Goal: Task Accomplishment & Management: Manage account settings

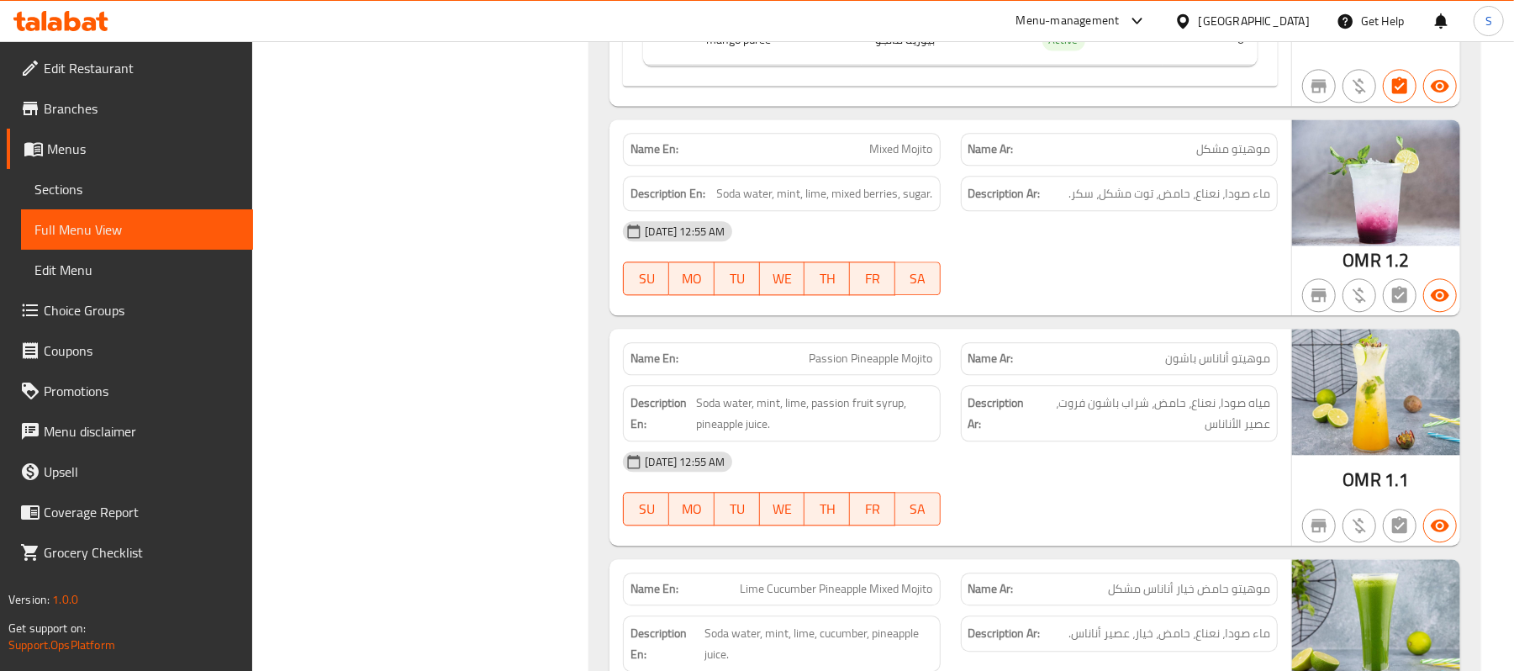
scroll to position [25332, 0]
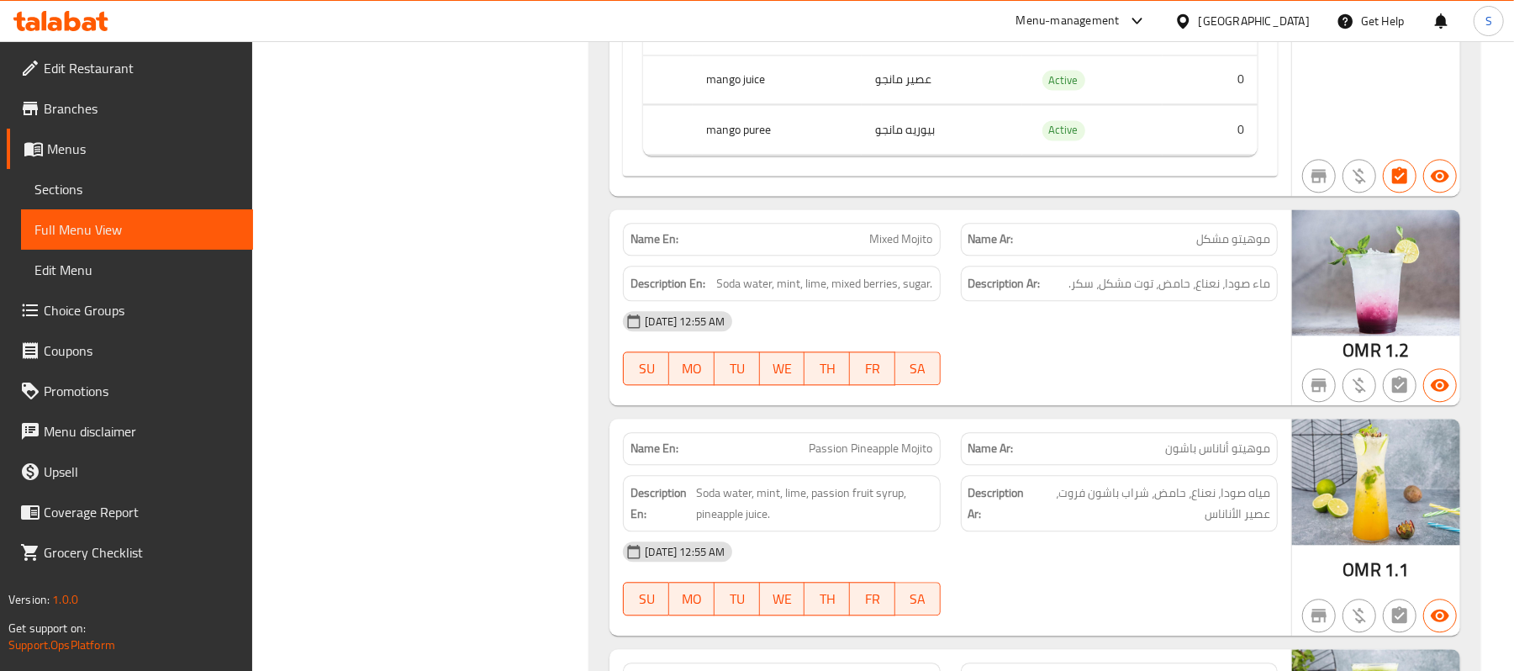
click at [1288, 27] on div "Oman" at bounding box center [1253, 21] width 111 height 18
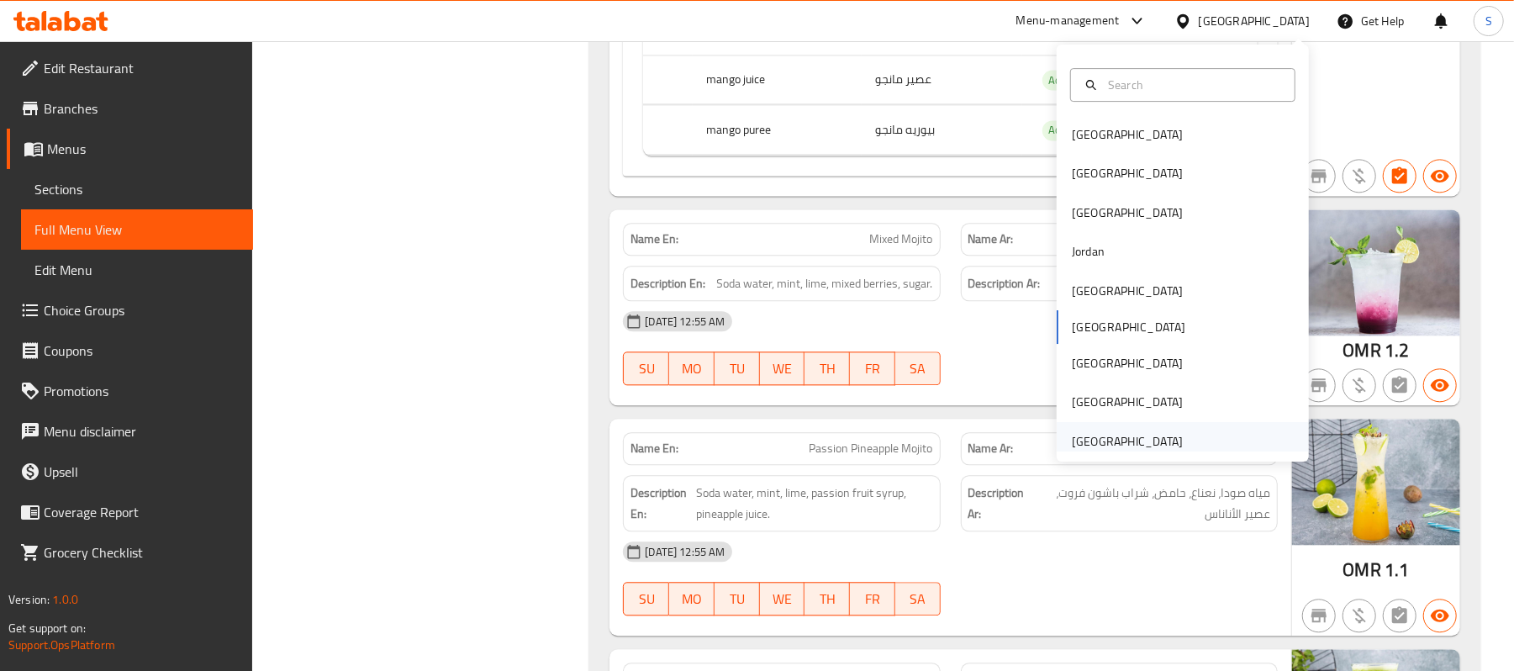
click at [1140, 448] on div "[GEOGRAPHIC_DATA]" at bounding box center [1127, 441] width 111 height 18
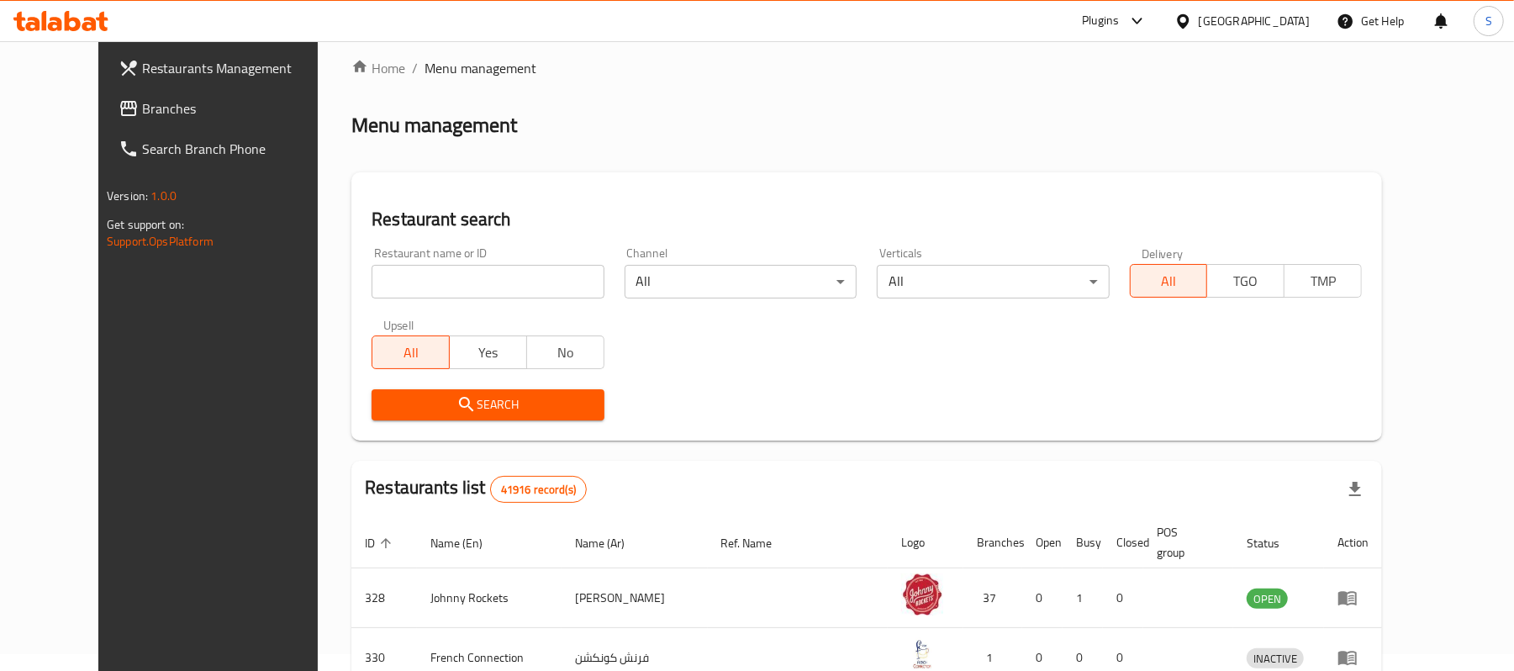
scroll to position [583, 0]
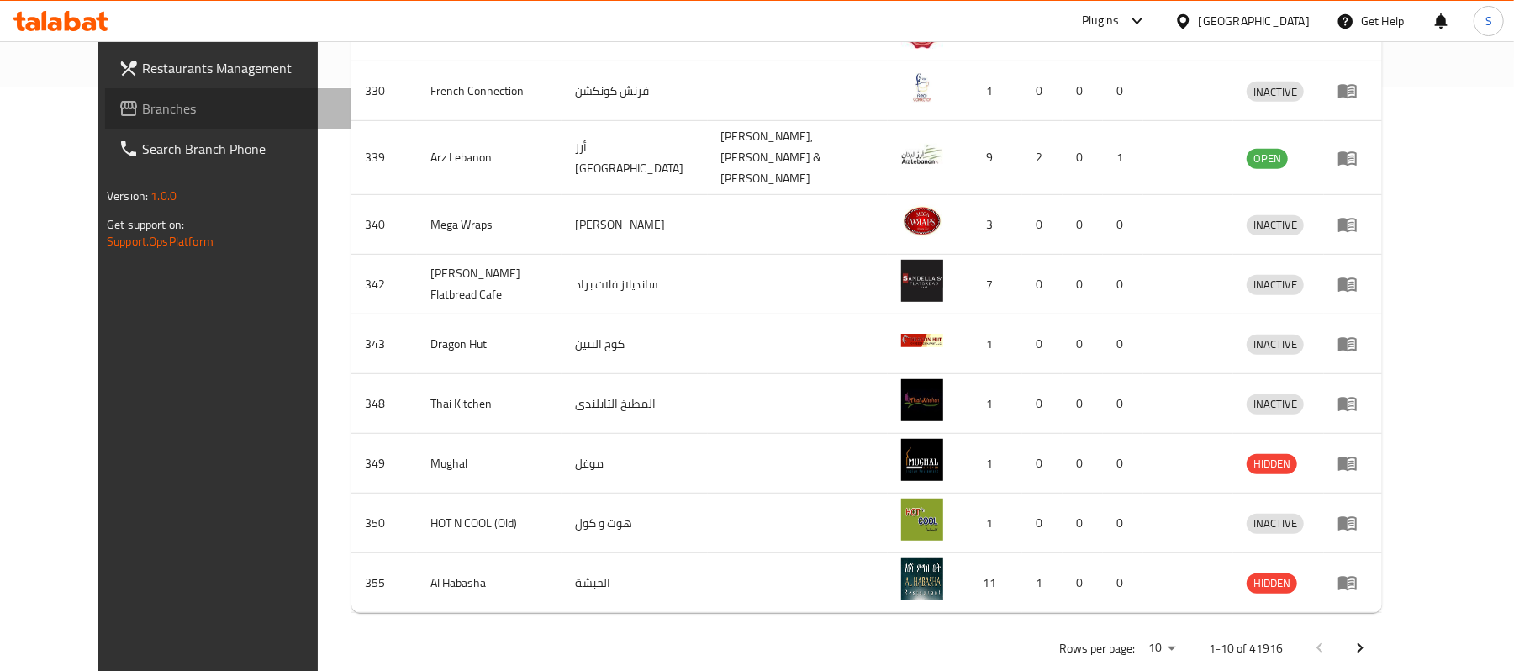
click at [142, 105] on span "Branches" at bounding box center [240, 108] width 196 height 20
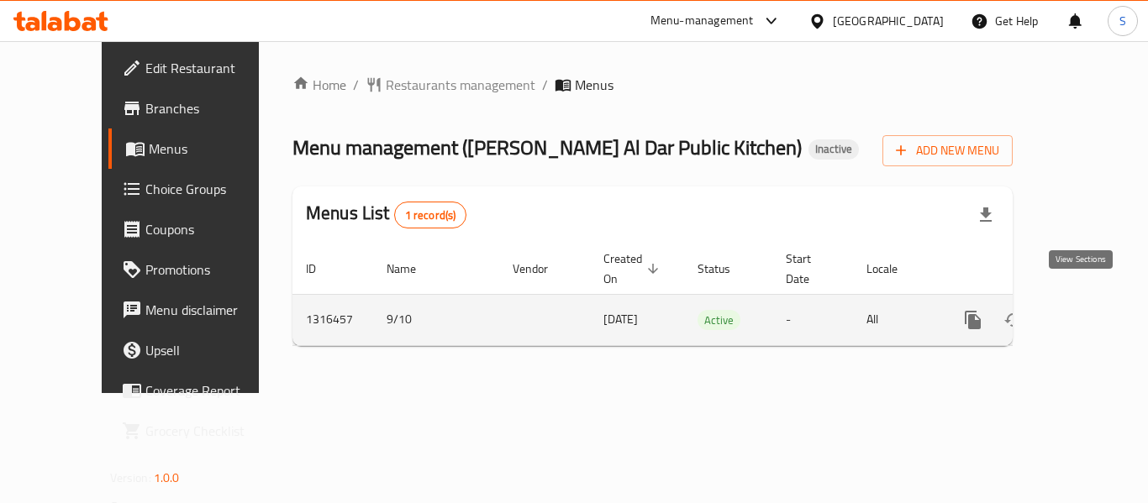
click at [1043, 305] on link "enhanced table" at bounding box center [1094, 320] width 40 height 40
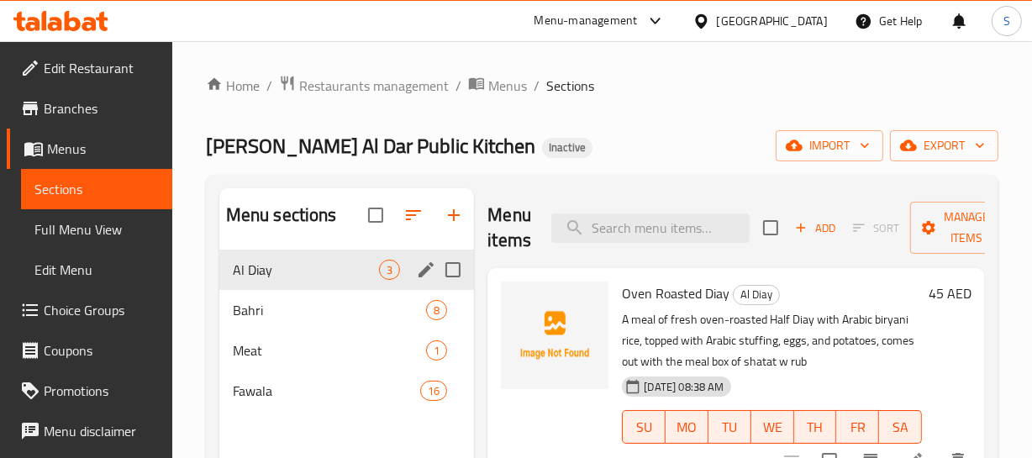
click at [424, 272] on icon "edit" at bounding box center [426, 269] width 15 height 15
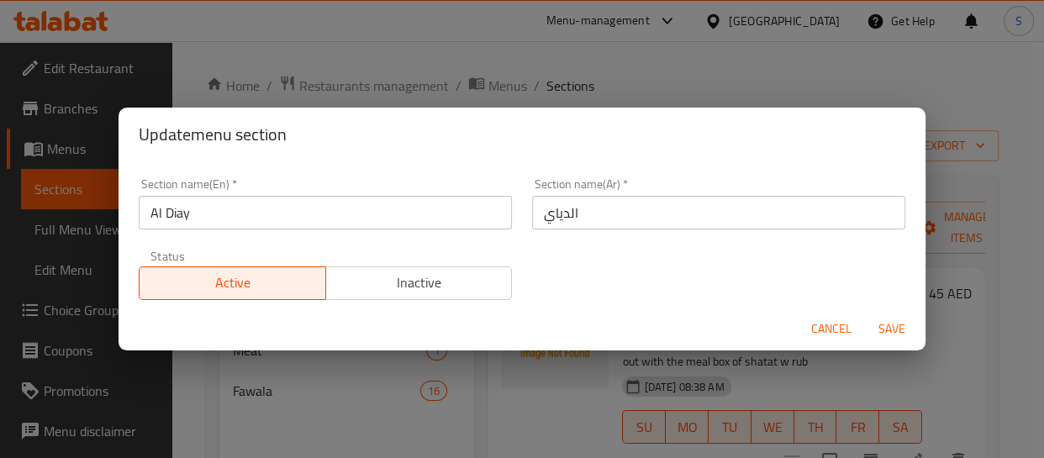
click at [144, 204] on input "Al Diay" at bounding box center [325, 213] width 373 height 34
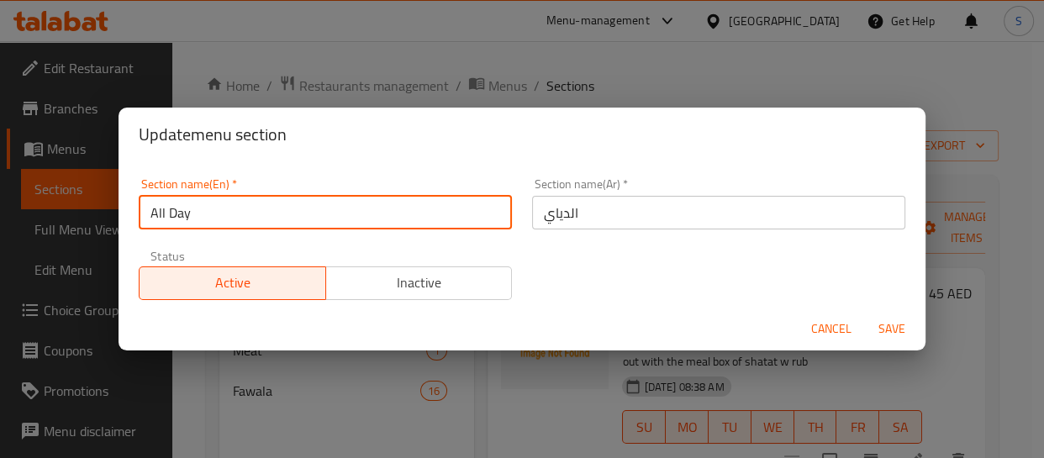
type input "All Day"
click at [865, 313] on button "Save" at bounding box center [892, 328] width 54 height 31
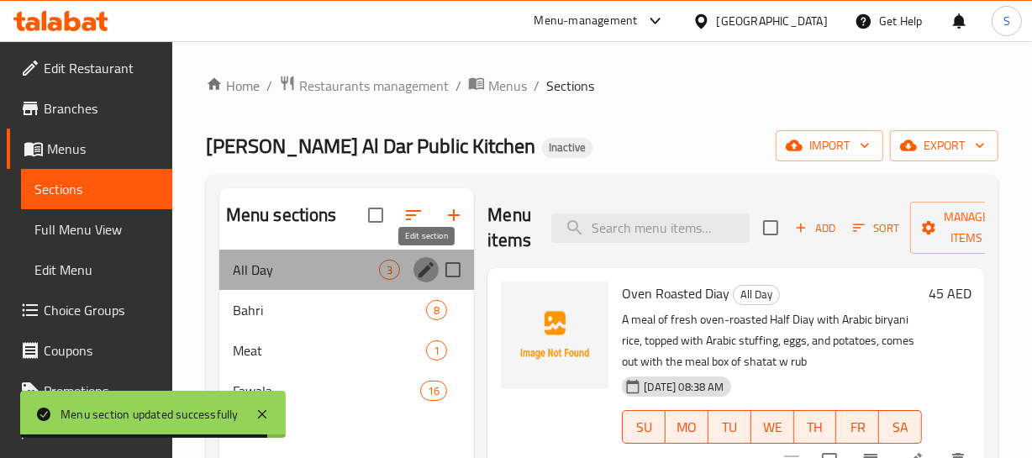
click at [428, 268] on icon "edit" at bounding box center [426, 269] width 15 height 15
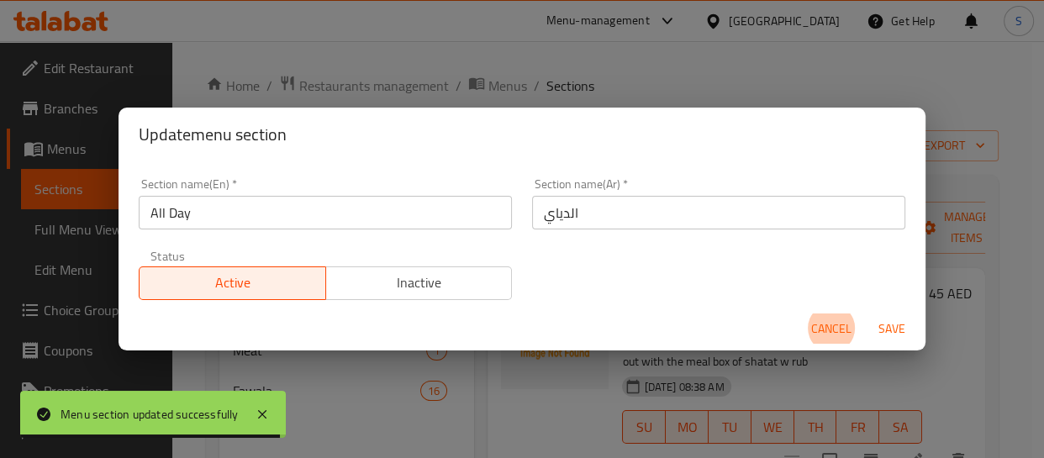
click at [272, 206] on input "All Day" at bounding box center [325, 213] width 373 height 34
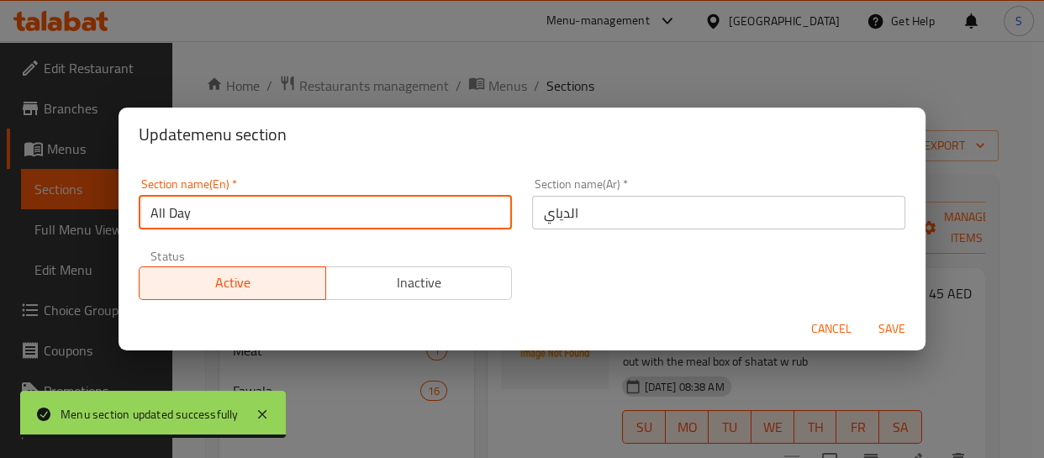
click at [272, 206] on input "All Day" at bounding box center [325, 213] width 373 height 34
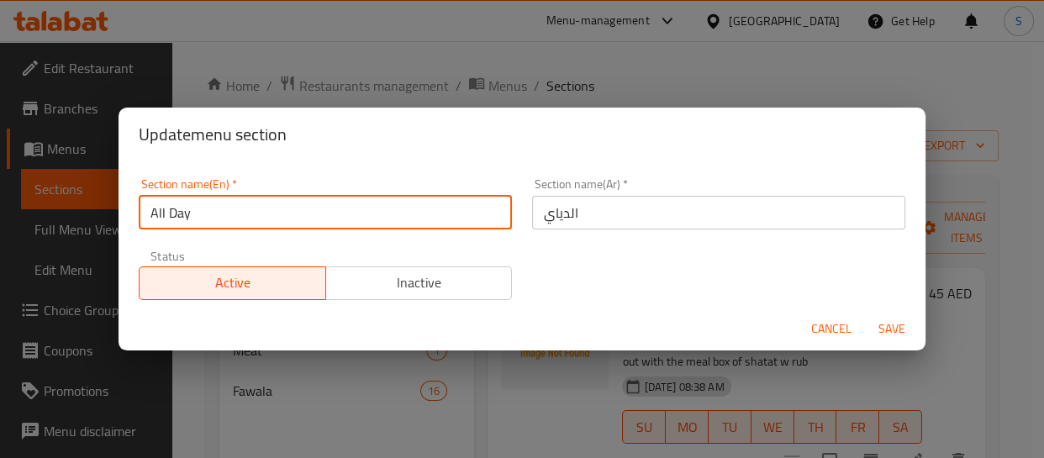
click at [272, 206] on input "All Day" at bounding box center [325, 213] width 373 height 34
click at [223, 211] on input "Chicken Sandwich" at bounding box center [325, 213] width 373 height 34
type input "Chicken"
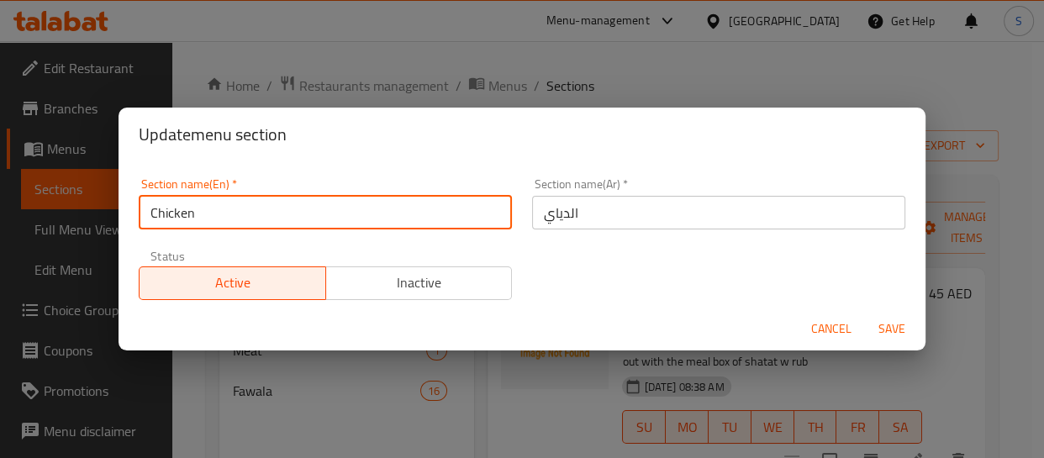
click at [865, 313] on button "Save" at bounding box center [892, 328] width 54 height 31
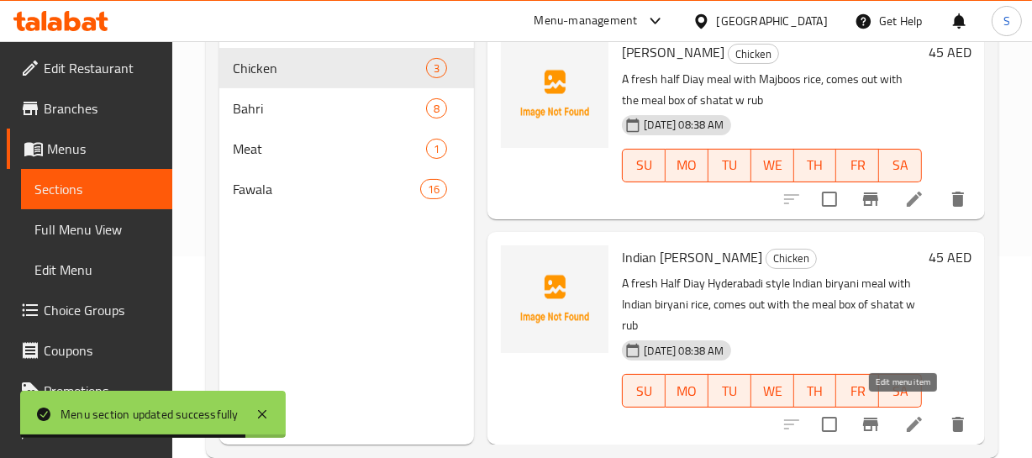
scroll to position [229, 0]
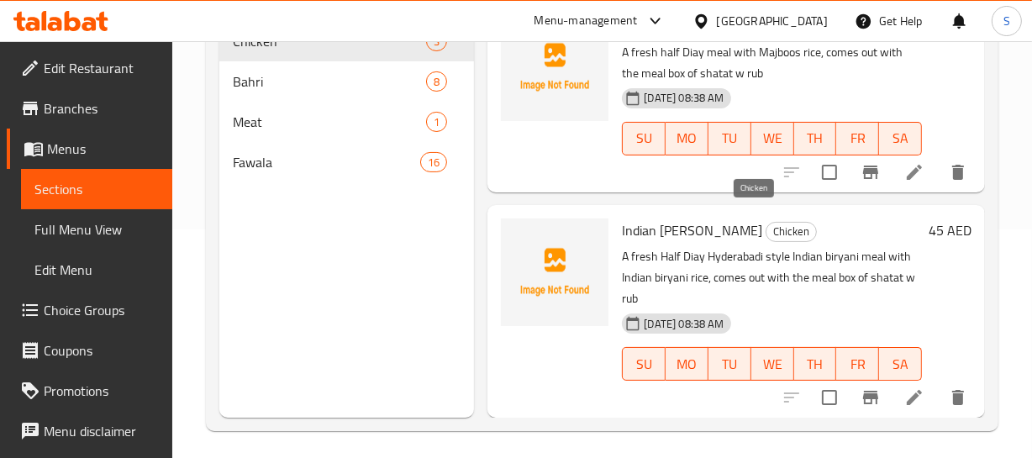
click at [766, 224] on span "Chicken" at bounding box center [791, 231] width 50 height 19
copy span "Chicken"
click at [292, 91] on span "Bahri" at bounding box center [306, 81] width 147 height 20
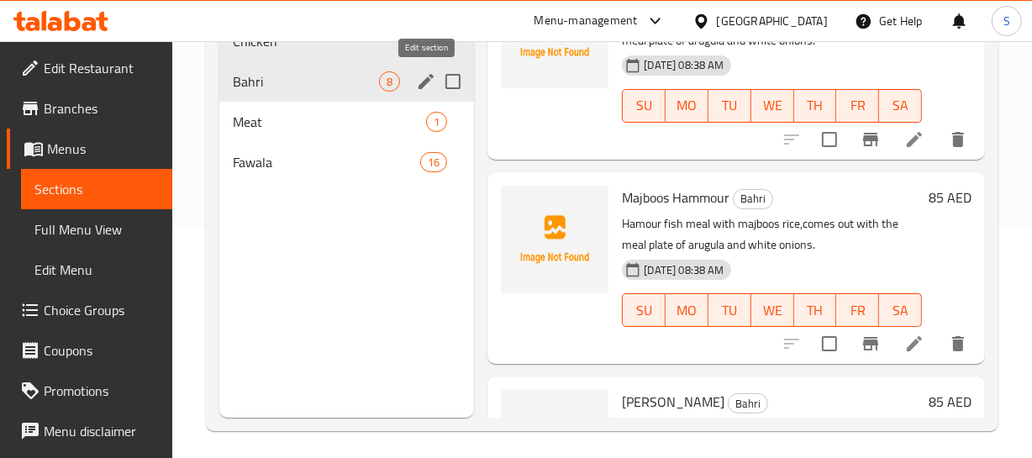
click at [440, 80] on input "Menu sections" at bounding box center [452, 81] width 35 height 35
checkbox input "true"
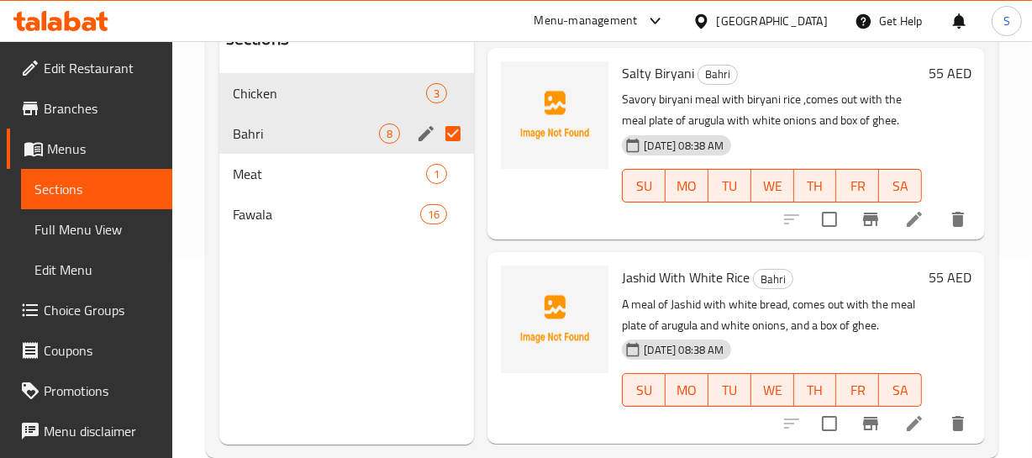
scroll to position [229, 0]
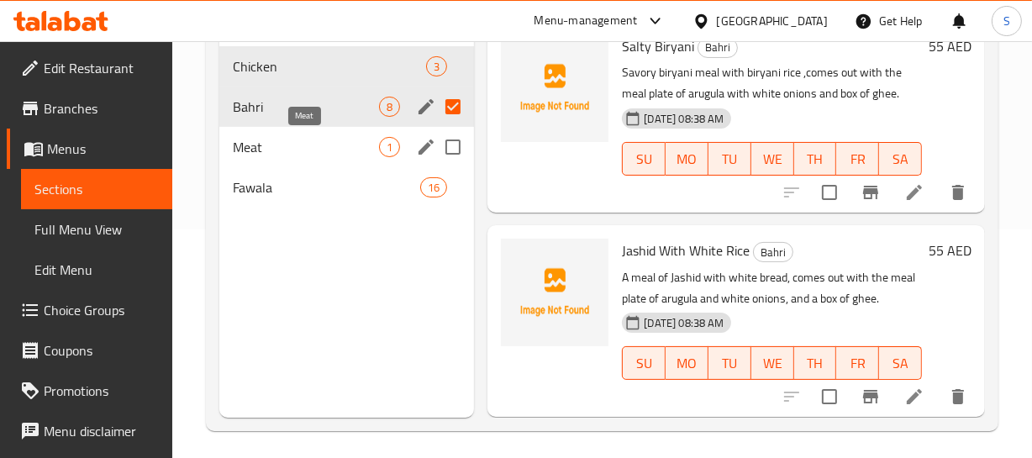
click at [250, 152] on span "Meat" at bounding box center [306, 147] width 147 height 20
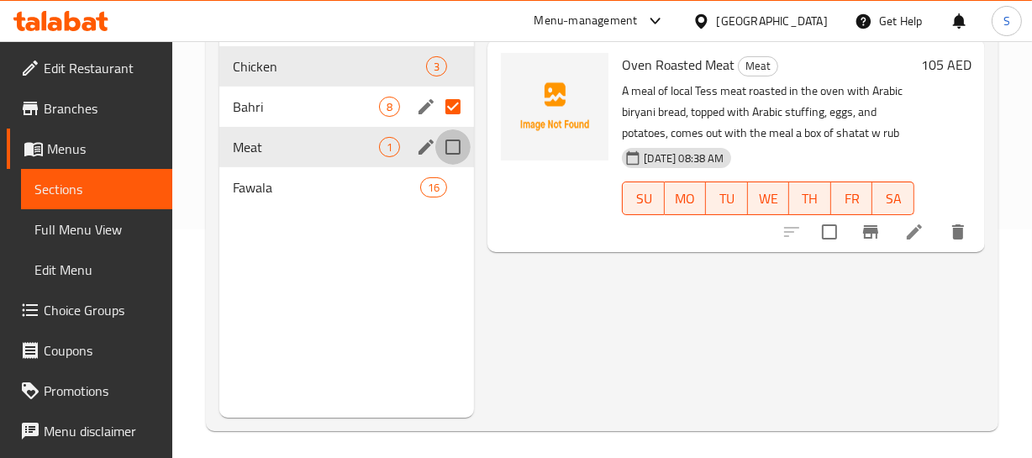
click at [455, 148] on input "Menu sections" at bounding box center [452, 146] width 35 height 35
checkbox input "true"
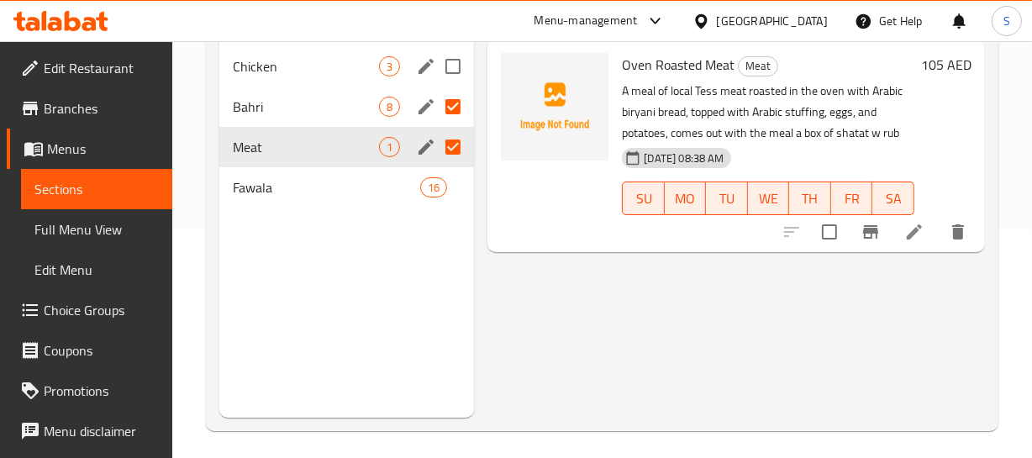
click at [449, 76] on input "Menu sections" at bounding box center [452, 66] width 35 height 35
checkbox input "true"
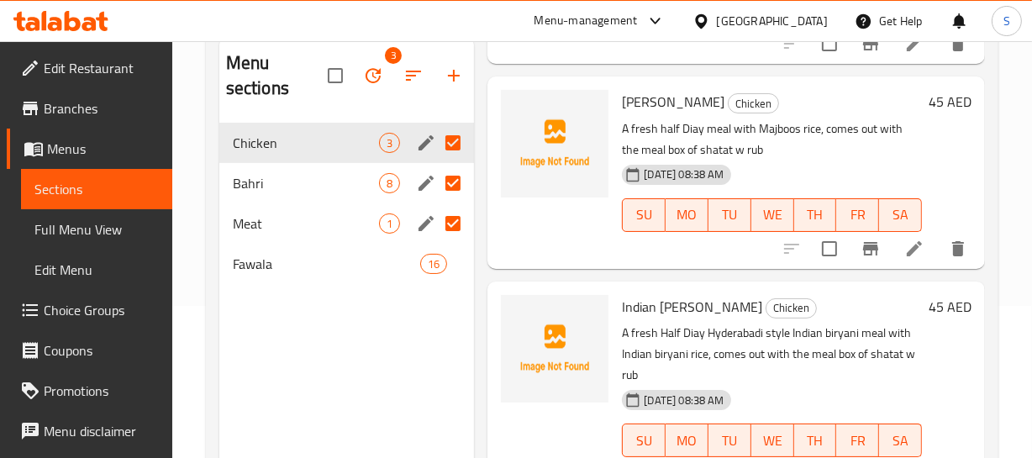
scroll to position [276, 0]
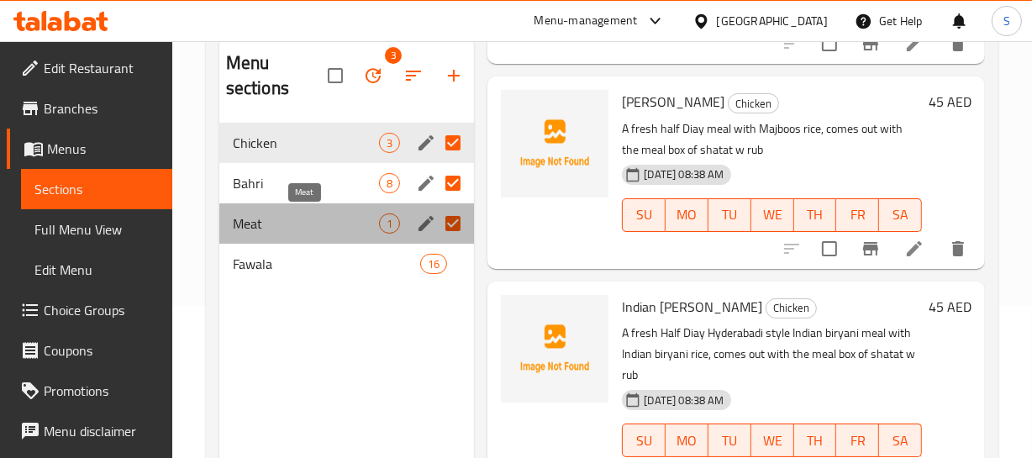
click at [266, 223] on span "Meat" at bounding box center [306, 223] width 147 height 20
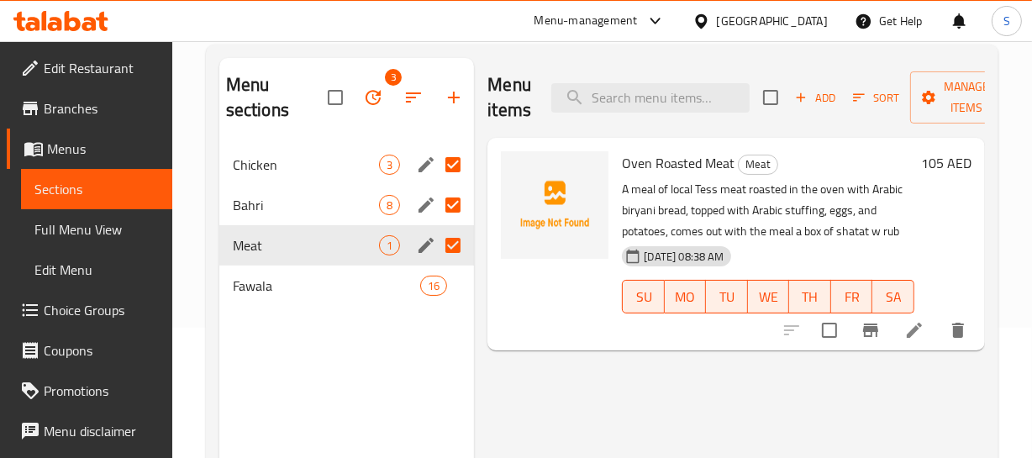
scroll to position [152, 0]
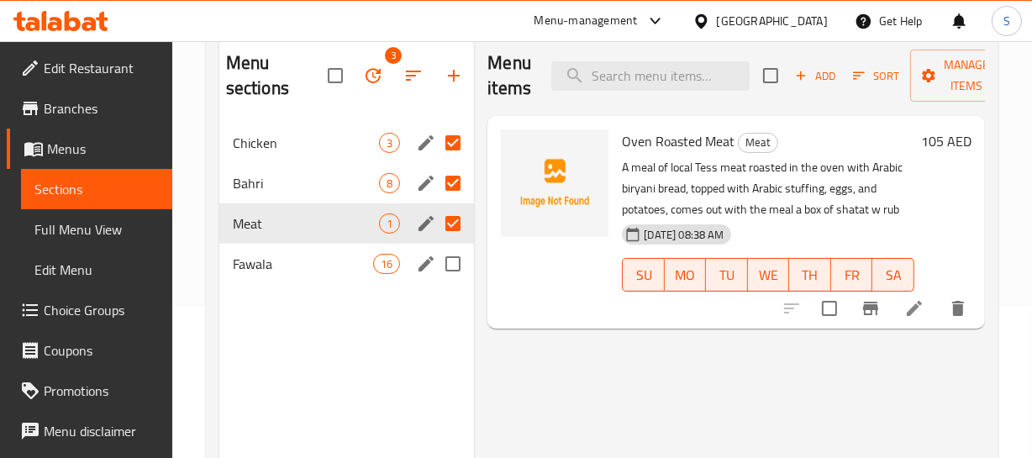
click at [453, 269] on input "Menu sections" at bounding box center [452, 263] width 35 height 35
checkbox input "true"
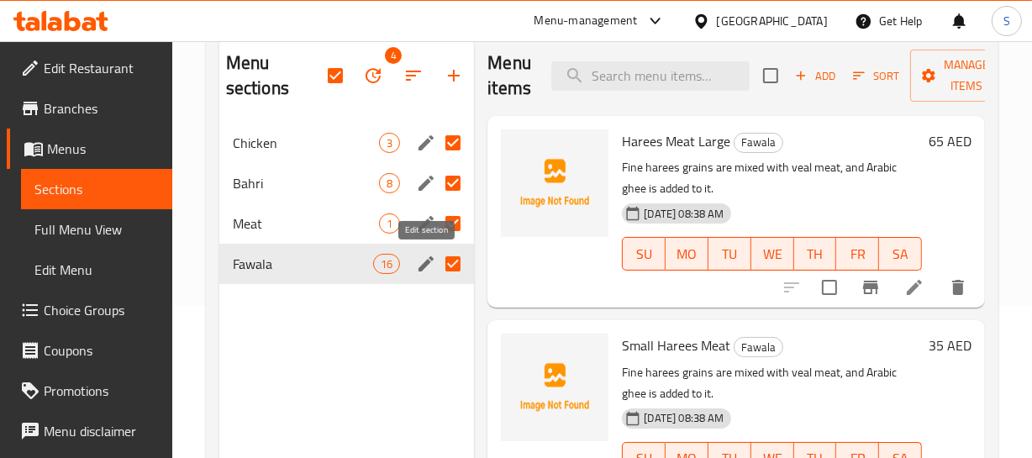
click at [420, 263] on icon "edit" at bounding box center [426, 264] width 20 height 20
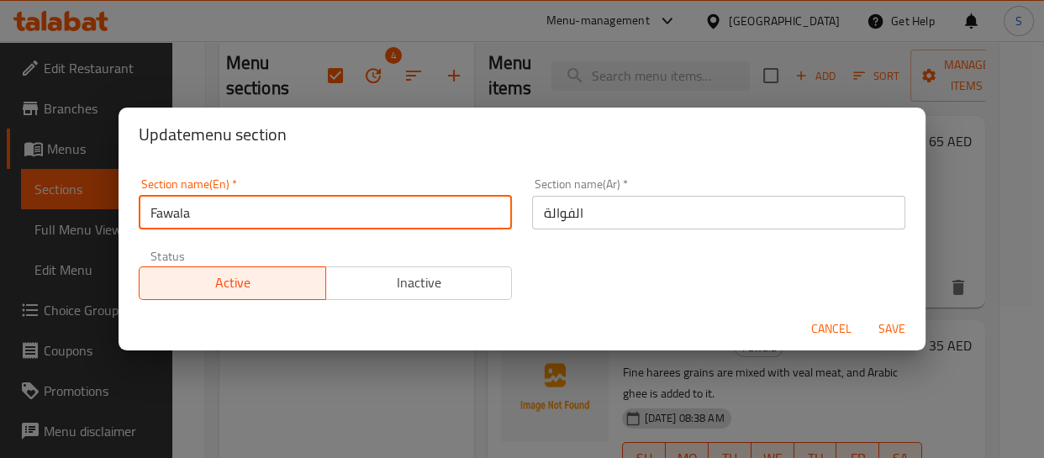
click at [176, 220] on input "Fawala" at bounding box center [325, 213] width 373 height 34
type input "El Fawala"
click at [865, 313] on button "Save" at bounding box center [892, 328] width 54 height 31
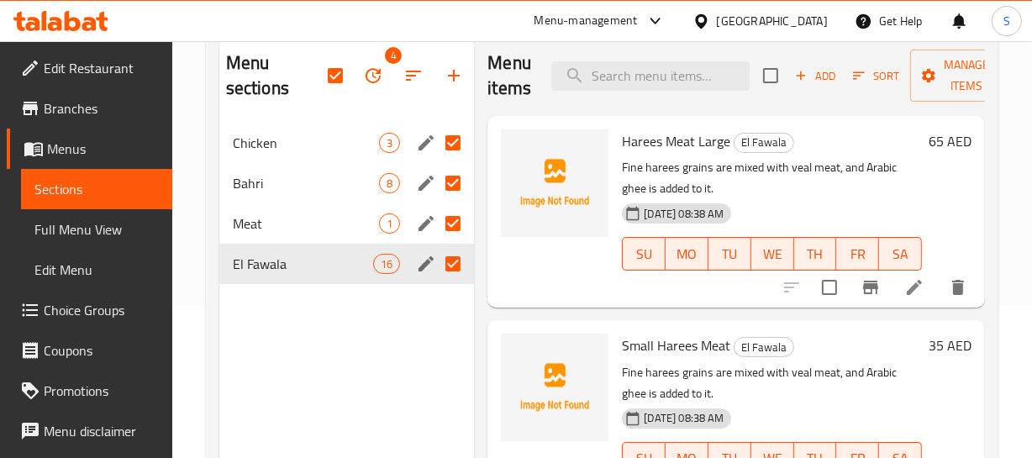
click at [853, 375] on p "Fine harees grains are mixed with veal meat, and Arabic ghee is added to it." at bounding box center [772, 383] width 300 height 42
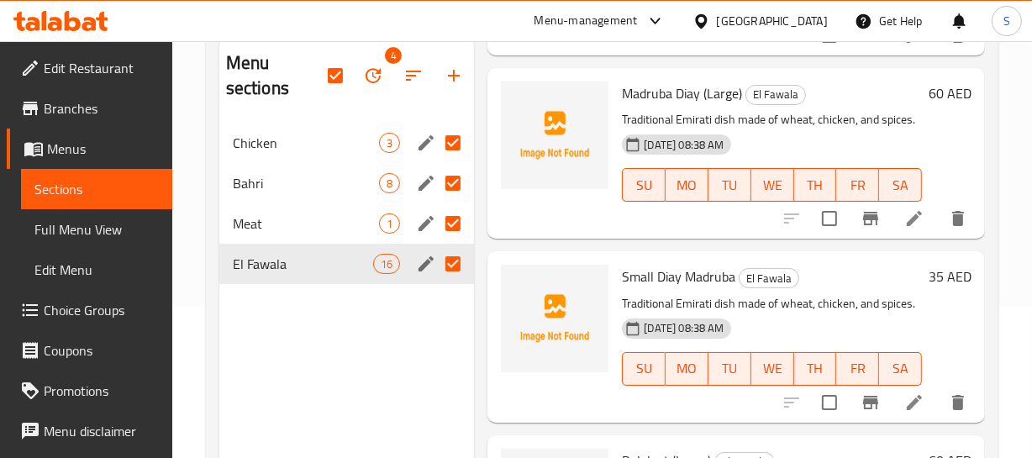
scroll to position [481, 0]
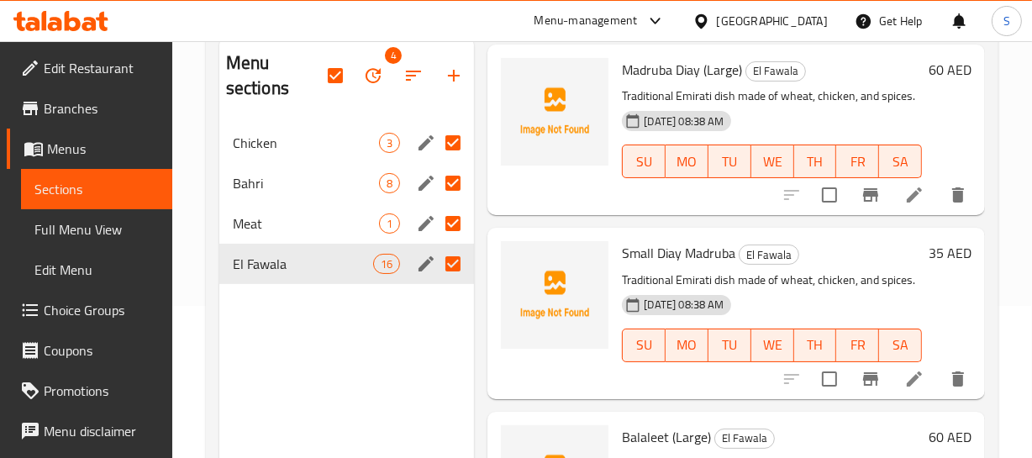
click at [830, 265] on h6 "Small Diay Madruba El Fawala" at bounding box center [772, 253] width 300 height 24
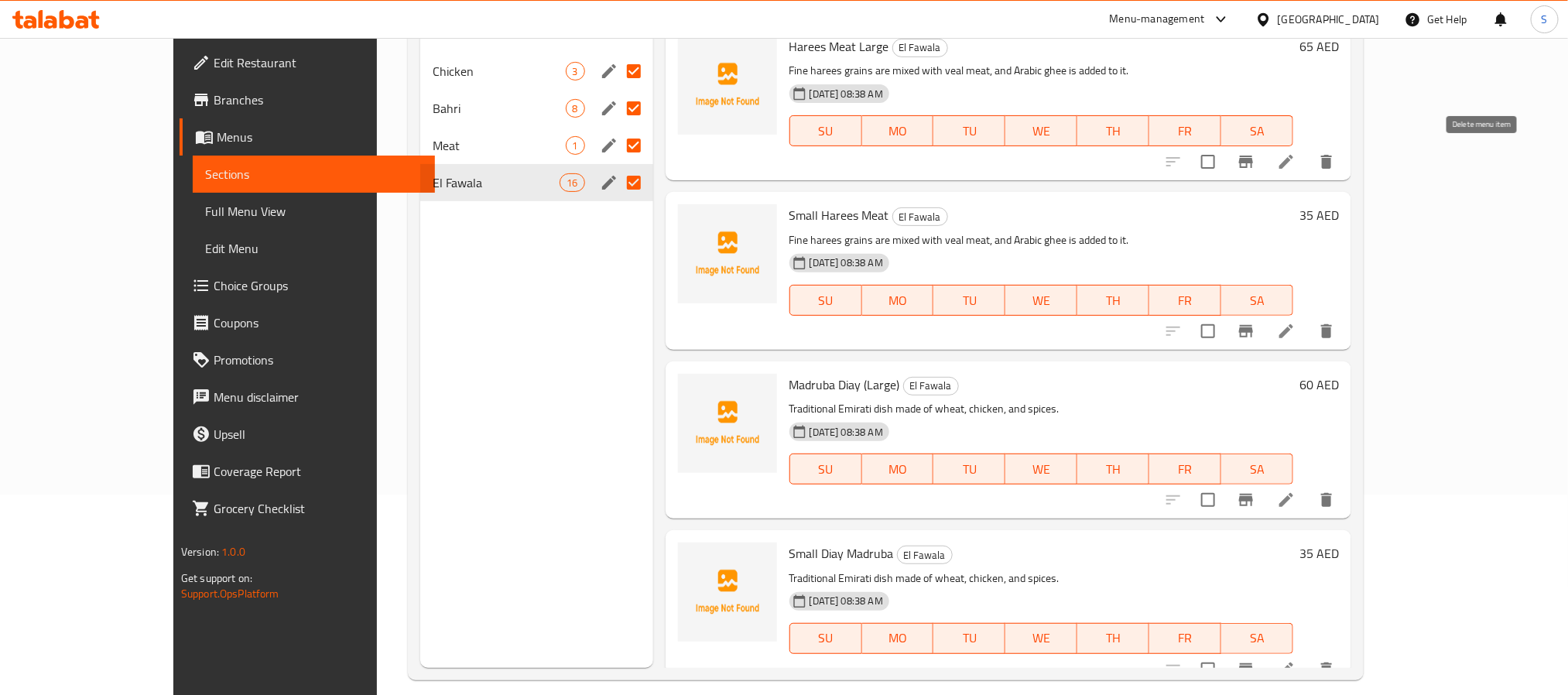
scroll to position [0, 0]
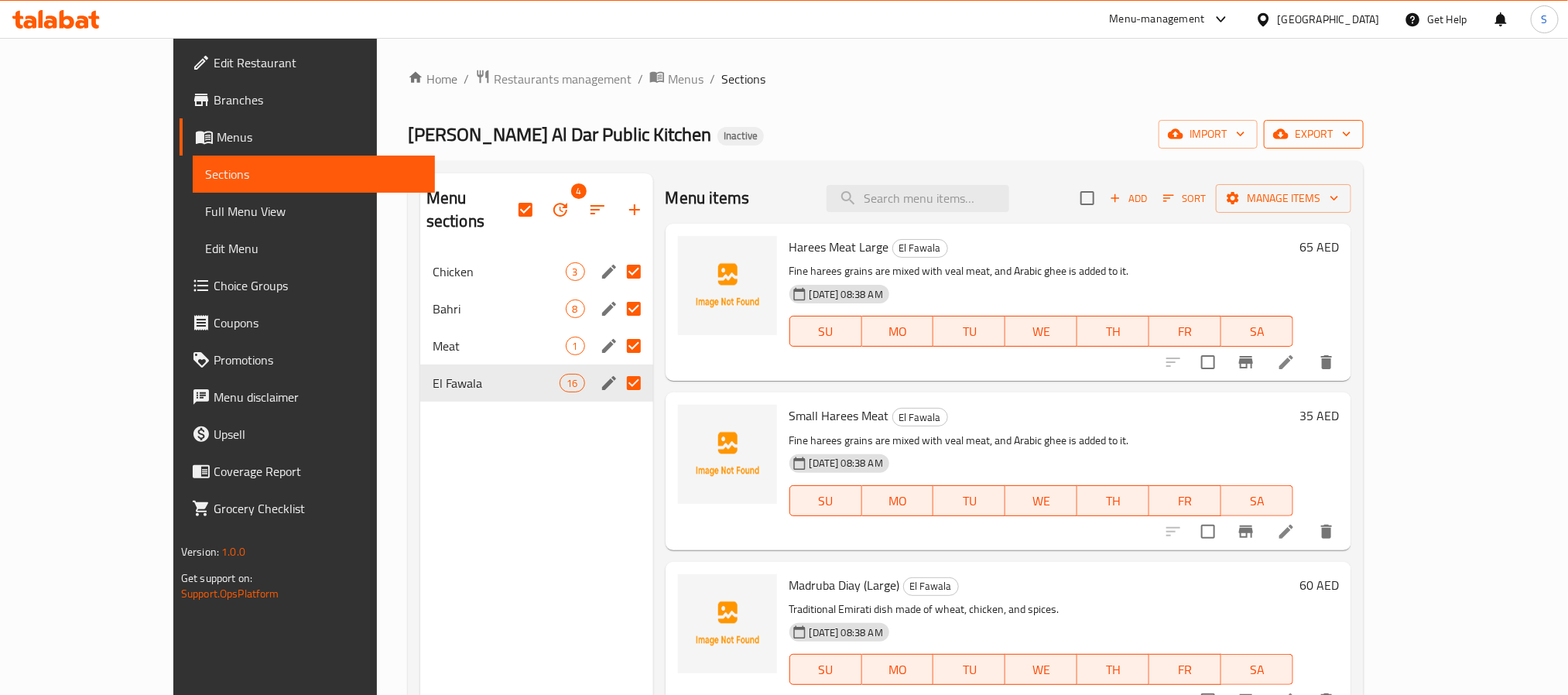
click at [960, 131] on span "export" at bounding box center [1314, 133] width 75 height 19
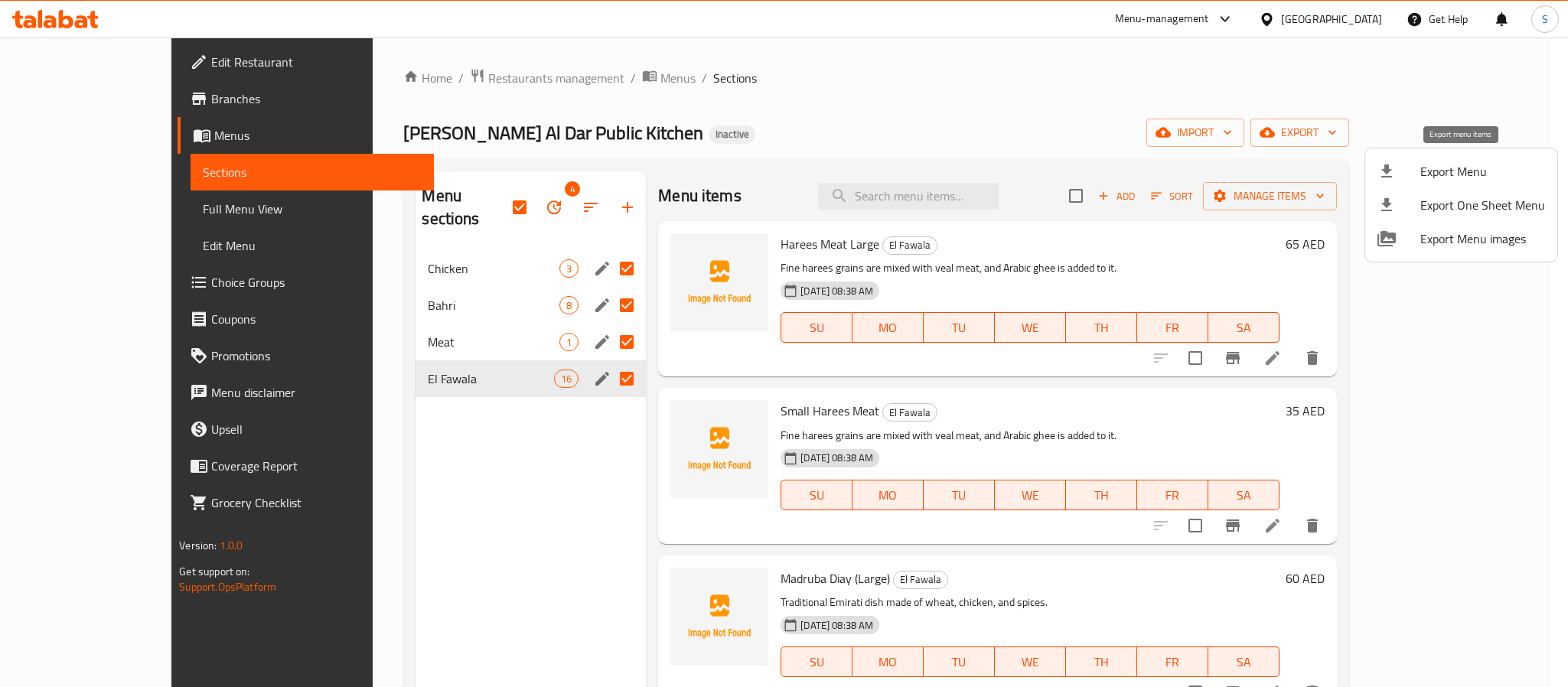
click at [950, 186] on li "Export Menu" at bounding box center [1461, 171] width 192 height 34
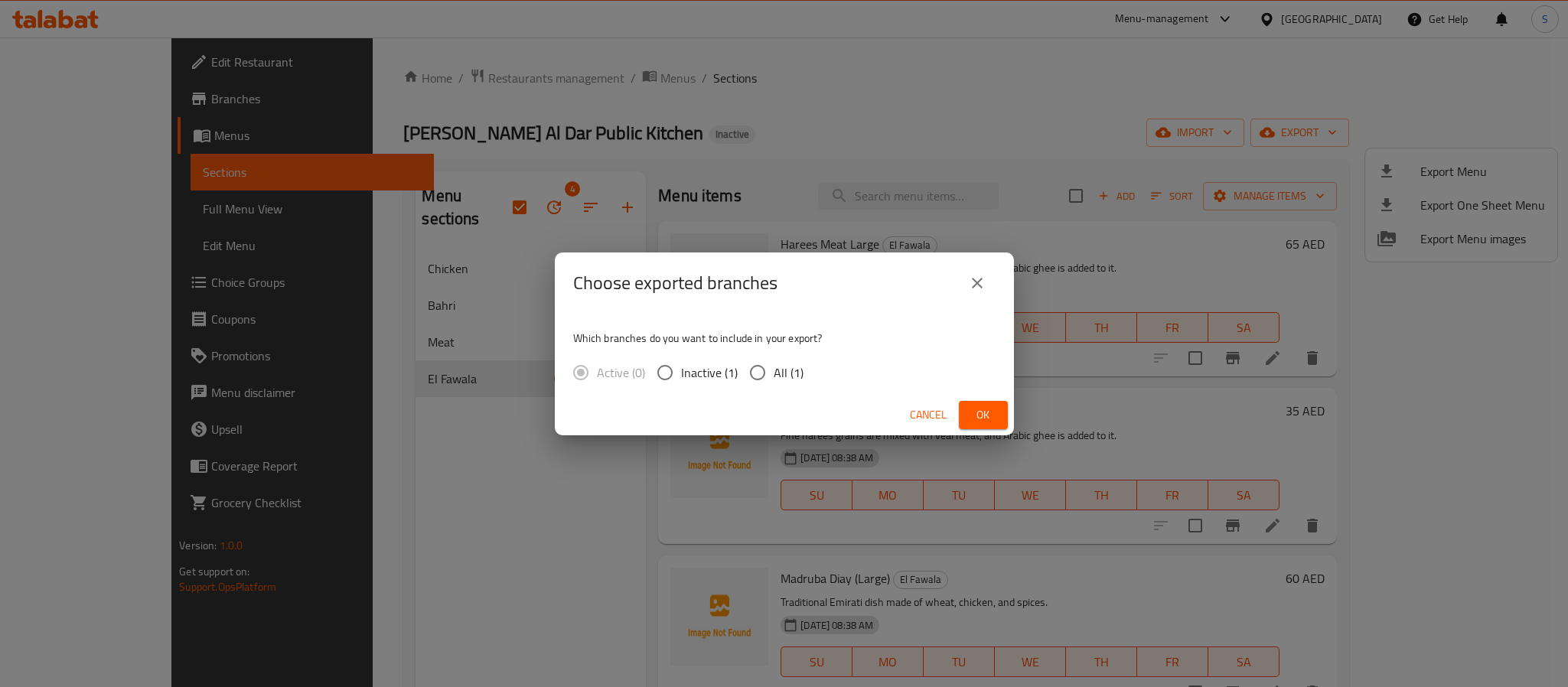
click at [772, 389] on div "Which branches do you want to include in your export? Active (0) Inactive (1) A…" at bounding box center [784, 354] width 459 height 81
click at [798, 372] on span "All (1)" at bounding box center [789, 372] width 30 height 18
click at [774, 372] on input "All (1)" at bounding box center [757, 372] width 32 height 32
radio input "true"
click at [950, 416] on span "Ok" at bounding box center [983, 414] width 25 height 19
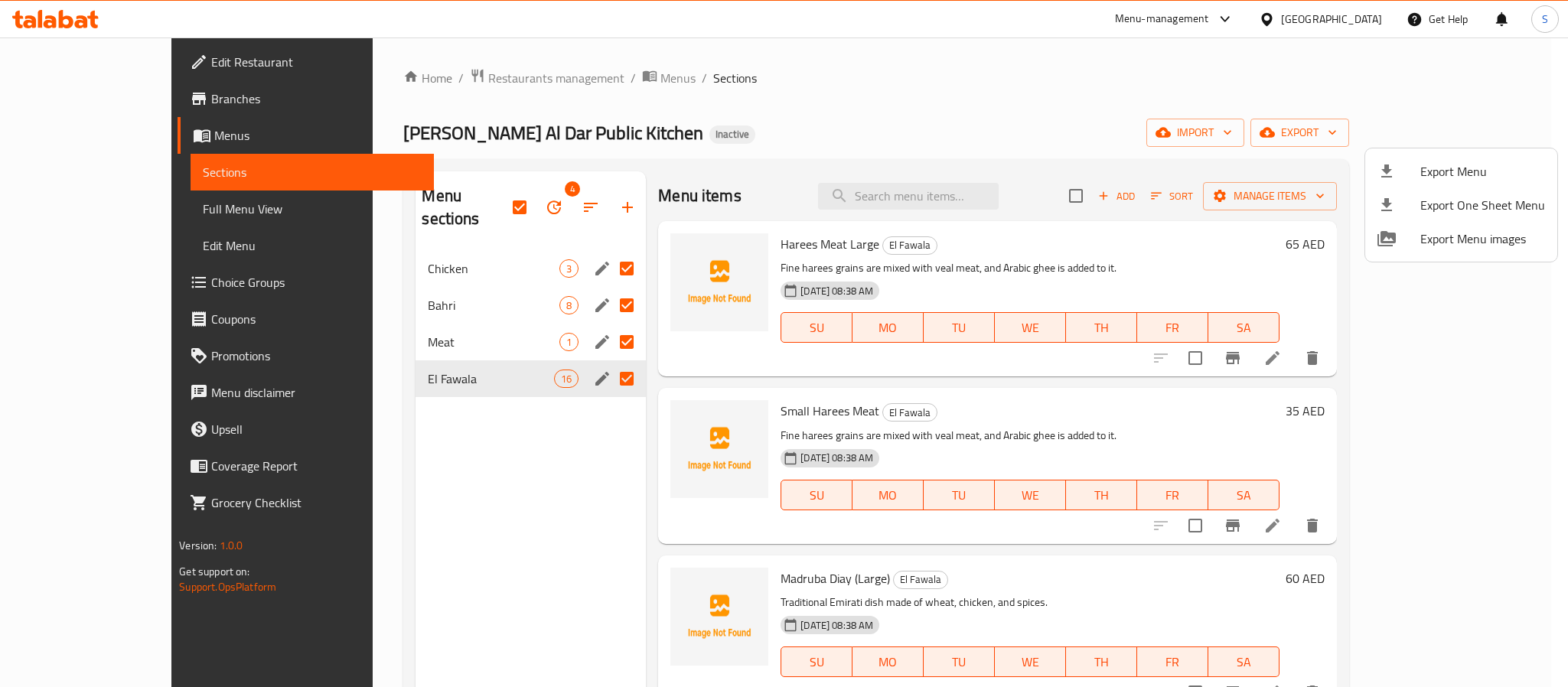
click at [471, 187] on div at bounding box center [784, 343] width 1568 height 687
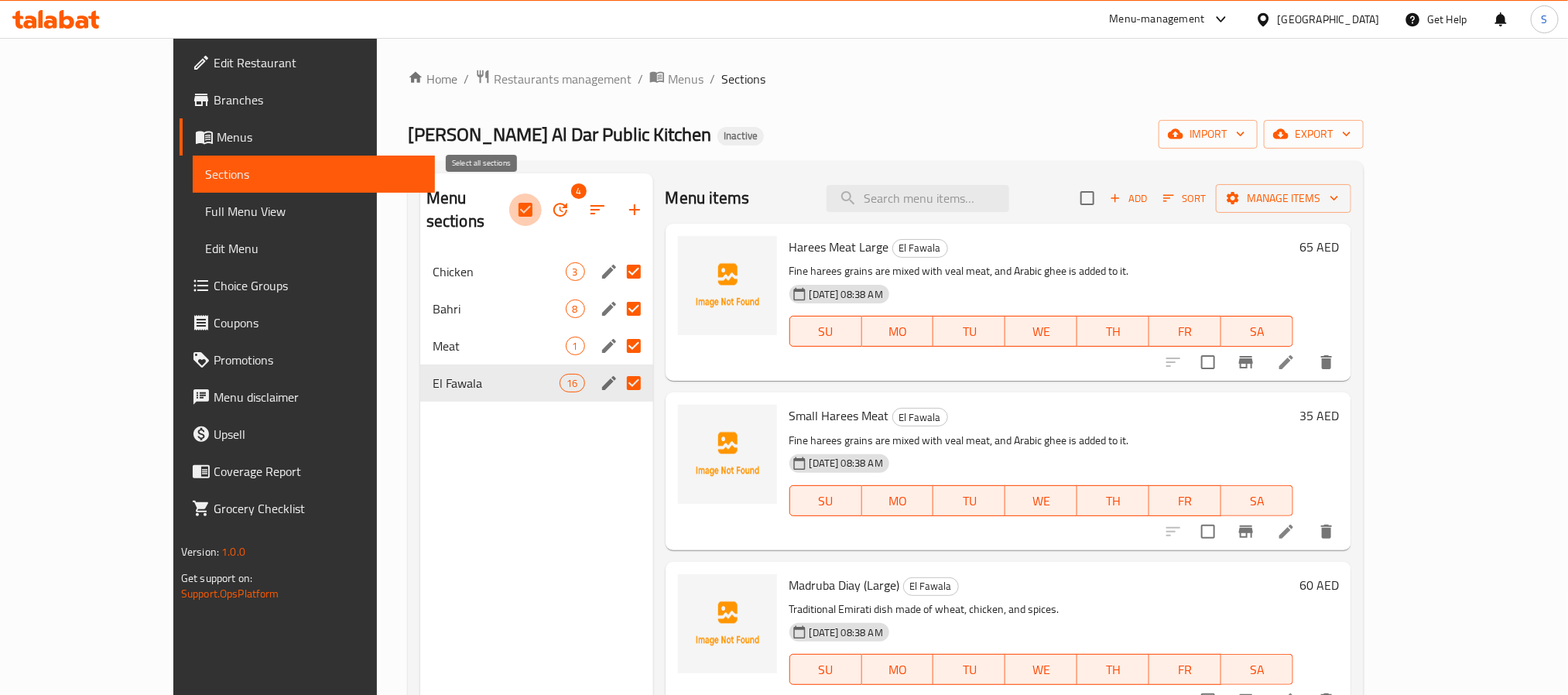
click at [509, 202] on input "checkbox" at bounding box center [525, 209] width 32 height 32
checkbox input "false"
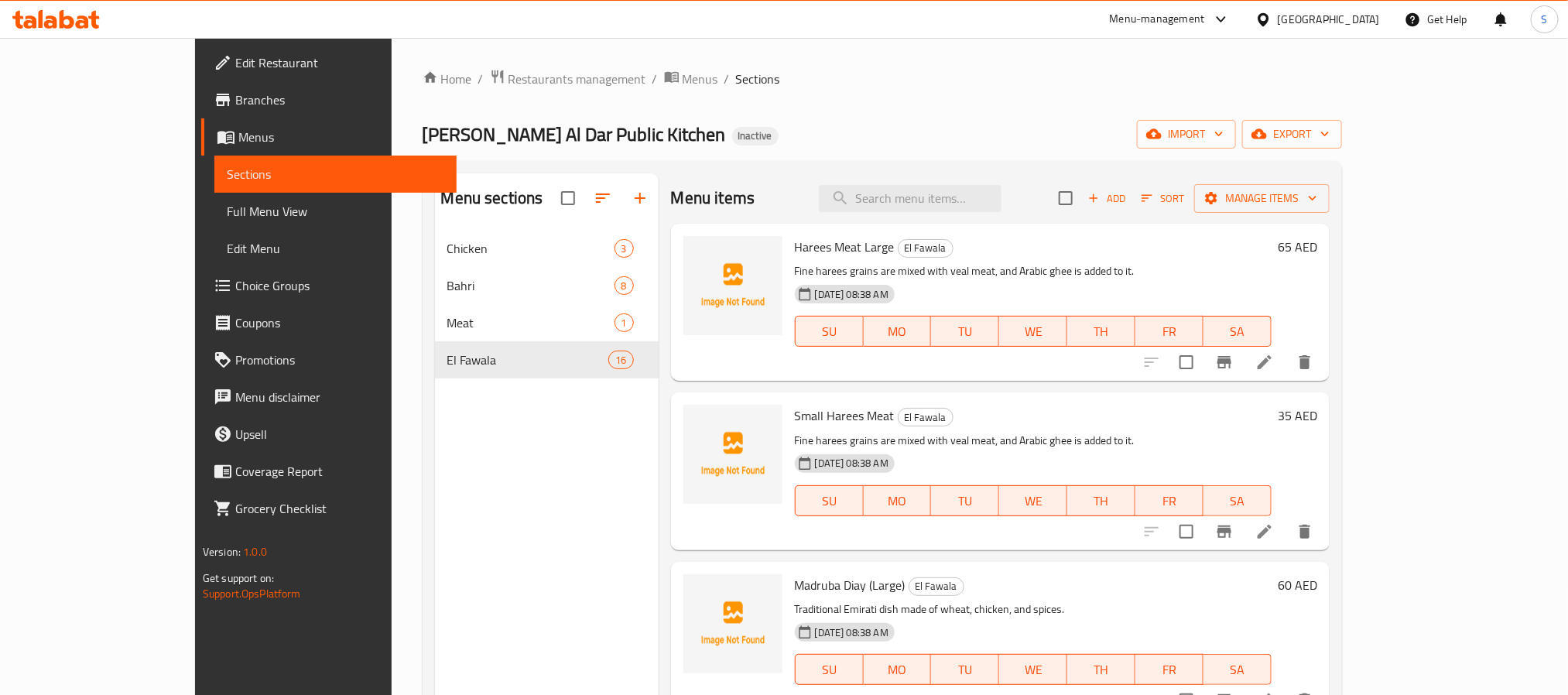
click at [783, 129] on div "Akel Al Dar Public Kitchen Inactive import export" at bounding box center [882, 133] width 920 height 29
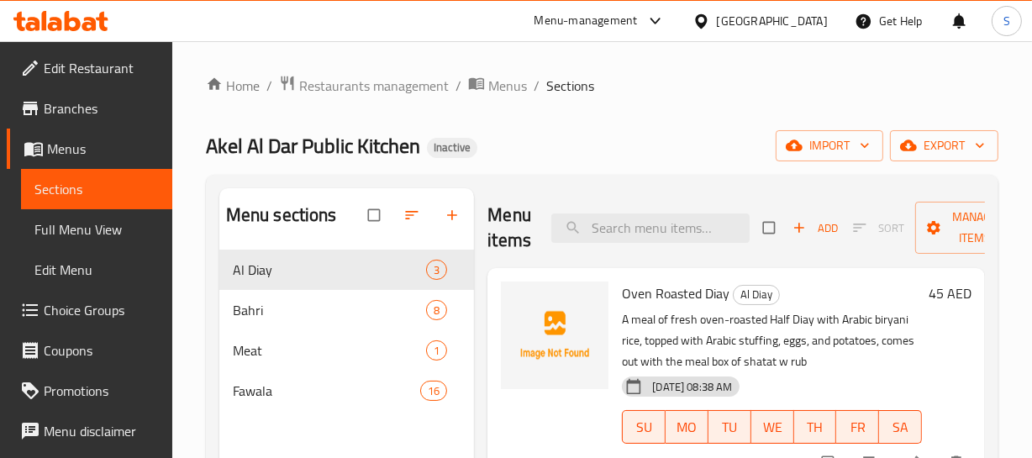
click at [92, 219] on span "Full Menu View" at bounding box center [96, 229] width 124 height 20
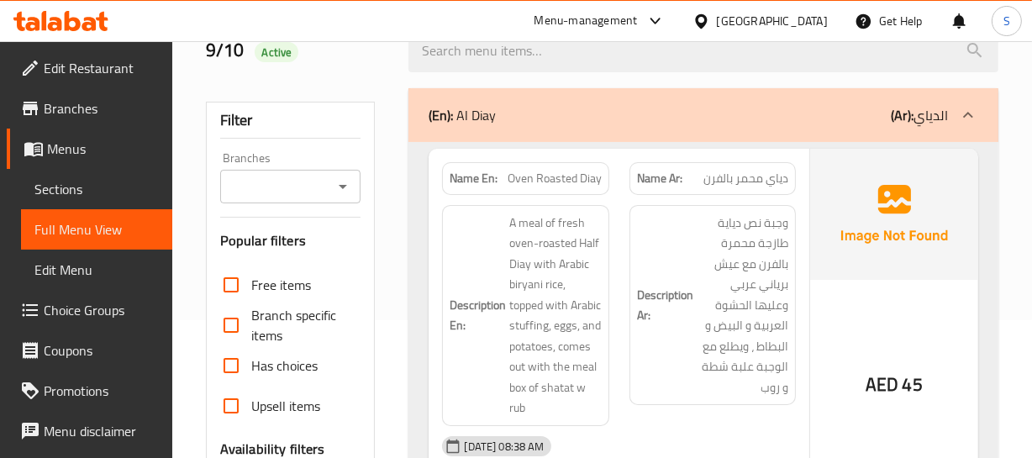
scroll to position [152, 0]
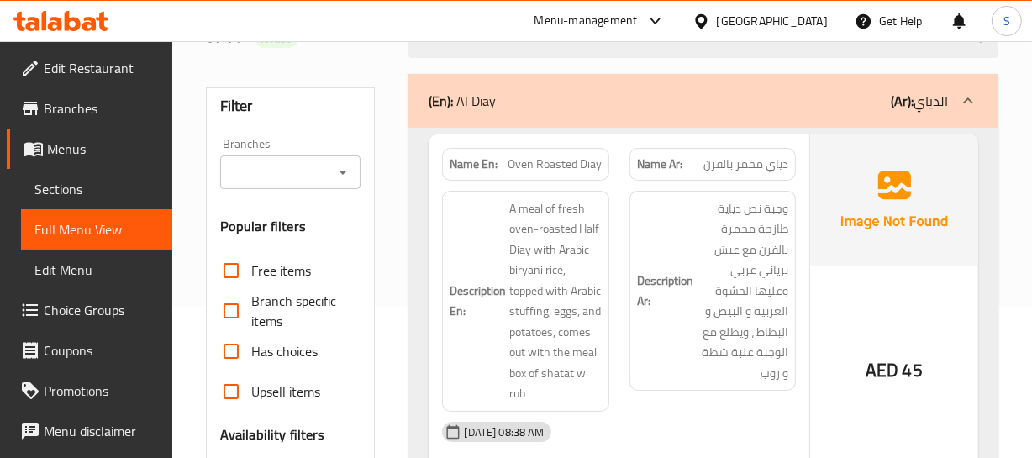
click at [597, 103] on div "(En): Al Diay (Ar): الدياي" at bounding box center [688, 101] width 519 height 20
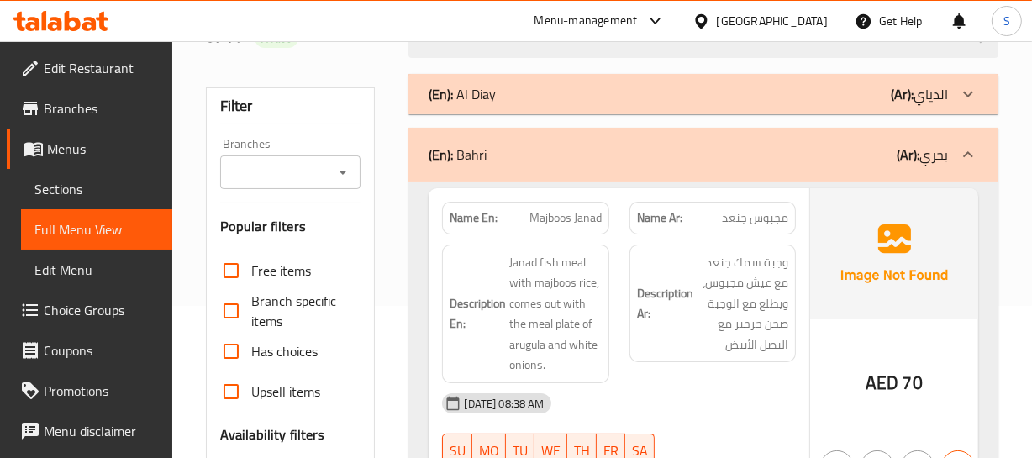
click at [571, 147] on div "(En): Bahri (Ar): بحري" at bounding box center [688, 155] width 519 height 20
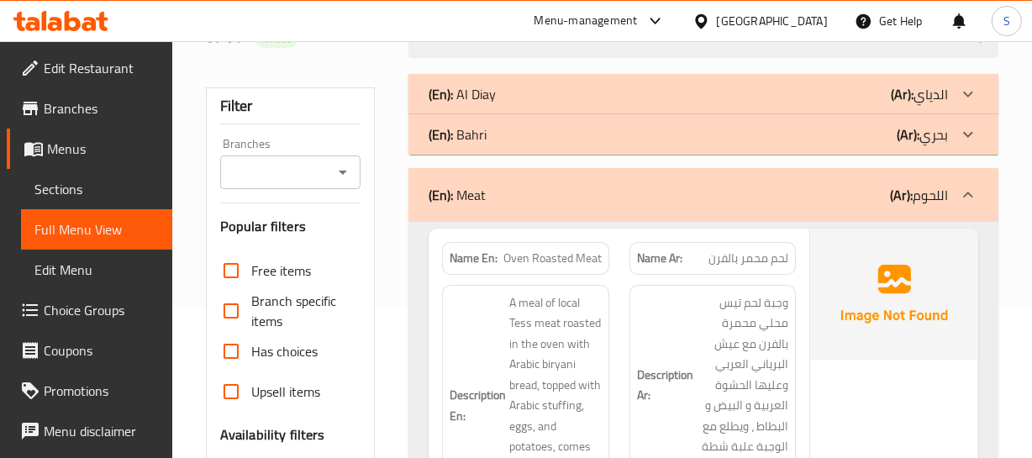
click at [555, 193] on div "(En): Meat (Ar): اللحوم" at bounding box center [688, 195] width 519 height 20
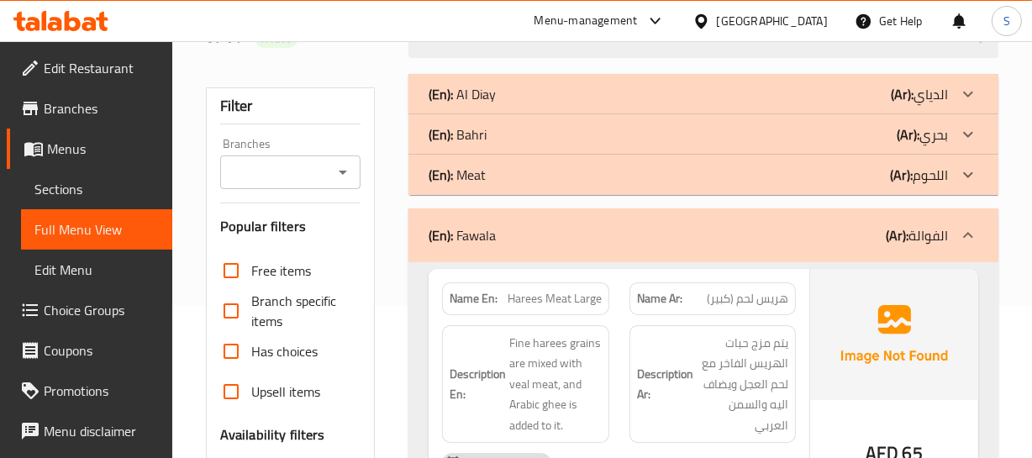
scroll to position [229, 0]
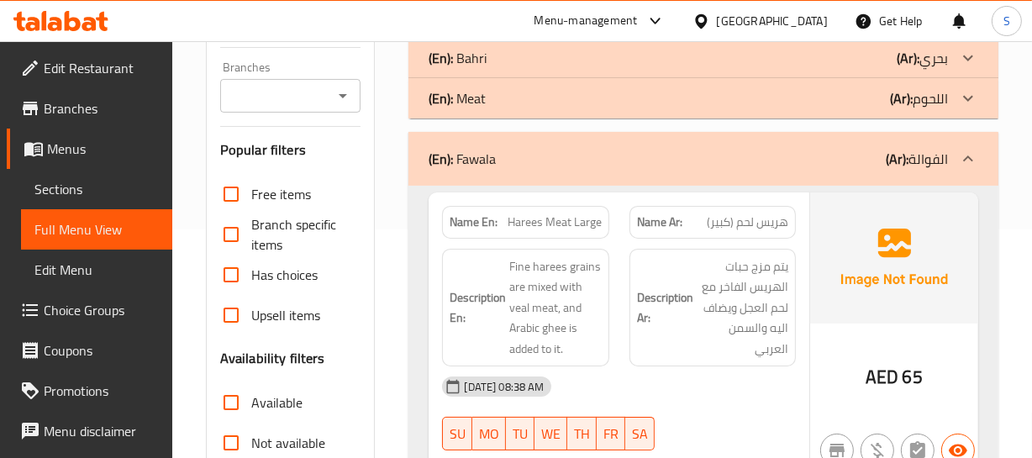
click at [563, 171] on div "(En): Fawala (Ar): الفوالة" at bounding box center [702, 159] width 589 height 54
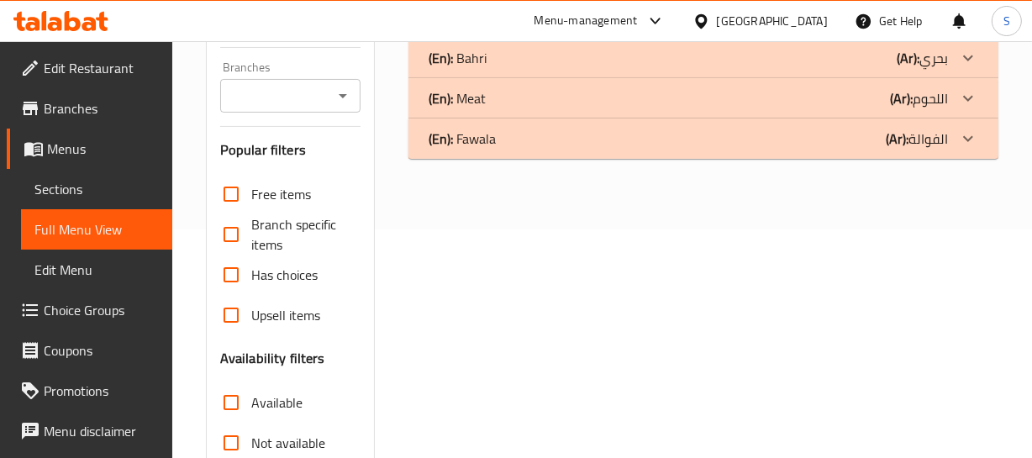
click at [546, 142] on div "(En): Fawala (Ar): الفوالة" at bounding box center [688, 139] width 519 height 20
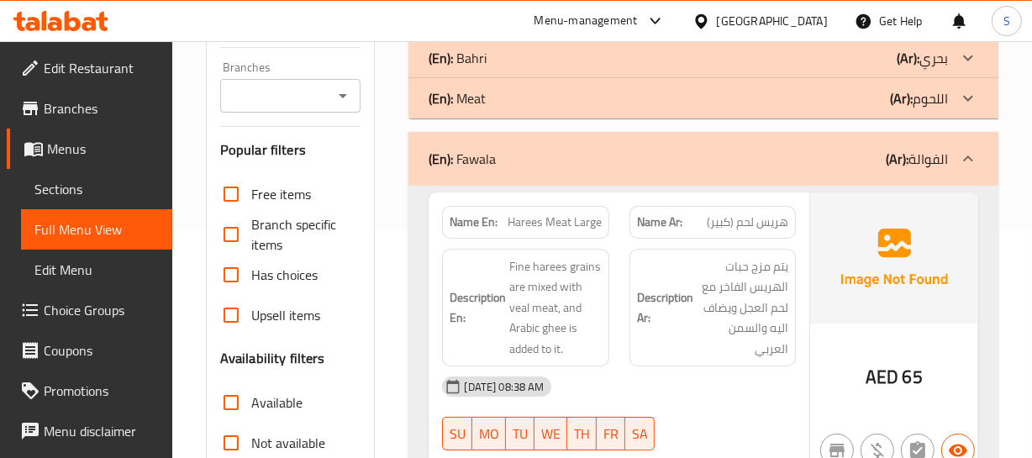
click at [670, 270] on h6 "Description Ar: يتم مزج حبات الهريس الفاخر مع لحم العجل ويضاف اليه والسمن العربي" at bounding box center [712, 307] width 151 height 103
click at [758, 206] on div "Name Ar: هريس لحم (كبير)" at bounding box center [712, 222] width 166 height 33
click at [529, 224] on span "Harees Meat Large" at bounding box center [555, 222] width 94 height 18
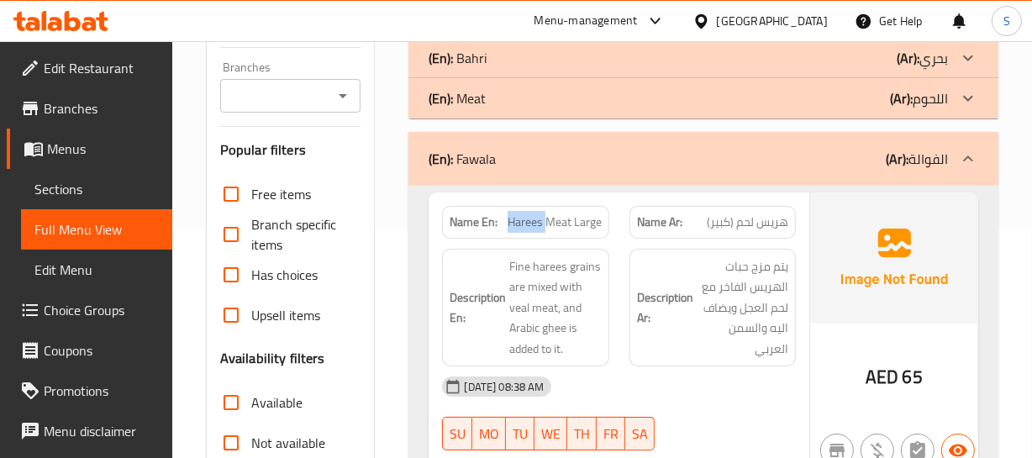
click at [529, 224] on span "Harees Meat Large" at bounding box center [555, 222] width 94 height 18
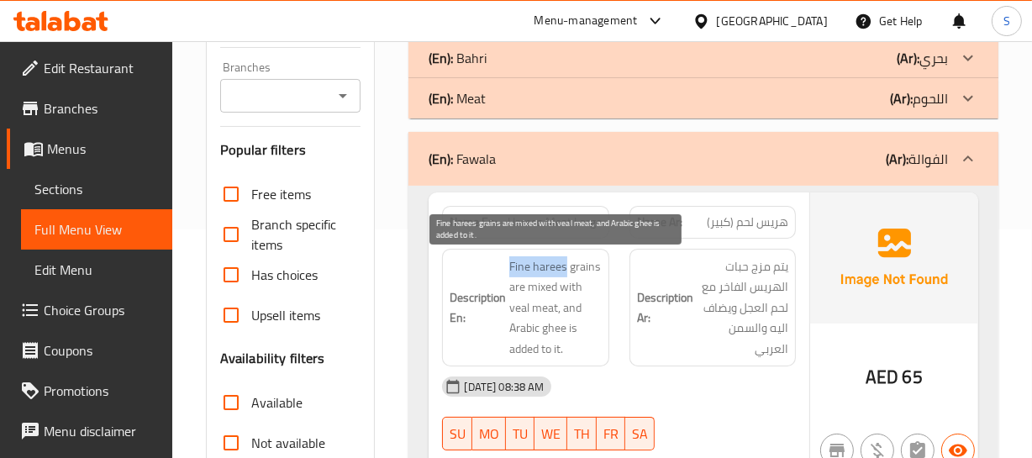
drag, startPoint x: 504, startPoint y: 262, endPoint x: 568, endPoint y: 261, distance: 63.9
click at [568, 261] on h6 "Description En: Fine harees grains are mixed with veal meat, and Arabic ghee is…" at bounding box center [525, 307] width 151 height 103
click at [535, 278] on span "Fine harees grains are mixed with veal meat, and Arabic ghee is added to it." at bounding box center [555, 307] width 92 height 103
drag, startPoint x: 502, startPoint y: 261, endPoint x: 589, endPoint y: 259, distance: 87.4
click at [589, 259] on h6 "Description En: Fine harees grains are mixed with veal meat, and Arabic ghee is…" at bounding box center [525, 307] width 151 height 103
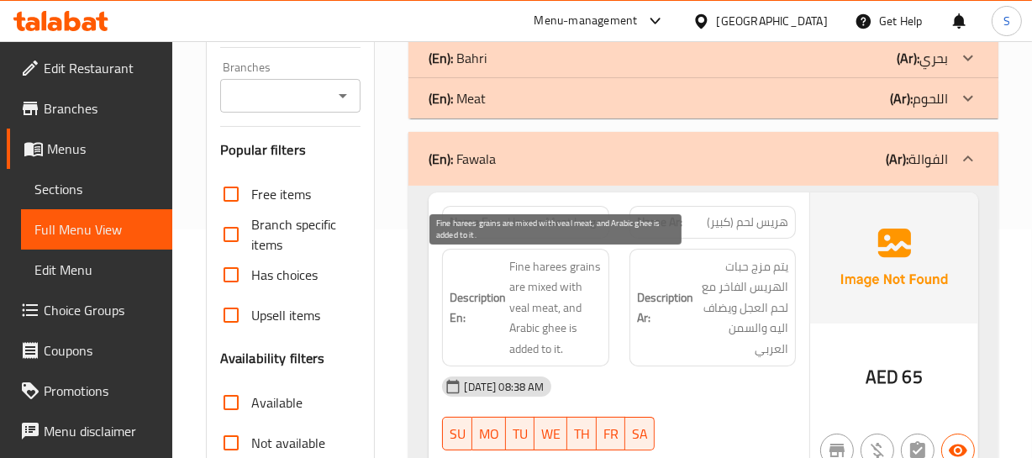
drag, startPoint x: 556, startPoint y: 276, endPoint x: 545, endPoint y: 277, distance: 11.0
click at [556, 277] on span "Fine harees grains are mixed with veal meat, and Arabic ghee is added to it." at bounding box center [555, 307] width 92 height 103
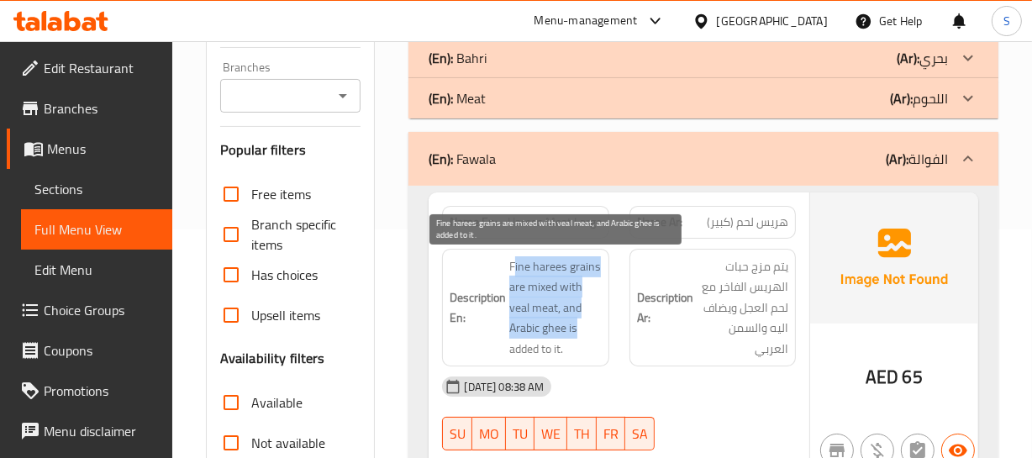
drag, startPoint x: 513, startPoint y: 267, endPoint x: 577, endPoint y: 336, distance: 94.5
click at [577, 336] on span "Fine harees grains are mixed with veal meat, and Arabic ghee is added to it." at bounding box center [555, 307] width 92 height 103
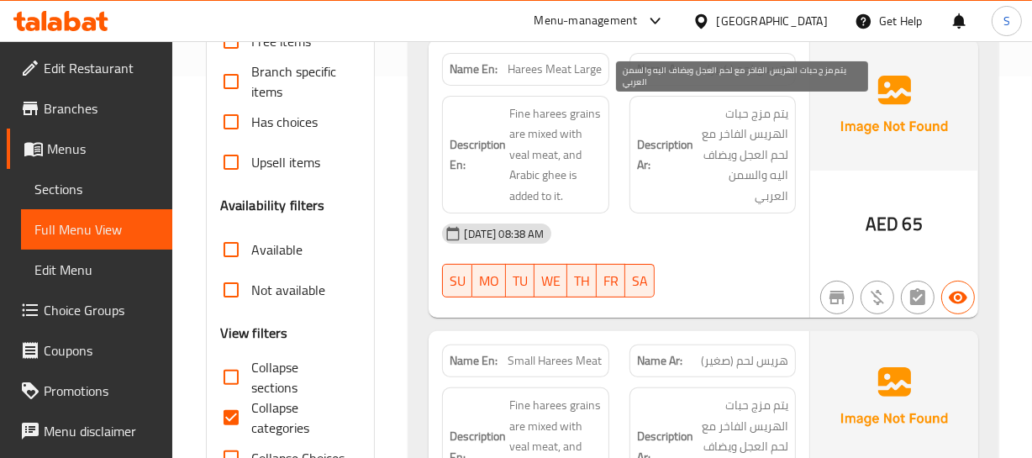
click at [776, 172] on span "يتم مزج حبات الهريس الفاخر مع لحم العجل ويضاف اليه والسمن العربي" at bounding box center [743, 154] width 92 height 103
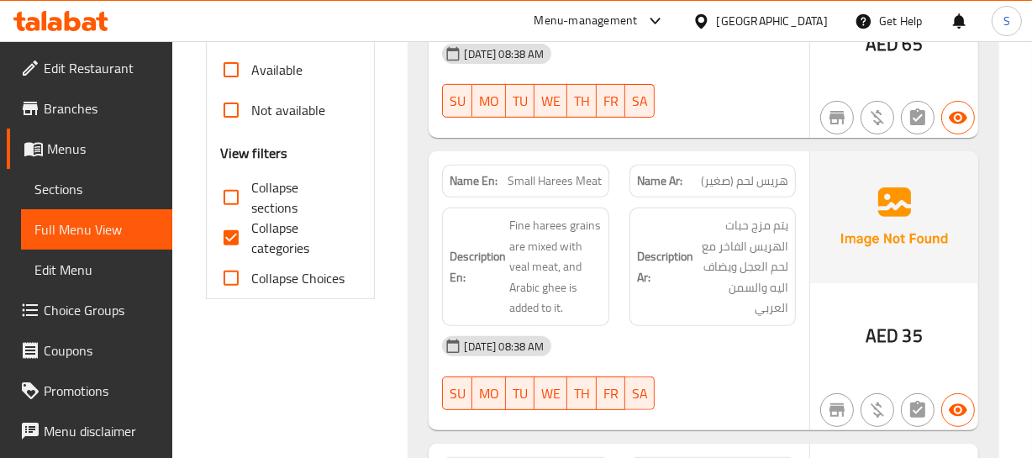
scroll to position [611, 0]
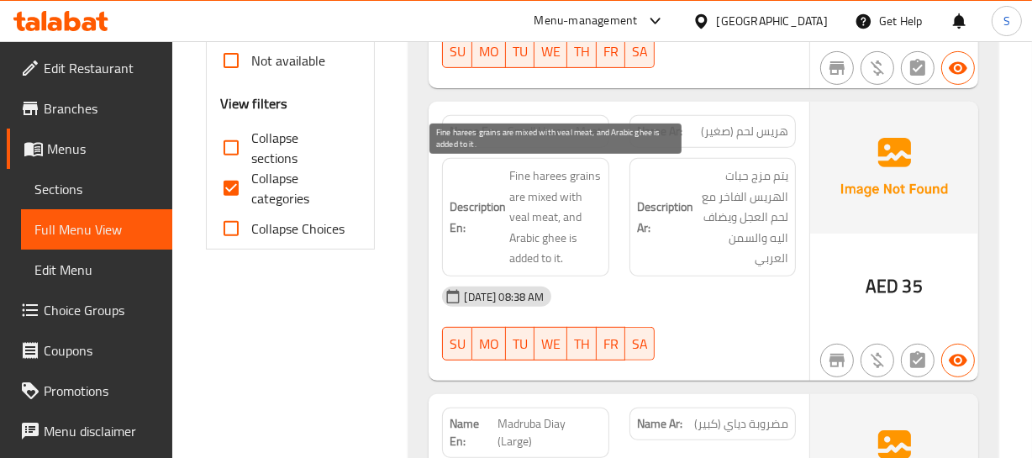
click at [546, 220] on span "Fine harees grains are mixed with veal meat, and Arabic ghee is added to it." at bounding box center [555, 217] width 92 height 103
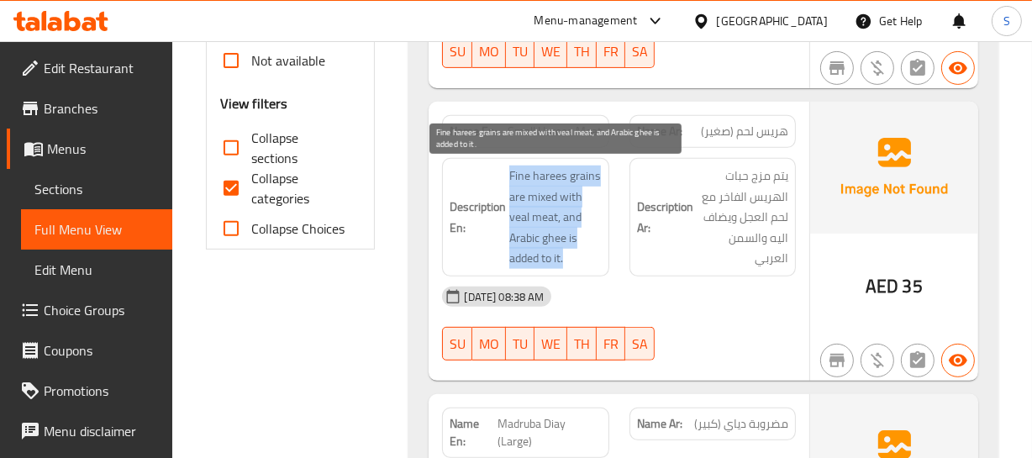
copy span "Fine harees grains are mixed with veal meat, and Arabic ghee is added to it."
click at [546, 220] on span "Fine harees grains are mixed with veal meat, and Arabic ghee is added to it." at bounding box center [555, 217] width 92 height 103
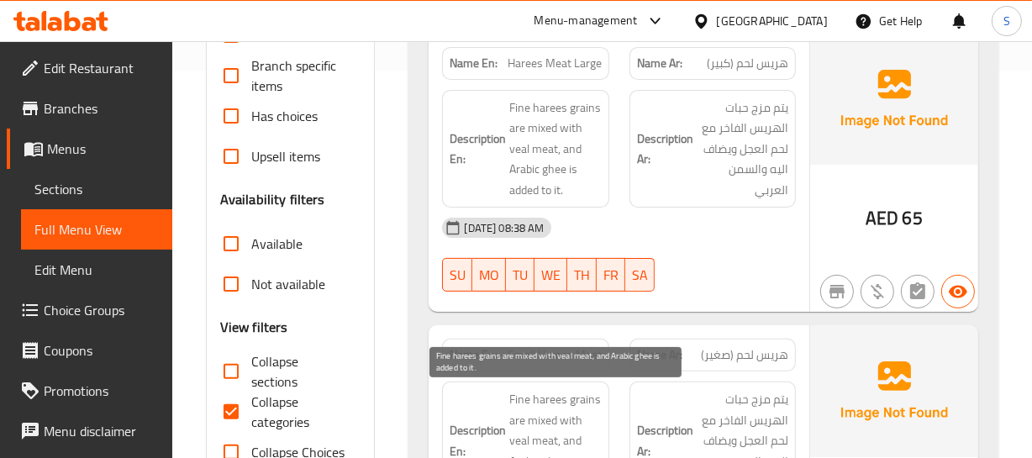
scroll to position [535, 0]
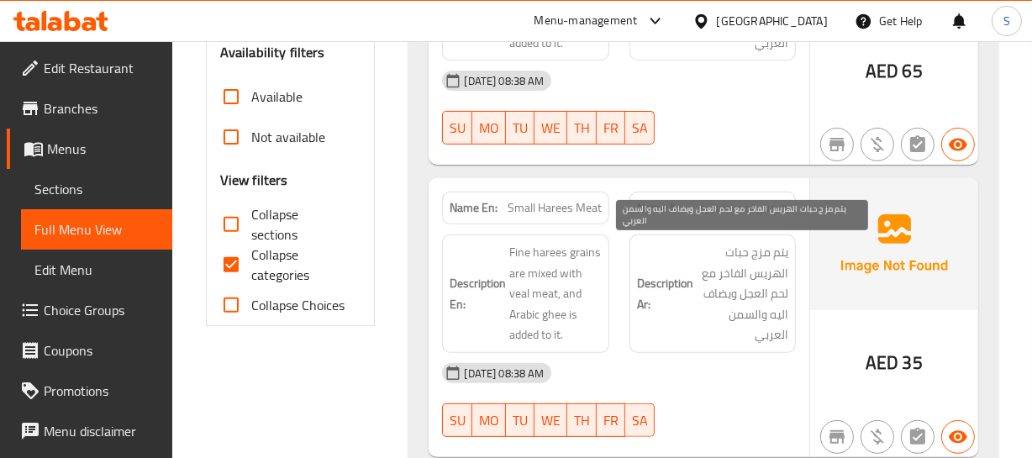
click at [724, 288] on span "يتم مزج حبات الهريس الفاخر مع لحم العجل ويضاف اليه والسمن العربي" at bounding box center [743, 293] width 92 height 103
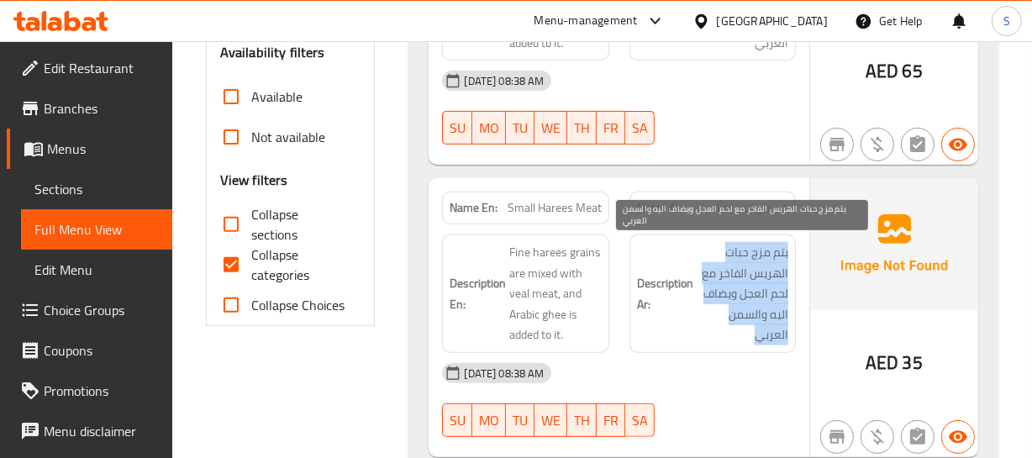
click at [724, 288] on span "يتم مزج حبات الهريس الفاخر مع لحم العجل ويضاف اليه والسمن العربي" at bounding box center [743, 293] width 92 height 103
copy div "يتم مزج حبات الهريس الفاخر مع لحم العجل ويضاف اليه والسمن العربي"
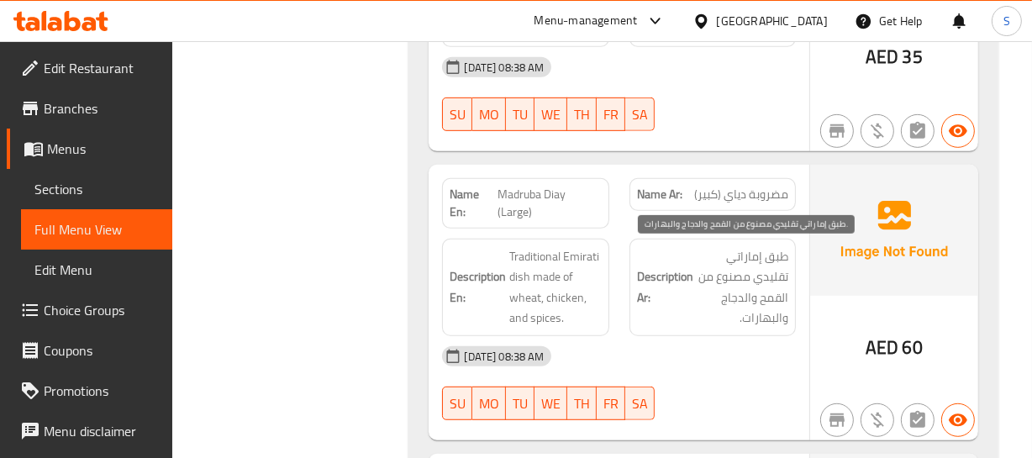
click at [712, 286] on span "طبق إماراتي تقليدي مصنوع من القمح والدجاج والبهارات." at bounding box center [743, 287] width 92 height 82
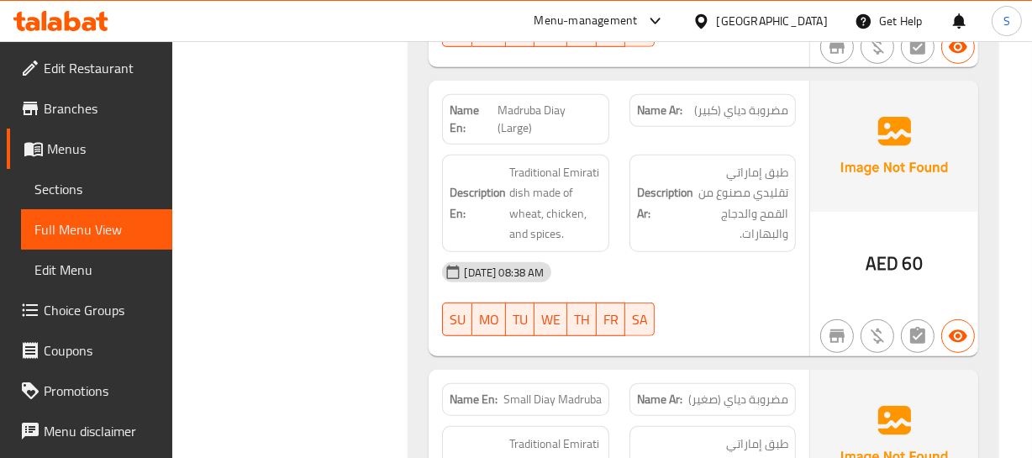
scroll to position [864, 0]
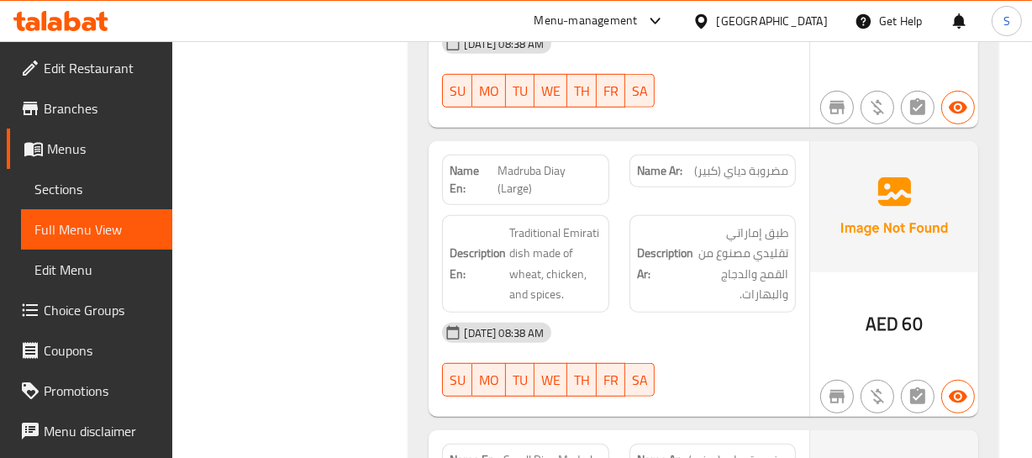
click at [529, 248] on span "Traditional Emirati dish made of wheat, chicken, and spices." at bounding box center [555, 264] width 92 height 82
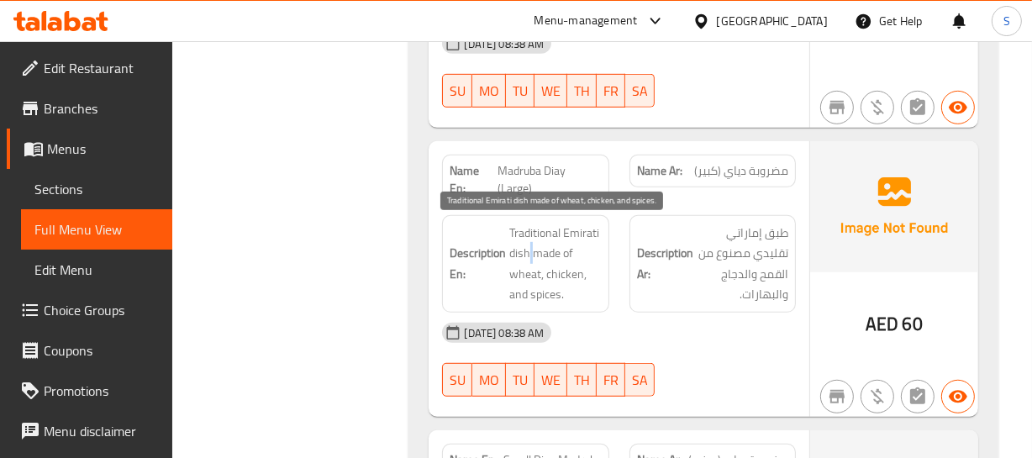
click at [529, 248] on span "Traditional Emirati dish made of wheat, chicken, and spices." at bounding box center [555, 264] width 92 height 82
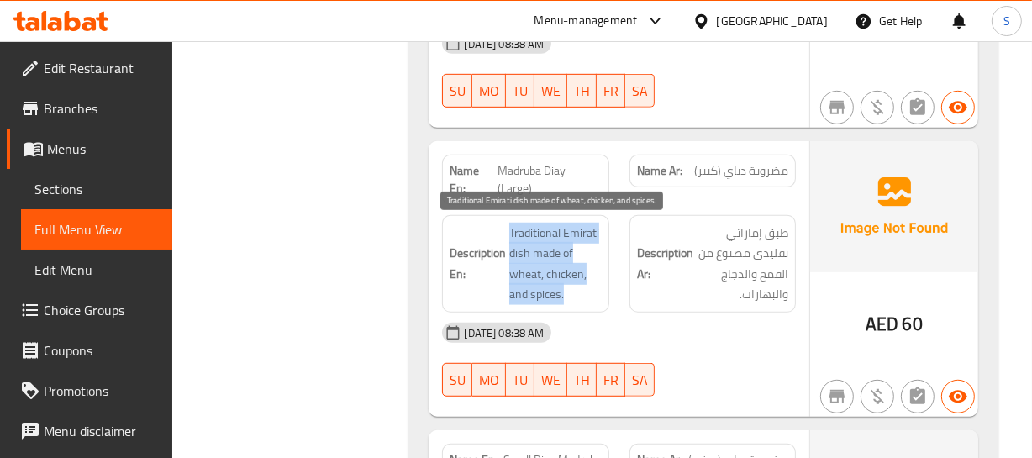
copy span "Traditional Emirati dish made of wheat, chicken, and spices."
click at [529, 248] on span "Traditional Emirati dish made of wheat, chicken, and spices." at bounding box center [555, 264] width 92 height 82
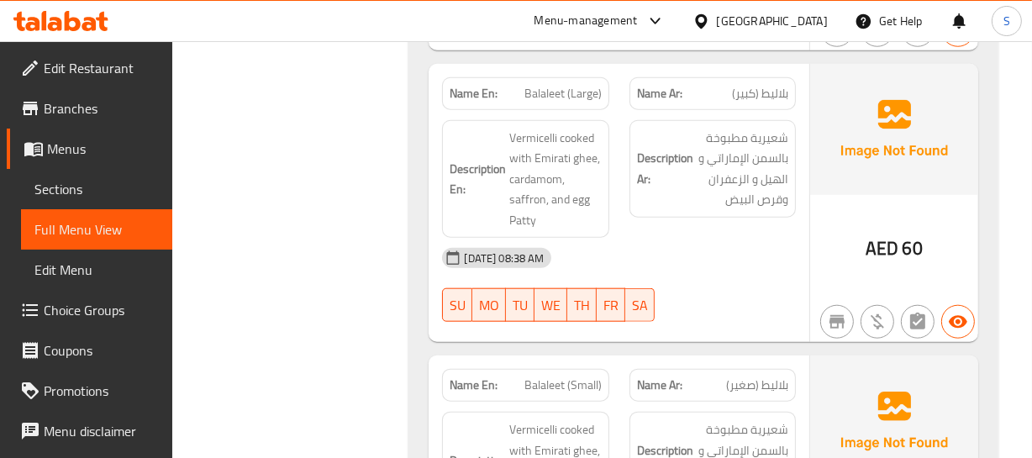
scroll to position [1475, 0]
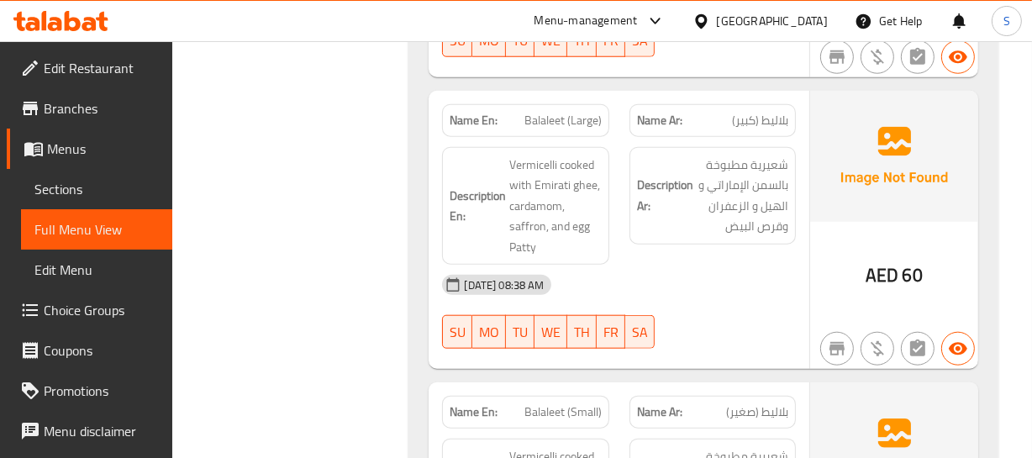
click at [756, 118] on span "بلاليط (كبير)" at bounding box center [760, 121] width 56 height 18
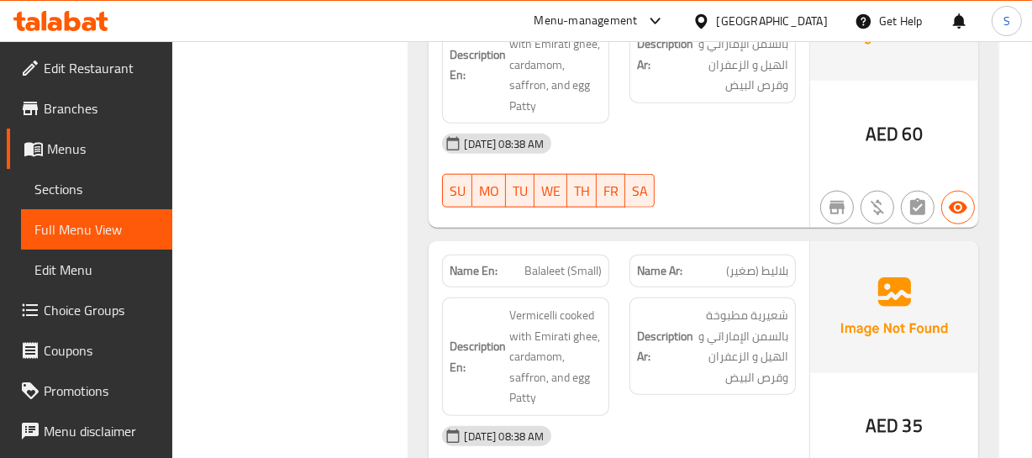
scroll to position [1628, 0]
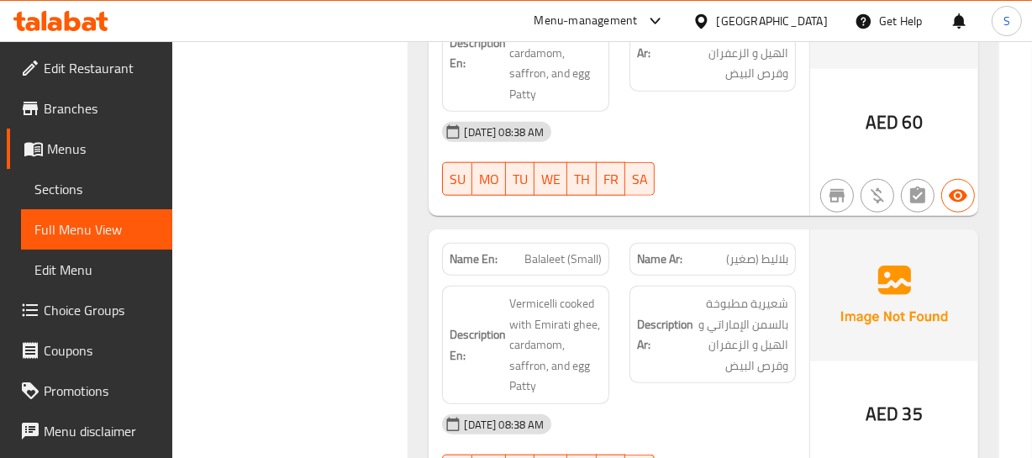
click at [766, 250] on span "بلاليط (صغير)" at bounding box center [757, 259] width 62 height 18
click at [764, 250] on span "بلاليط (صغير)" at bounding box center [757, 259] width 62 height 18
click at [521, 263] on p "Name En: Balaleet (Small)" at bounding box center [525, 259] width 151 height 18
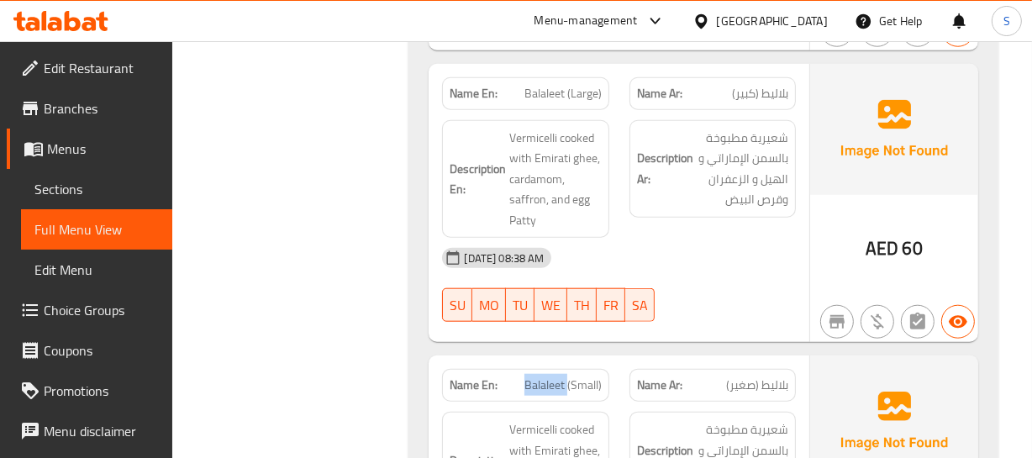
scroll to position [1475, 0]
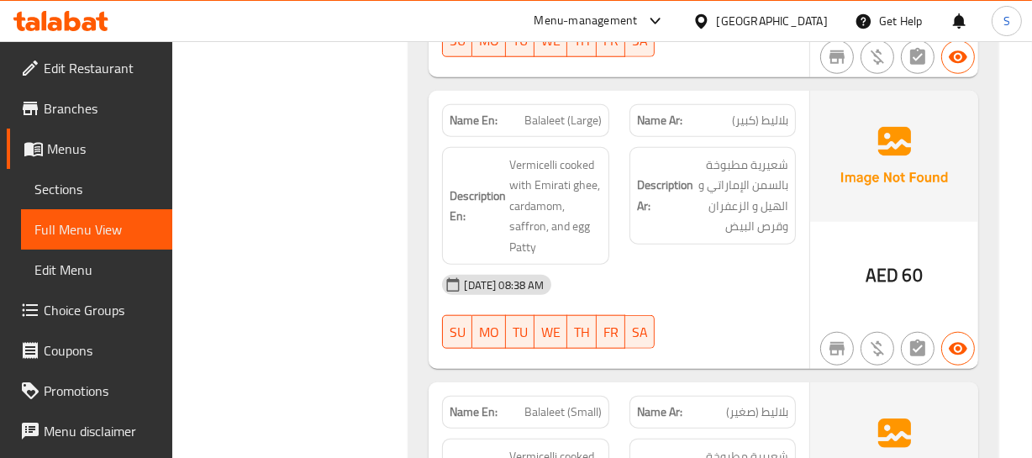
click at [812, 247] on div "AED 60" at bounding box center [894, 230] width 168 height 279
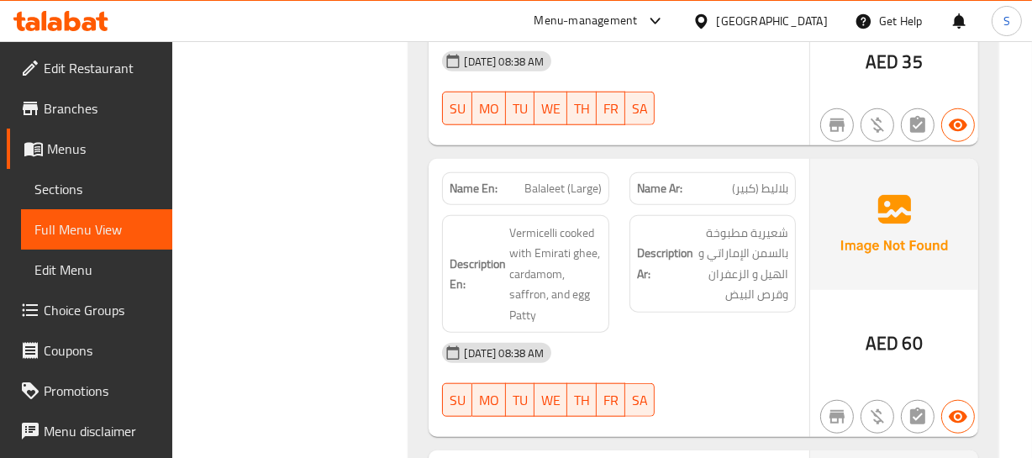
scroll to position [1398, 0]
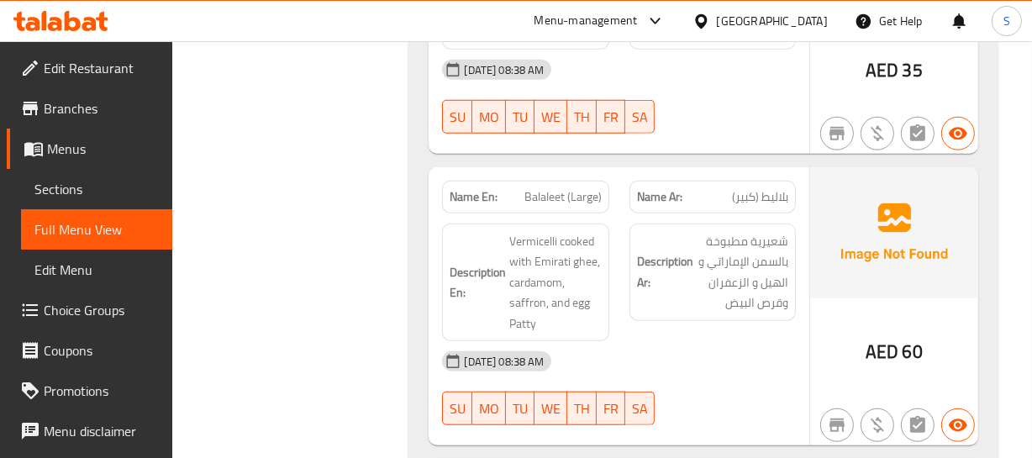
click at [536, 201] on span "Balaleet (Large)" at bounding box center [562, 197] width 77 height 18
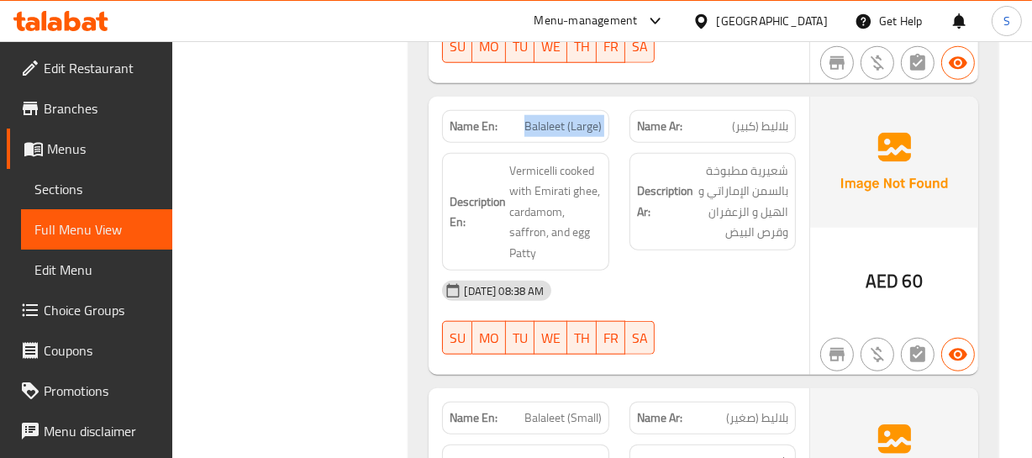
scroll to position [1475, 0]
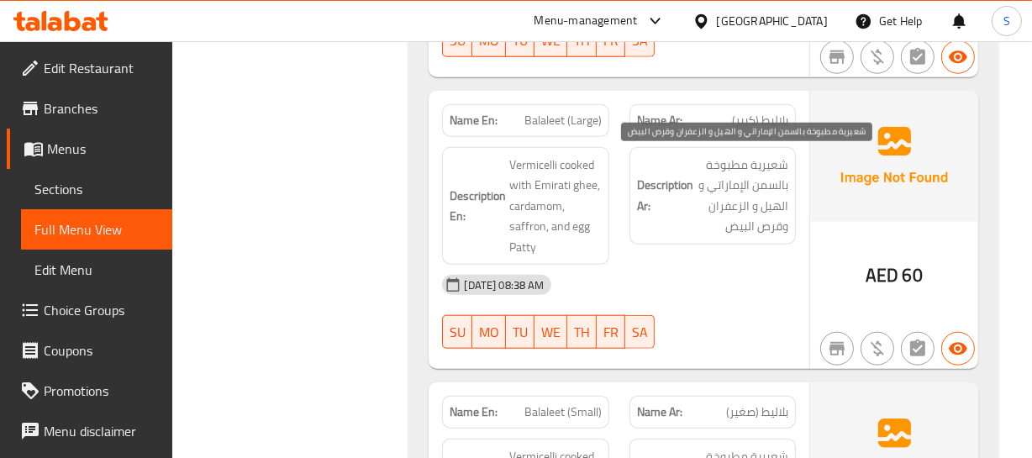
click at [724, 201] on span "شعيرية مطبوخة بالسمن الإماراتي و الهيل و الزعفران وقرص البيض" at bounding box center [743, 196] width 92 height 82
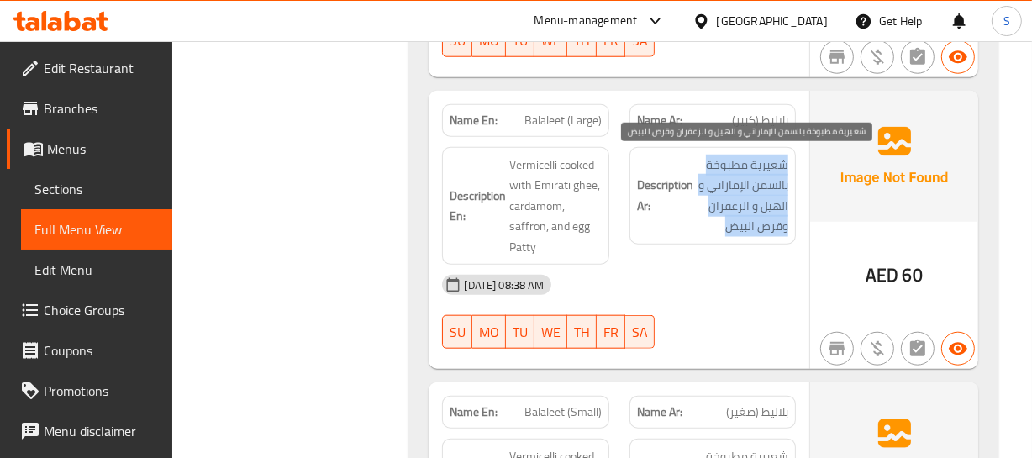
copy div "شعيرية مطبوخة بالسمن الإماراتي و الهيل و الزعفران وقرص البيض"
click at [724, 201] on span "شعيرية مطبوخة بالسمن الإماراتي و الهيل و الزعفران وقرص البيض" at bounding box center [743, 196] width 92 height 82
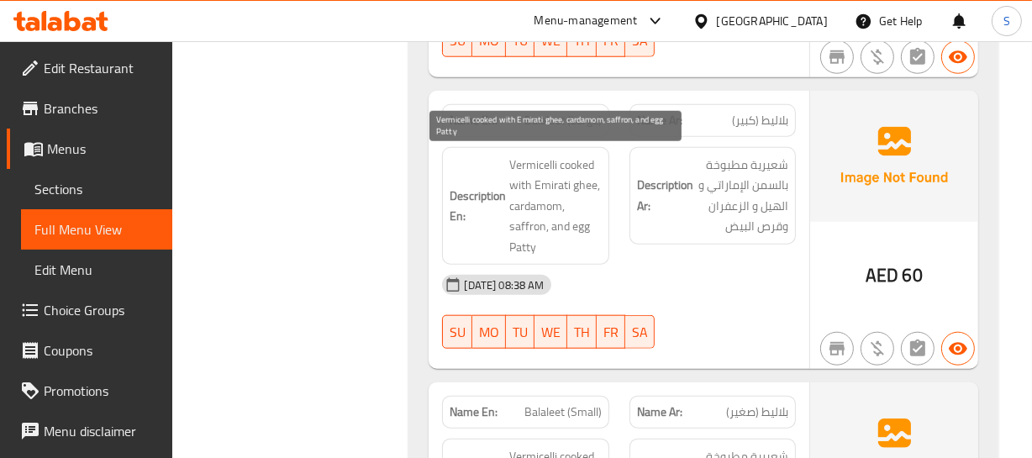
click at [563, 195] on span "Vermicelli cooked with Emirati ghee, cardamom, saffron, and egg Patty" at bounding box center [555, 206] width 92 height 103
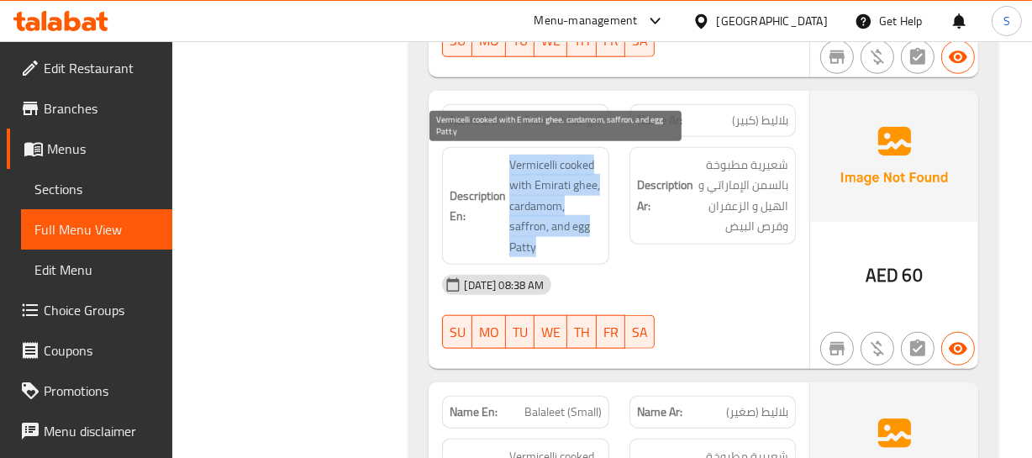
click at [563, 195] on span "Vermicelli cooked with Emirati ghee, cardamom, saffron, and egg Patty" at bounding box center [555, 206] width 92 height 103
copy span "Vermicelli cooked with Emirati ghee, cardamom, saffron, and egg Patty"
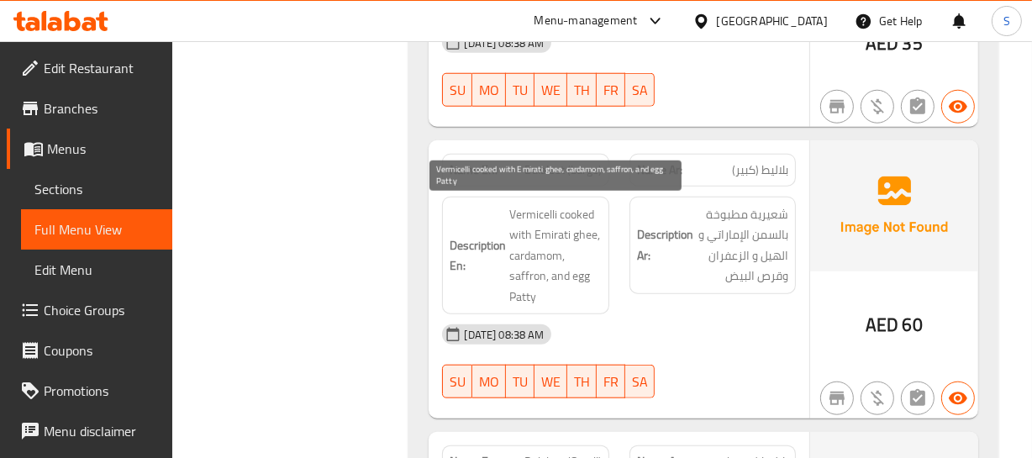
scroll to position [1398, 0]
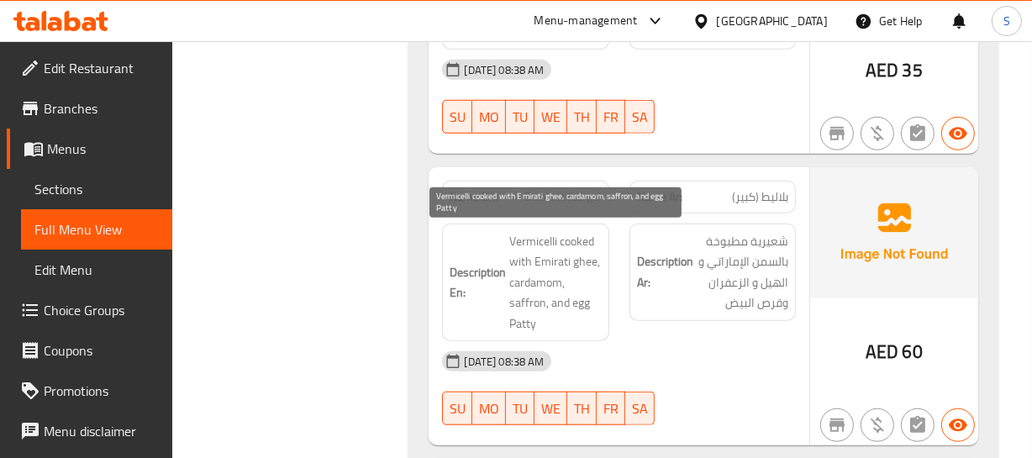
click at [535, 261] on span "Vermicelli cooked with Emirati ghee, cardamom, saffron, and egg Patty" at bounding box center [555, 282] width 92 height 103
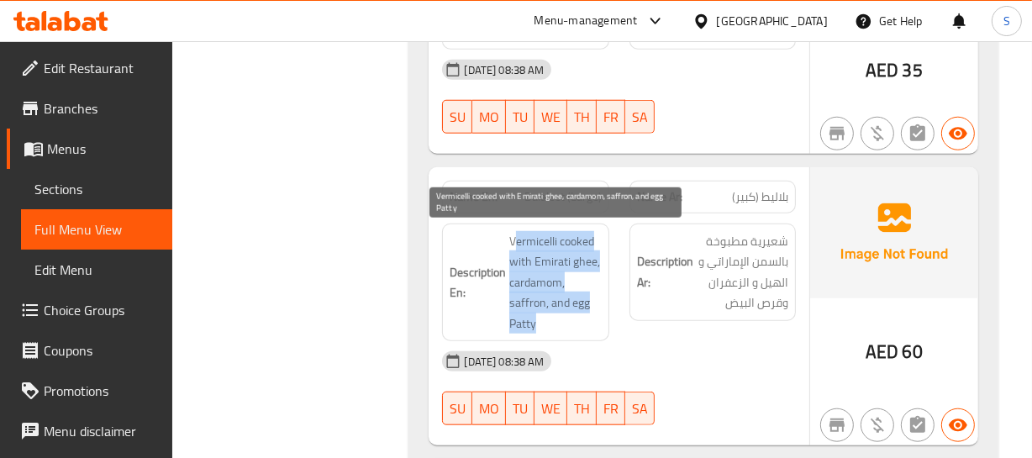
drag, startPoint x: 518, startPoint y: 240, endPoint x: 568, endPoint y: 313, distance: 88.8
click at [568, 313] on span "Vermicelli cooked with Emirati ghee, cardamom, saffron, and egg Patty" at bounding box center [555, 282] width 92 height 103
click at [562, 314] on span "Vermicelli cooked with Emirati ghee, cardamom, saffron, and egg Patty" at bounding box center [555, 282] width 92 height 103
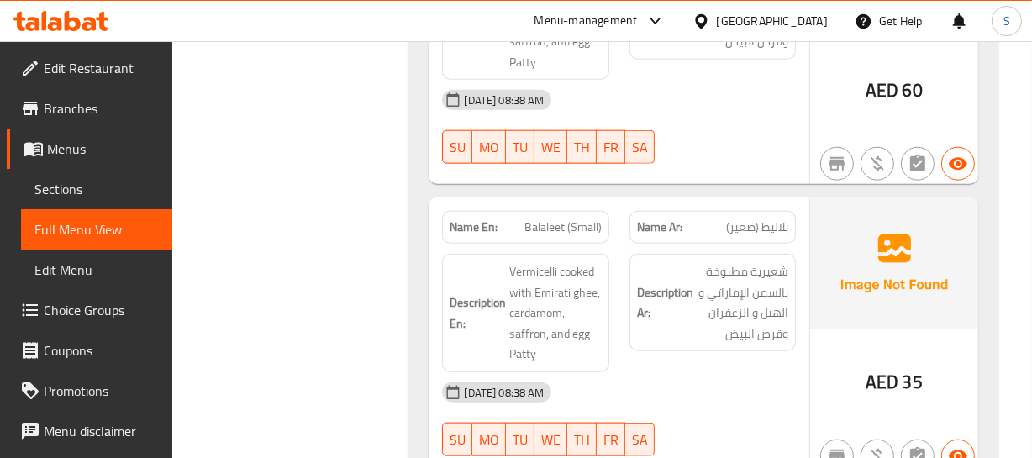
scroll to position [1933, 0]
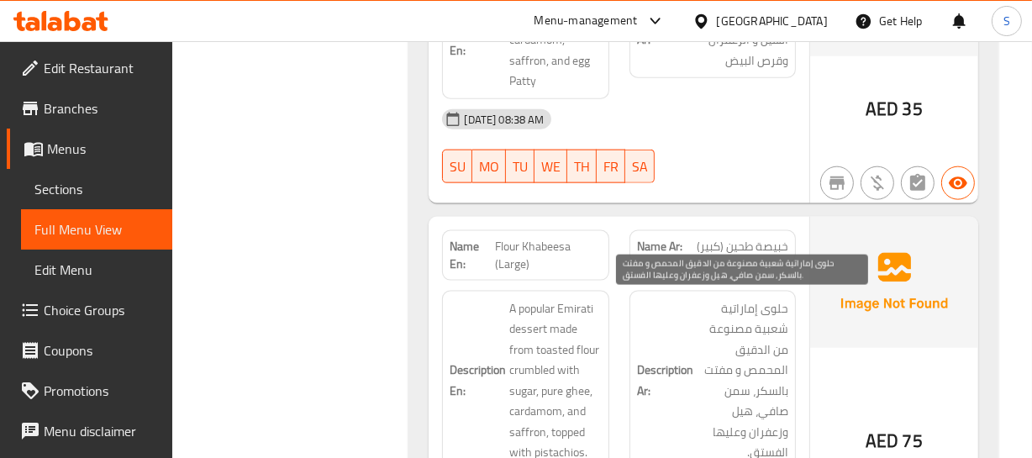
click at [761, 309] on span "حلوى إماراتية شعبية مصنوعة من الدقيق المحمص و مفتت بالسكر، سمن صافي، هيل وزعفرا…" at bounding box center [743, 380] width 92 height 165
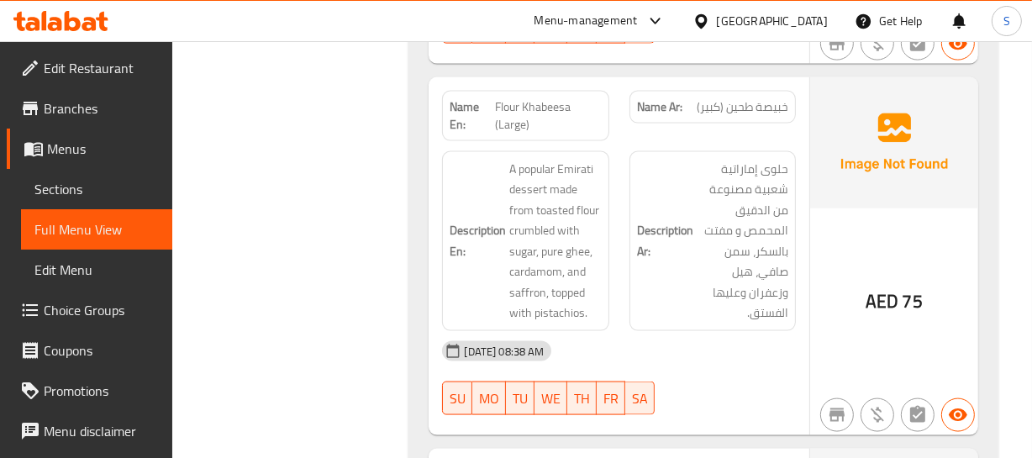
scroll to position [2072, 0]
click at [619, 200] on div "Description Ar: حلوى إماراتية شعبية مصنوعة من الدقيق المحمص و مفتت بالسكر، سمن …" at bounding box center [712, 242] width 187 height 200
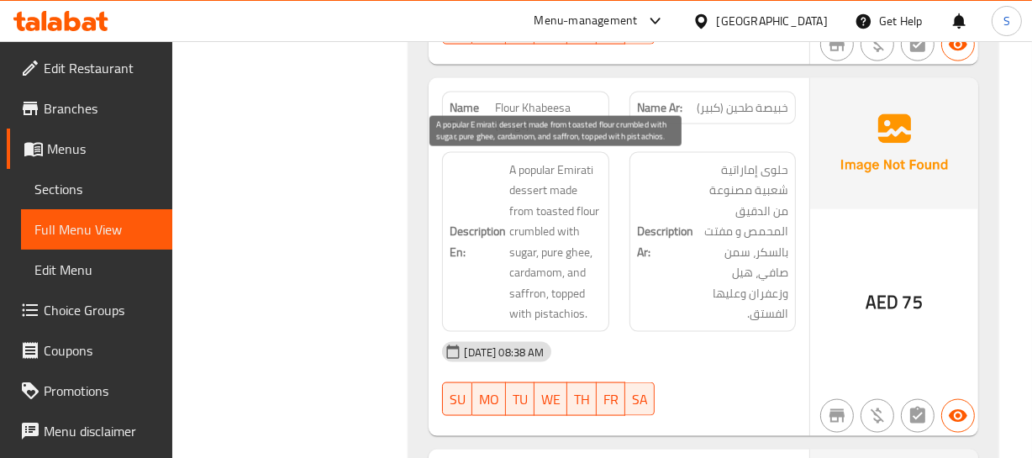
click at [507, 194] on h6 "Description En: A popular Emirati dessert made from toasted flour crumbled with…" at bounding box center [525, 242] width 151 height 165
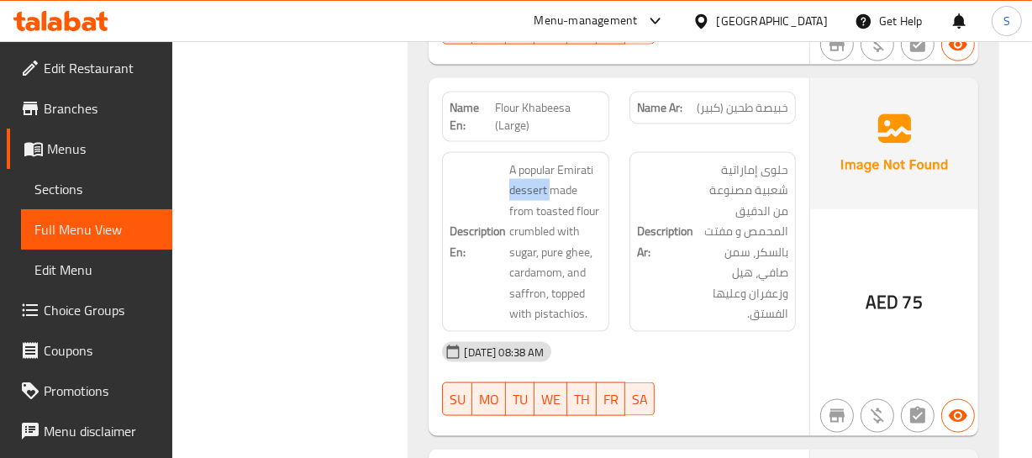
click at [507, 194] on h6 "Description En: A popular Emirati dessert made from toasted flour crumbled with…" at bounding box center [525, 242] width 151 height 165
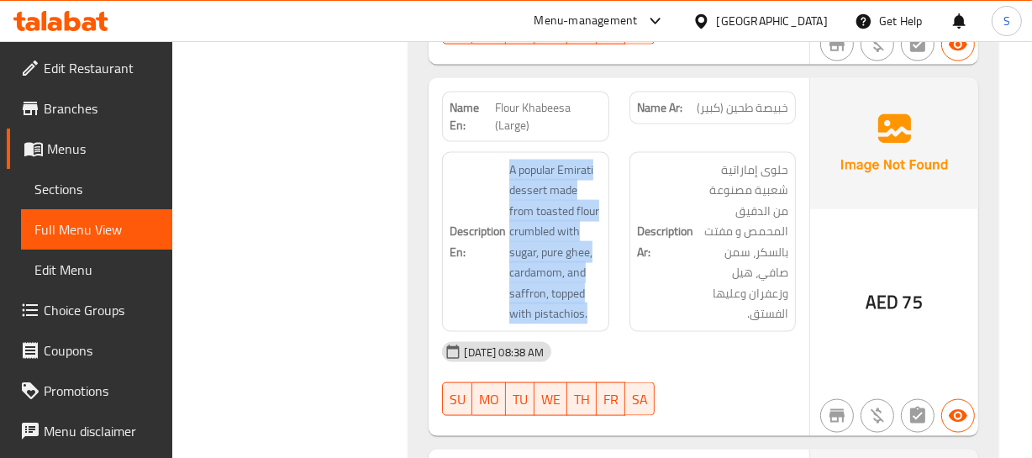
click at [507, 194] on h6 "Description En: A popular Emirati dessert made from toasted flour crumbled with…" at bounding box center [525, 242] width 151 height 165
copy span "A popular Emirati dessert made from toasted flour crumbled with sugar, pure ghe…"
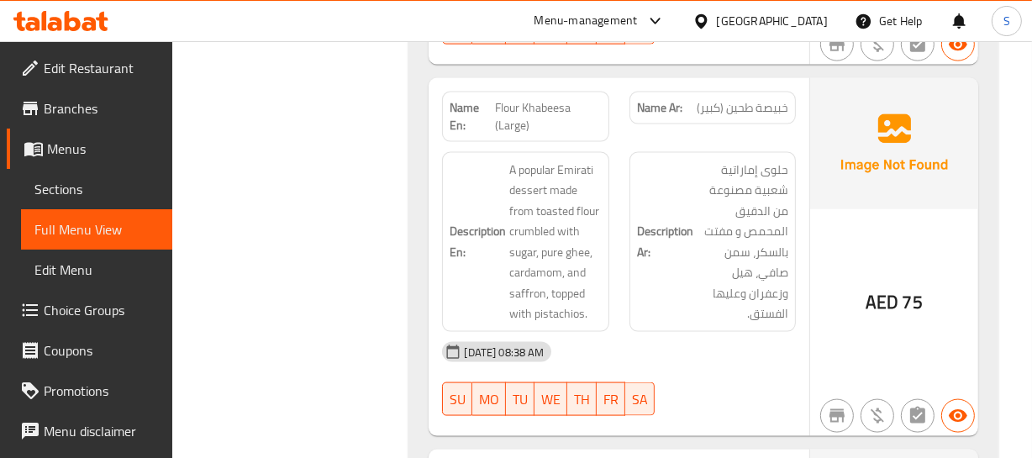
click at [507, 111] on span "Flour Khabeesa (Large)" at bounding box center [548, 116] width 106 height 35
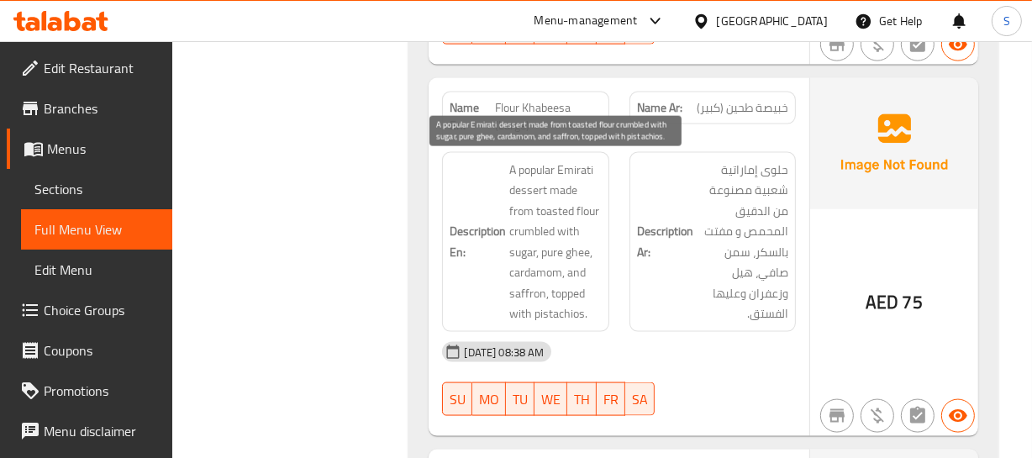
click at [529, 227] on span "A popular Emirati dessert made from toasted flour crumbled with sugar, pure ghe…" at bounding box center [555, 242] width 92 height 165
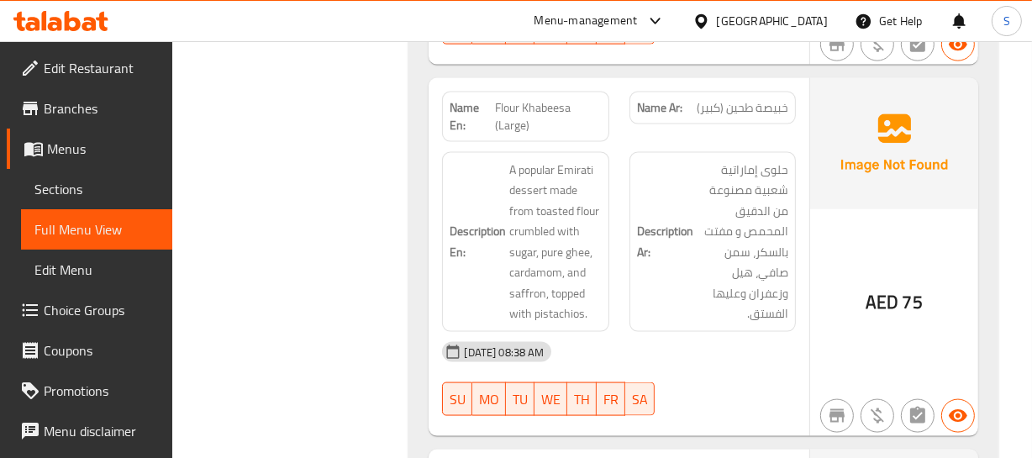
click at [571, 201] on span "A popular Emirati dessert made from toasted flour crumbled with sugar, pure ghe…" at bounding box center [555, 242] width 92 height 165
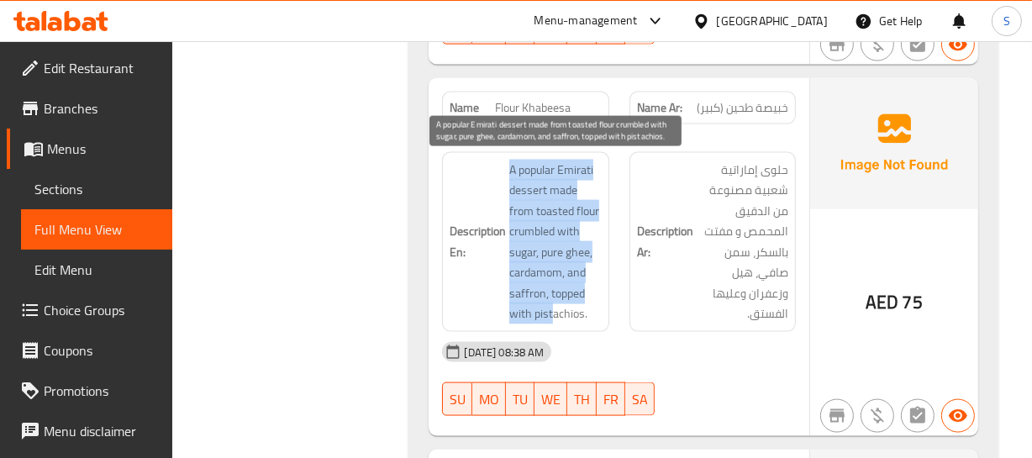
drag, startPoint x: 493, startPoint y: 164, endPoint x: 558, endPoint y: 307, distance: 156.8
click at [557, 308] on h6 "Description En: A popular Emirati dessert made from toasted flour crumbled with…" at bounding box center [525, 242] width 151 height 165
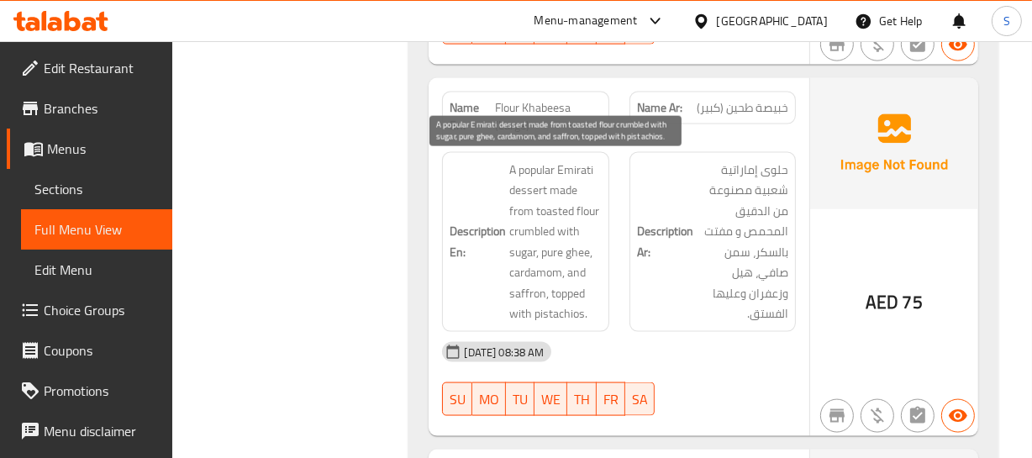
click at [567, 303] on span "A popular Emirati dessert made from toasted flour crumbled with sugar, pure ghe…" at bounding box center [555, 242] width 92 height 165
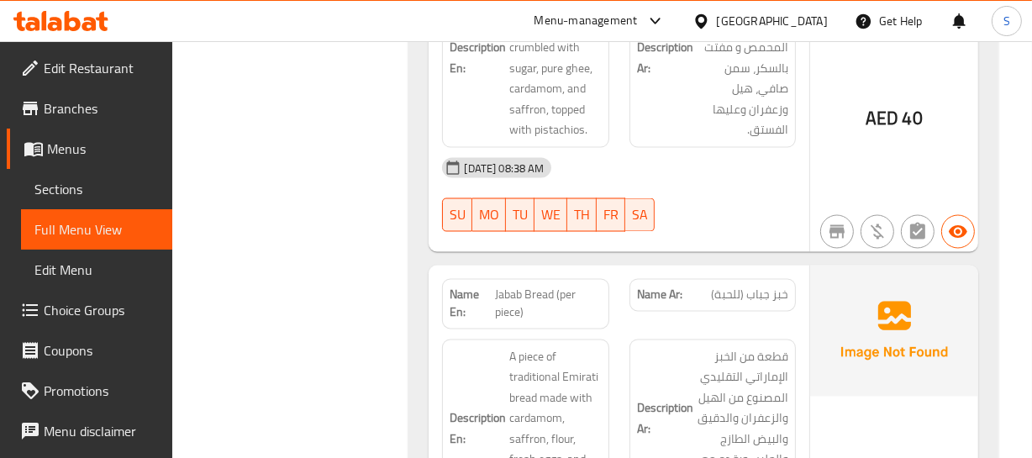
scroll to position [2759, 0]
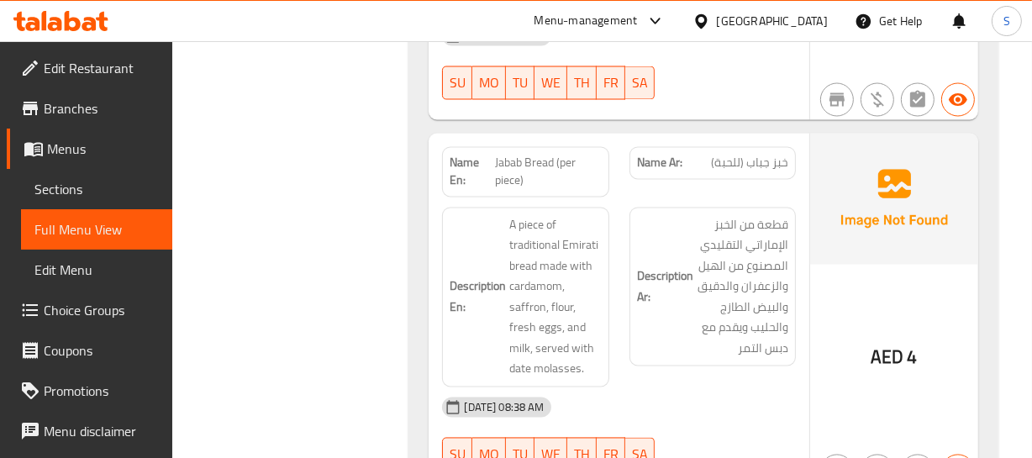
click at [786, 173] on div "Name Ar: خبز جباب (للحبة)" at bounding box center [712, 163] width 166 height 33
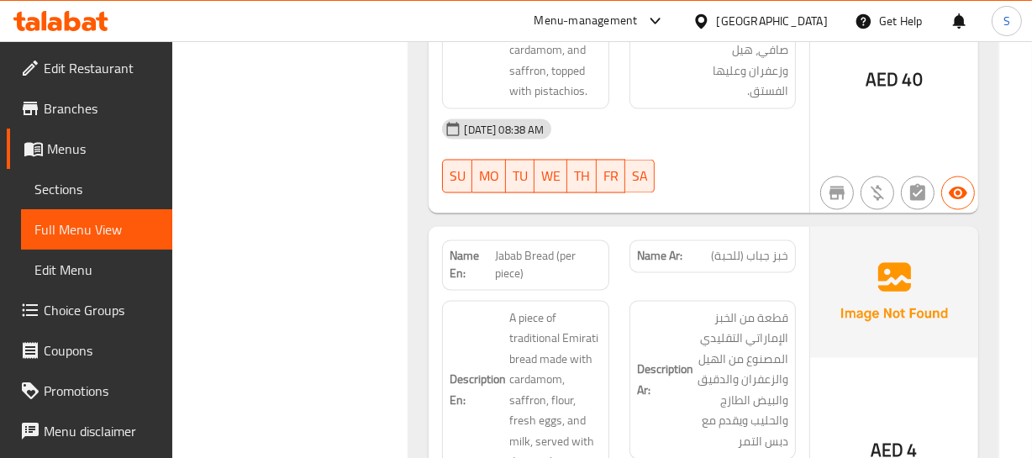
scroll to position [2836, 0]
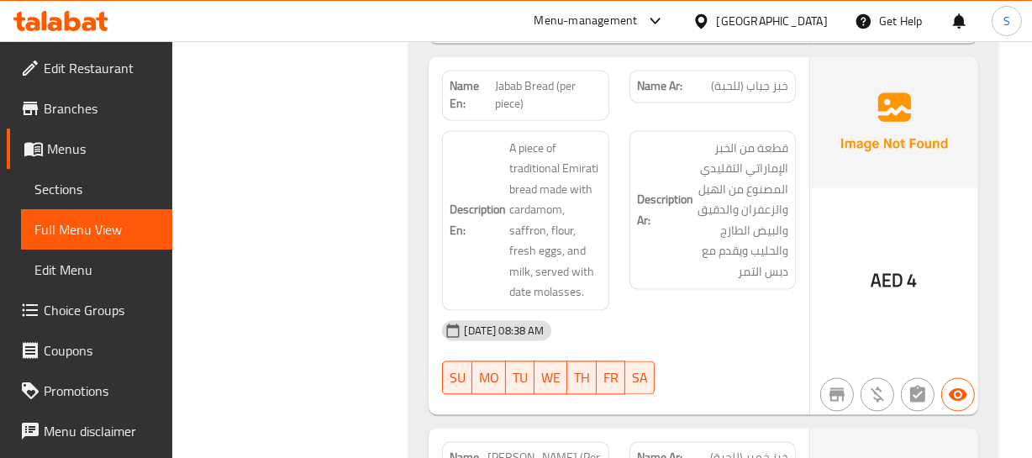
click at [769, 87] on span "خبز جباب (للحبة)" at bounding box center [749, 87] width 77 height 18
click at [520, 78] on span "Jabab Bread (per piece)" at bounding box center [549, 95] width 106 height 35
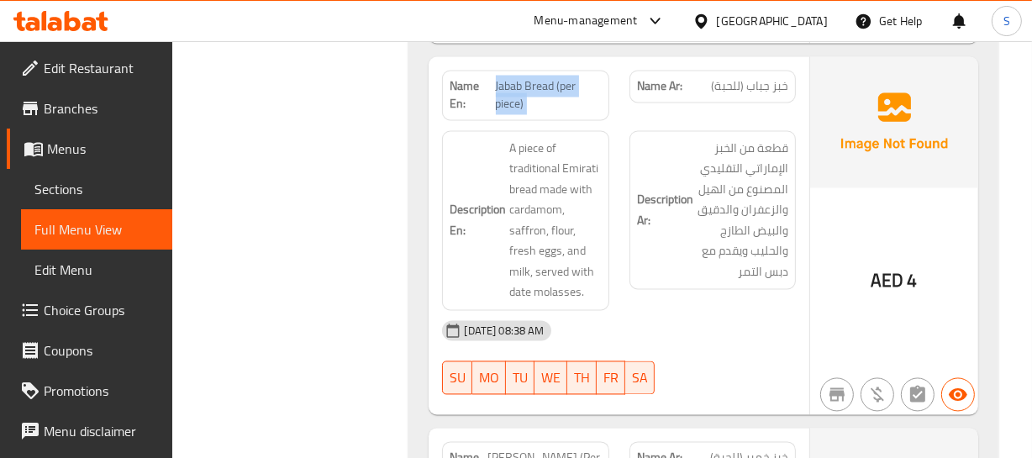
click at [520, 78] on span "Jabab Bread (per piece)" at bounding box center [549, 95] width 106 height 35
click at [903, 227] on div "AED 4" at bounding box center [894, 236] width 168 height 358
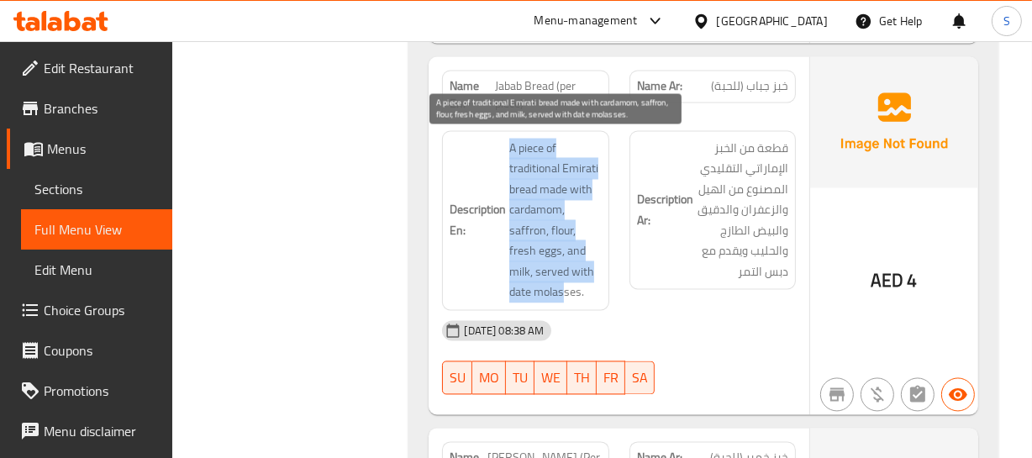
drag, startPoint x: 498, startPoint y: 134, endPoint x: 567, endPoint y: 283, distance: 163.9
click at [567, 283] on div "Description En: A piece of traditional Emirati bread made with cardamom, saffro…" at bounding box center [525, 221] width 166 height 180
click at [566, 282] on span "A piece of traditional Emirati bread made with cardamom, saffron, flour, fresh …" at bounding box center [555, 221] width 92 height 165
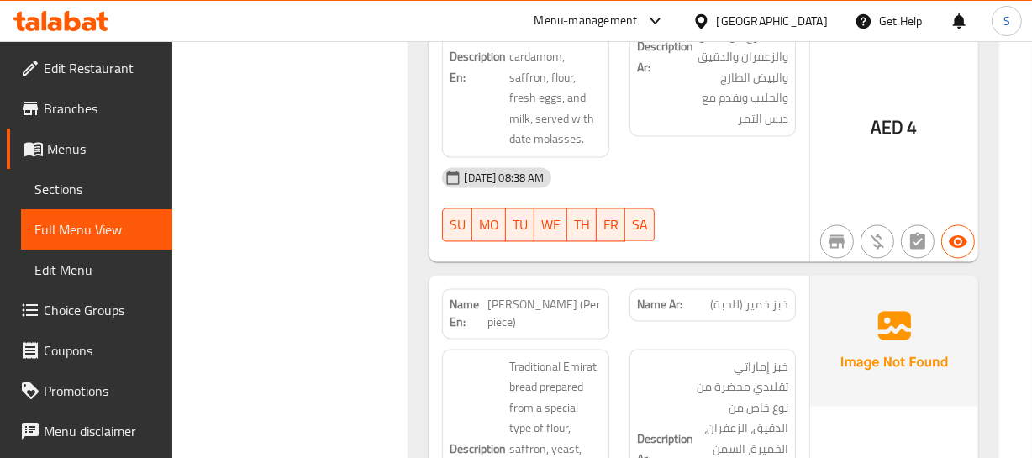
scroll to position [3141, 0]
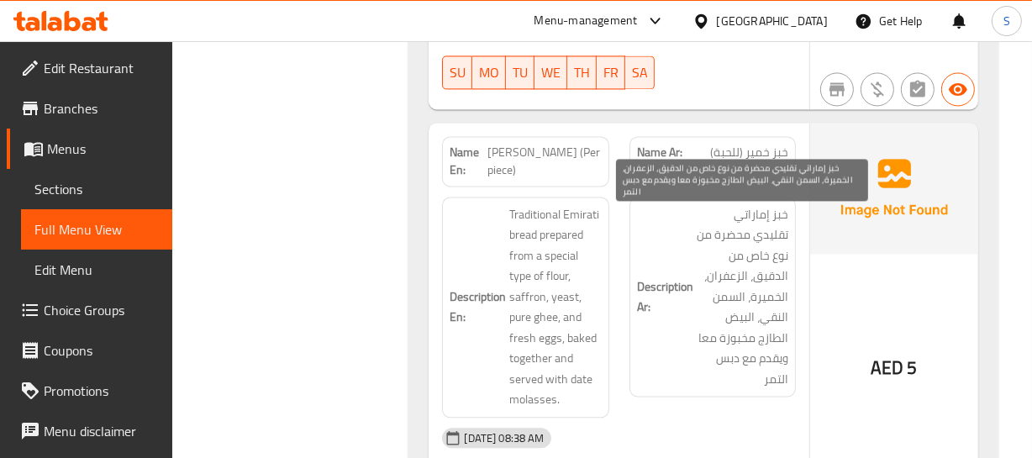
click at [740, 266] on span "خبز إماراتي تقليدي محضرة من نوع خاص من الدقيق، الزعفران، الخميرة، السمن النقي، …" at bounding box center [743, 297] width 92 height 186
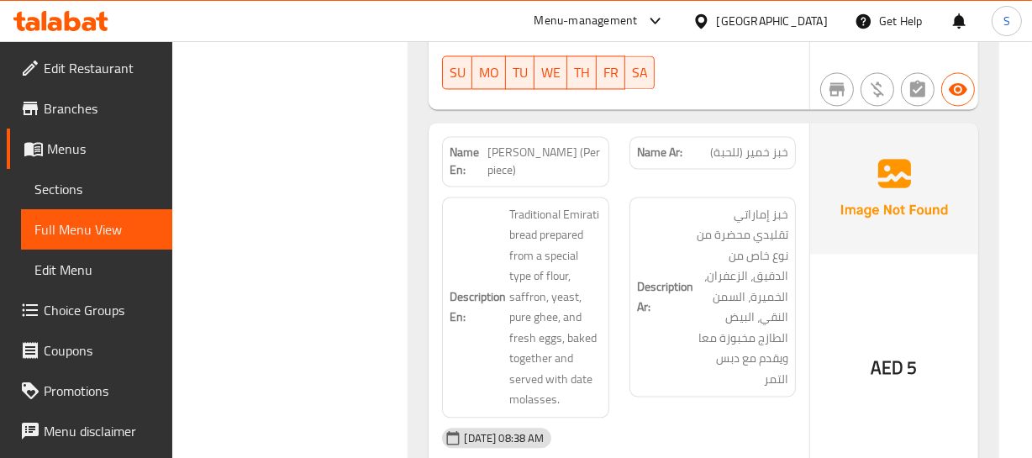
click at [764, 147] on span "خبز خمير (للحبة)" at bounding box center [749, 153] width 78 height 18
click at [503, 144] on span "khmir Bread (Per piece)" at bounding box center [544, 161] width 113 height 35
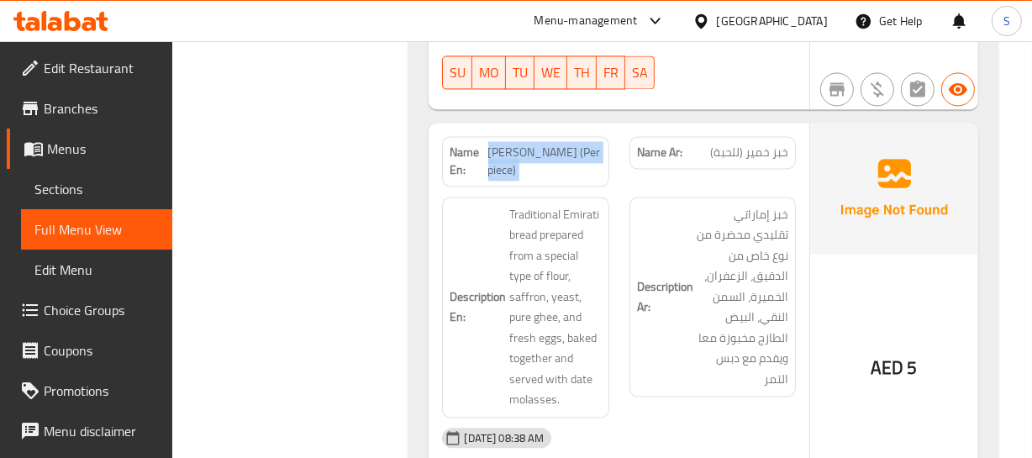
click at [503, 144] on span "khmir Bread (Per piece)" at bounding box center [544, 161] width 113 height 35
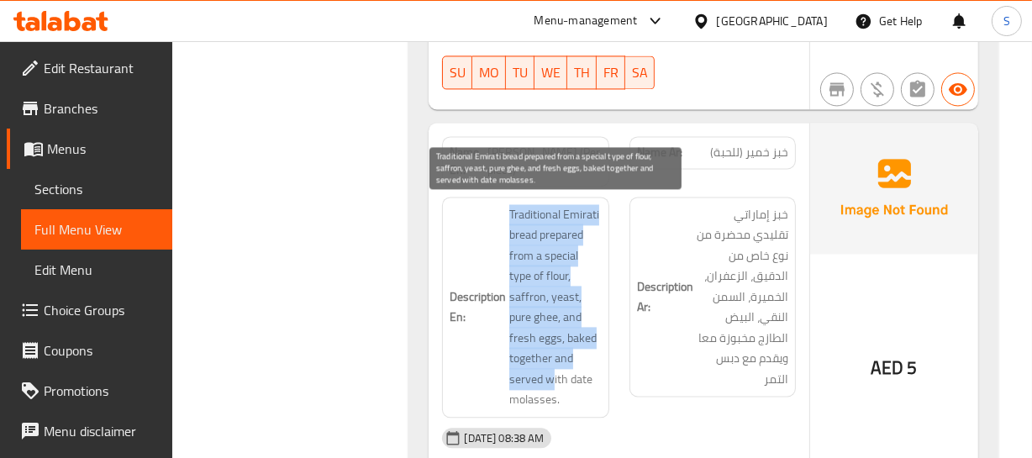
drag, startPoint x: 525, startPoint y: 208, endPoint x: 571, endPoint y: 378, distance: 175.9
click at [550, 377] on h6 "Description En: Traditional Emirati bread prepared from a special type of flour…" at bounding box center [525, 307] width 151 height 206
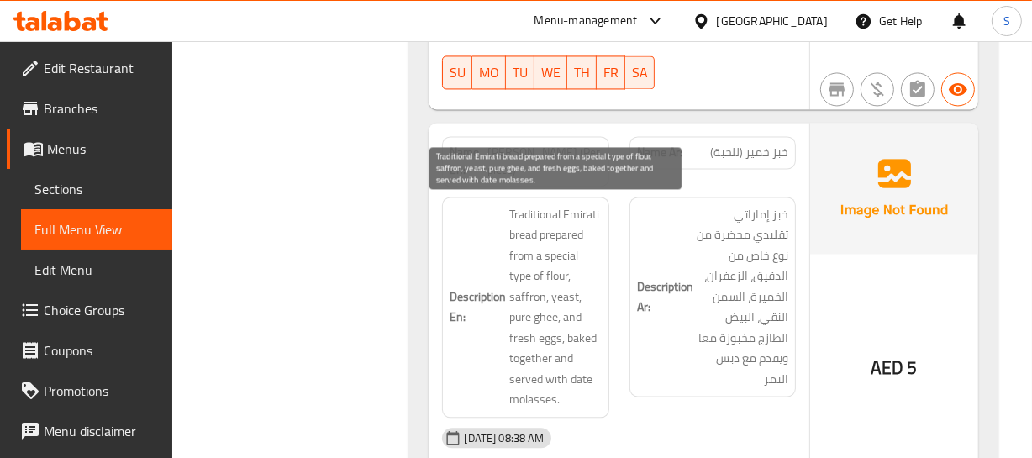
drag, startPoint x: 571, startPoint y: 378, endPoint x: 556, endPoint y: 378, distance: 16.0
click at [563, 378] on span "Traditional Emirati bread prepared from a special type of flour, saffron, yeast…" at bounding box center [555, 307] width 92 height 206
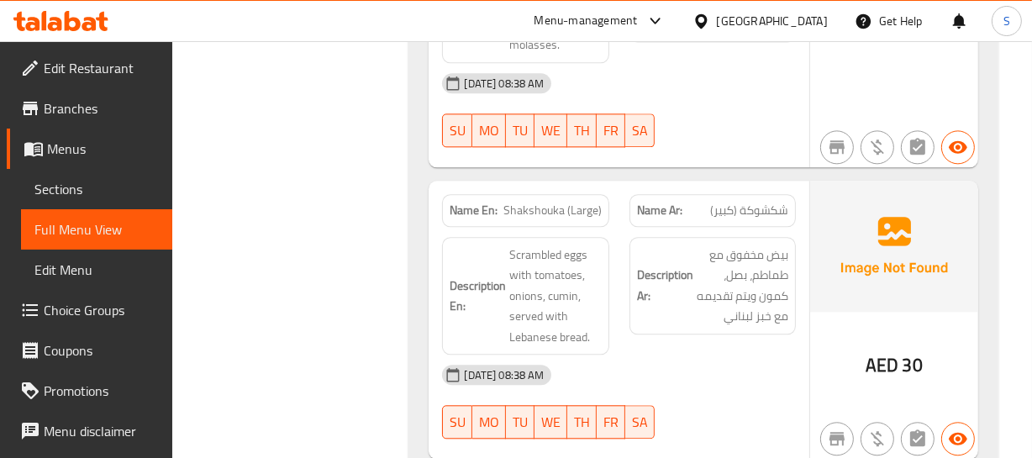
scroll to position [3523, 0]
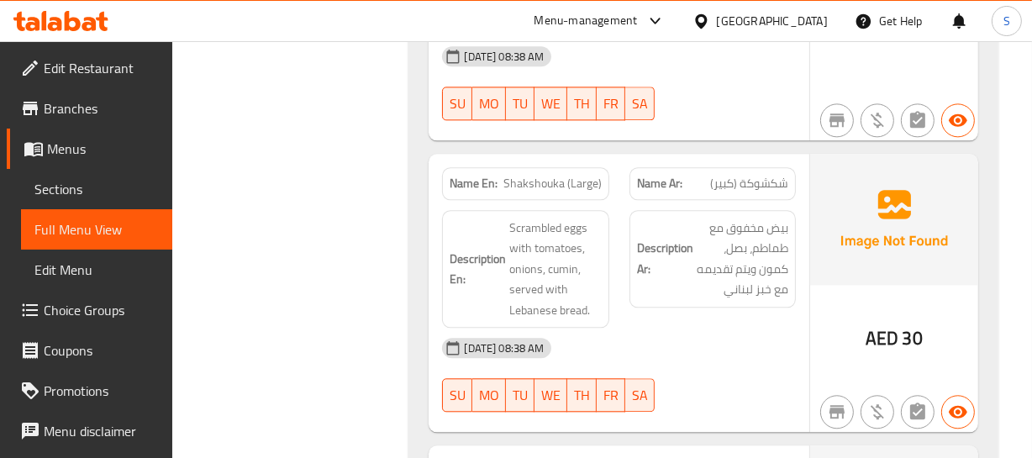
click at [751, 176] on span "شكشوكة (كبير)" at bounding box center [749, 184] width 78 height 18
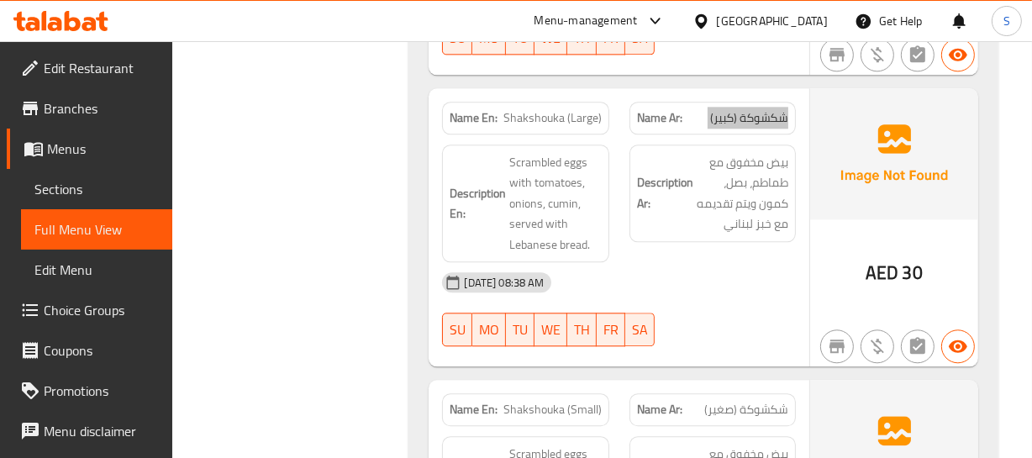
scroll to position [3676, 0]
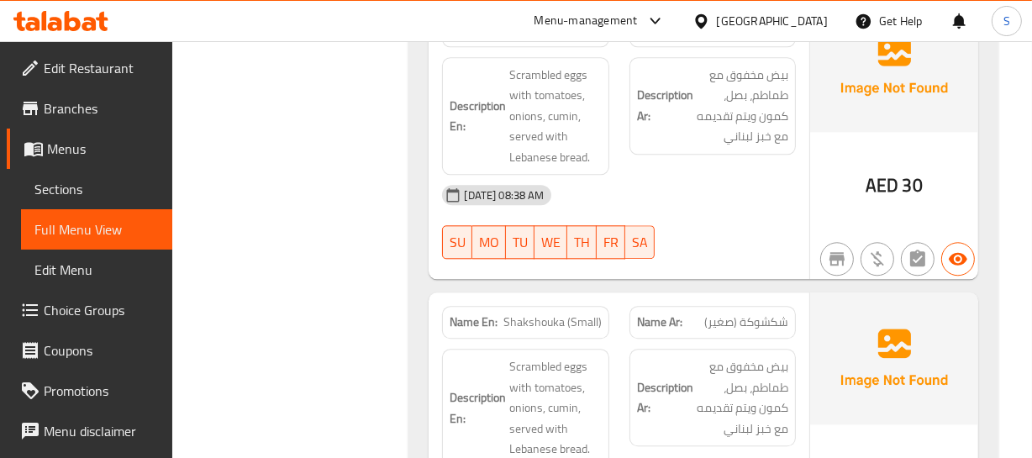
click at [853, 189] on div "AED 30" at bounding box center [894, 140] width 168 height 279
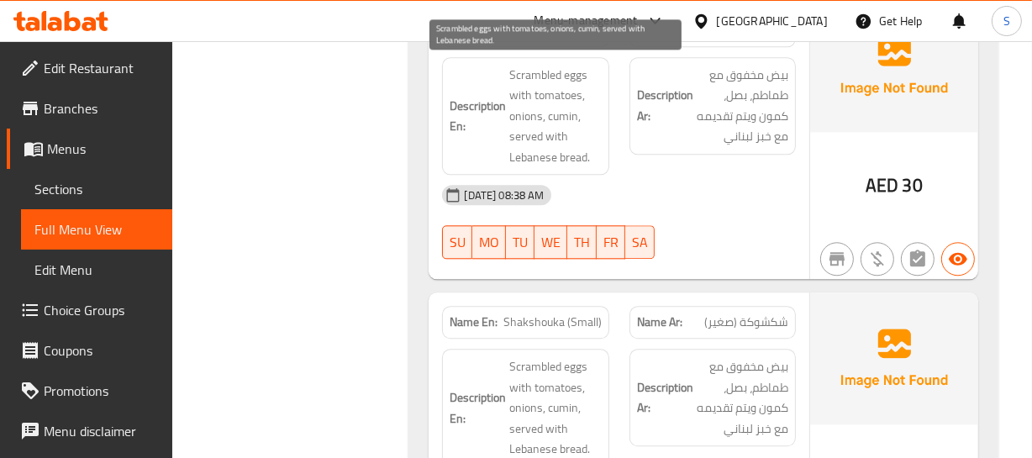
click at [531, 100] on span "Scrambled eggs with tomatoes, onions, cumin, served with Lebanese bread." at bounding box center [555, 116] width 92 height 103
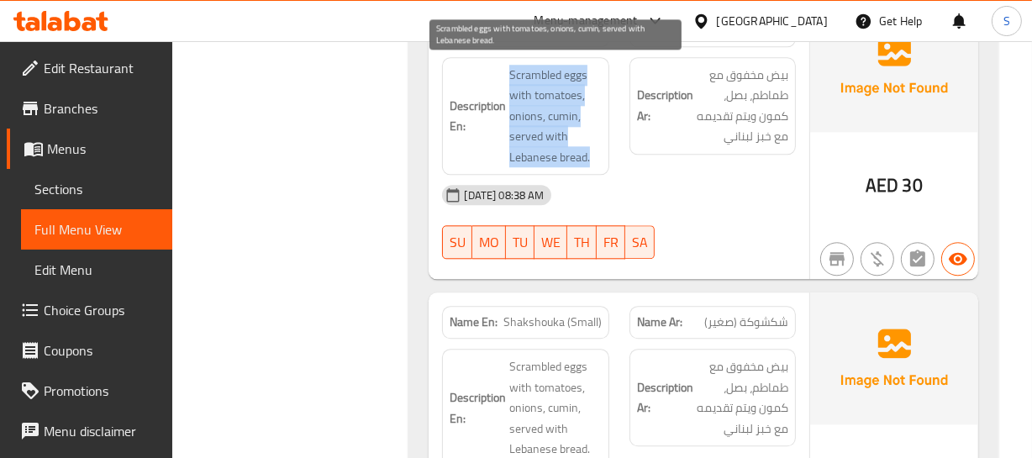
click at [531, 100] on span "Scrambled eggs with tomatoes, onions, cumin, served with Lebanese bread." at bounding box center [555, 116] width 92 height 103
copy span "Scrambled eggs with tomatoes, onions, cumin, served with Lebanese bread."
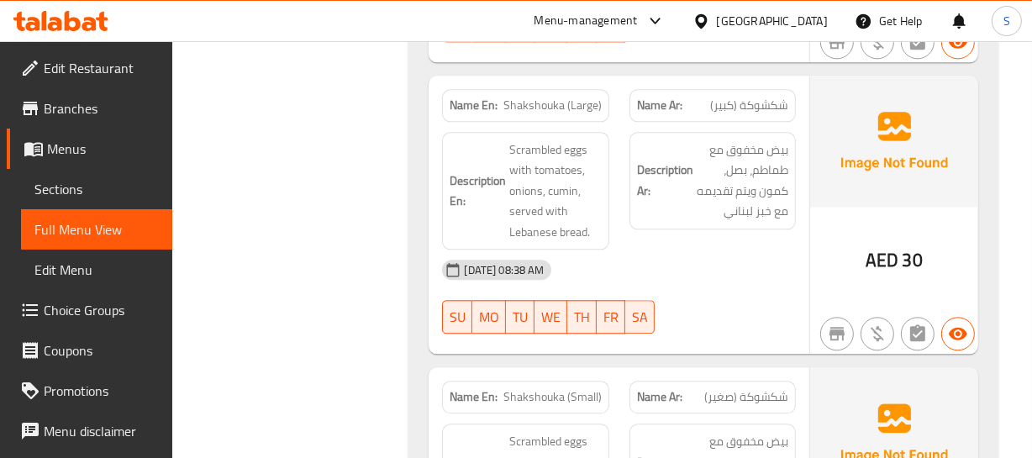
scroll to position [3599, 0]
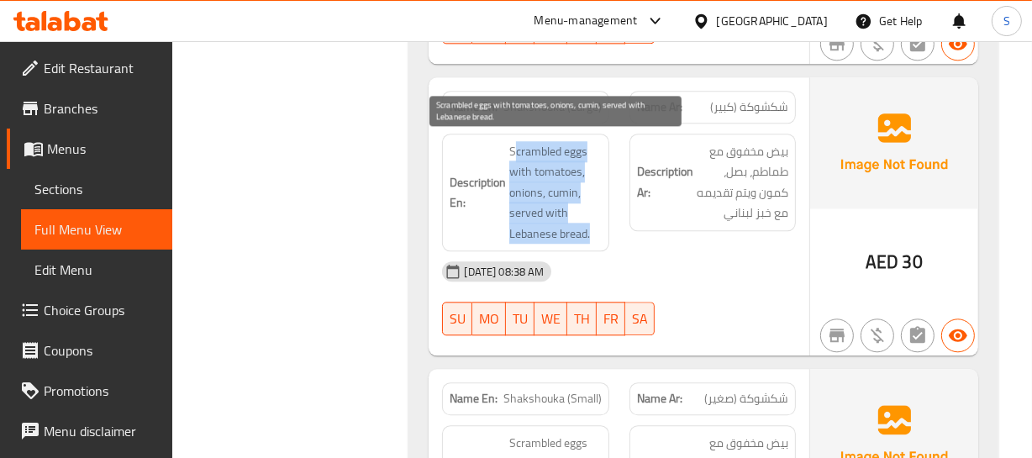
drag, startPoint x: 513, startPoint y: 152, endPoint x: 596, endPoint y: 229, distance: 113.0
click at [596, 229] on span "Scrambled eggs with tomatoes, onions, cumin, served with Lebanese bread." at bounding box center [555, 192] width 92 height 103
click at [598, 228] on span "Scrambled eggs with tomatoes, onions, cumin, served with Lebanese bread." at bounding box center [555, 192] width 92 height 103
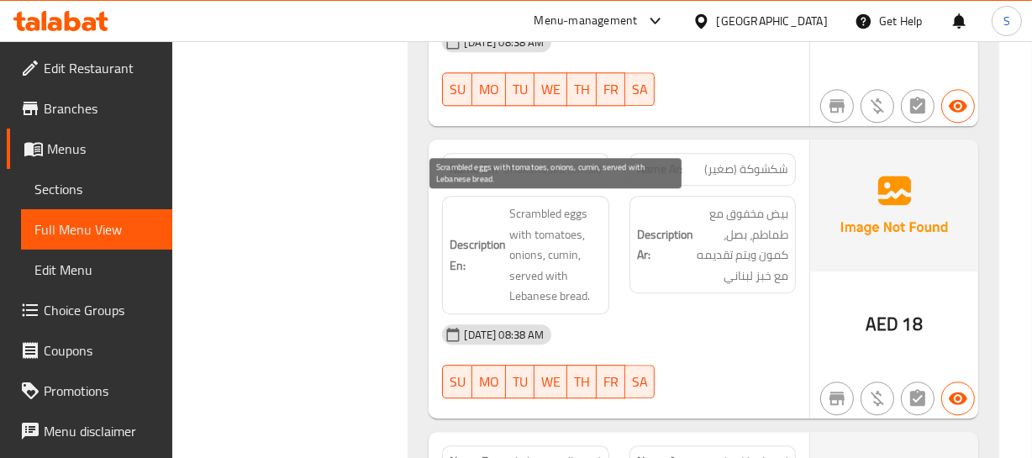
click at [600, 286] on span "Scrambled eggs with tomatoes, onions, cumin, served with Lebanese bread." at bounding box center [555, 254] width 92 height 103
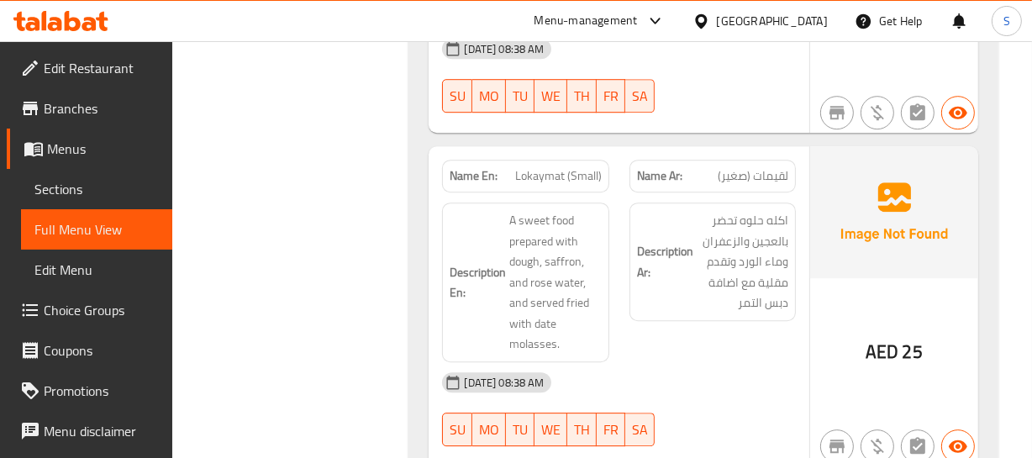
scroll to position [4448, 0]
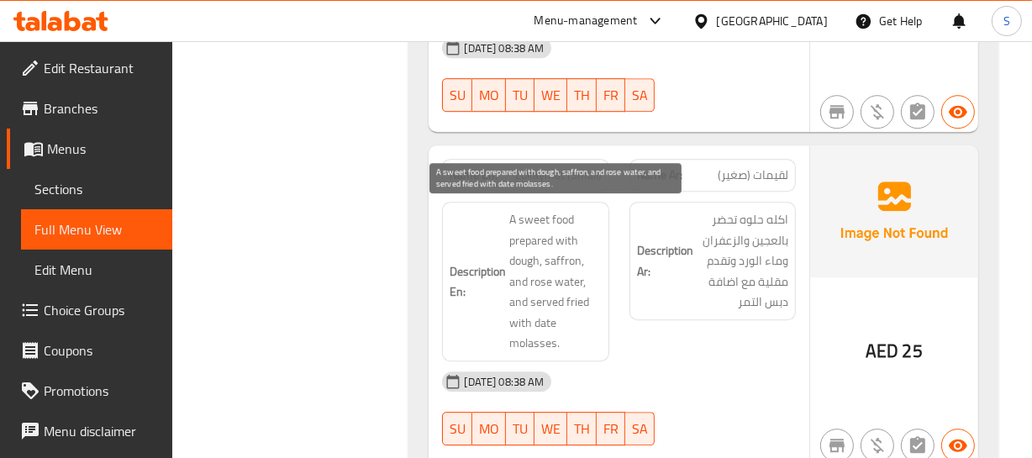
click at [550, 261] on span "A sweet food prepared with dough, saffron, and rose water, and served fried wit…" at bounding box center [555, 281] width 92 height 145
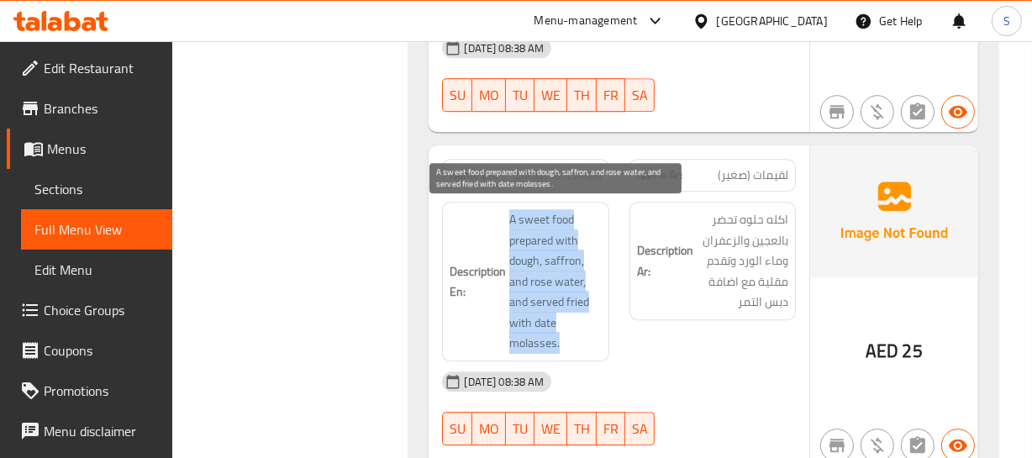
copy span "A sweet food prepared with dough, saffron, and rose water, and served fried wit…"
click at [550, 261] on span "A sweet food prepared with dough, saffron, and rose water, and served fried wit…" at bounding box center [555, 281] width 92 height 145
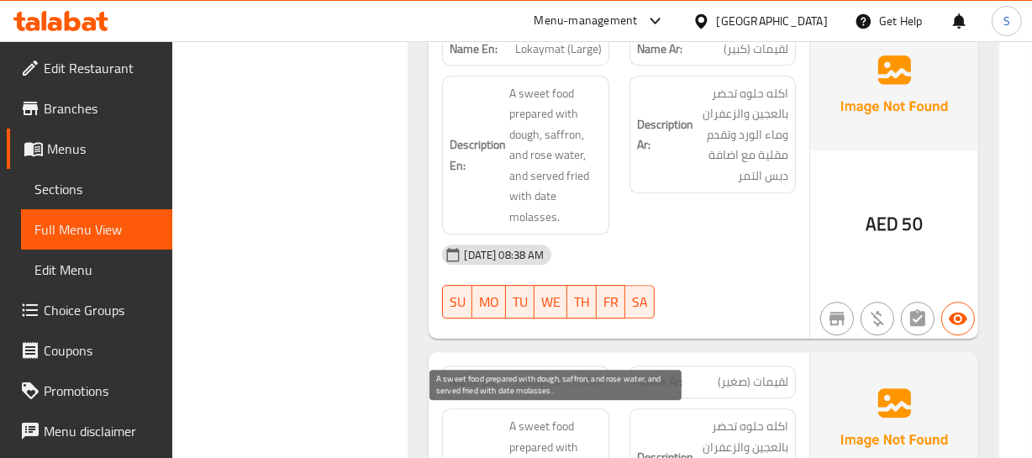
scroll to position [4219, 0]
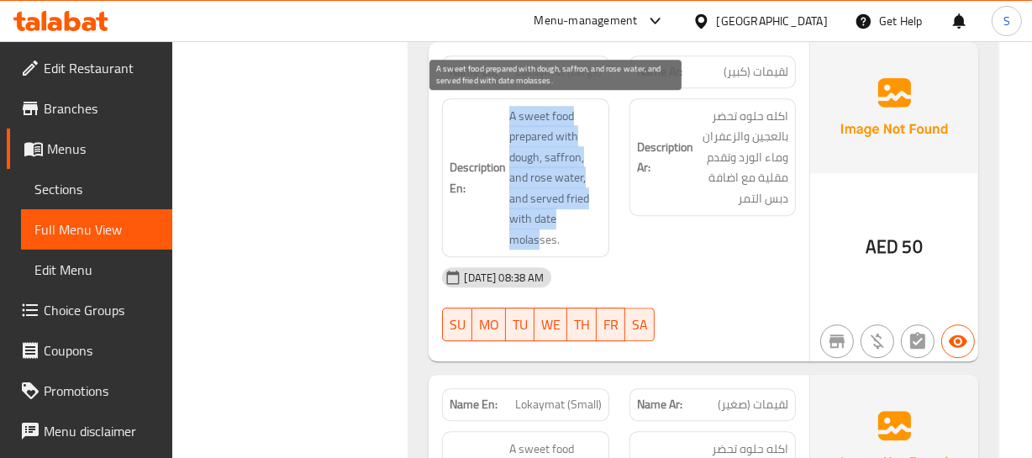
drag, startPoint x: 500, startPoint y: 93, endPoint x: 537, endPoint y: 234, distance: 146.0
click at [537, 234] on div "Description En: A sweet food prepared with dough, saffron, and rose water, and …" at bounding box center [525, 178] width 166 height 160
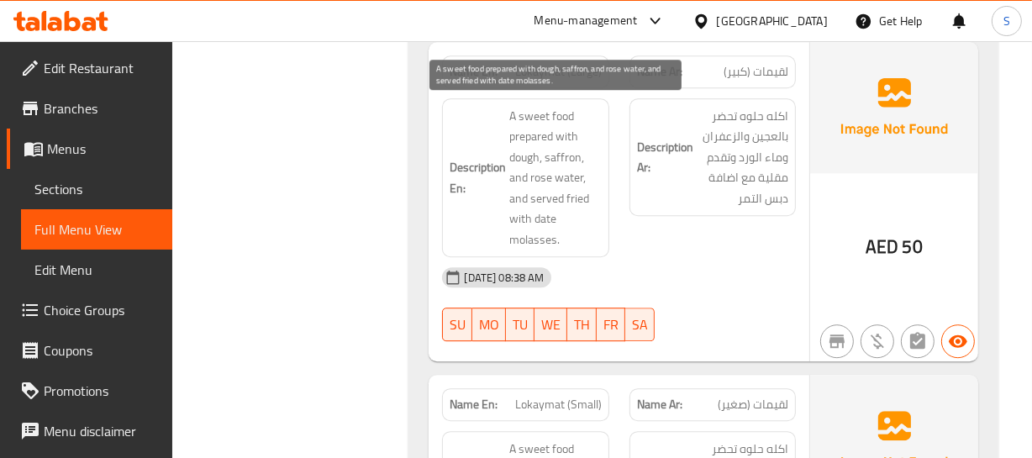
click at [555, 244] on span "A sweet food prepared with dough, saffron, and rose water, and served fried wit…" at bounding box center [555, 178] width 92 height 145
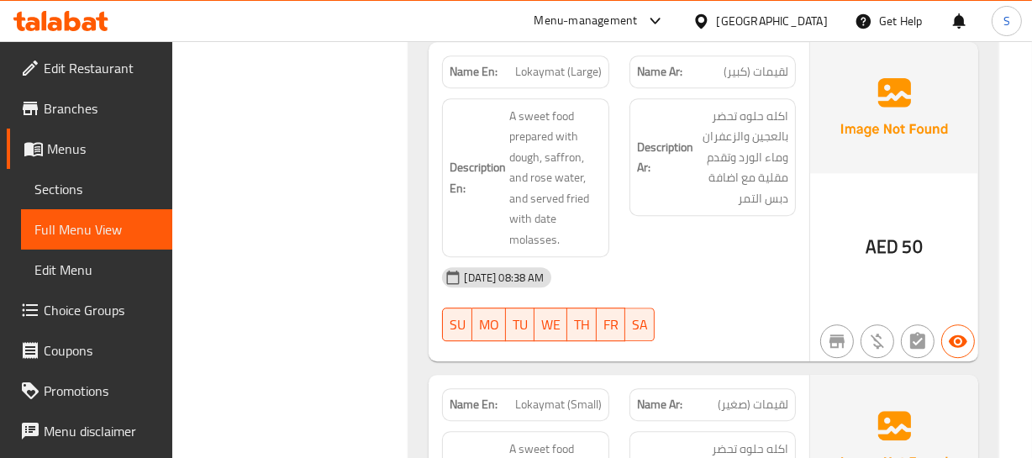
click at [548, 63] on span "Lokaymat (Large)" at bounding box center [558, 72] width 87 height 18
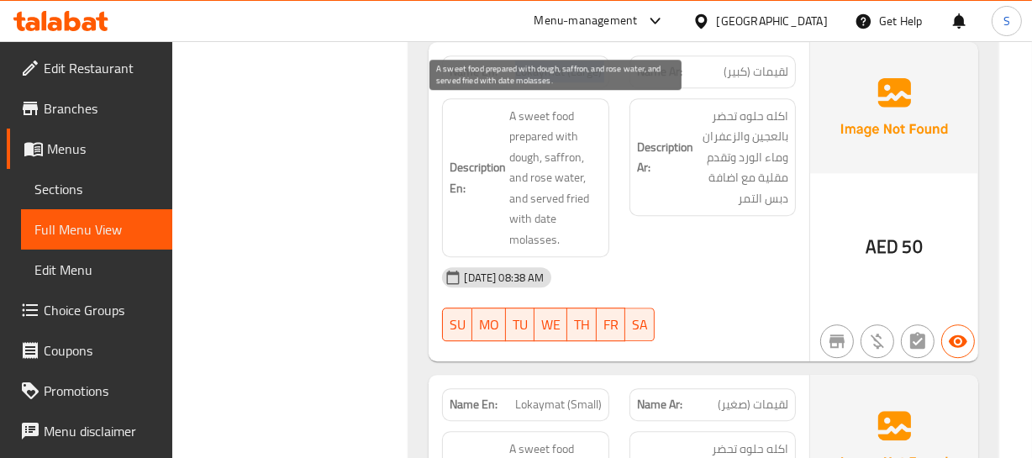
copy span "Lokaymat (Large)"
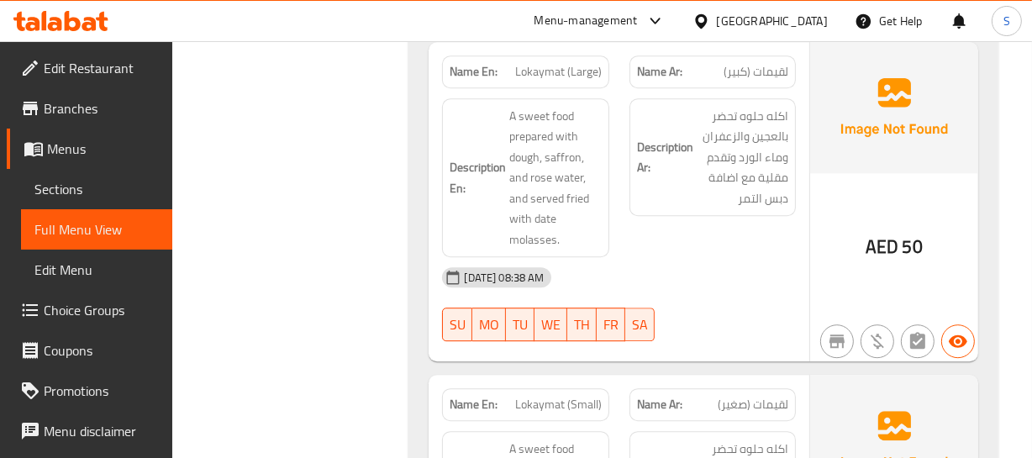
drag, startPoint x: 309, startPoint y: 100, endPoint x: 102, endPoint y: 94, distance: 207.7
click at [900, 217] on div "AED 50" at bounding box center [894, 202] width 168 height 320
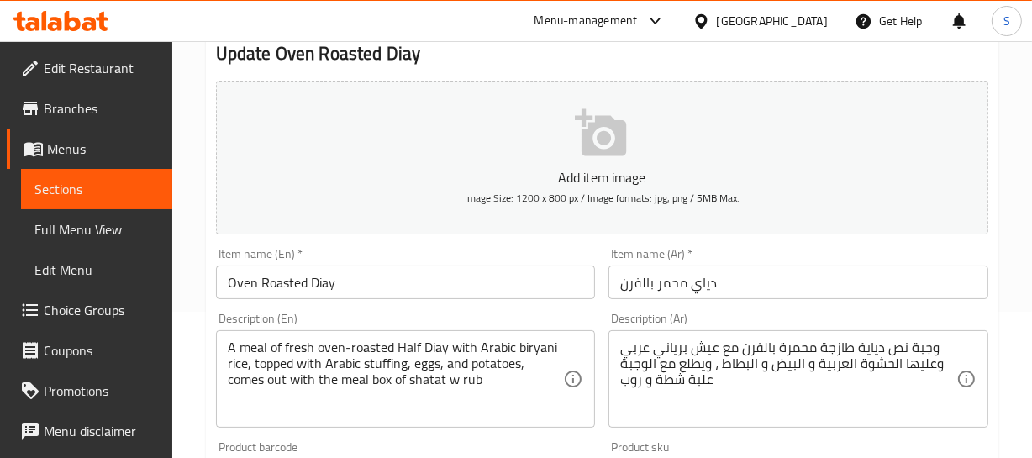
scroll to position [152, 0]
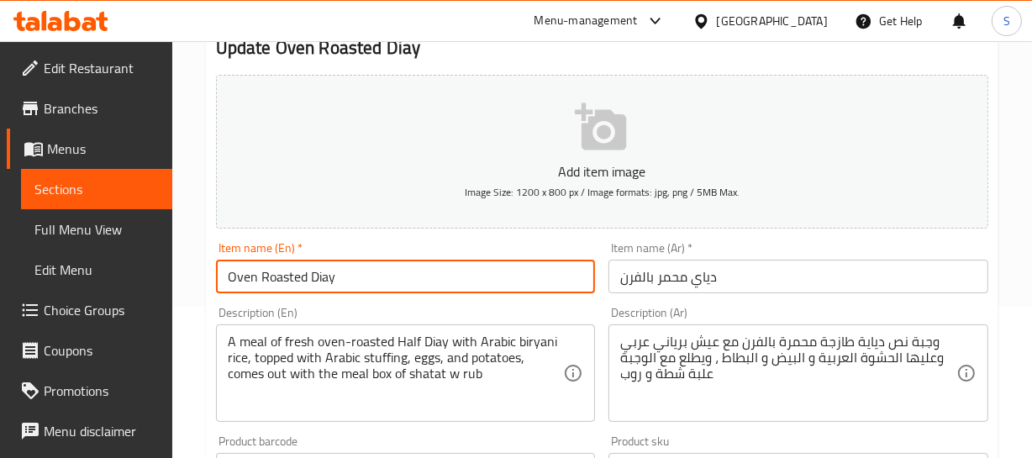
click at [334, 276] on input "Oven Roasted Diay" at bounding box center [406, 277] width 380 height 34
paste input "Chicken"
type input "Oven Roasted Chicken"
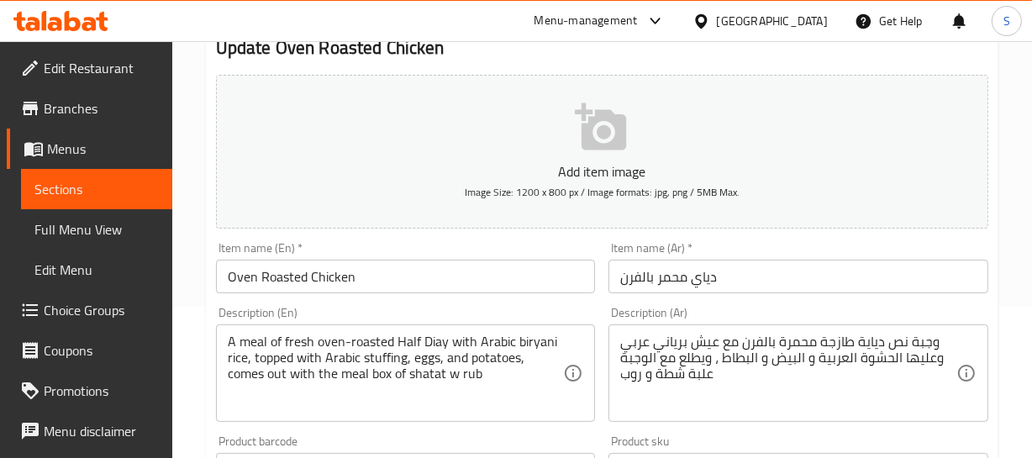
click at [1008, 182] on div "Home / Restaurants management / Menus / Sections / item / update Chicken sectio…" at bounding box center [602, 462] width 860 height 1146
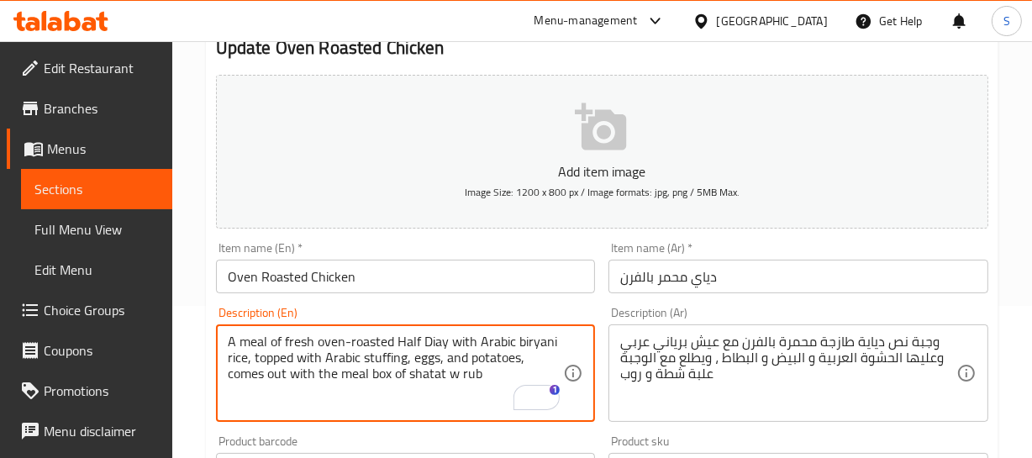
click at [326, 276] on input "Oven Roasted Chicken" at bounding box center [406, 277] width 380 height 34
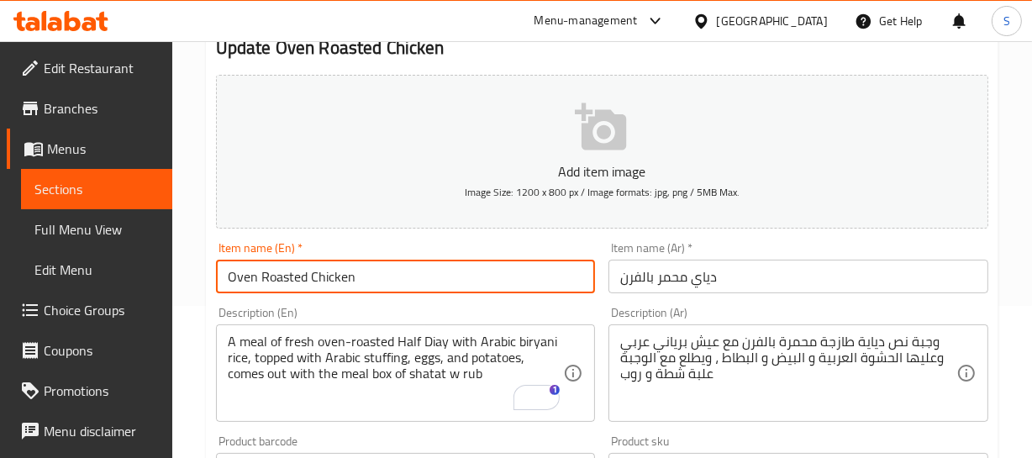
click at [326, 277] on input "Oven Roasted Chicken" at bounding box center [406, 277] width 380 height 34
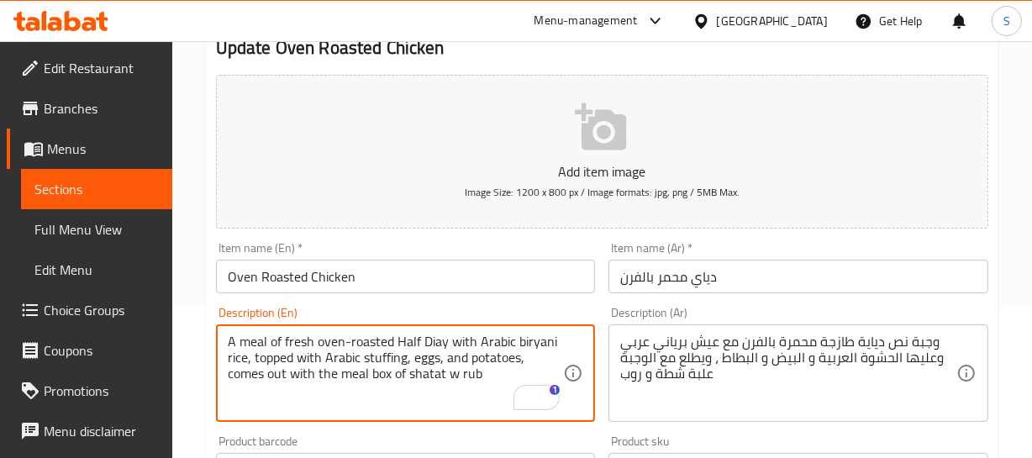
click at [410, 344] on textarea "A meal of fresh oven-roasted Half Diay with Arabic biryani rice, topped with Ar…" at bounding box center [396, 374] width 336 height 80
click at [431, 342] on textarea "A meal of fresh oven-roasted Half Diay with Arabic biryani rice, topped with Ar…" at bounding box center [396, 374] width 336 height 80
paste textarea "Chicken"
click at [250, 358] on textarea "A meal of fresh oven-roasted Half Chicken with Arabic biryani rice, topped with…" at bounding box center [396, 374] width 336 height 80
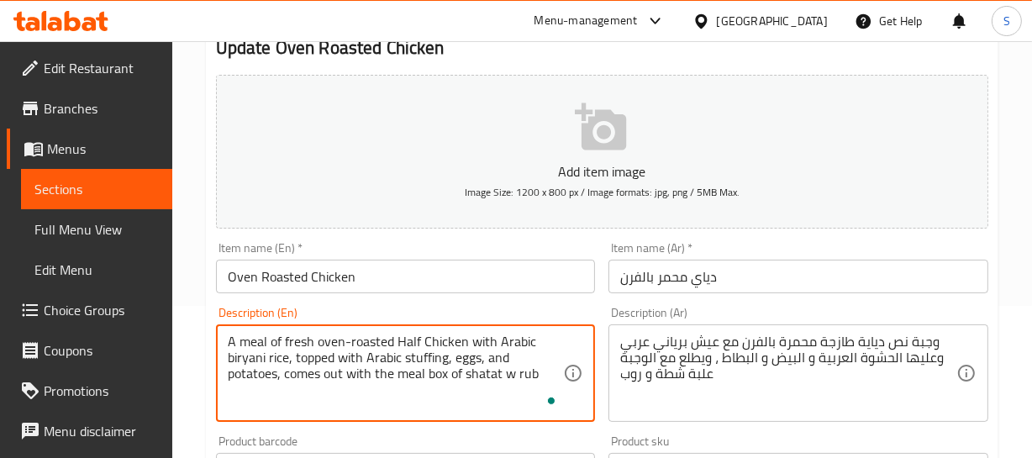
click at [428, 358] on textarea "A meal of fresh oven-roasted Half Chicken with Arabic biryani rice, topped with…" at bounding box center [396, 374] width 336 height 80
click at [413, 358] on textarea "A meal of fresh oven-roasted Half Chicken with Arabic biryani rice, topped with…" at bounding box center [396, 374] width 336 height 80
click at [414, 358] on textarea "A meal of fresh oven-roasted Half Chicken with Arabic biryani rice, topped with…" at bounding box center [396, 374] width 336 height 80
click at [265, 373] on textarea "A meal of fresh oven-roasted Half Chicken with Arabic biryani rice, topped with…" at bounding box center [396, 374] width 336 height 80
click at [278, 369] on textarea "A meal of fresh oven-roasted Half Chicken with Arabic biryani rice, topped with…" at bounding box center [396, 374] width 336 height 80
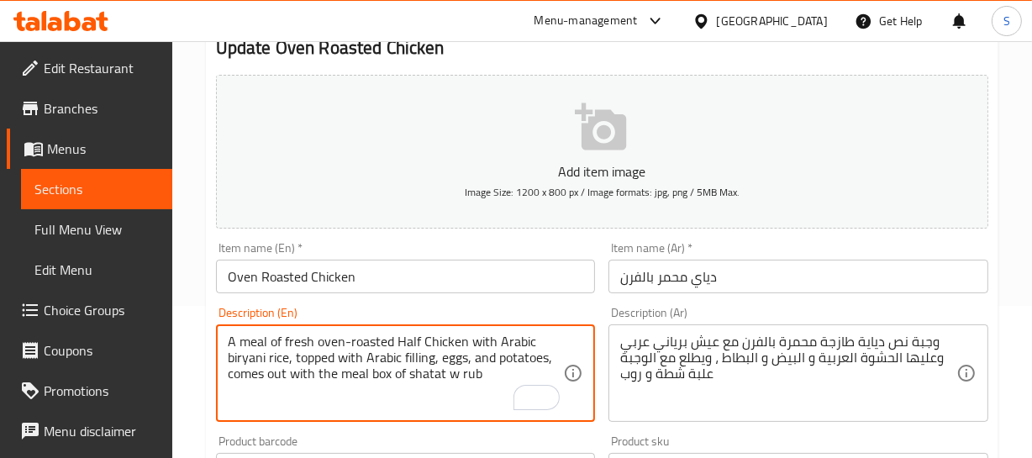
click at [278, 369] on textarea "A meal of fresh oven-roasted Half Chicken with Arabic biryani rice, topped with…" at bounding box center [396, 374] width 336 height 80
click at [276, 373] on textarea "A meal of fresh oven-roasted Half Chicken with Arabic biryani rice, topped with…" at bounding box center [396, 374] width 336 height 80
click at [251, 375] on textarea "A meal of fresh oven-roasted Half Chicken with Arabic biryani rice, topped with…" at bounding box center [396, 374] width 336 height 80
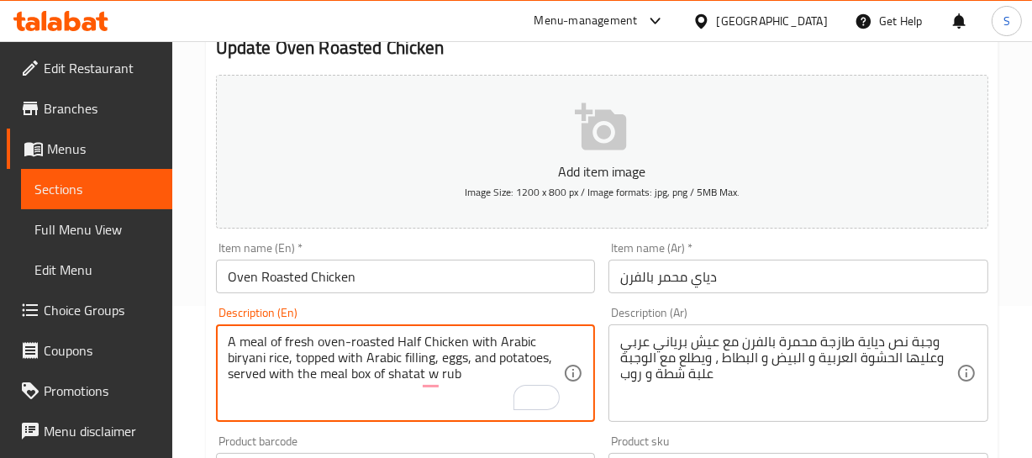
click at [288, 378] on textarea "A meal of fresh oven-roasted Half Chicken with Arabic biryani rice, topped with…" at bounding box center [396, 374] width 336 height 80
click at [399, 372] on textarea "A meal of fresh oven-roasted Half Chicken with Arabic biryani rice, topped with…" at bounding box center [396, 374] width 336 height 80
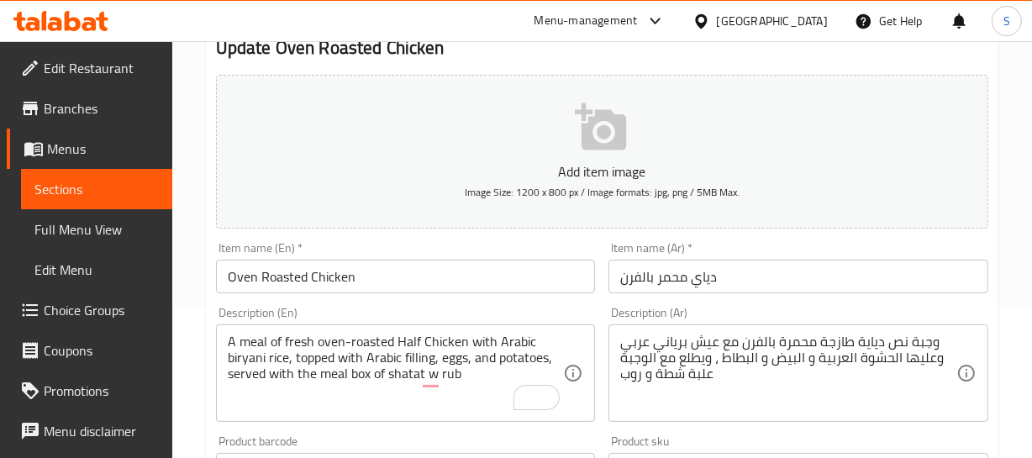
click at [397, 373] on textarea "A meal of fresh oven-roasted Half Chicken with Arabic biryani rice, topped with…" at bounding box center [396, 374] width 336 height 80
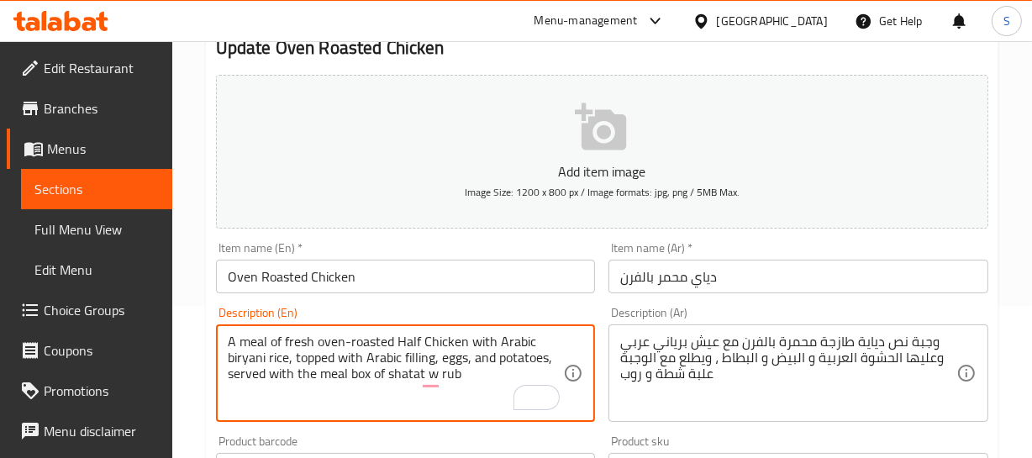
click at [397, 373] on textarea "A meal of fresh oven-roasted Half Chicken with Arabic biryani rice, topped with…" at bounding box center [396, 374] width 336 height 80
paste textarea "hot sauce"
click at [448, 374] on textarea "A meal of fresh oven-roasted Half Chicken with Arabic biryani rice, topped with…" at bounding box center [396, 374] width 336 height 80
click at [510, 357] on textarea "A meal of fresh oven-roasted Half Chicken with Arabic biryani rice, topped with…" at bounding box center [396, 374] width 336 height 80
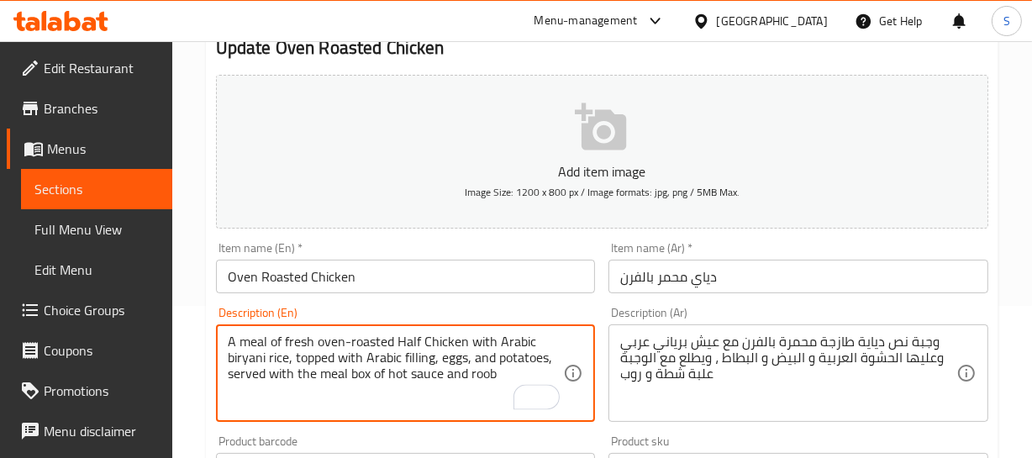
type textarea "A meal of fresh oven-roasted Half Chicken with Arabic biryani rice, topped with…"
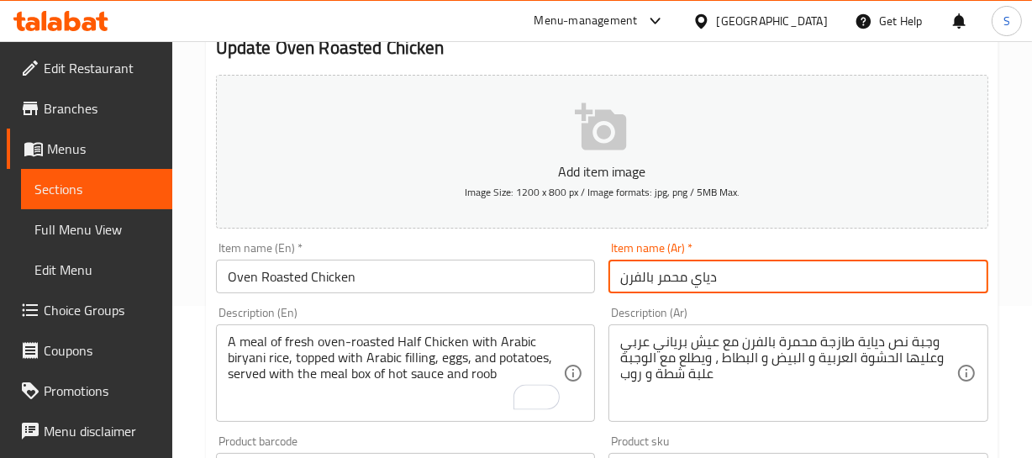
click at [671, 280] on input "دياي محمر بالفرن" at bounding box center [798, 277] width 380 height 34
click at [709, 272] on input "دياي محمر بالفرن" at bounding box center [798, 277] width 380 height 34
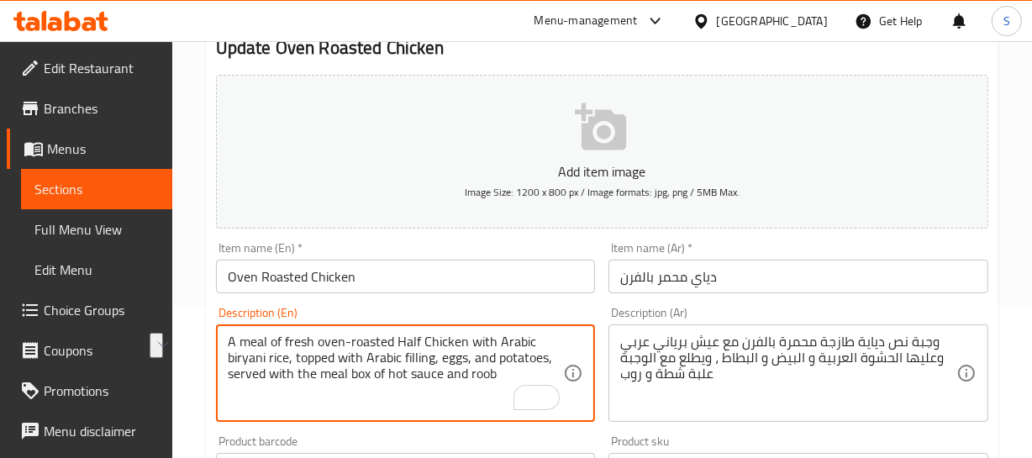
drag, startPoint x: 503, startPoint y: 374, endPoint x: 207, endPoint y: 381, distance: 296.7
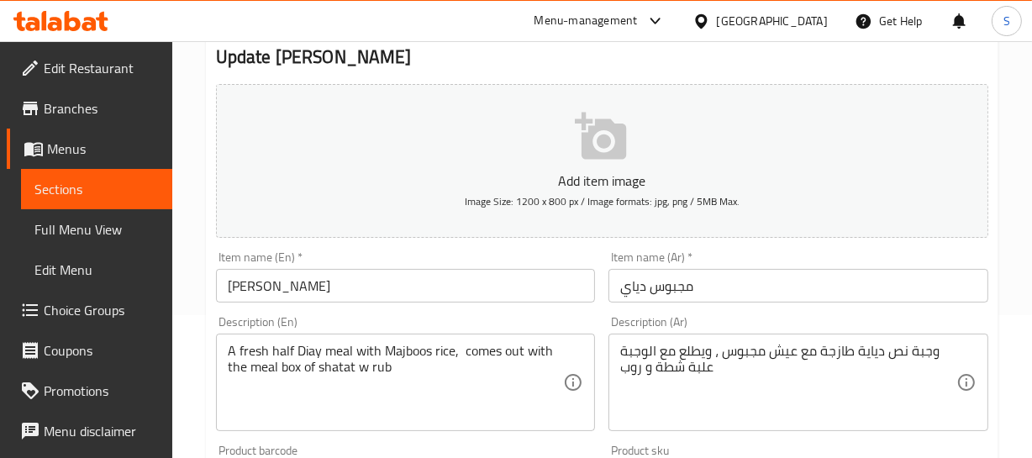
scroll to position [152, 0]
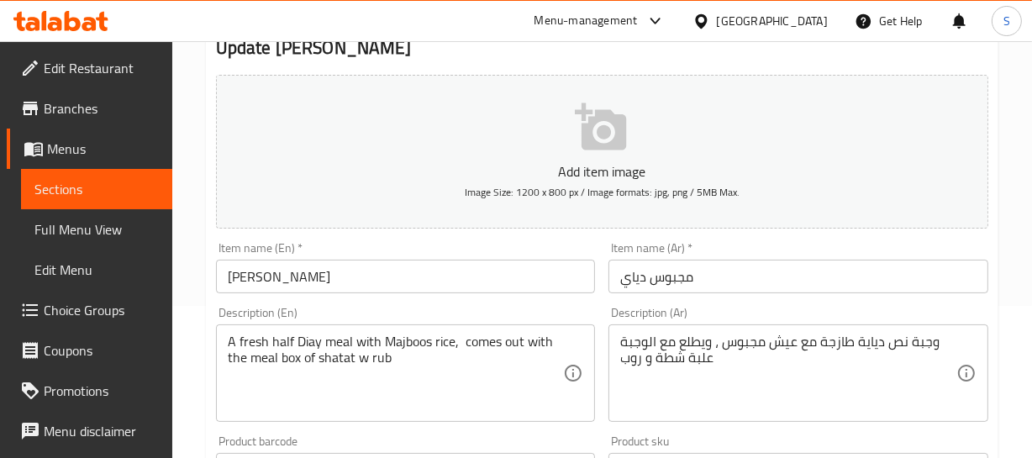
click at [1018, 250] on div "Home / Restaurants management / Menus / Sections / item / update Chicken sectio…" at bounding box center [602, 462] width 860 height 1146
click at [244, 278] on input "[PERSON_NAME]" at bounding box center [406, 277] width 380 height 34
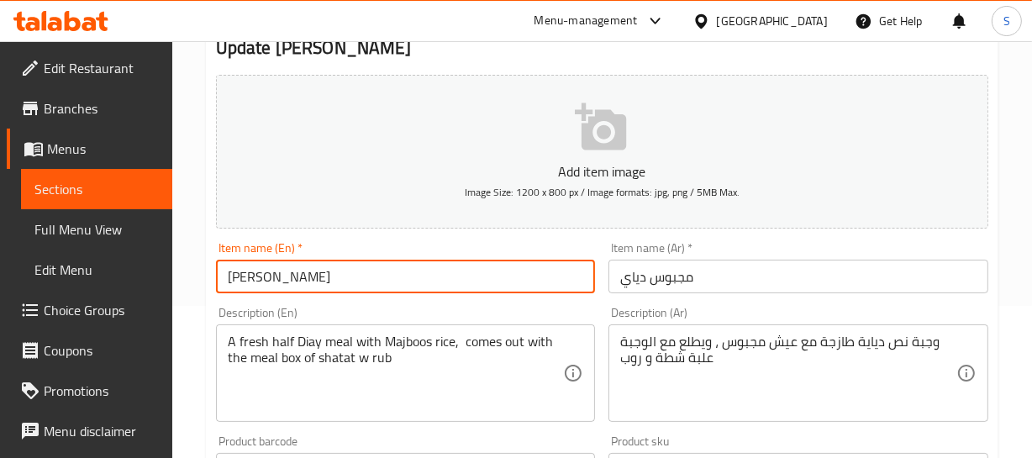
click at [244, 278] on input "[PERSON_NAME]" at bounding box center [406, 277] width 380 height 34
click at [286, 275] on input "Majboos" at bounding box center [406, 277] width 380 height 34
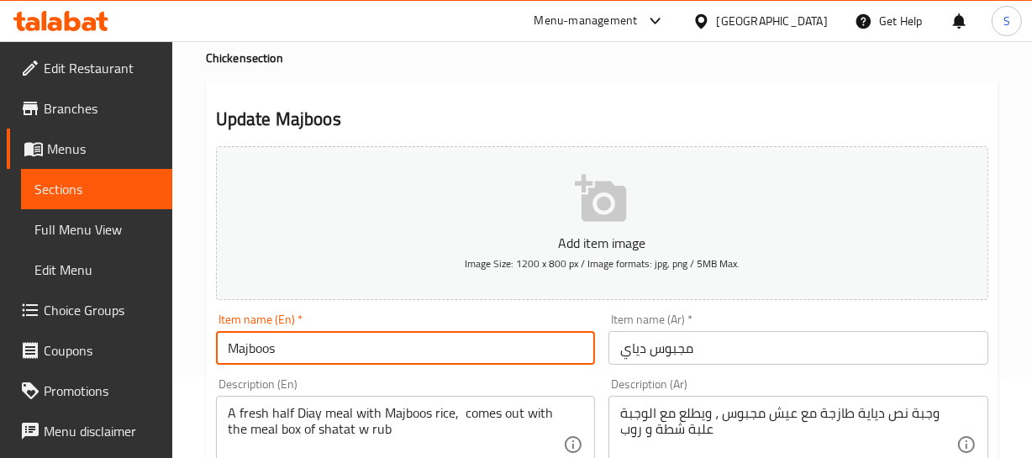
scroll to position [0, 0]
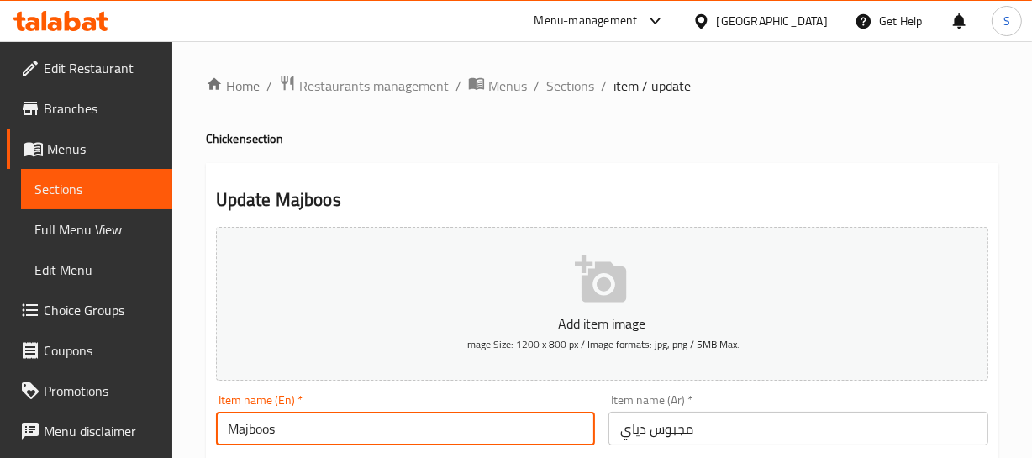
click at [234, 138] on h4 "Chicken section" at bounding box center [602, 138] width 793 height 17
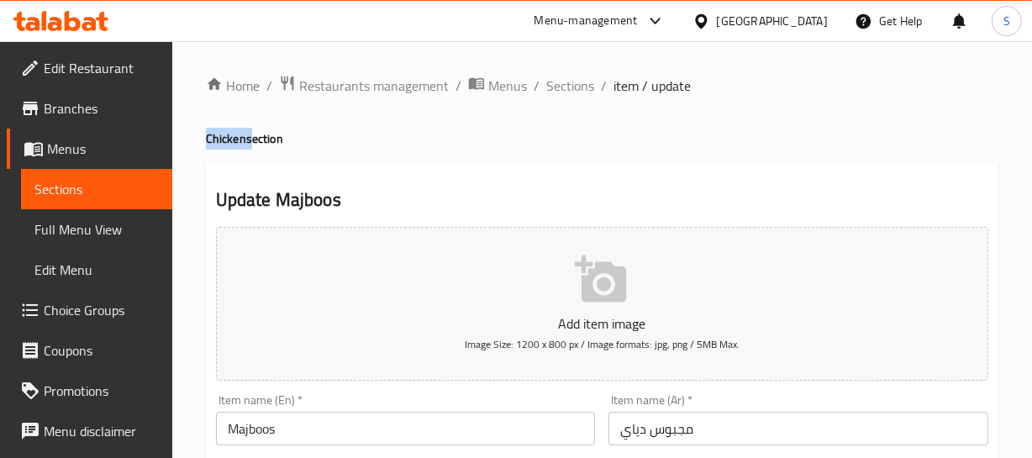
click at [234, 138] on h4 "Chicken section" at bounding box center [602, 138] width 793 height 17
copy h4 "Chicken"
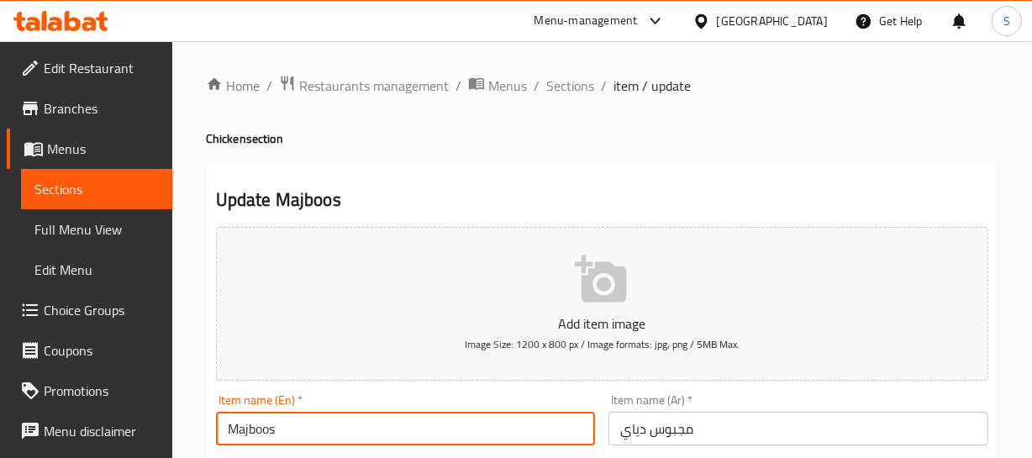
click at [319, 440] on input "Majboos" at bounding box center [406, 429] width 380 height 34
paste input "Chicken"
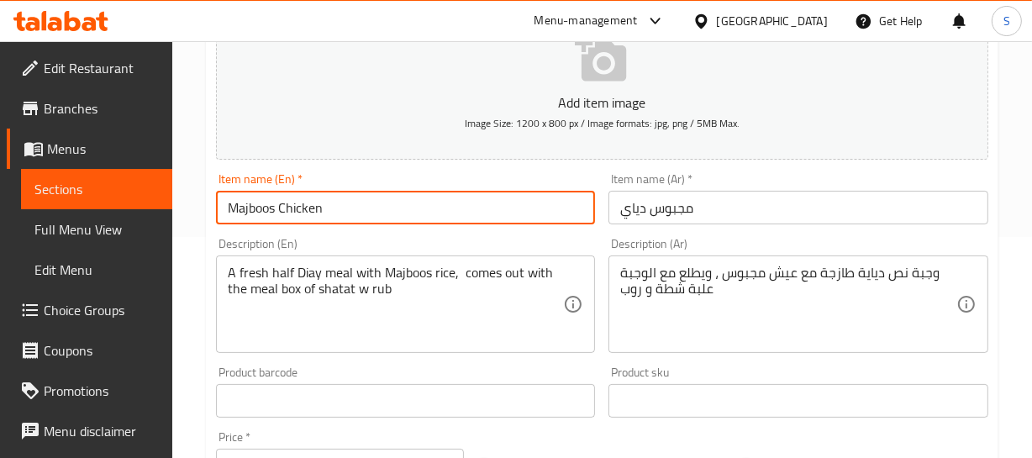
scroll to position [229, 0]
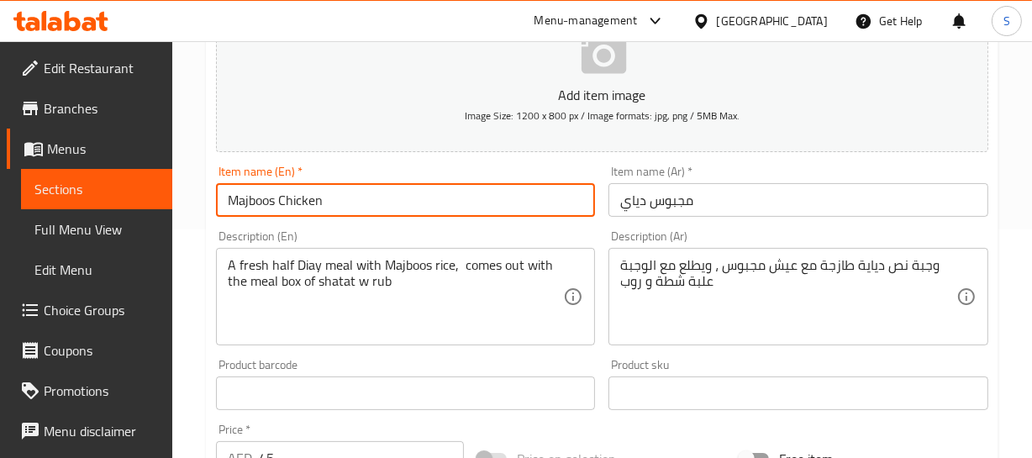
type input "Majboos Chicken"
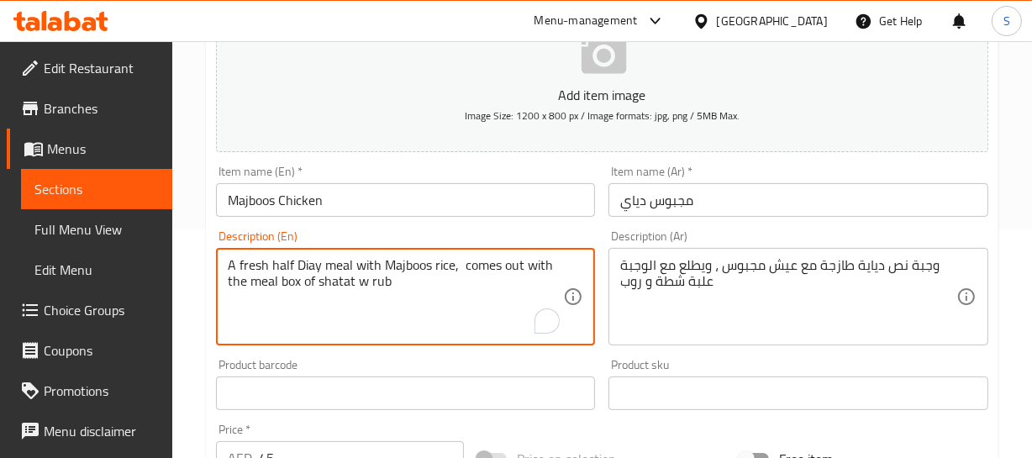
click at [308, 264] on textarea "A fresh half Diay meal with Majboos rice, comes out with the meal box of shatat…" at bounding box center [396, 297] width 336 height 80
paste textarea "Chicken"
click at [266, 258] on textarea "A fresh half Chicken meal with Majboos rice, comes out with the meal box of sha…" at bounding box center [396, 297] width 336 height 80
click at [503, 263] on textarea "A fresh half Chicken meal with Majboos rice, comes out with the meal box of sha…" at bounding box center [396, 297] width 336 height 80
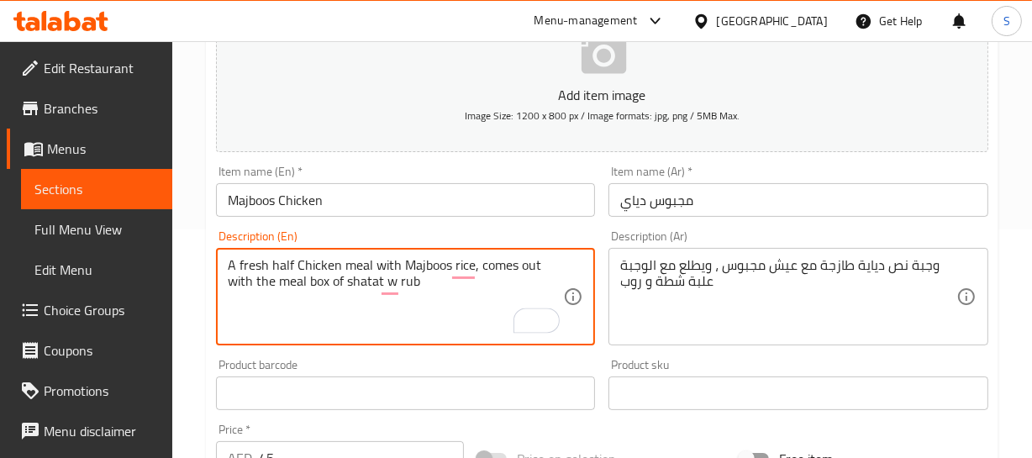
click at [503, 263] on textarea "A fresh half Chicken meal with Majboos rice, comes out with the meal box of sha…" at bounding box center [396, 297] width 336 height 80
click at [528, 269] on textarea "A fresh half Chicken meal with Majboos rice, served out with the meal box of sh…" at bounding box center [396, 297] width 336 height 80
drag, startPoint x: 396, startPoint y: 282, endPoint x: 479, endPoint y: 261, distance: 85.8
click at [479, 261] on textarea "A fresh half Chicken meal with Majboos rice, served with the meal box of shatat…" at bounding box center [396, 297] width 336 height 80
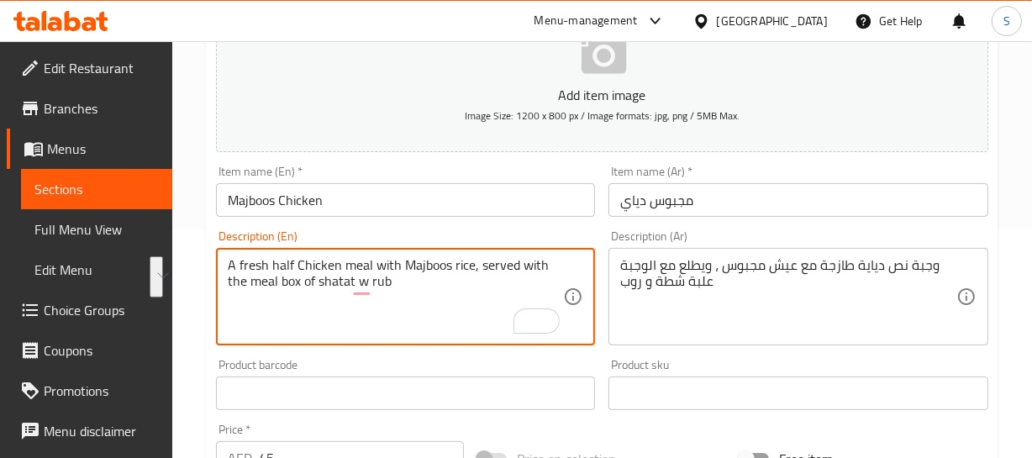
paste textarea "hot sauce and roo"
click at [497, 271] on textarea "A fresh half Chicken meal with Majboos rice, served with the meal box of hot sa…" at bounding box center [396, 297] width 336 height 80
type textarea "A fresh half Chicken meal with Majboos rice, served with the meal box of hot sa…"
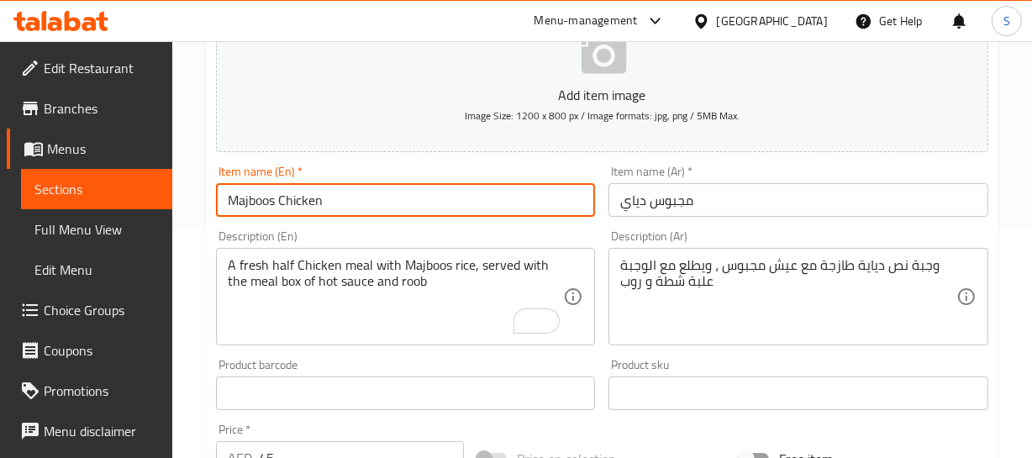
click at [384, 205] on input "Majboos Chicken" at bounding box center [406, 200] width 380 height 34
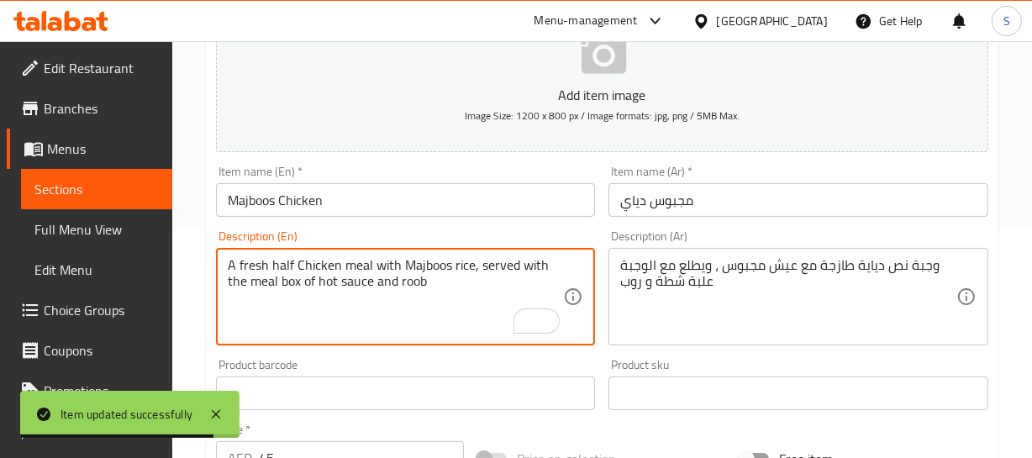
drag, startPoint x: 471, startPoint y: 265, endPoint x: 469, endPoint y: 290, distance: 25.3
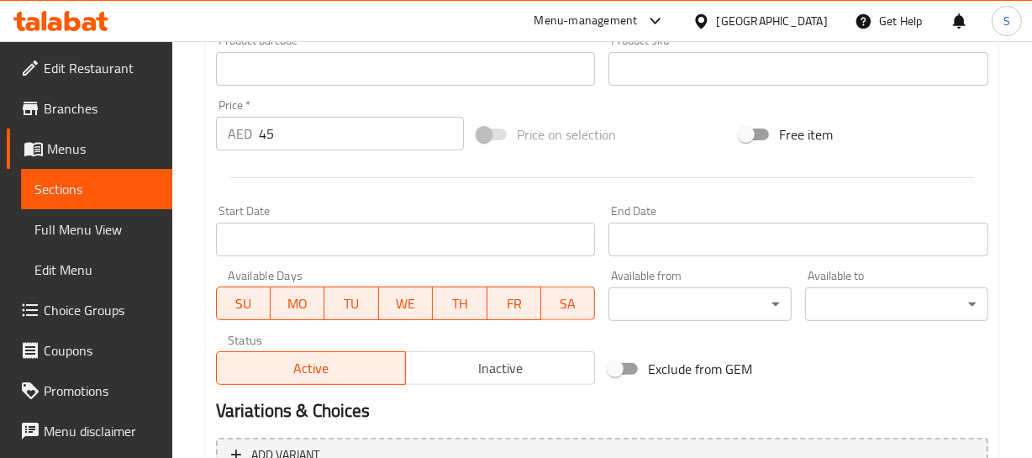
scroll to position [274, 0]
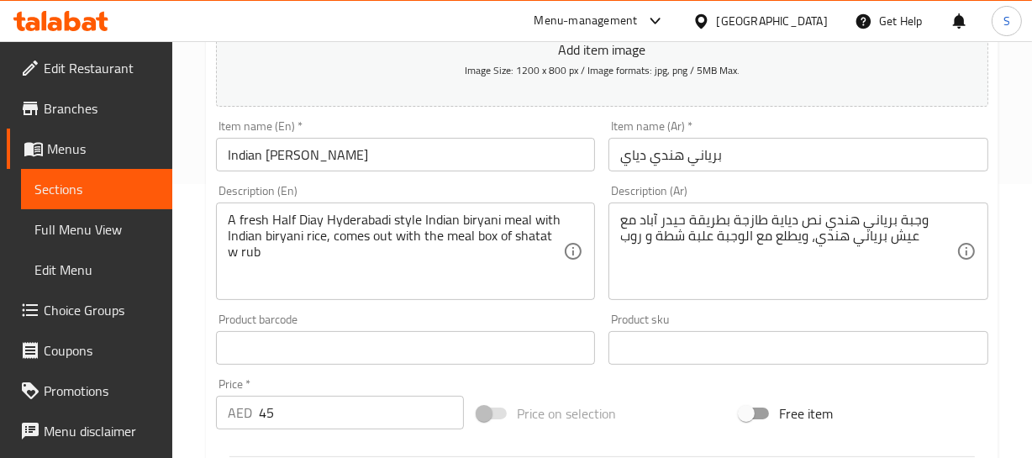
click at [273, 154] on input "Indian [PERSON_NAME]" at bounding box center [406, 155] width 380 height 34
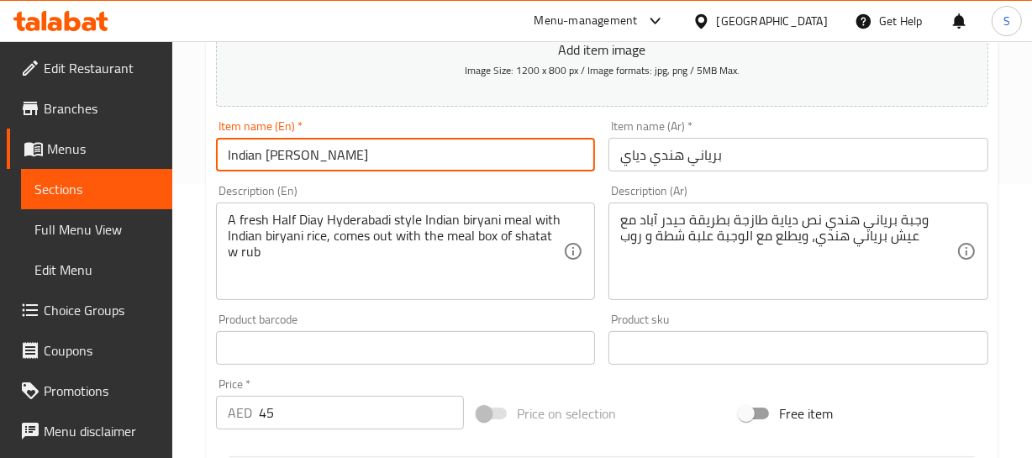
click at [273, 154] on input "Indian [PERSON_NAME]" at bounding box center [406, 155] width 380 height 34
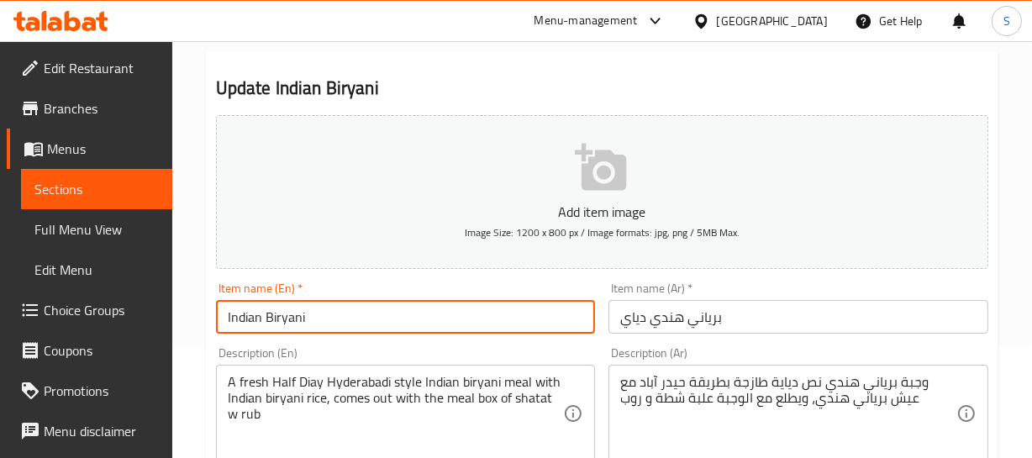
scroll to position [0, 0]
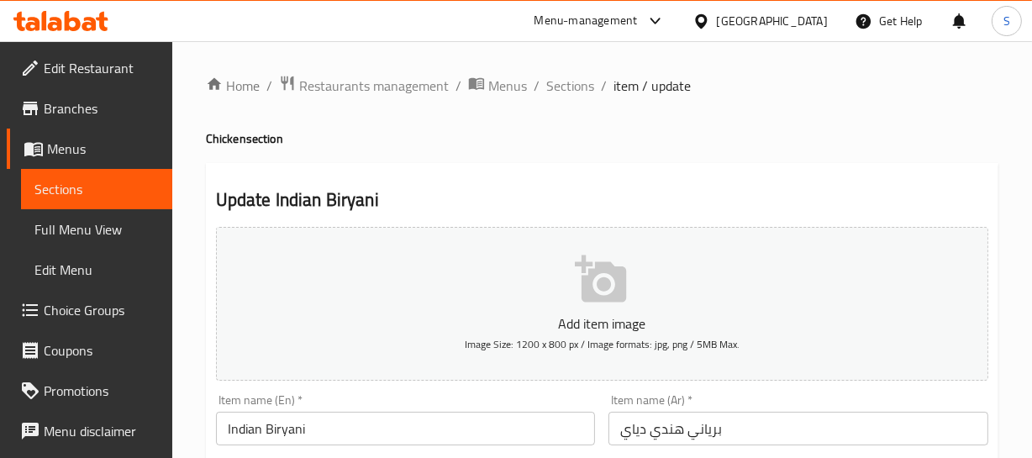
click at [234, 143] on h4 "Chicken section" at bounding box center [602, 138] width 793 height 17
copy h4 "Chicken"
click at [341, 436] on input "Indian Biryani" at bounding box center [406, 429] width 380 height 34
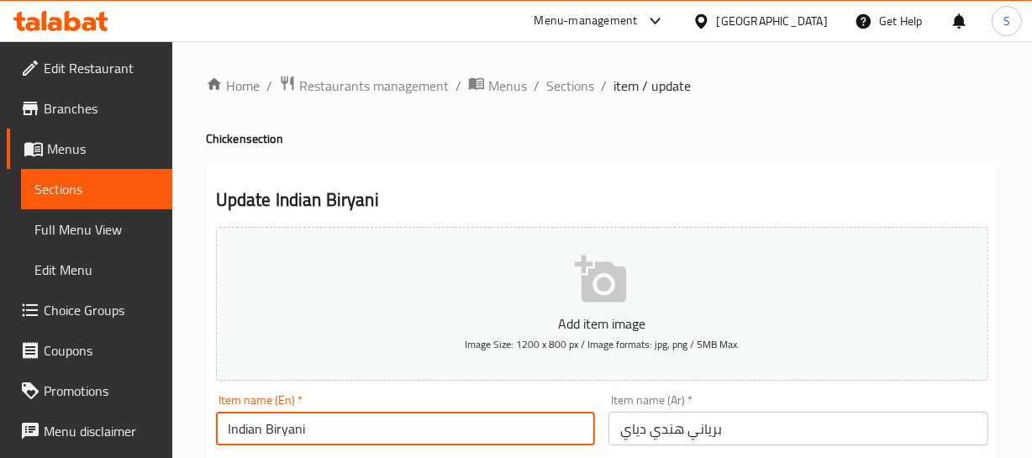
paste input "Chicken"
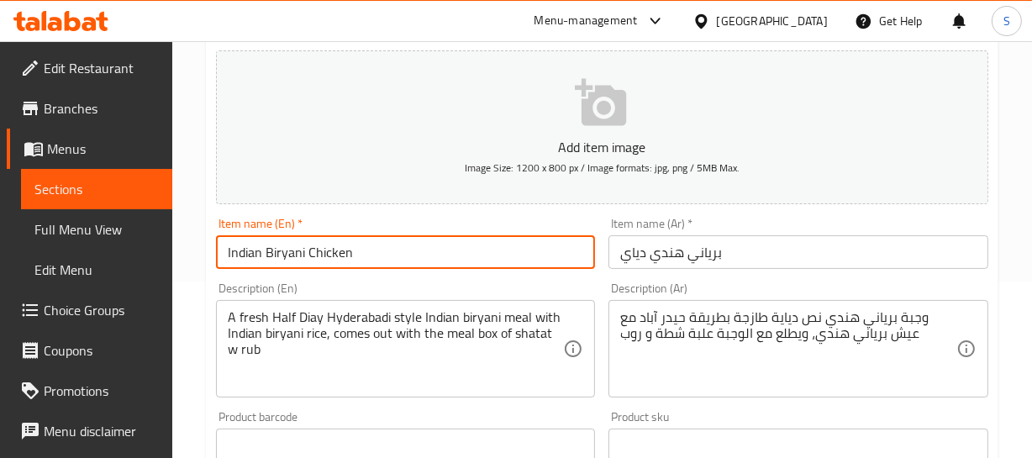
scroll to position [229, 0]
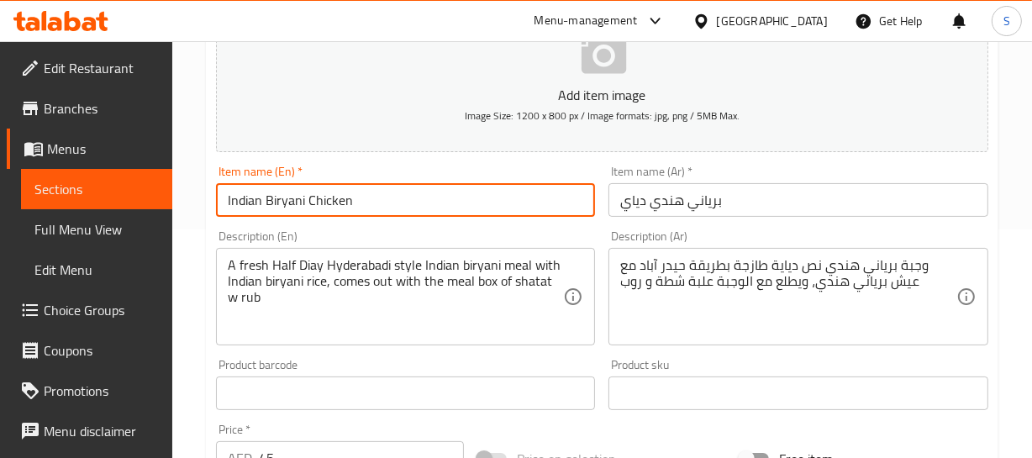
type input "Indian Biryani Chicken"
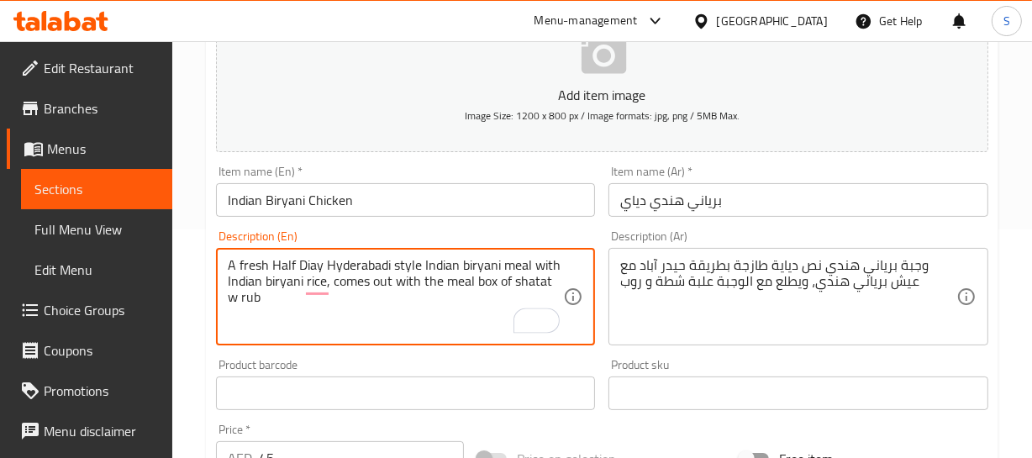
click at [323, 214] on input "Indian Biryani Chicken" at bounding box center [406, 200] width 380 height 34
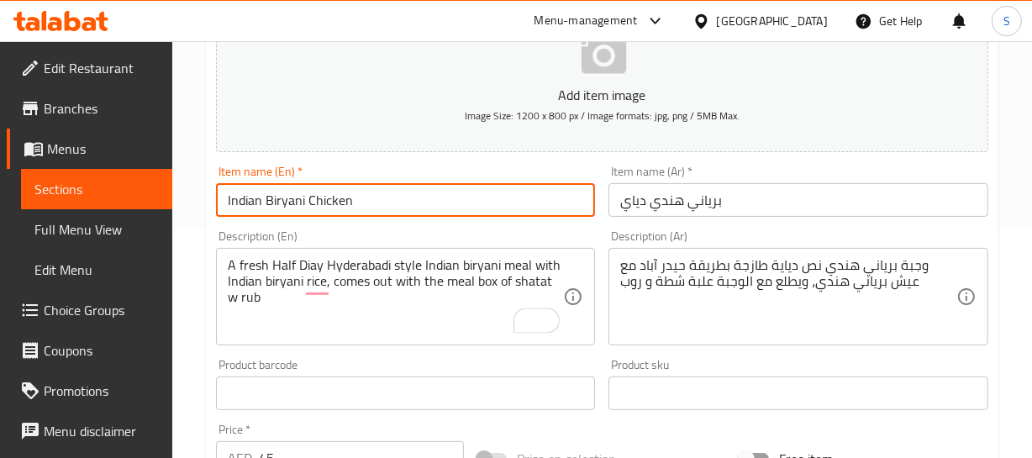
click at [323, 214] on input "Indian Biryani Chicken" at bounding box center [406, 200] width 380 height 34
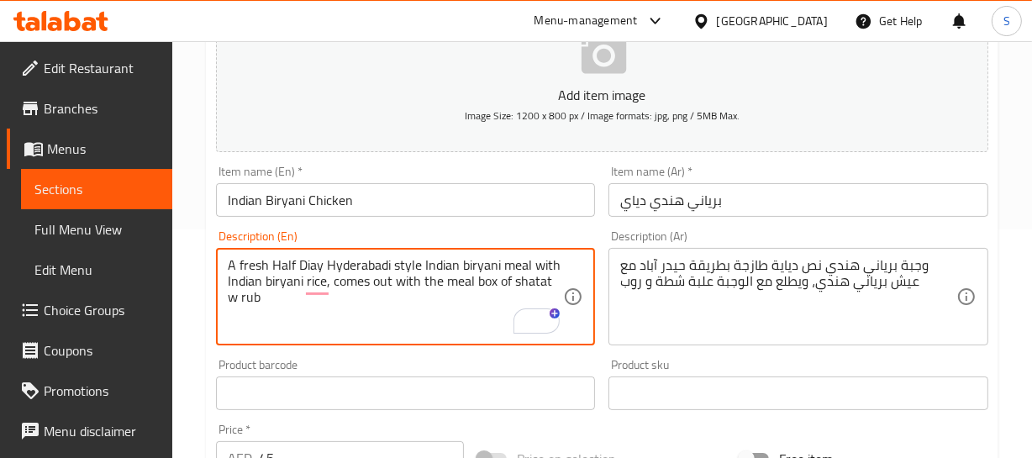
click at [310, 265] on textarea "A fresh Half Diay Hyderabadi style Indian biryani meal with Indian biryani rice…" at bounding box center [396, 297] width 336 height 80
paste textarea "Chicken"
drag, startPoint x: 255, startPoint y: 261, endPoint x: 864, endPoint y: 444, distance: 636.0
click at [268, 272] on textarea "A fresh Half Chicken Hyderabadi style Indian biryani meal with Indian biryani r…" at bounding box center [396, 297] width 336 height 80
click at [382, 281] on textarea "A fresh Half Chicken Hyderabadi style Indian biryani meal with Indian biryani r…" at bounding box center [396, 297] width 336 height 80
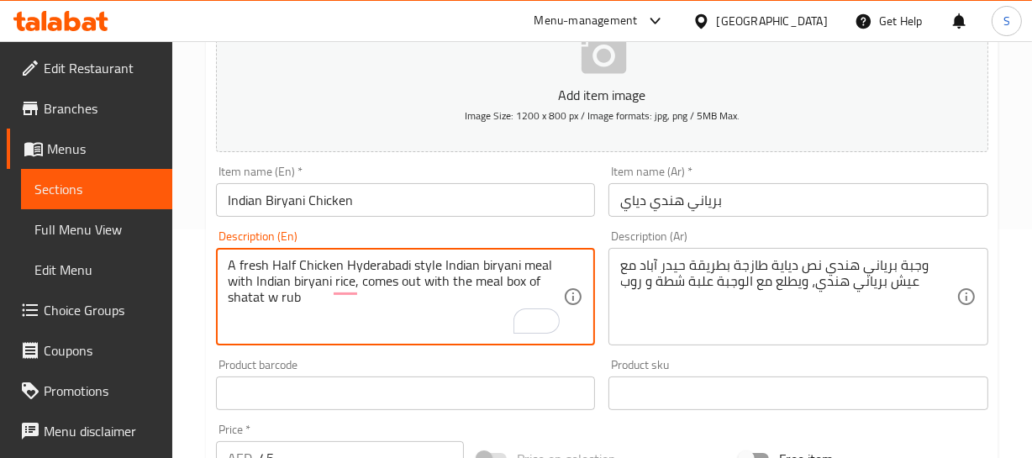
click at [382, 281] on textarea "A fresh Half Chicken Hyderabadi style Indian biryani meal with Indian biryani r…" at bounding box center [396, 297] width 336 height 80
click at [369, 274] on textarea "A fresh Half Chicken Hyderabadi style Indian biryani meal with Indian biryani r…" at bounding box center [396, 297] width 336 height 80
click at [367, 274] on textarea "A fresh Half Chicken Hyderabadi style Indian biryani meal with Indian biryani r…" at bounding box center [396, 297] width 336 height 80
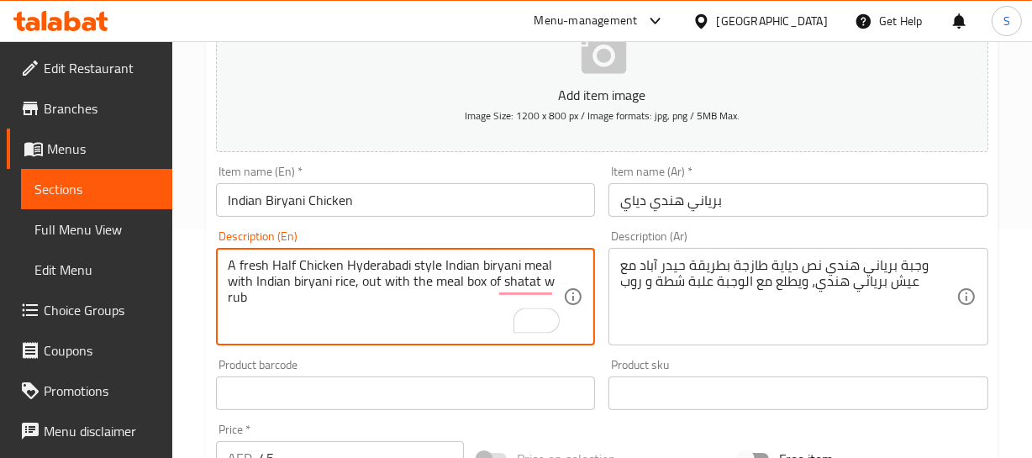
click at [366, 282] on textarea "A fresh Half Chicken Hyderabadi style Indian biryani meal with Indian biryani r…" at bounding box center [396, 297] width 336 height 80
drag, startPoint x: 351, startPoint y: 284, endPoint x: 352, endPoint y: 300, distance: 16.0
click at [352, 300] on textarea "A fresh Half Chicken Hyderabadi style Indian biryani meal with Indian biryani r…" at bounding box center [396, 297] width 336 height 80
paste textarea "hot sauce and roo"
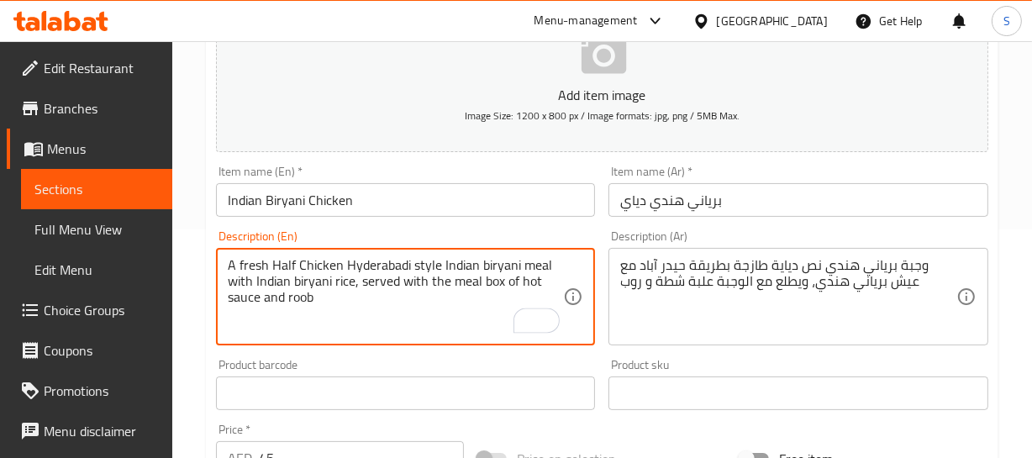
type textarea "A fresh Half Chicken Hyderabadi style Indian biryani meal with Indian biryani r…"
click at [388, 219] on div "Item name (En)   * Indian Biryani Chicken Item name (En) *" at bounding box center [405, 191] width 393 height 65
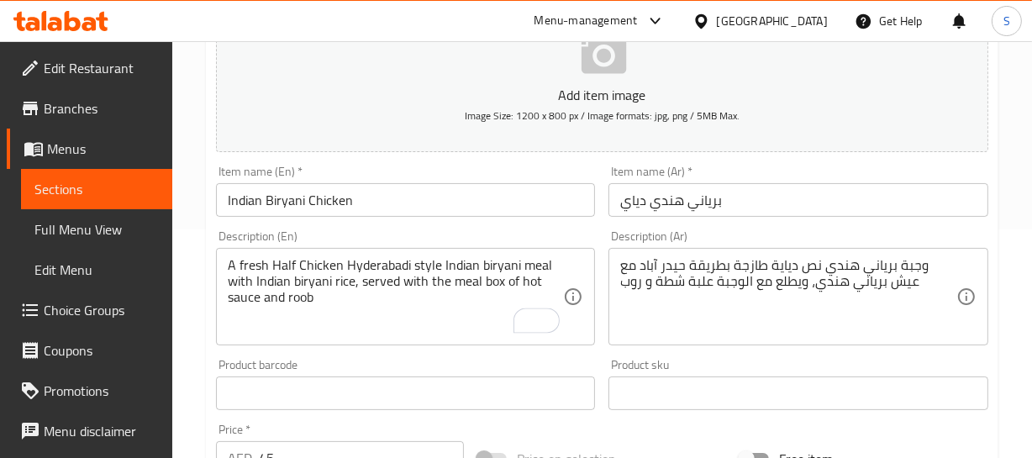
click at [386, 204] on div "Home / Restaurants management / Menus / Sections / item / update Chicken sectio…" at bounding box center [602, 385] width 793 height 1079
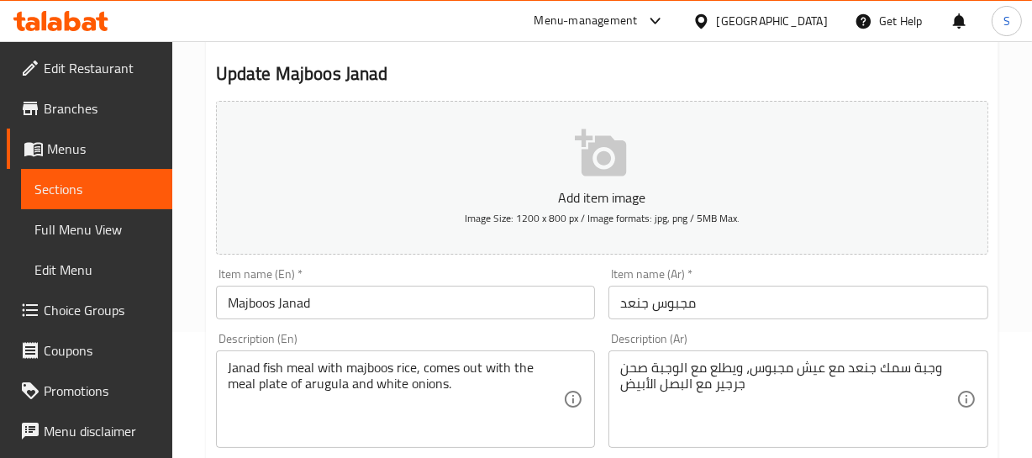
scroll to position [152, 0]
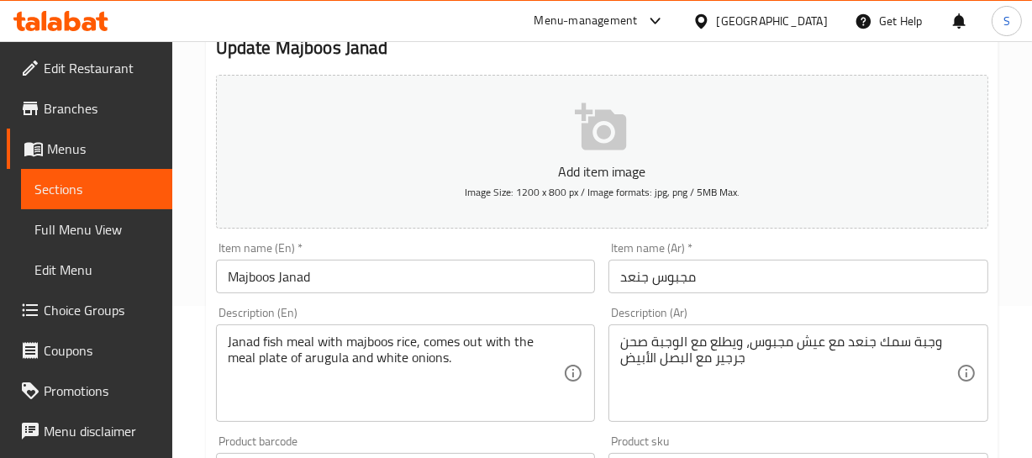
click at [696, 260] on input "مجبوس جنعد" at bounding box center [798, 277] width 380 height 34
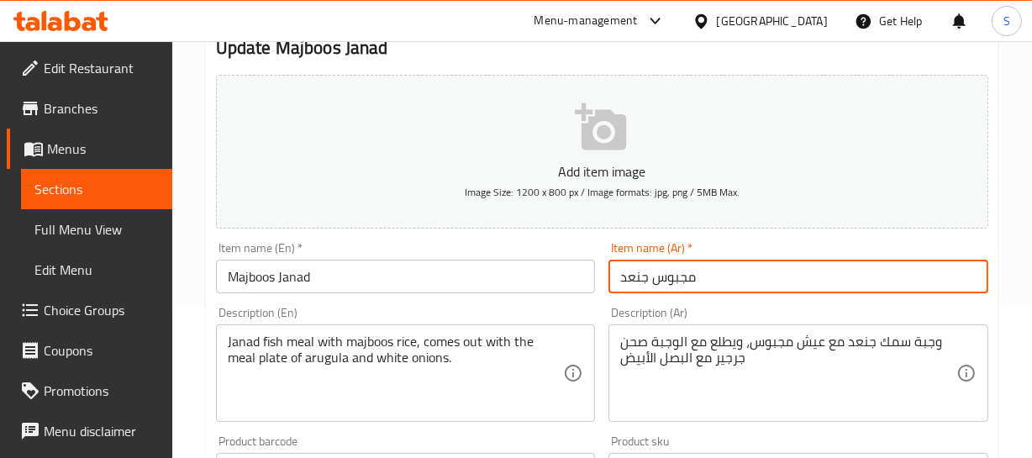
click at [696, 260] on input "مجبوس جنعد" at bounding box center [798, 277] width 380 height 34
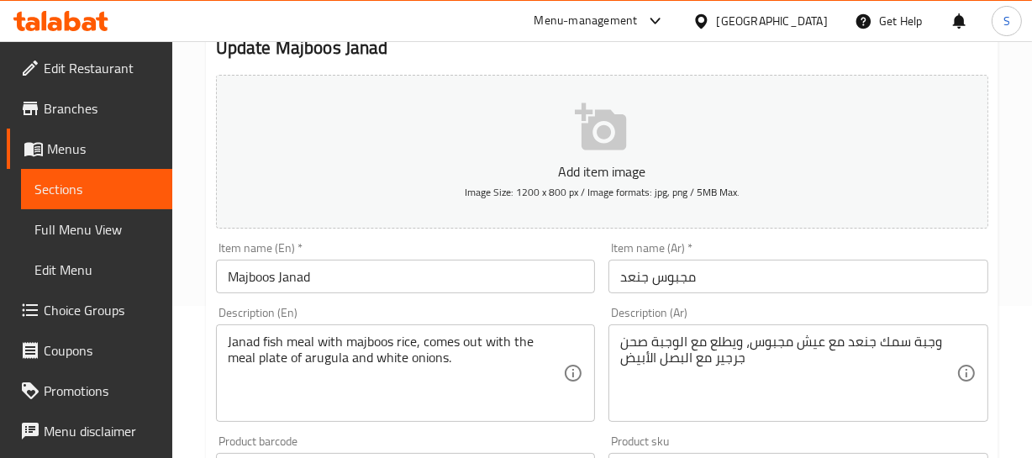
click at [286, 272] on input "Majboos Janad" at bounding box center [406, 277] width 380 height 34
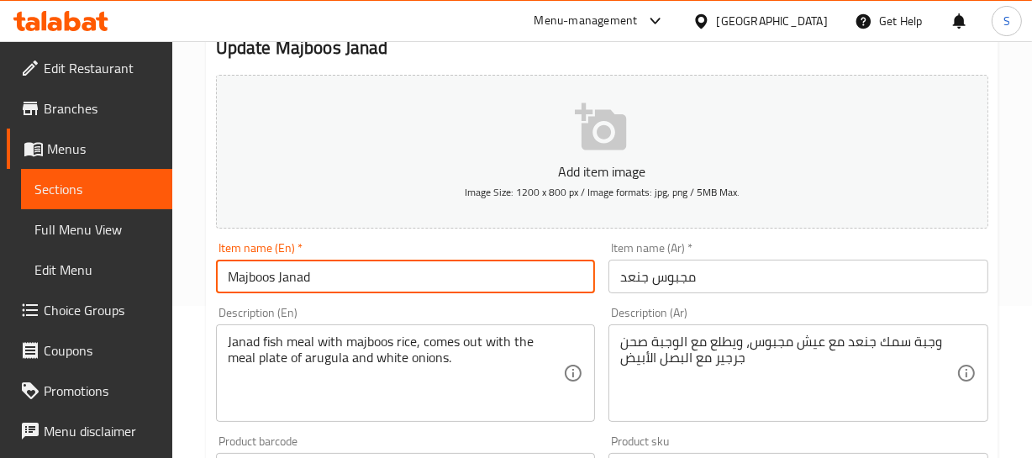
click at [286, 272] on input "Majboos Janad" at bounding box center [406, 277] width 380 height 34
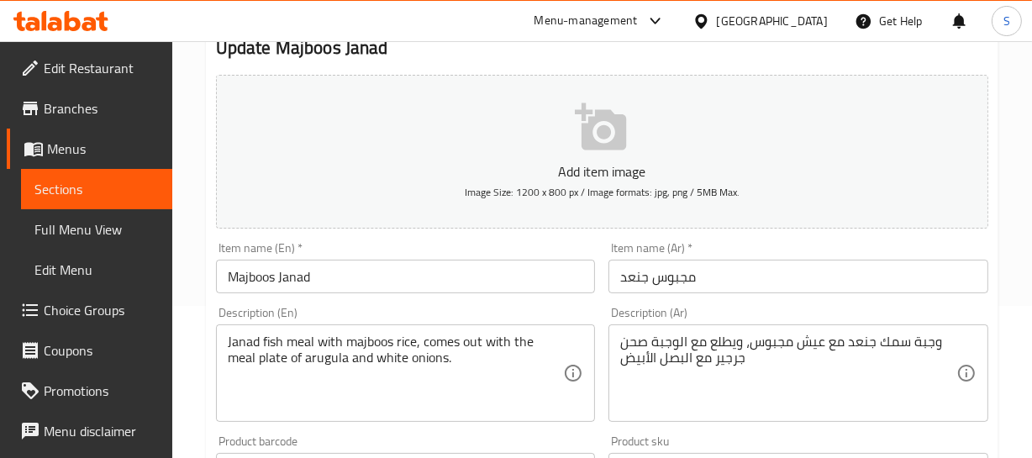
click at [311, 280] on input "Majboos Janad" at bounding box center [406, 277] width 380 height 34
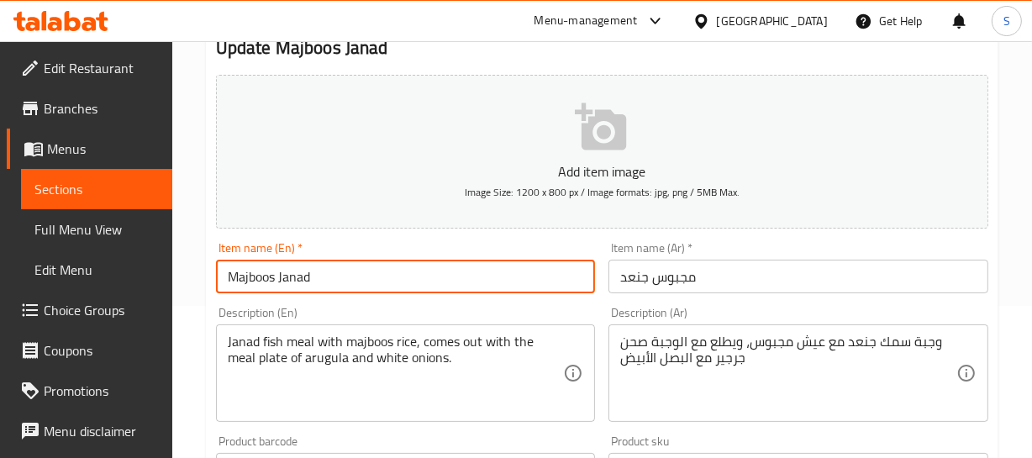
click at [311, 280] on input "Majboos Janad" at bounding box center [406, 277] width 380 height 34
paste input "kingfish"
click at [305, 288] on input "Majboos Janadkingfish" at bounding box center [406, 277] width 380 height 34
paste input "text"
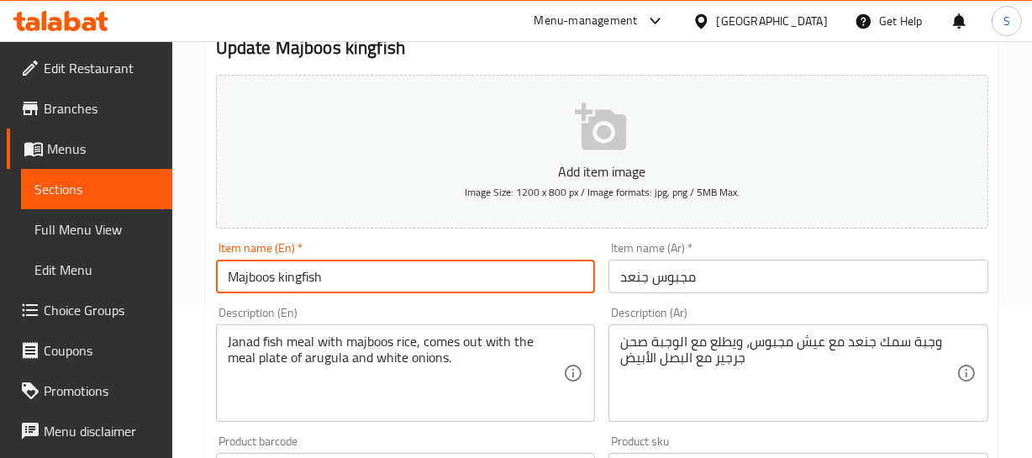
type input "Majboos kingfish"
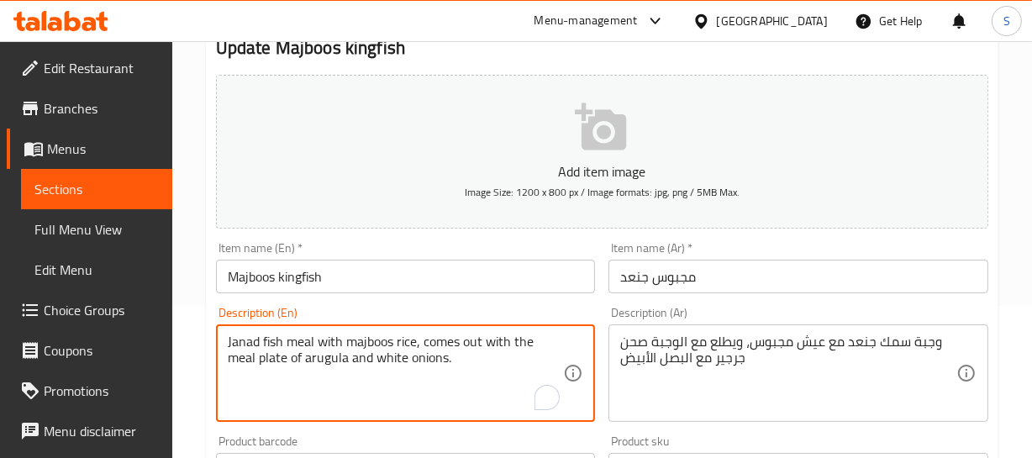
click at [241, 341] on textarea "Janad fish meal with majboos rice, comes out with the meal plate of arugula and…" at bounding box center [396, 374] width 336 height 80
paste textarea "kingfish"
click at [445, 337] on textarea "kingfish fish meal with majboos rice, comes out with the meal plate of arugula …" at bounding box center [396, 374] width 336 height 80
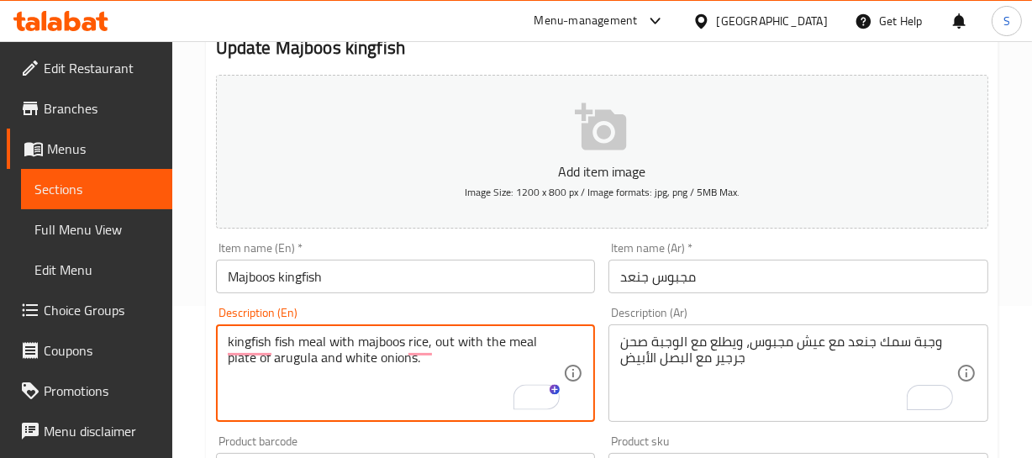
click at [449, 340] on textarea "kingfish fish meal with majboos rice, out with the meal plate of arugula and wh…" at bounding box center [396, 374] width 336 height 80
click at [442, 350] on textarea "kingfish fish meal with majboos rice, served with the meal plate of arugula and…" at bounding box center [396, 374] width 336 height 80
drag, startPoint x: 428, startPoint y: 340, endPoint x: 426, endPoint y: 353, distance: 13.6
click at [426, 353] on textarea "kingfish fish meal with majboos rice, served with the meal plate of arugula and…" at bounding box center [396, 374] width 336 height 80
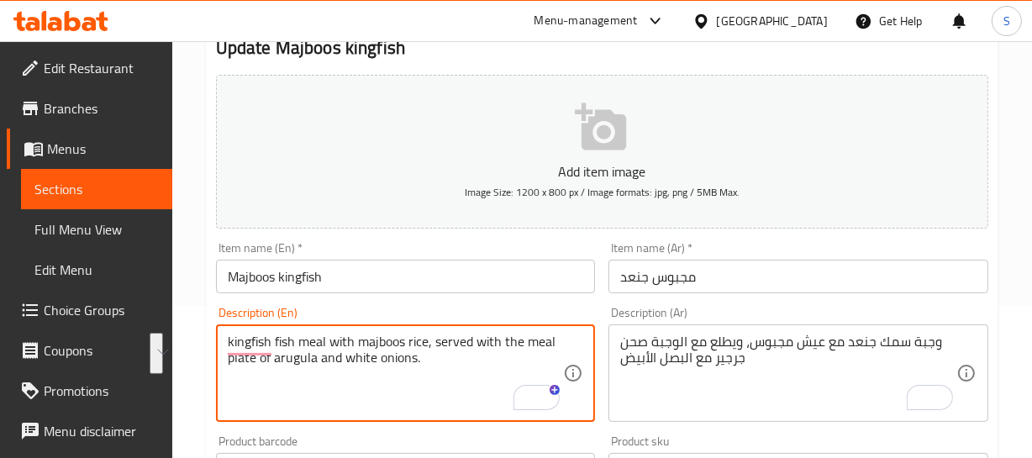
type textarea "kingfish fish meal with majboos rice, served with the meal plate of arugula and…"
click at [434, 354] on textarea "kingfish fish meal with majboos rice, served with the meal plate of arugula and…" at bounding box center [396, 374] width 336 height 80
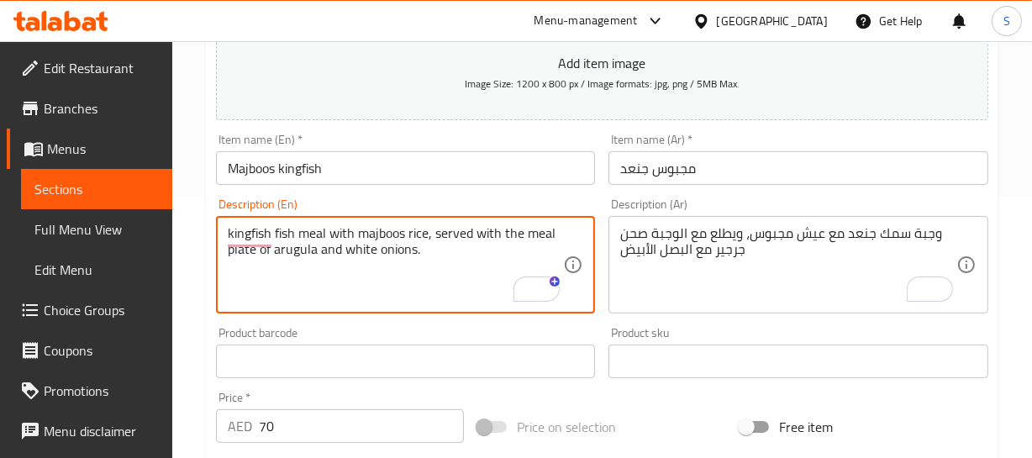
scroll to position [305, 0]
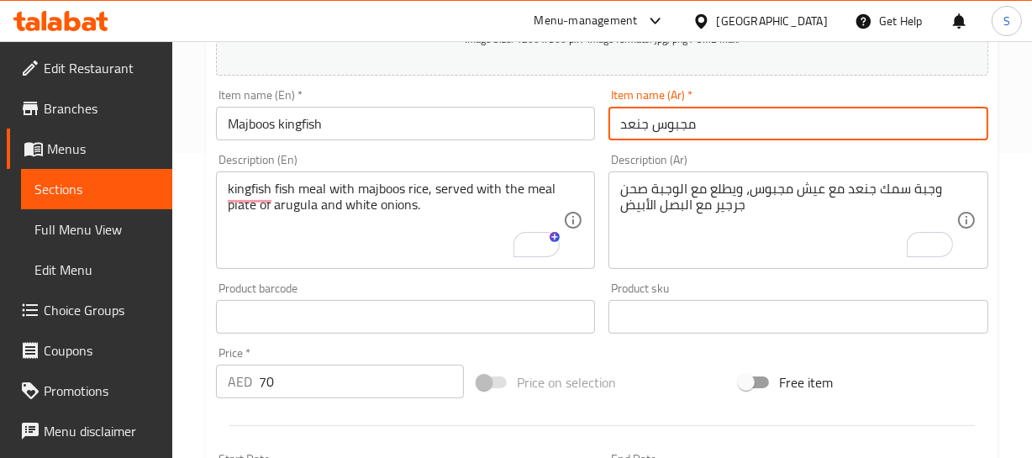
click at [747, 124] on input "مجبوس جنعد" at bounding box center [798, 124] width 380 height 34
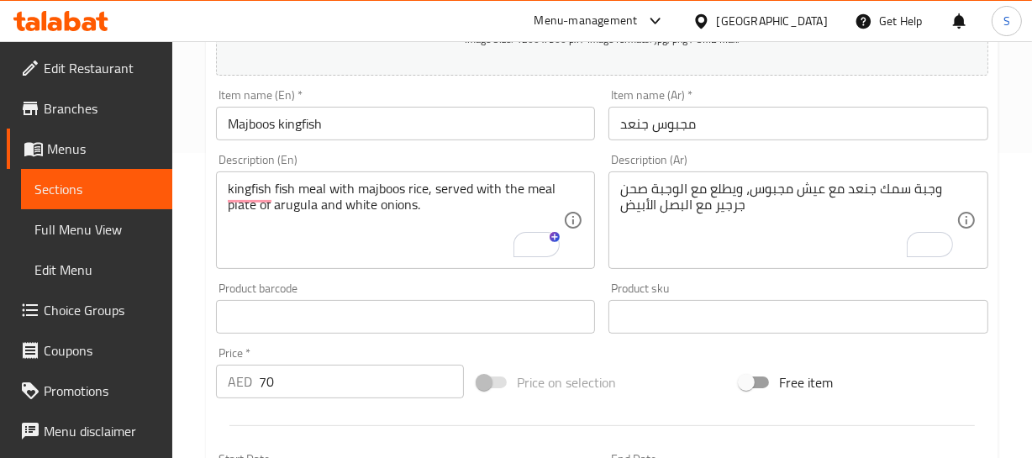
click at [411, 147] on div "Description (En) kingfish fish meal with majboos rice, served with the meal pla…" at bounding box center [405, 211] width 393 height 129
click at [348, 119] on input "Majboos kingfish" at bounding box center [406, 124] width 380 height 34
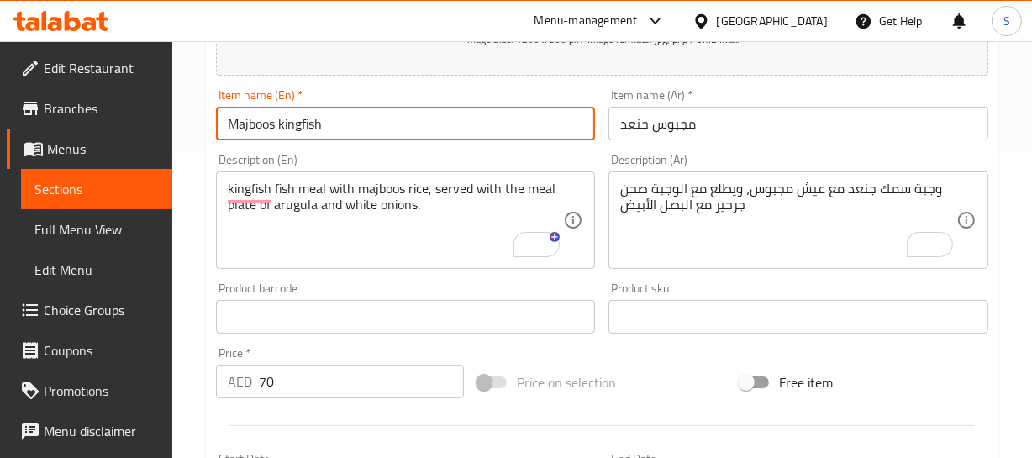
click at [348, 119] on input "Majboos kingfish" at bounding box center [406, 124] width 380 height 34
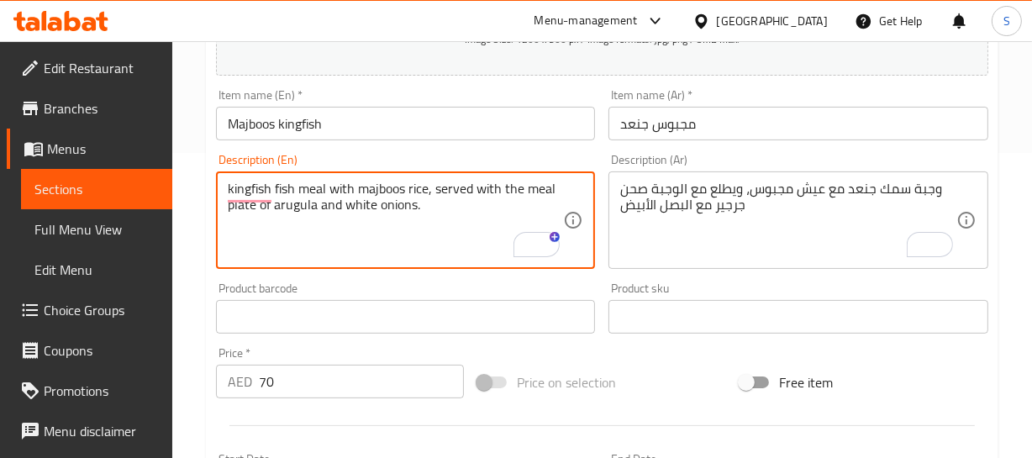
drag, startPoint x: 250, startPoint y: 211, endPoint x: 368, endPoint y: 203, distance: 117.9
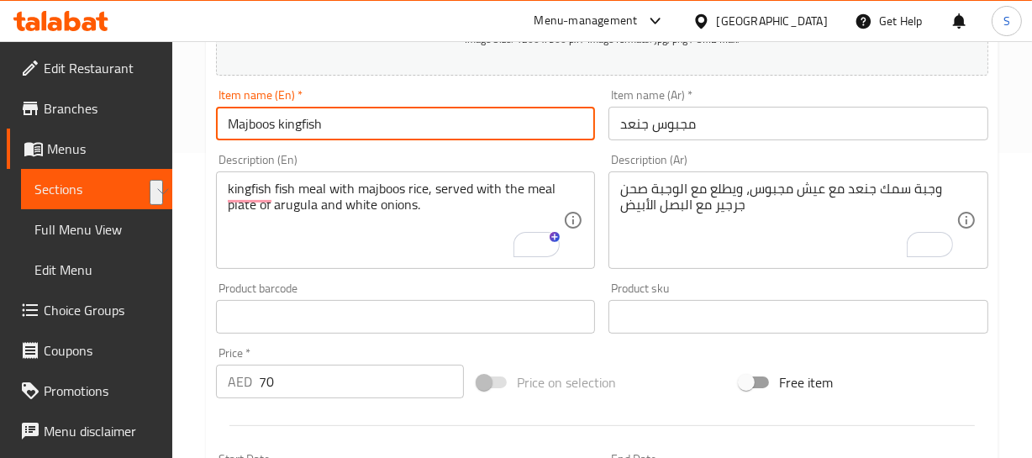
click at [354, 134] on input "Majboos kingfish" at bounding box center [406, 124] width 380 height 34
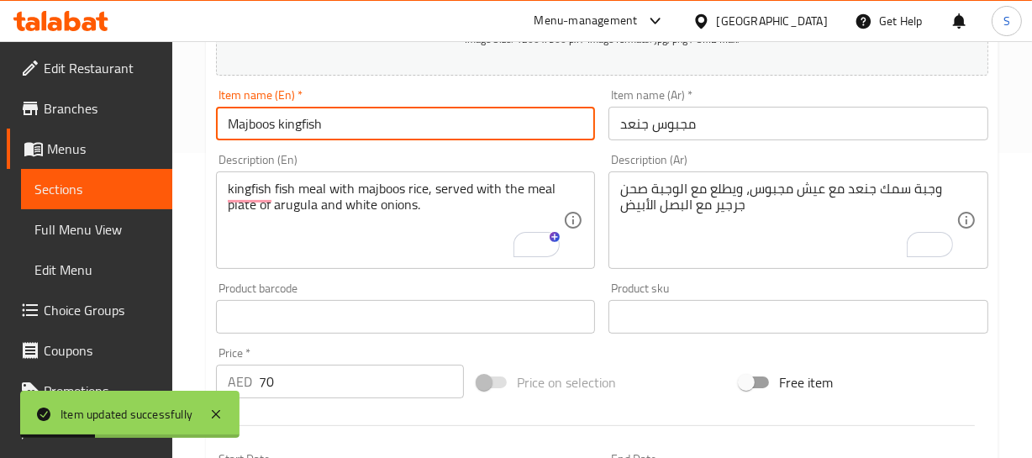
click at [295, 122] on input "Majboos kingfish" at bounding box center [406, 124] width 380 height 34
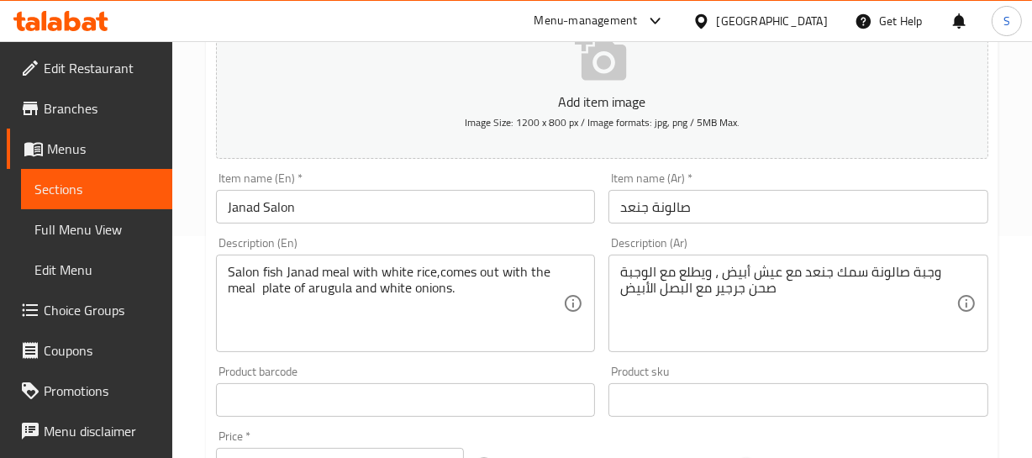
scroll to position [229, 0]
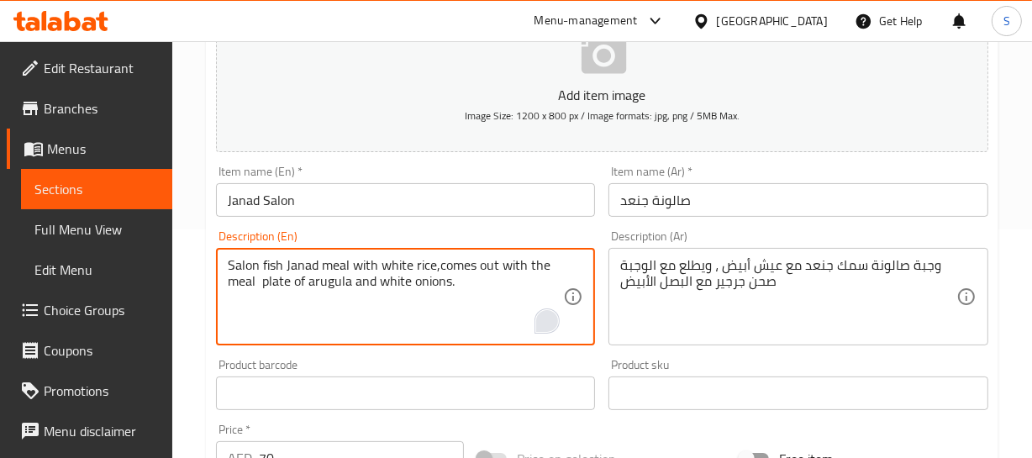
drag, startPoint x: 437, startPoint y: 263, endPoint x: 549, endPoint y: 308, distance: 120.6
paste textarea ", served with the meal"
type textarea "Salon fish Janad meal with white rice, served with the meal plate of arugula an…"
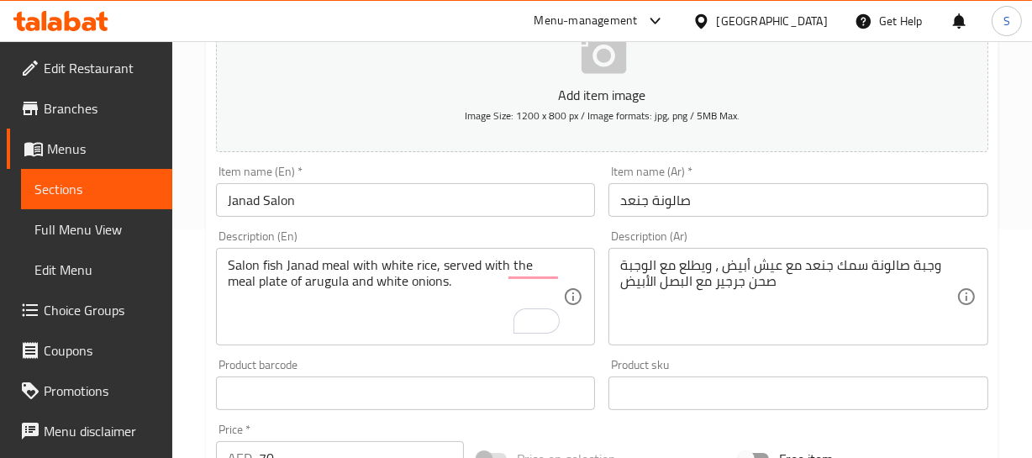
click at [1011, 213] on div "Home / Restaurants management / Menus / Sections / item / update Bahri section …" at bounding box center [602, 386] width 860 height 1146
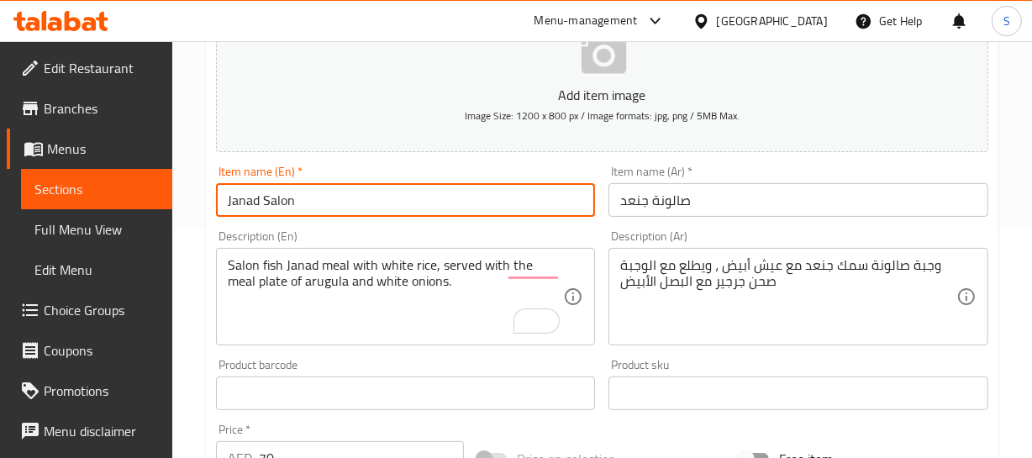
click at [245, 200] on input "Janad Salon" at bounding box center [406, 200] width 380 height 34
paste input "kingfish"
click at [353, 201] on input "kingfish Salon" at bounding box center [406, 200] width 380 height 34
type input "kingfish Salona"
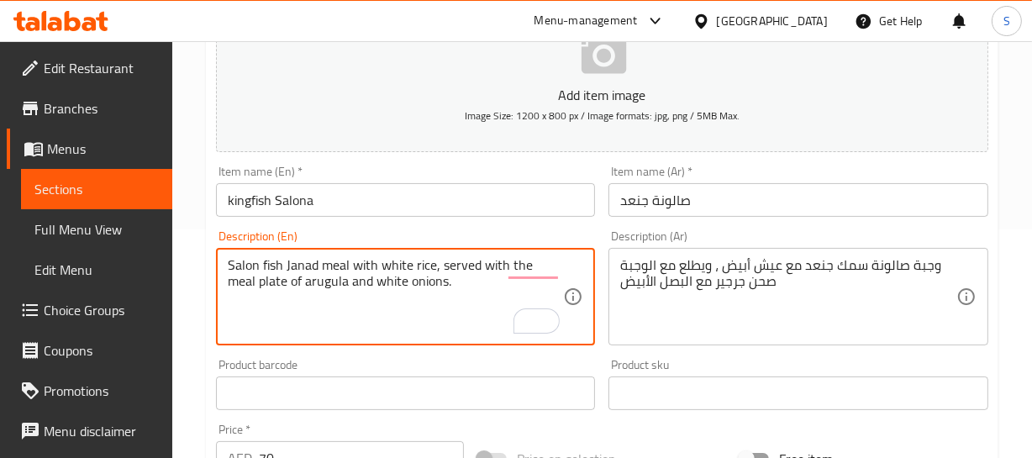
click at [253, 261] on textarea "Salon fish Janad meal with white rice, served with the meal plate of arugula an…" at bounding box center [396, 297] width 336 height 80
click at [276, 261] on textarea "Salona fish Janad meal with white rice, served with the meal plate of arugula a…" at bounding box center [396, 297] width 336 height 80
paste textarea "kingfish"
click at [326, 261] on textarea "Salona kingfish Janad meal with white rice, served with the meal plate of arugu…" at bounding box center [396, 297] width 336 height 80
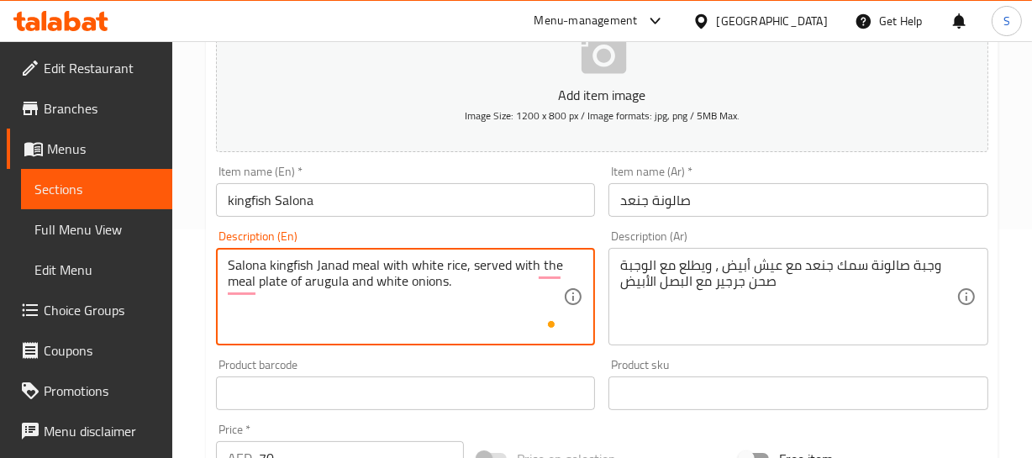
click at [326, 261] on textarea "Salona kingfish Janad meal with white rice, served with the meal plate of arugu…" at bounding box center [396, 297] width 336 height 80
click at [282, 262] on textarea "Salona kingfish meal with white rice, served with the meal plate of arugula and…" at bounding box center [396, 297] width 336 height 80
click at [223, 269] on div "Salona meal with white rice, served with the meal plate of arugula and white on…" at bounding box center [406, 296] width 380 height 97
click at [228, 261] on textarea "Salona meal with white rice, served with the meal plate of arugula and white on…" at bounding box center [396, 297] width 336 height 80
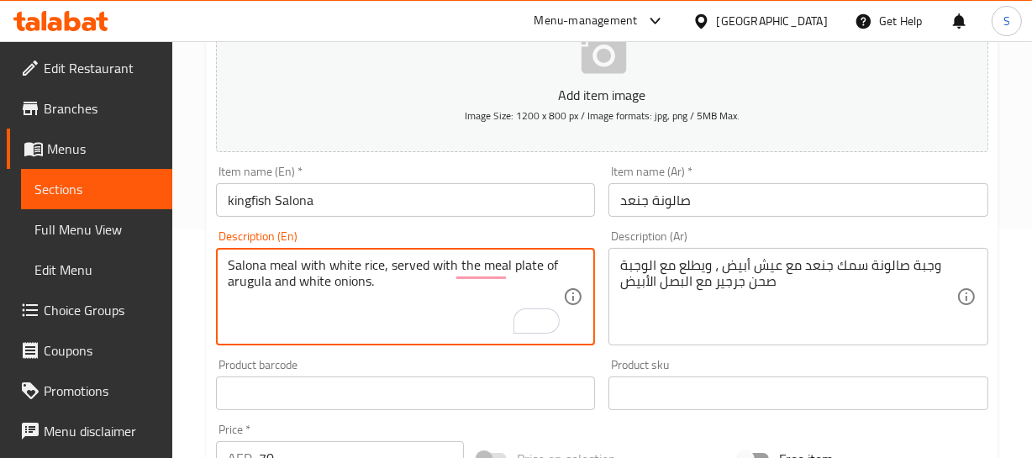
paste textarea "kingfish"
type textarea "kingfish Salona meal with white rice, served with the meal plate of arugula and…"
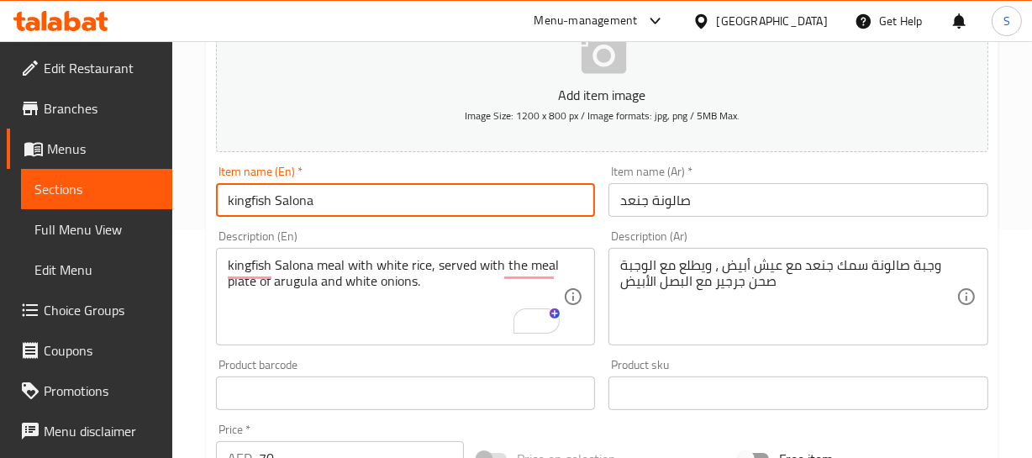
click at [332, 207] on input "kingfish Salona" at bounding box center [406, 200] width 380 height 34
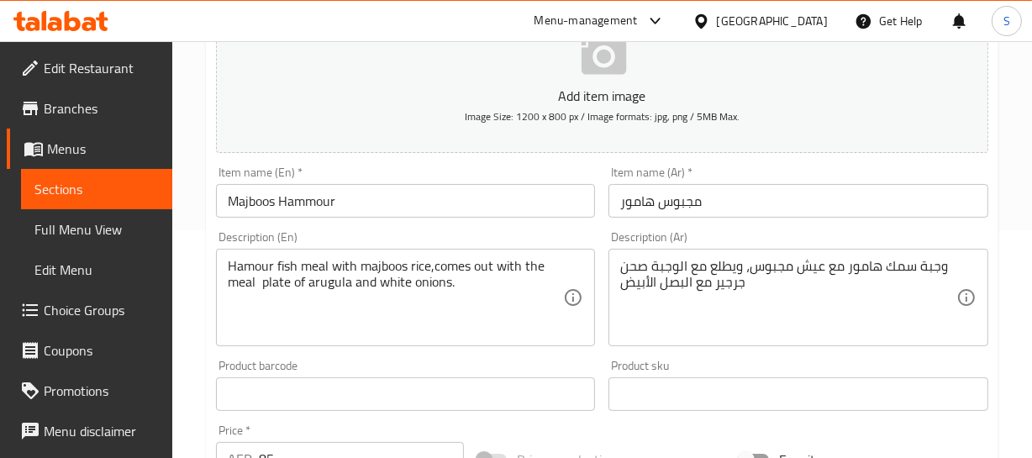
scroll to position [229, 0]
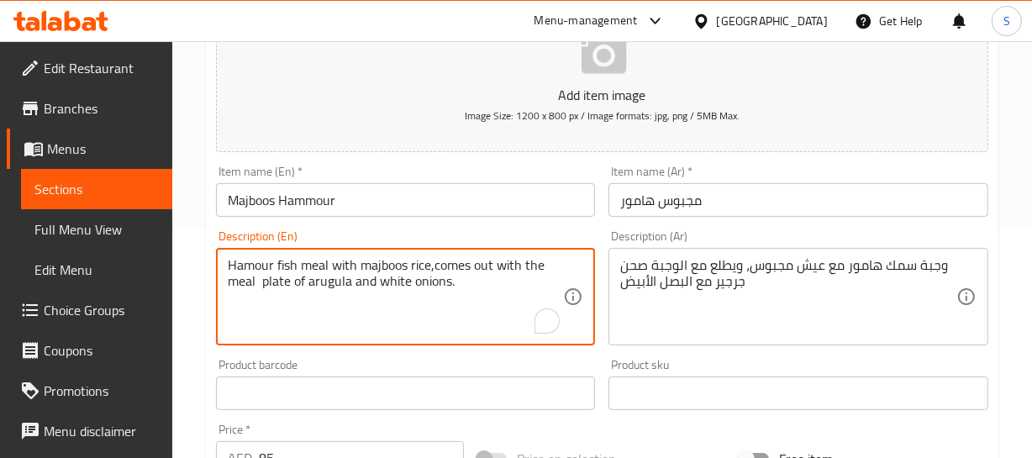
drag, startPoint x: 430, startPoint y: 264, endPoint x: 468, endPoint y: 283, distance: 42.5
click at [475, 292] on textarea "Hamour fish meal with majboos rice,comes out with the meal plate of arugula and…" at bounding box center [396, 297] width 336 height 80
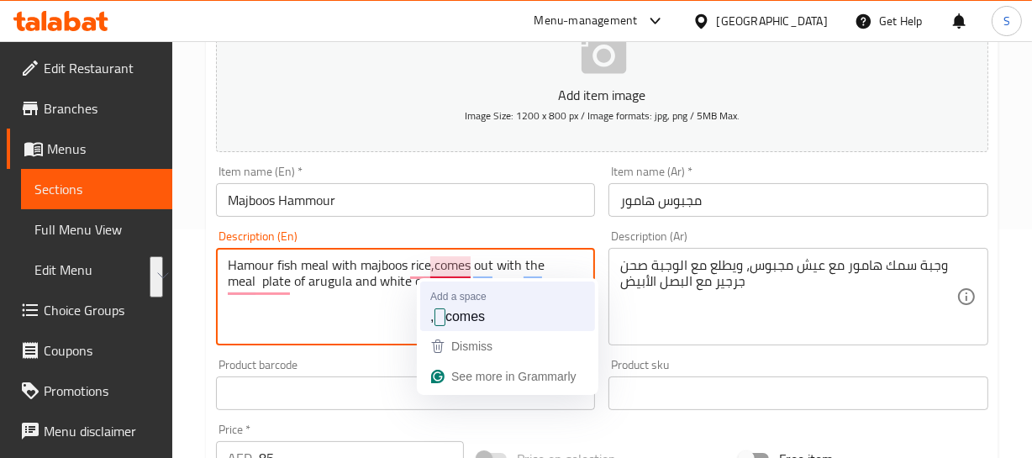
drag, startPoint x: 437, startPoint y: 265, endPoint x: 482, endPoint y: 299, distance: 56.3
click at [480, 229] on html "​ Menu-management [GEOGRAPHIC_DATA] Get Help S Edit Restaurant Branches Menus S…" at bounding box center [516, 0] width 1032 height 458
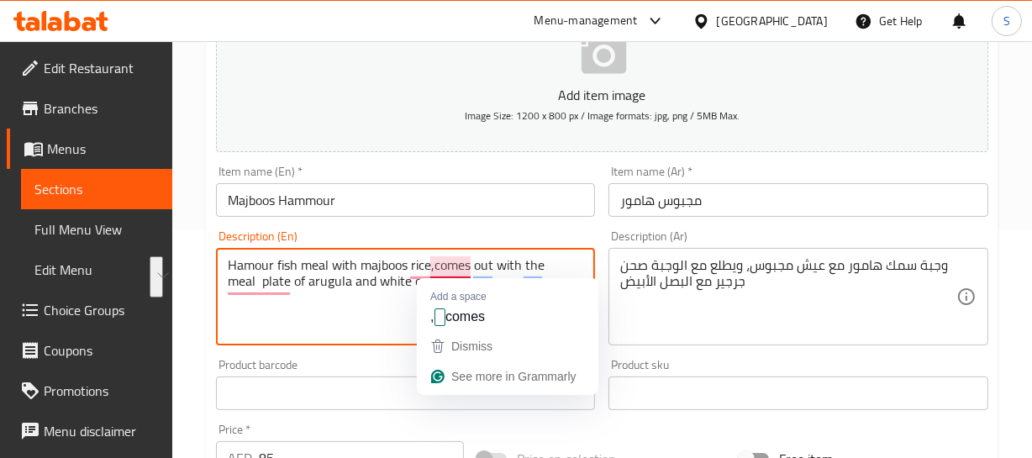
paste textarea ", served with the meal"
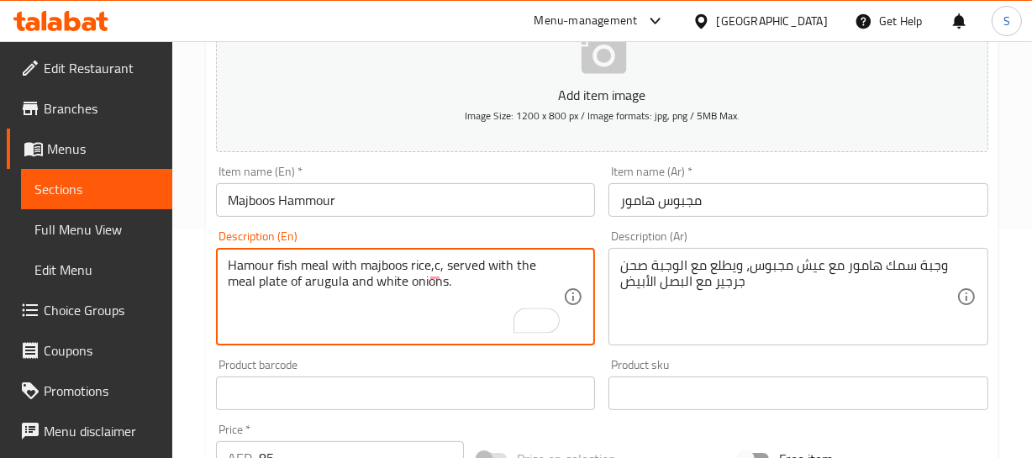
click at [442, 260] on textarea "Hamour fish meal with majboos rice,c, served with the meal plate of arugula and…" at bounding box center [396, 297] width 336 height 80
type textarea "Hamour fish meal with majboos rice, served with the meal plate of arugula and w…"
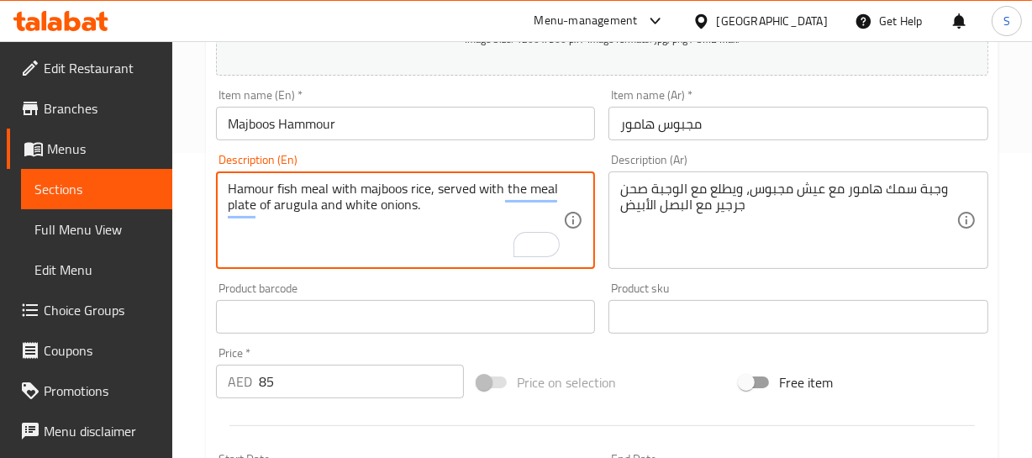
click at [237, 126] on input "Majboos Hammour" at bounding box center [406, 124] width 380 height 34
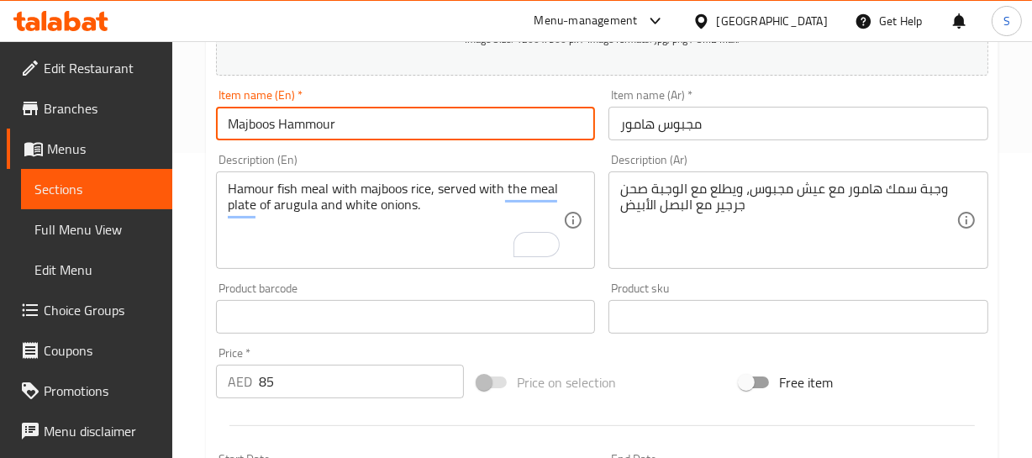
click at [237, 126] on input "Majboos Hammour" at bounding box center [406, 124] width 380 height 34
click at [335, 126] on input "Majboos Hammour" at bounding box center [406, 124] width 380 height 34
click at [298, 123] on input "Majboos Hammour" at bounding box center [406, 124] width 380 height 34
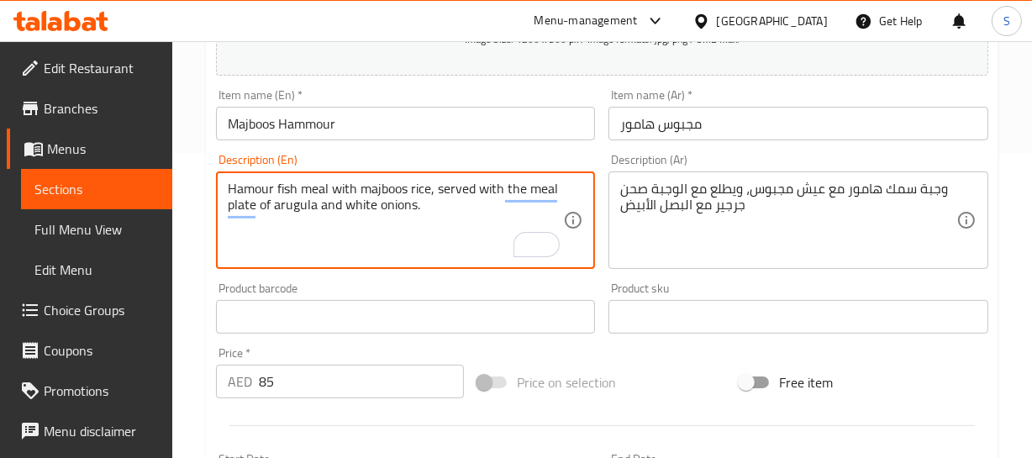
click at [376, 121] on input "Majboos Hammour" at bounding box center [406, 124] width 380 height 34
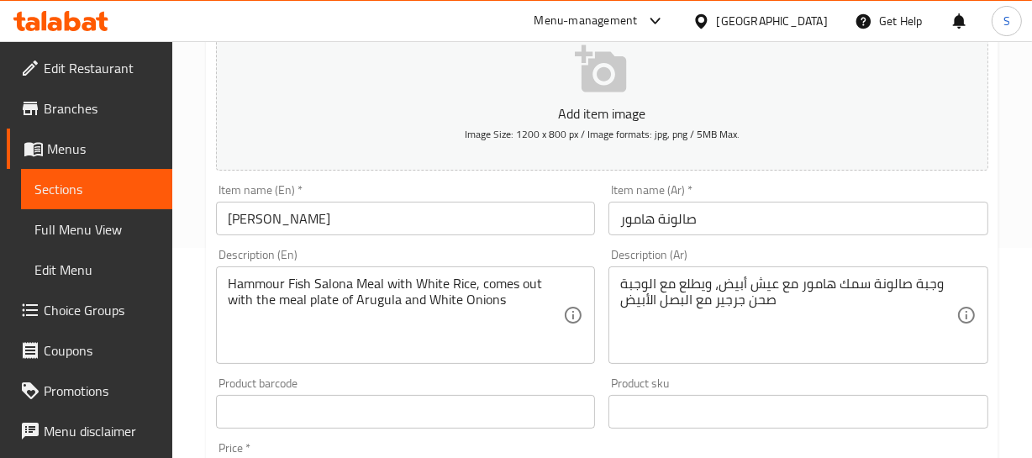
scroll to position [229, 0]
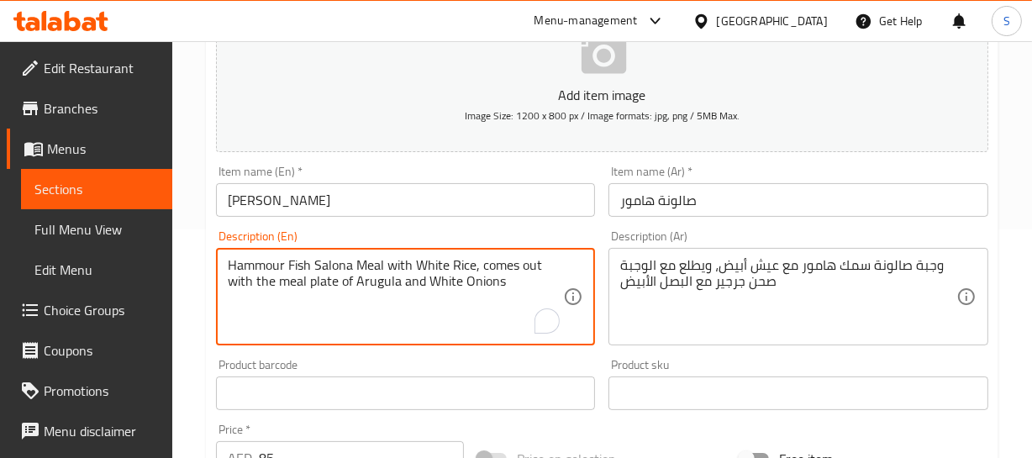
drag, startPoint x: 475, startPoint y: 261, endPoint x: 538, endPoint y: 276, distance: 64.8
paste textarea "served with the meal plate of arugula and white onions."
type textarea "Hammour Fish Salona Meal with White Rice, served with the meal plate of arugula…"
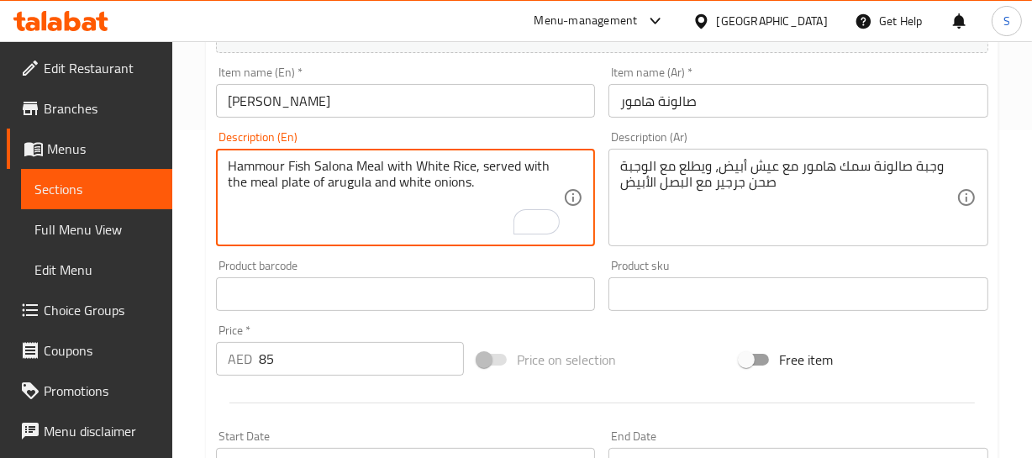
scroll to position [305, 0]
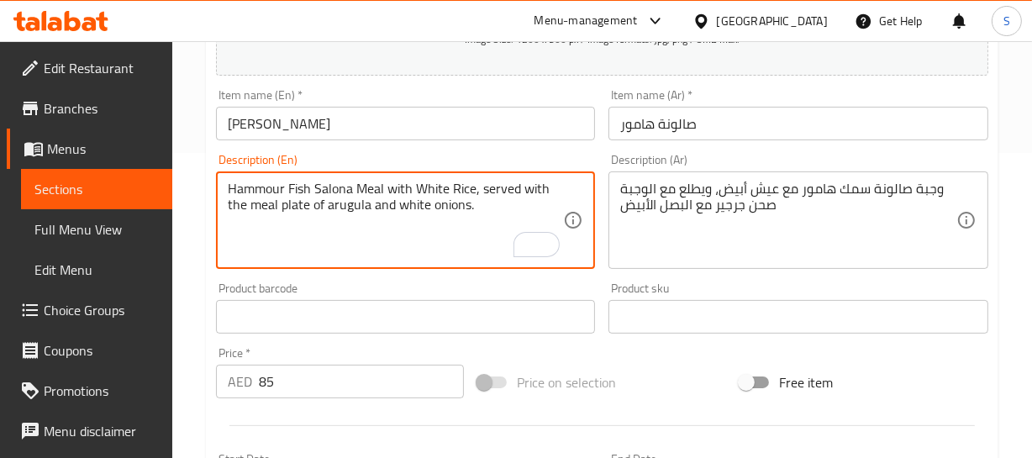
click at [311, 186] on textarea "Hammour Fish Salona Meal with White Rice, served with the meal plate of arugula…" at bounding box center [396, 221] width 336 height 80
click at [266, 182] on textarea "Hammour Fish Salona Meal with White Rice, served with the meal plate of arugula…" at bounding box center [396, 221] width 336 height 80
click at [360, 126] on input "[PERSON_NAME]" at bounding box center [406, 124] width 380 height 34
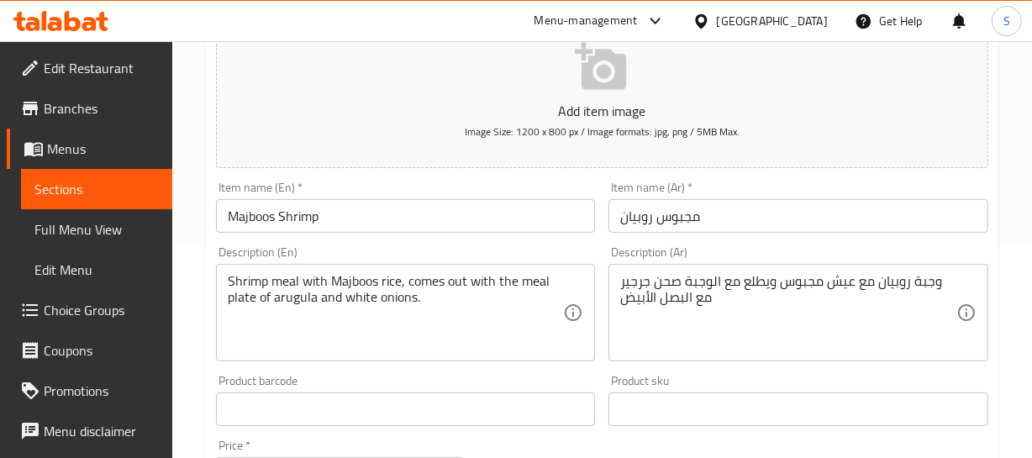
scroll to position [229, 0]
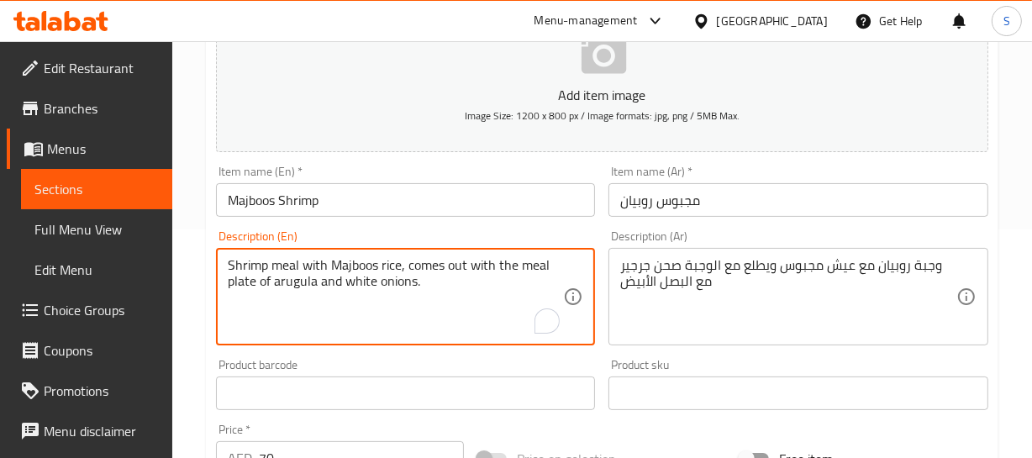
drag, startPoint x: 400, startPoint y: 264, endPoint x: 431, endPoint y: 281, distance: 35.3
paste textarea "served with the meal"
type textarea "Shrimp meal with Majboos rice, served with the meal plate of arugula and white …"
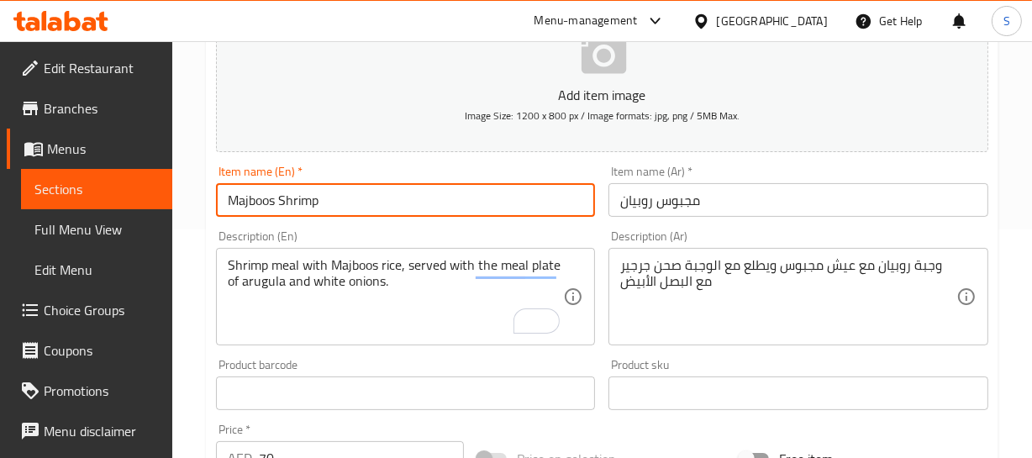
drag, startPoint x: 248, startPoint y: 196, endPoint x: 334, endPoint y: 195, distance: 85.7
click at [330, 195] on input "Majboos Shrimp" at bounding box center [406, 200] width 380 height 34
click at [359, 193] on input "Majboos Shrimp" at bounding box center [406, 200] width 380 height 34
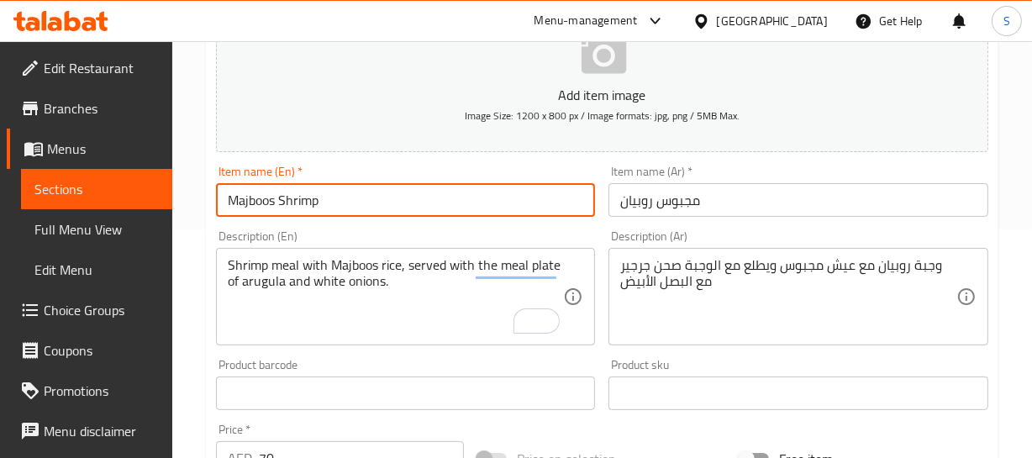
click at [304, 187] on input "Majboos Shrimp" at bounding box center [406, 200] width 380 height 34
click at [278, 197] on input "Majboos prawns" at bounding box center [406, 200] width 380 height 34
click at [293, 201] on input "Majboos Prawns" at bounding box center [406, 200] width 380 height 34
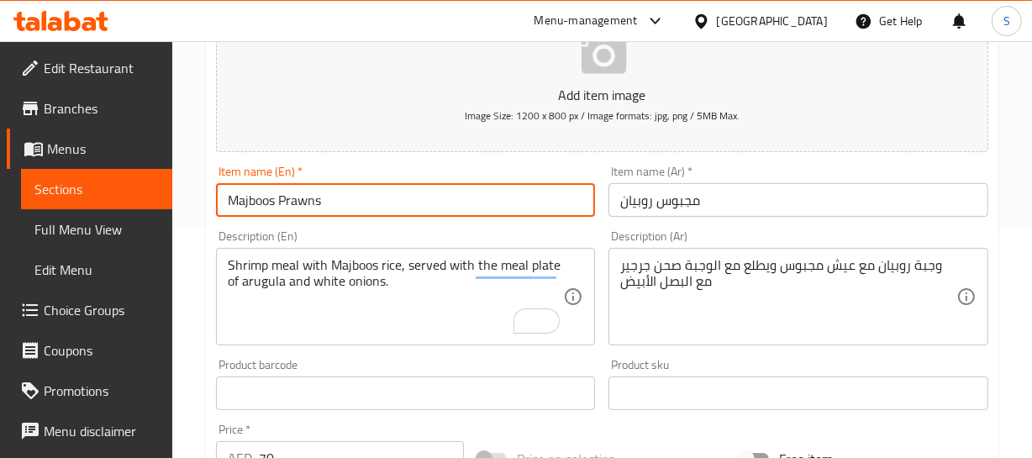
type input "Majboos Prawns"
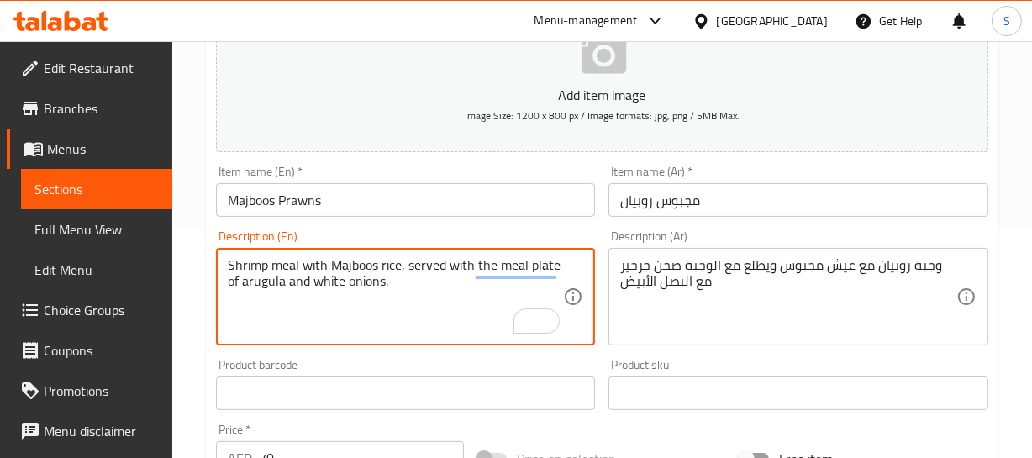
click at [245, 262] on textarea "Shrimp meal with Majboos rice, served with the meal plate of arugula and white …" at bounding box center [396, 297] width 336 height 80
paste textarea "Prawns"
type textarea "Prawns meal with Majboos rice, served with the meal plate of arugula and white …"
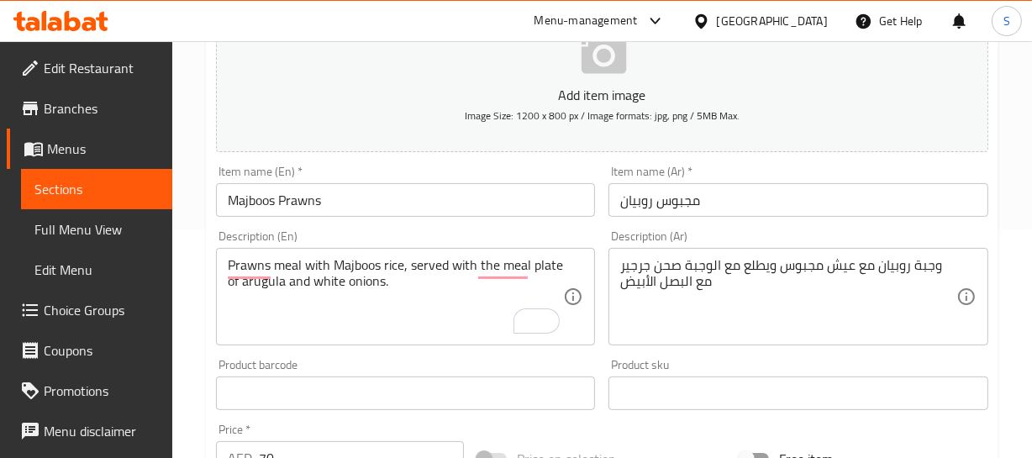
click at [265, 195] on input "Majboos Prawns" at bounding box center [406, 200] width 380 height 34
click at [217, 264] on div "Prawns meal with Majboos rice, served with the meal plate of arugula and white …" at bounding box center [406, 296] width 380 height 97
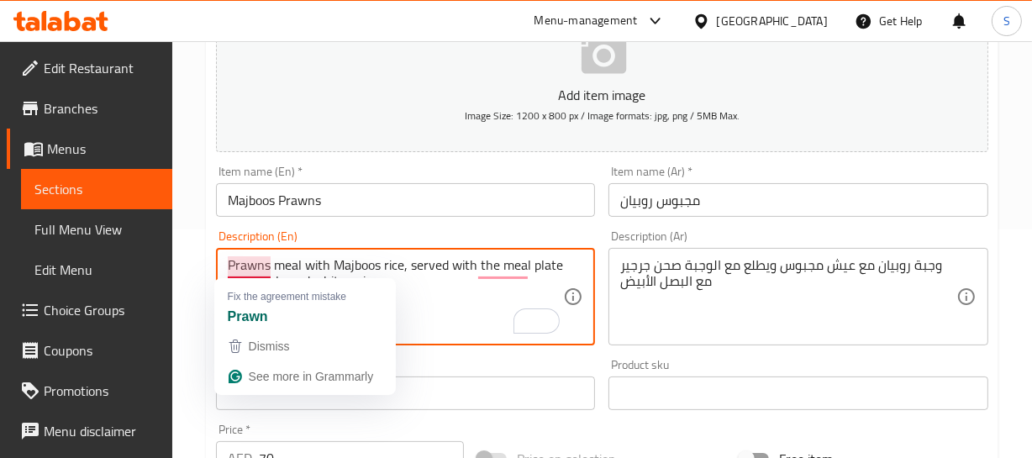
click at [277, 277] on textarea "Prawns meal with Majboos rice, served with the meal plate of arugula and white …" at bounding box center [396, 297] width 336 height 80
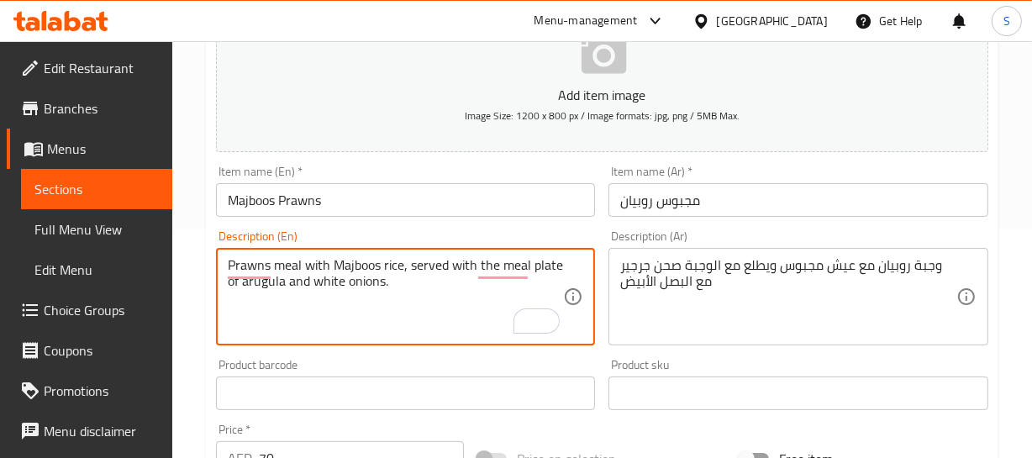
click at [287, 266] on textarea "Prawns meal with Majboos rice, served with the meal plate of arugula and white …" at bounding box center [396, 297] width 336 height 80
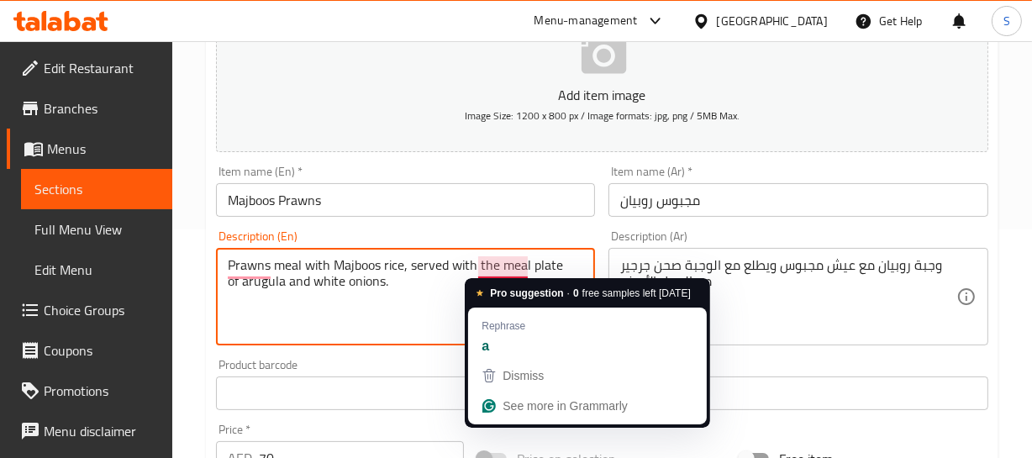
drag, startPoint x: 406, startPoint y: 308, endPoint x: 454, endPoint y: 271, distance: 61.0
click at [406, 308] on textarea "Prawns meal with Majboos rice, served with the meal plate of arugula and white …" at bounding box center [396, 297] width 336 height 80
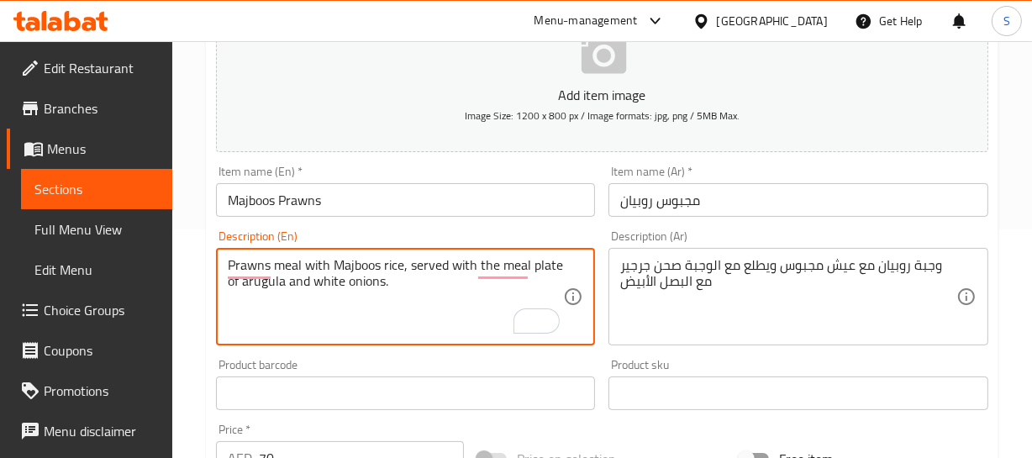
click at [266, 286] on textarea "Prawns meal with Majboos rice, served with the meal plate of arugula and white …" at bounding box center [396, 297] width 336 height 80
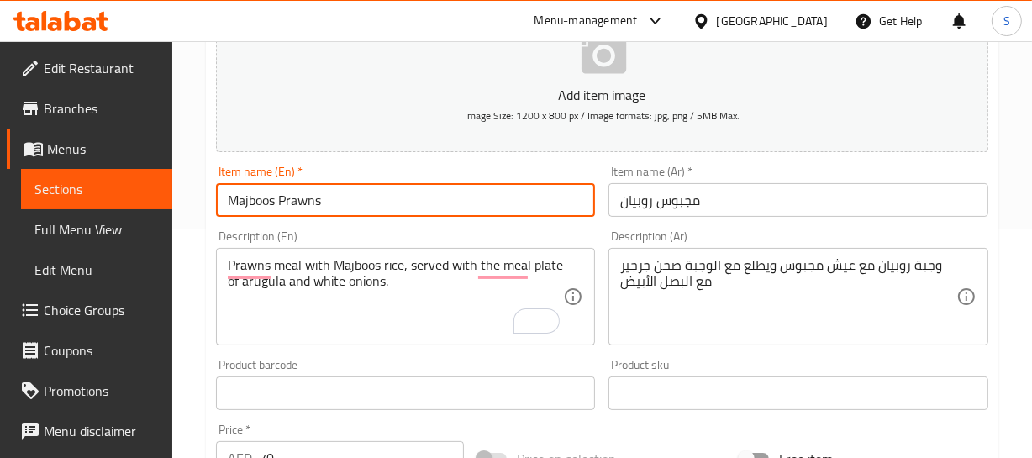
click at [289, 202] on input "Majboos Prawns" at bounding box center [406, 200] width 380 height 34
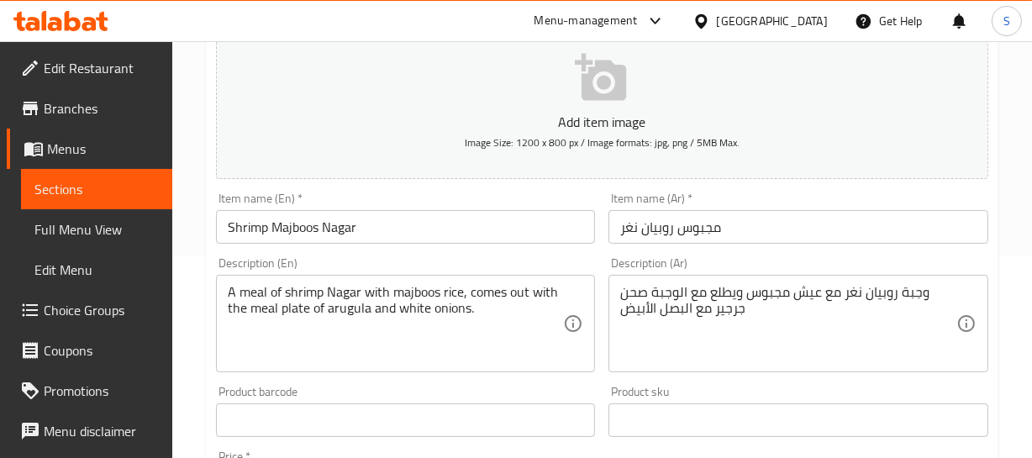
scroll to position [229, 0]
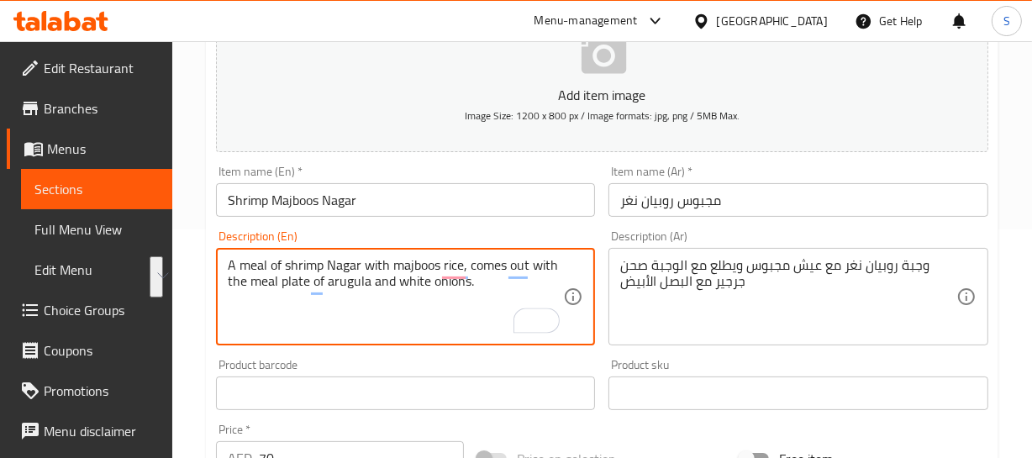
drag, startPoint x: 461, startPoint y: 259, endPoint x: 504, endPoint y: 286, distance: 51.3
paste textarea "served"
type textarea "A meal of shrimp Nagar with majboos rice, served with the meal plate of arugula…"
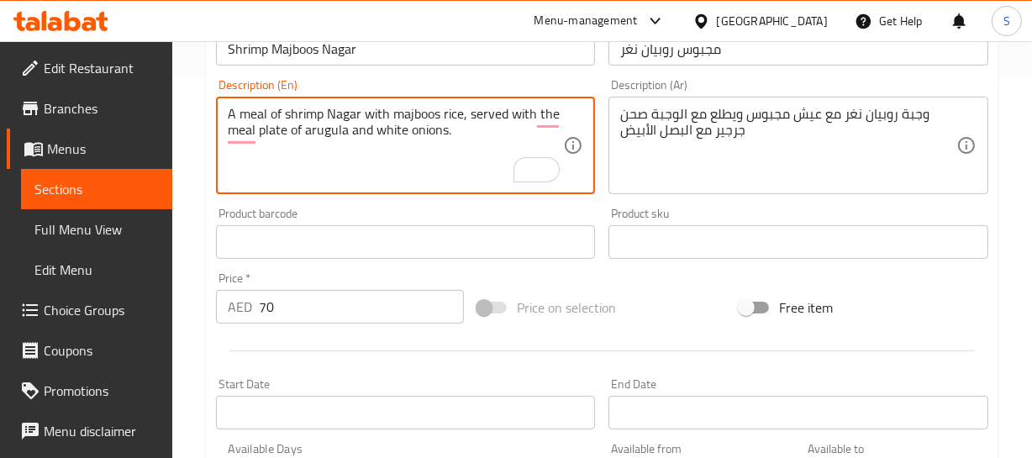
scroll to position [305, 0]
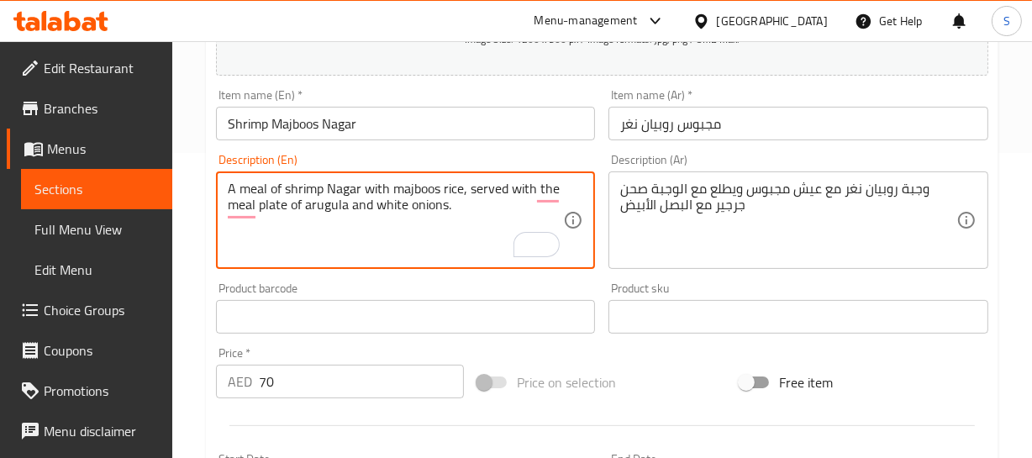
click at [248, 119] on input "Shrimp Majboos Nagar" at bounding box center [406, 124] width 380 height 34
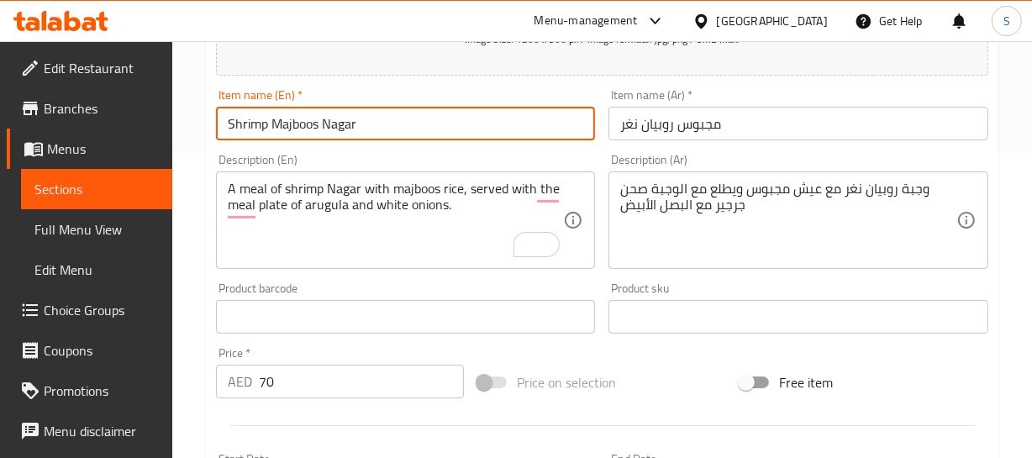
click at [248, 119] on input "Shrimp Majboos Nagar" at bounding box center [406, 124] width 380 height 34
paste input "Prawns"
click at [257, 129] on input "Prawns Majboos Nagar" at bounding box center [406, 124] width 380 height 34
click at [344, 119] on input "Prawns Majboos Nagar" at bounding box center [406, 124] width 380 height 34
click at [366, 124] on input "Prawns [PERSON_NAME]" at bounding box center [406, 124] width 380 height 34
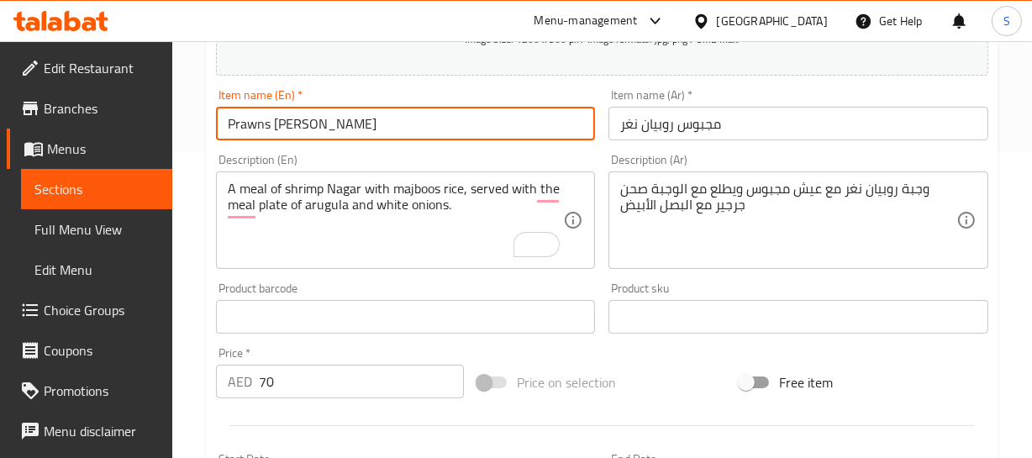
type input "Prawns [PERSON_NAME]"
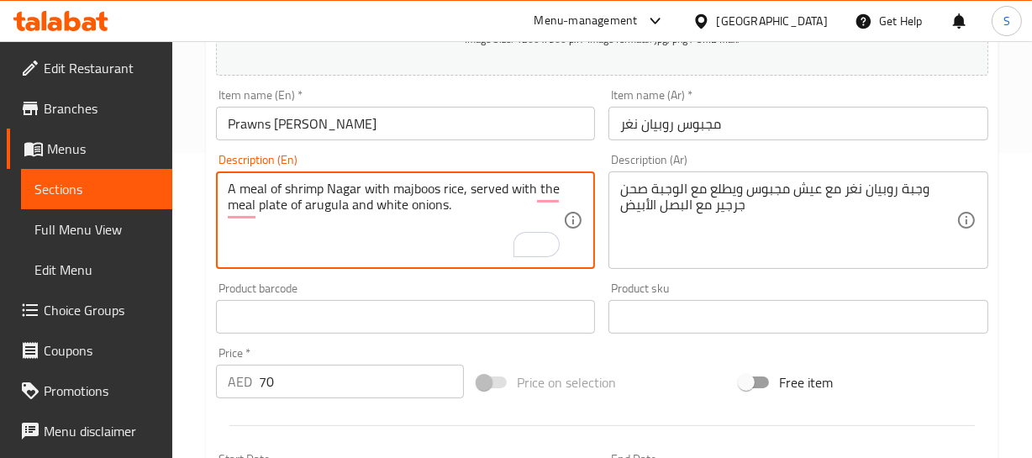
click at [317, 192] on textarea "A meal of shrimp Nagar with majboos rice, served with the meal plate of arugula…" at bounding box center [396, 221] width 336 height 80
paste textarea "Prawns"
click at [288, 187] on textarea "A meal of Prawns Nagar with majboos rice, served with the meal plate of arugula…" at bounding box center [396, 221] width 336 height 80
click at [349, 192] on textarea "A meal of prawns Nagar with majboos rice, served with the meal plate of arugula…" at bounding box center [396, 221] width 336 height 80
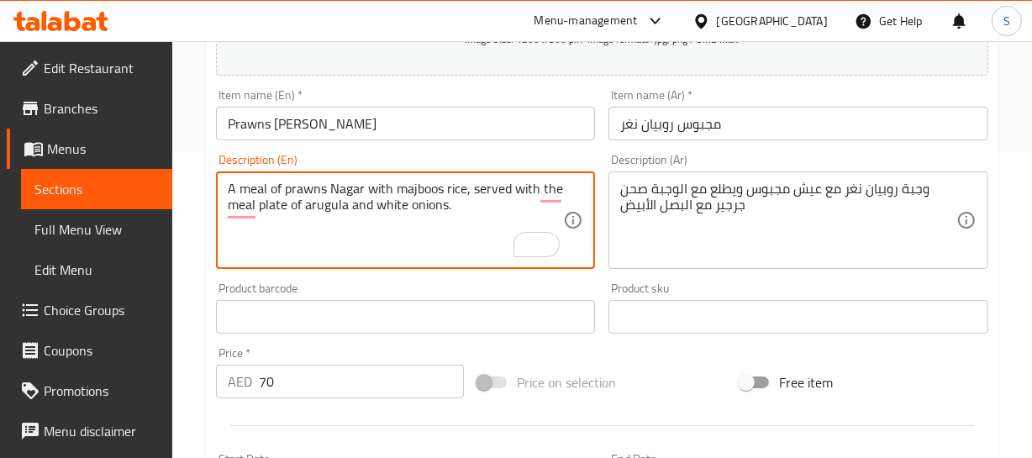
click at [335, 126] on input "Prawns [PERSON_NAME]" at bounding box center [406, 124] width 380 height 34
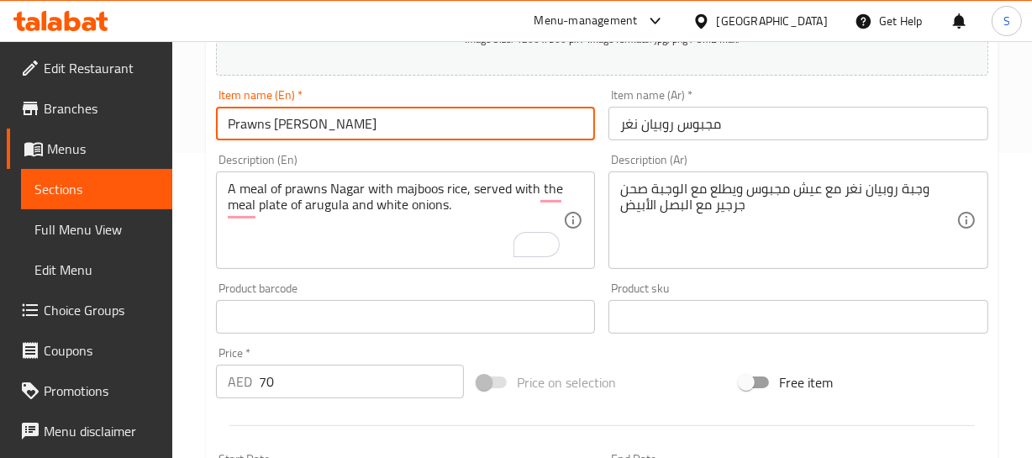
click at [335, 126] on input "Prawns [PERSON_NAME]" at bounding box center [406, 124] width 380 height 34
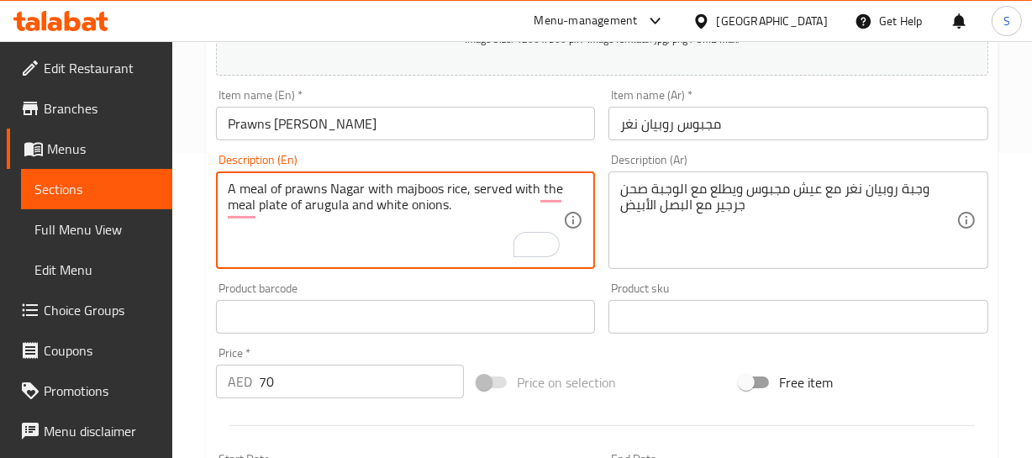
click at [356, 190] on textarea "A meal of prawns Nagar with majboos rice, served with the meal plate of arugula…" at bounding box center [396, 221] width 336 height 80
click at [340, 192] on textarea "A meal of prawns Nagar with majboos rice, served with the meal plate of arugula…" at bounding box center [396, 221] width 336 height 80
click at [355, 201] on textarea "A meal of prawns Nagar with majboos rice, served with the meal plate of arugula…" at bounding box center [396, 221] width 336 height 80
click at [349, 188] on textarea "A meal of prawns Nagar with majboos rice, served with the meal plate of arugula…" at bounding box center [396, 221] width 336 height 80
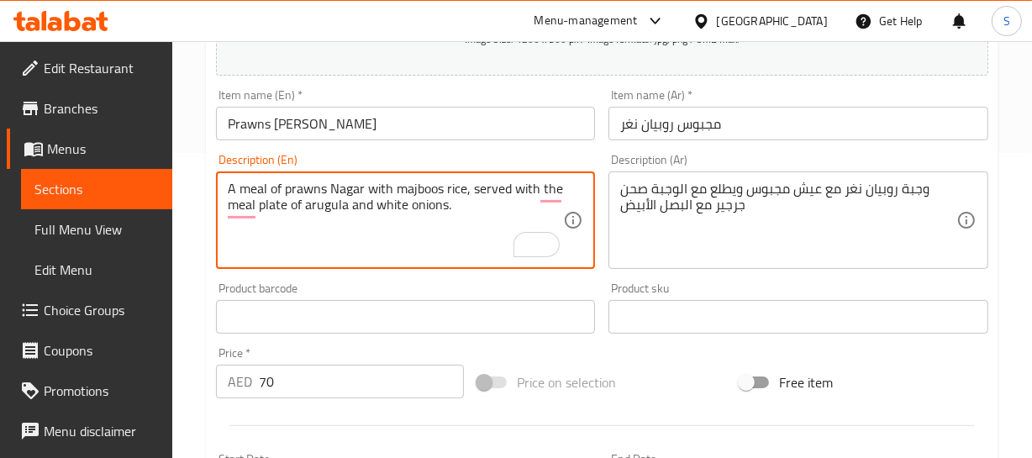
click at [349, 188] on textarea "A meal of prawns Nagar with majboos rice, served with the meal plate of arugula…" at bounding box center [396, 221] width 336 height 80
paste textarea "hr"
type textarea "A meal of prawns Naghr with majboos rice, served with the meal plate of arugula…"
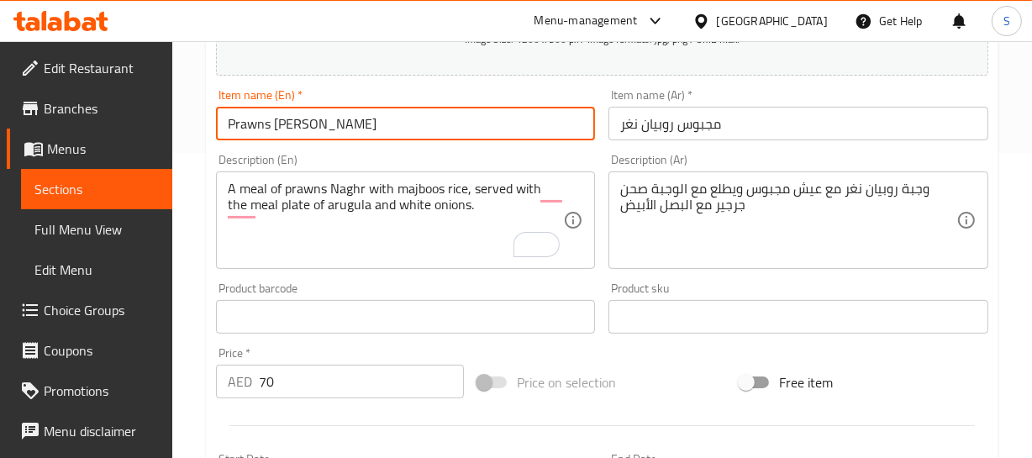
click at [332, 124] on input "Prawns [PERSON_NAME]" at bounding box center [406, 124] width 380 height 34
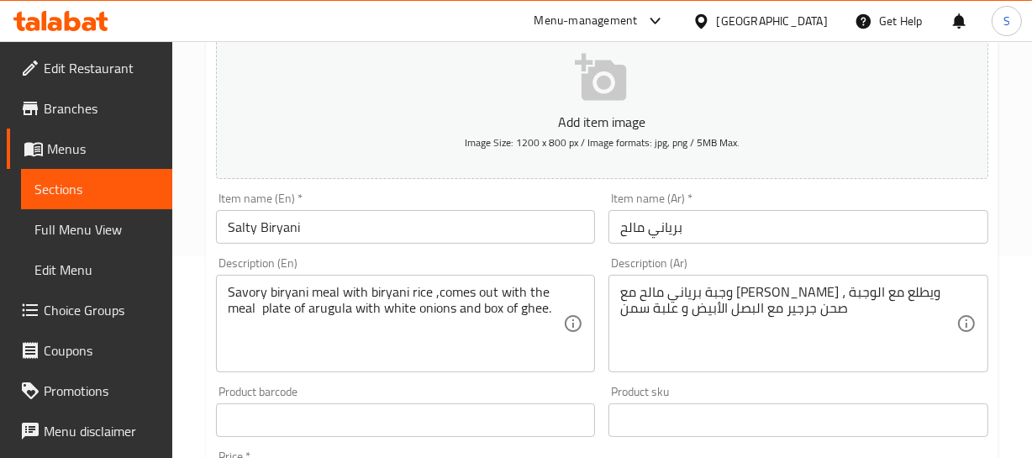
scroll to position [229, 0]
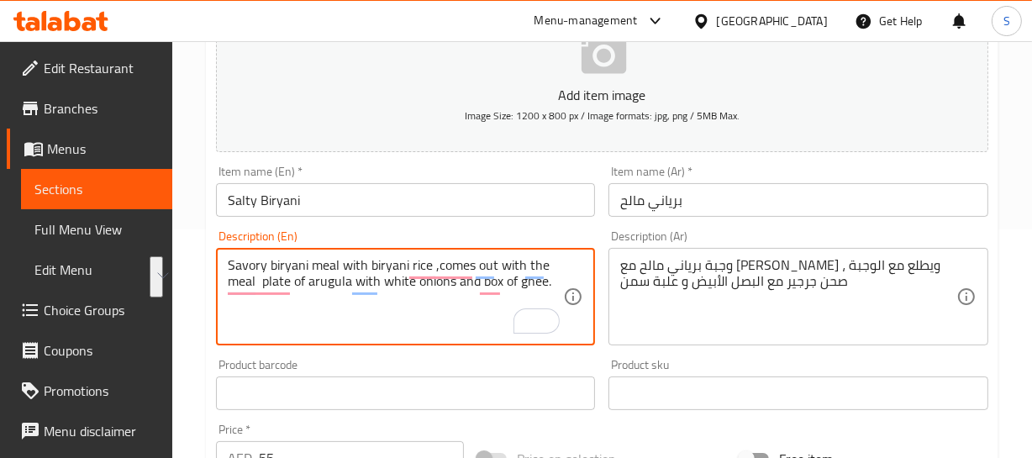
drag, startPoint x: 427, startPoint y: 265, endPoint x: 458, endPoint y: 284, distance: 36.6
paste textarea ", served with the meal plate of arugula and white onions."
type textarea "Savory biryani meal with biryani rice, served with the meal plate of arugula an…"
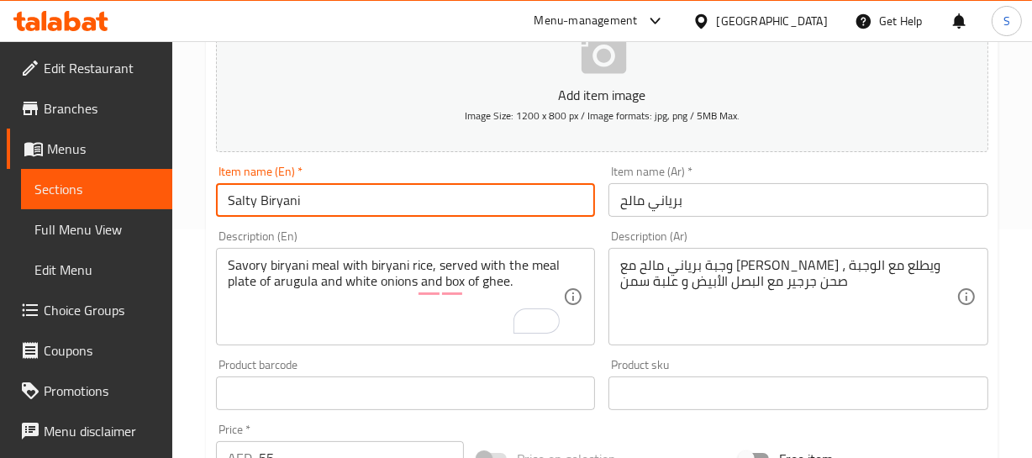
drag, startPoint x: 245, startPoint y: 197, endPoint x: 311, endPoint y: 188, distance: 66.9
click at [308, 191] on input "Salty Biryani" at bounding box center [406, 200] width 380 height 34
click at [312, 187] on input "Salty Biryani" at bounding box center [406, 200] width 380 height 34
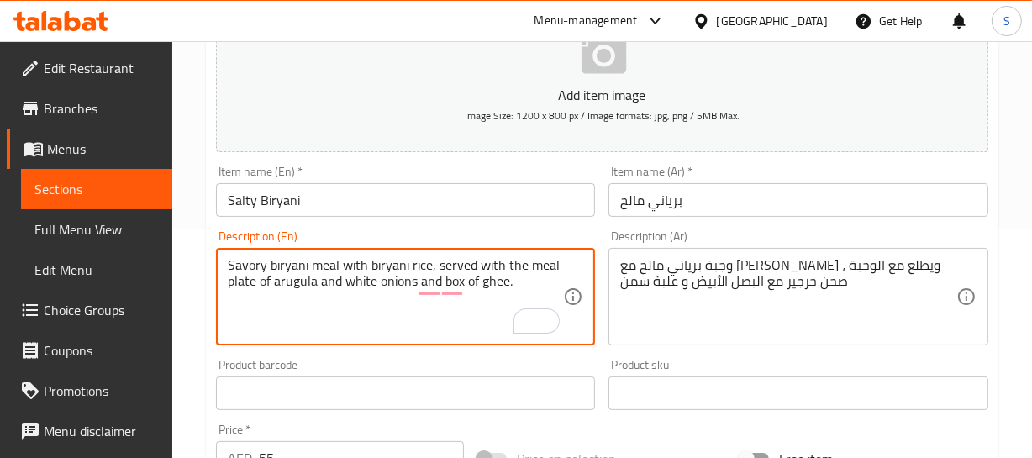
click at [258, 265] on textarea "Savory biryani meal with biryani rice, served with the meal plate of arugula an…" at bounding box center [396, 297] width 336 height 80
click at [406, 193] on input "Salty Biryani" at bounding box center [406, 200] width 380 height 34
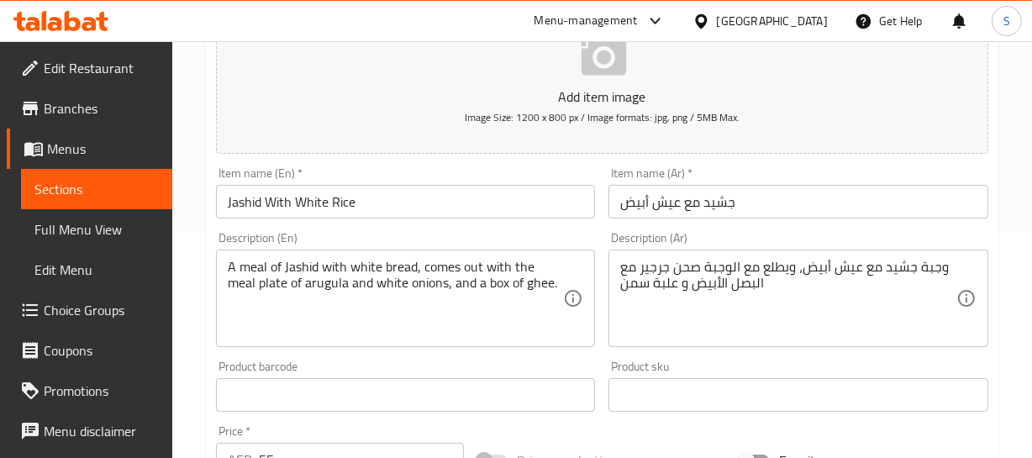
scroll to position [229, 0]
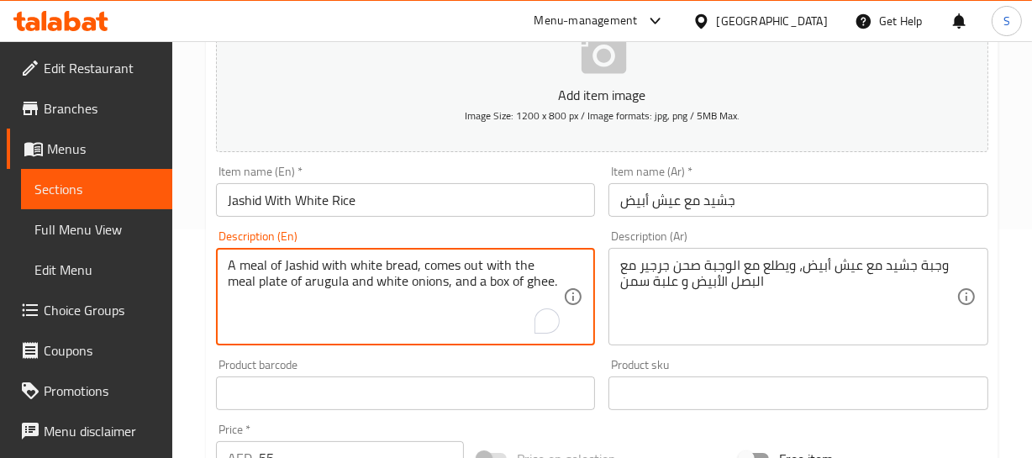
click at [414, 259] on textarea "A meal of Jashid with white bread, comes out with the meal plate of arugula and…" at bounding box center [396, 297] width 336 height 80
drag, startPoint x: 413, startPoint y: 259, endPoint x: 419, endPoint y: 293, distance: 34.8
click at [419, 293] on textarea "A meal of Jashid with white bread, comes out with the meal plate of arugula and…" at bounding box center [396, 297] width 336 height 80
paste textarea "served with the meal plate of arugula and white onions."
type textarea "A meal of Jashid with white bread, served with the meal plate of arugula and wh…"
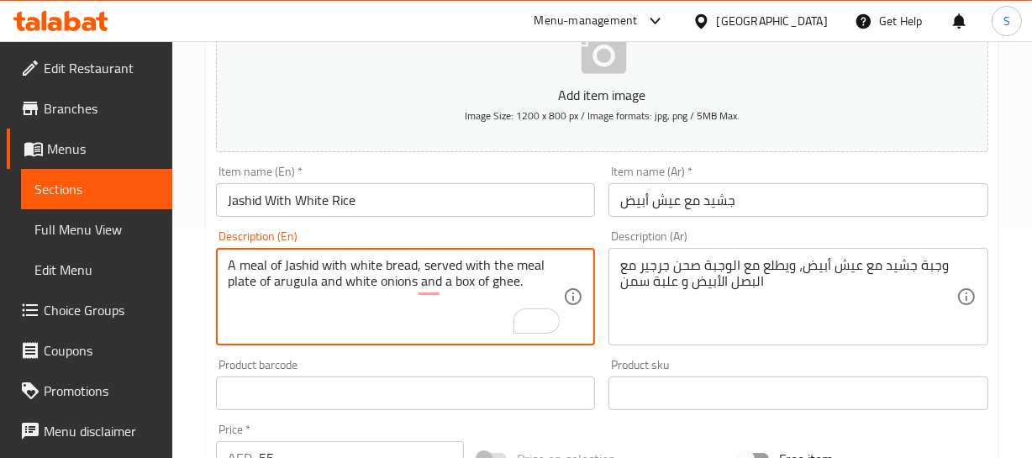
click at [229, 269] on textarea "A meal of Jashid with white bread, served with the meal plate of arugula and wh…" at bounding box center [396, 297] width 336 height 80
click at [233, 193] on input "Jashid With White Rice" at bounding box center [406, 200] width 380 height 34
click at [232, 266] on textarea "A meal of Jashid with white bread, served with the meal plate of arugula and wh…" at bounding box center [396, 297] width 336 height 80
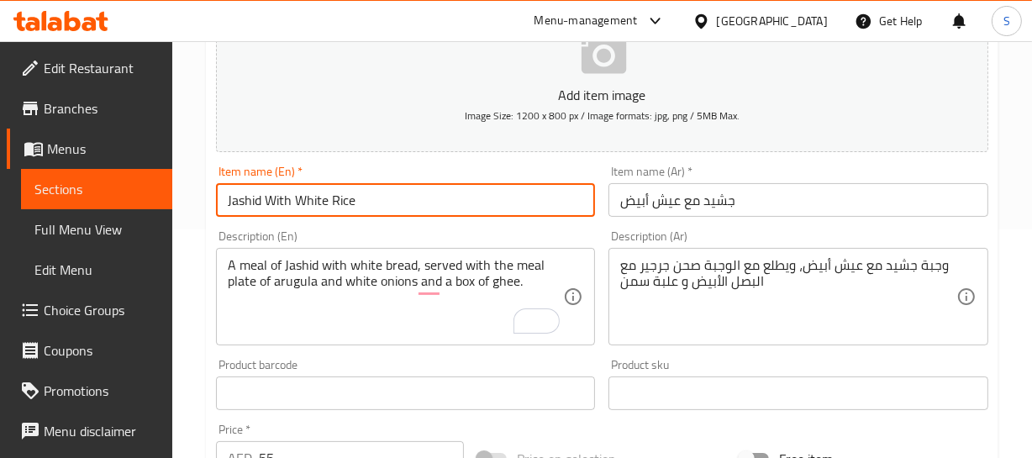
click at [360, 192] on input "Jashid With White Rice" at bounding box center [406, 200] width 380 height 34
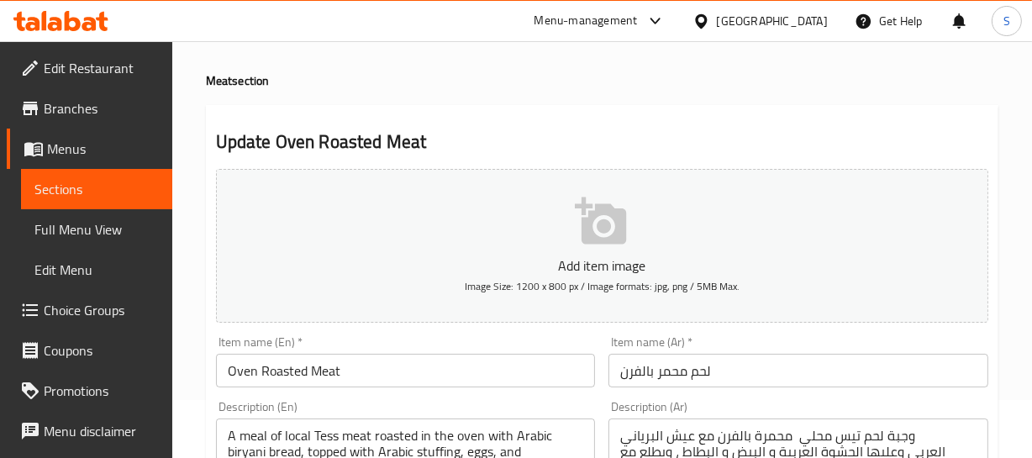
scroll to position [152, 0]
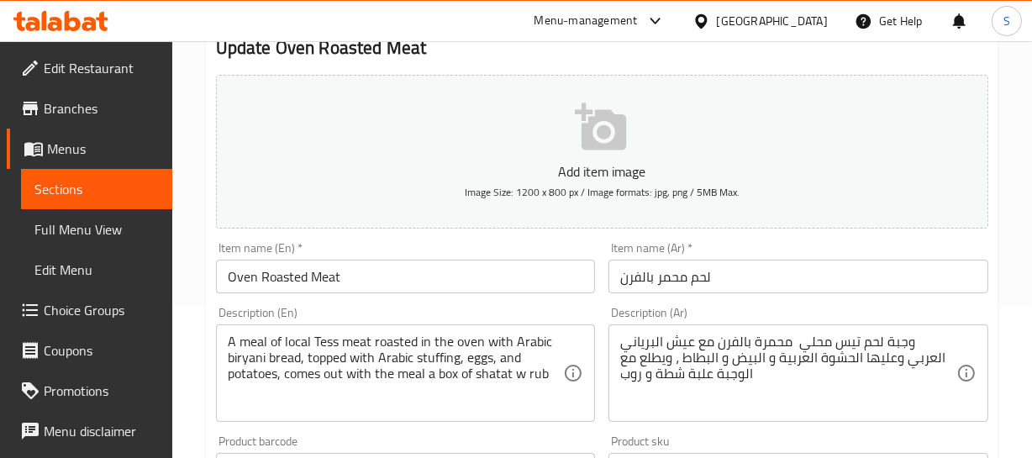
click at [245, 277] on input "Oven Roasted Meat" at bounding box center [406, 277] width 380 height 34
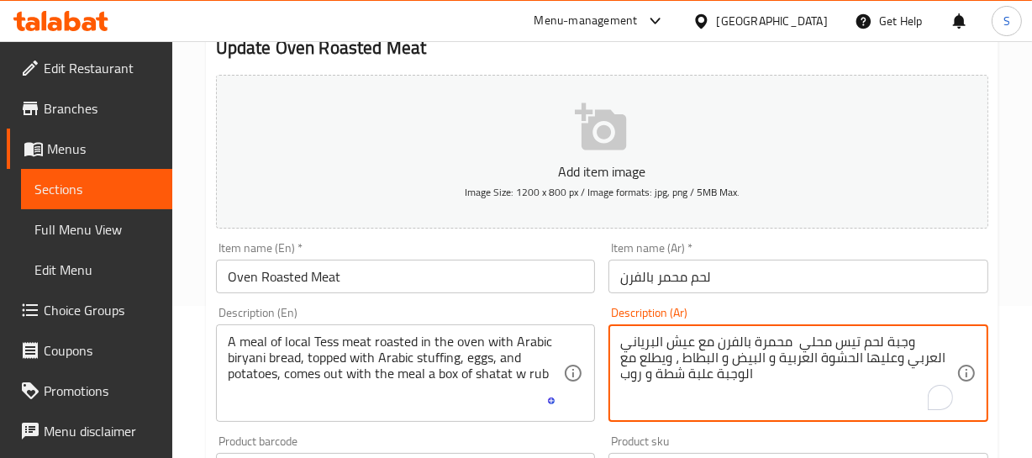
click at [880, 341] on textarea "وجبة لحم تيس محلي محمرة بالفرن مع عيش البرياني العربي وعليها الحشوة العربية و ا…" at bounding box center [788, 374] width 336 height 80
click at [882, 338] on textarea "وجبة لحم تيس محلي محمرة بالفرن مع عيش البرياني العربي وعليها الحشوة العربية و ا…" at bounding box center [788, 374] width 336 height 80
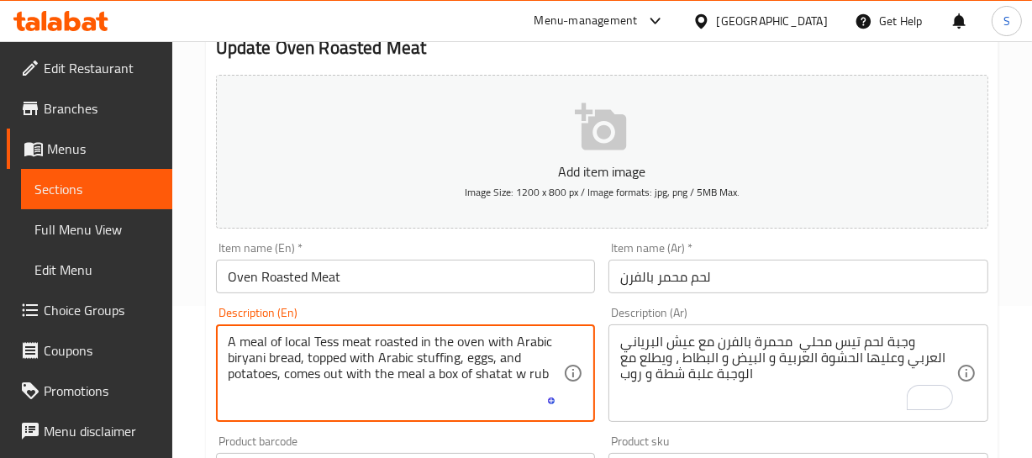
click at [287, 375] on textarea "A meal of local Tess meat roasted in the oven with Arabic biryani bread, topped…" at bounding box center [396, 374] width 336 height 80
click at [287, 374] on textarea "A meal of local Tess meat roasted in the oven with Arabic biryani bread, topped…" at bounding box center [396, 374] width 336 height 80
click at [299, 373] on textarea "A meal of local Tess meat roasted in the oven with Arabic biryani bread, topped…" at bounding box center [396, 374] width 336 height 80
click at [468, 373] on textarea "A meal of local Tess meat roasted in the oven with Arabic biryani bread, topped…" at bounding box center [396, 374] width 336 height 80
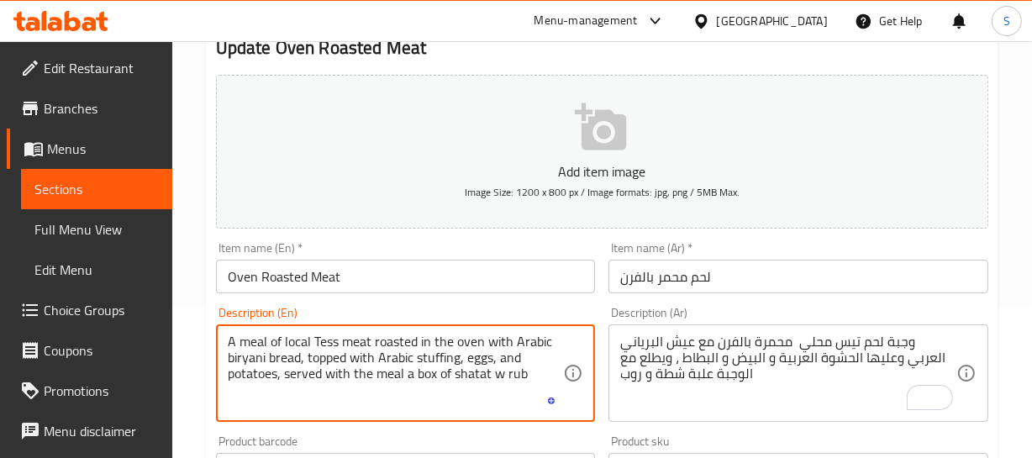
click at [468, 373] on textarea "A meal of local Tess meat roasted in the oven with Arabic biryani bread, topped…" at bounding box center [396, 374] width 336 height 80
drag, startPoint x: 234, startPoint y: 386, endPoint x: 163, endPoint y: 386, distance: 70.6
click at [163, 386] on div "Edit Restaurant Branches Menus Sections Full Menu View Edit Menu Choice Groups …" at bounding box center [516, 462] width 1032 height 1146
type textarea "A meal of local Tess meat roasted in the oven with Arabic biryani bread, topped…"
click at [388, 239] on div "Item name (En)   * Oven Roasted Meat Item name (En) *" at bounding box center [405, 267] width 393 height 65
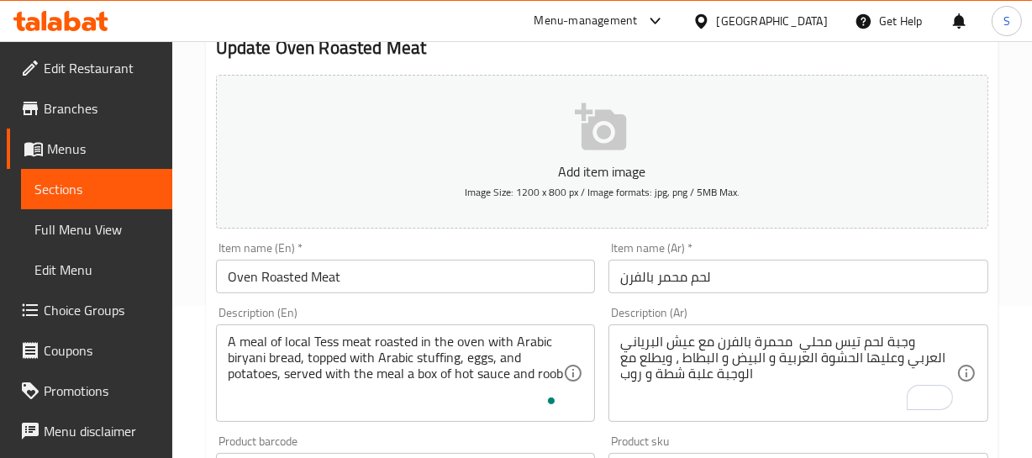
click at [354, 292] on div "Item name (En)   * Oven Roasted Meat Item name (En) *" at bounding box center [405, 267] width 393 height 65
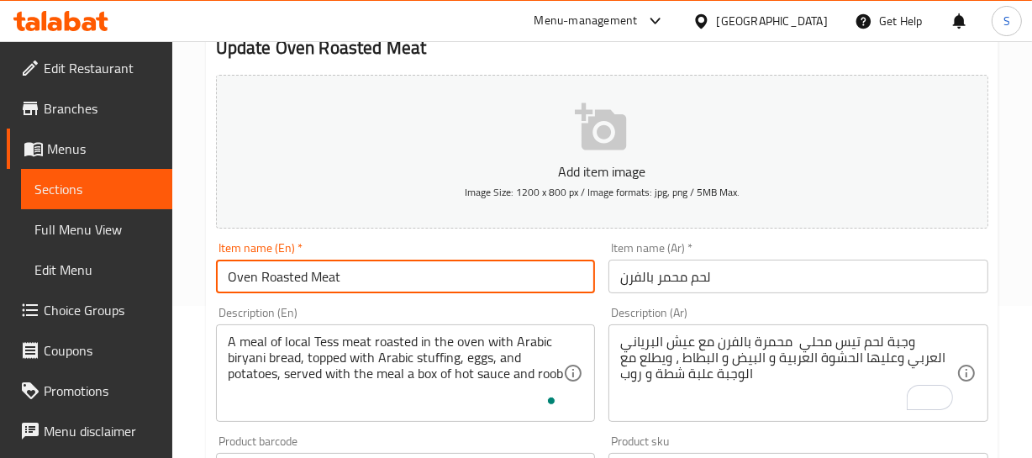
click at [353, 283] on input "Oven Roasted Meat" at bounding box center [406, 277] width 380 height 34
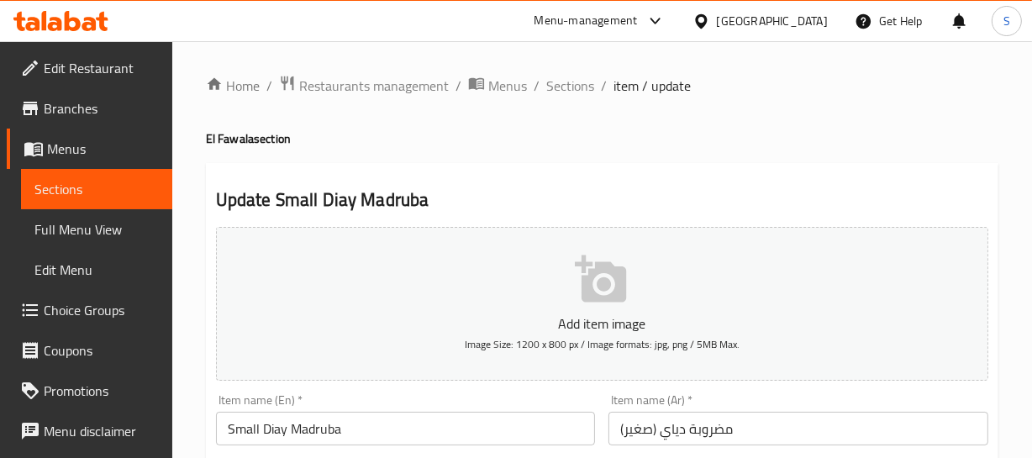
click at [271, 426] on input "Small Diay Madruba" at bounding box center [406, 429] width 380 height 34
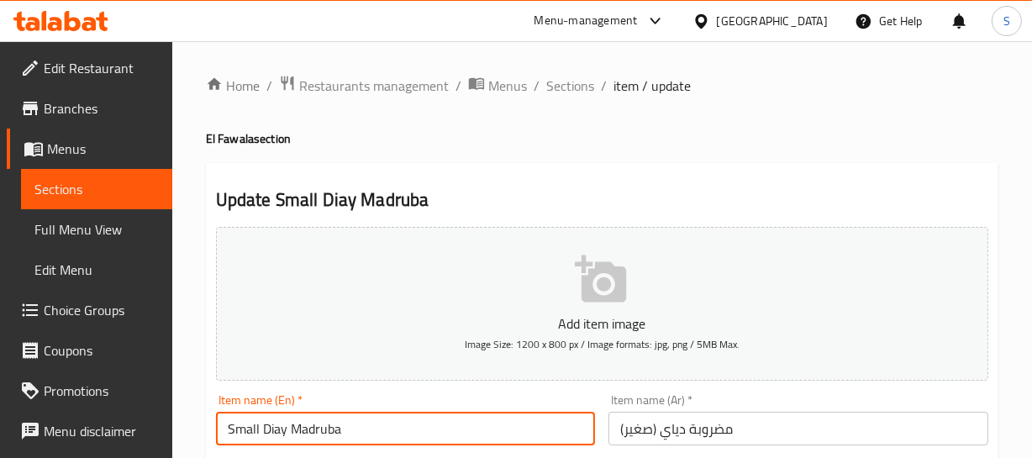
paste input "Chicken"
click at [271, 426] on input "Small Diay Madruba" at bounding box center [406, 429] width 380 height 34
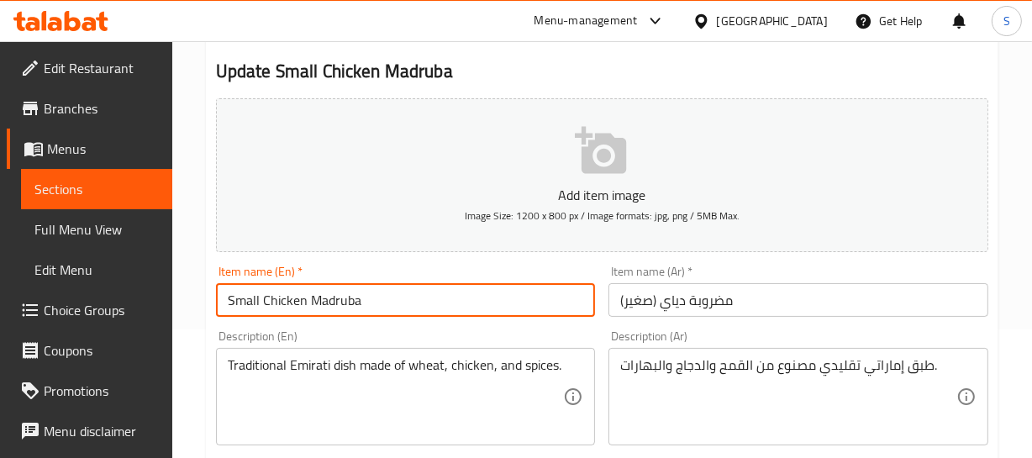
scroll to position [152, 0]
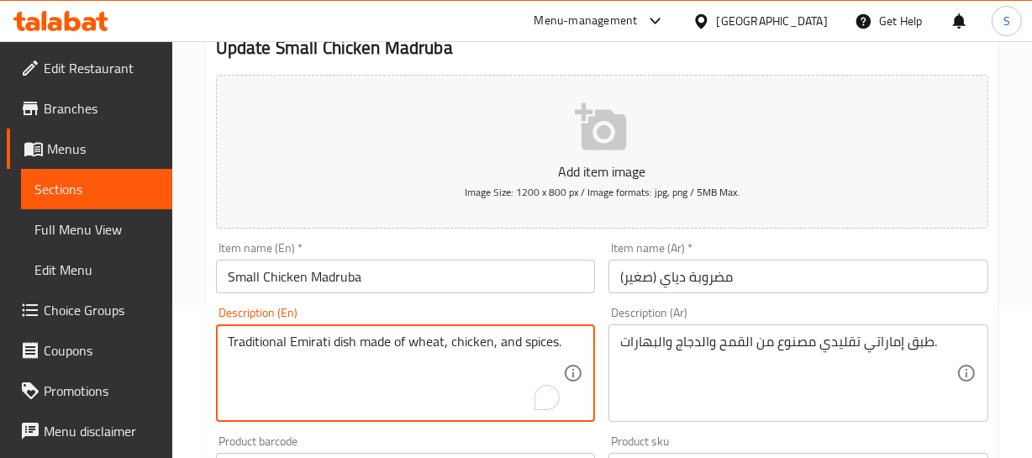
drag, startPoint x: 279, startPoint y: 336, endPoint x: 584, endPoint y: 329, distance: 305.1
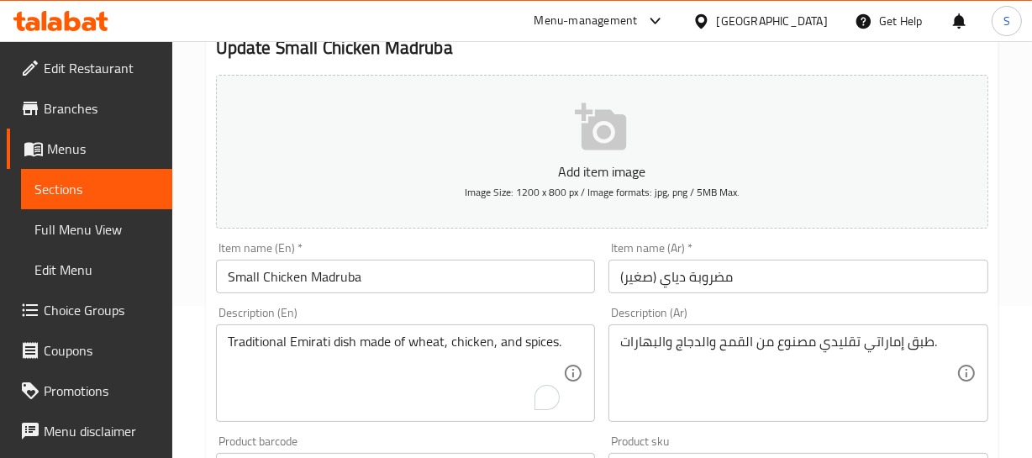
click at [586, 327] on div "Traditional Emirati dish made of wheat, chicken, and spices. Description (En)" at bounding box center [406, 372] width 380 height 97
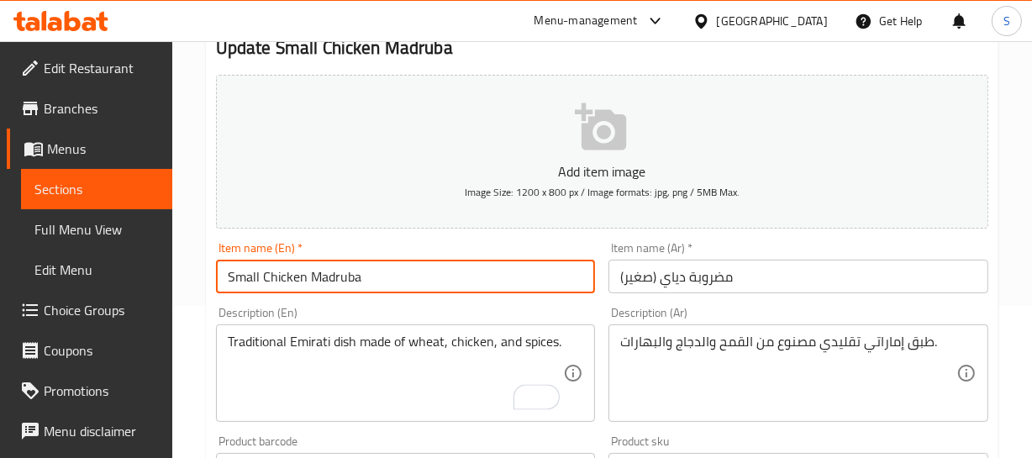
click at [458, 268] on input "Small Chicken Madruba" at bounding box center [406, 277] width 380 height 34
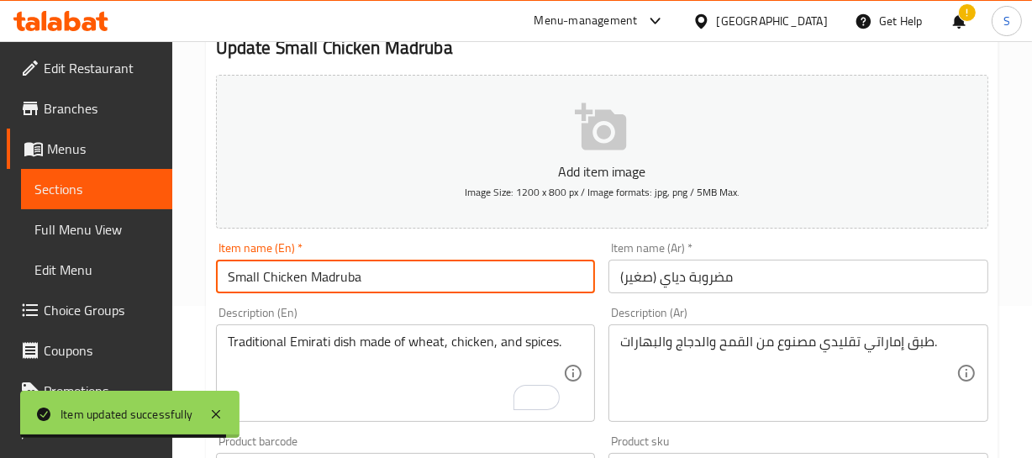
type input "Small Chicken Madruba"
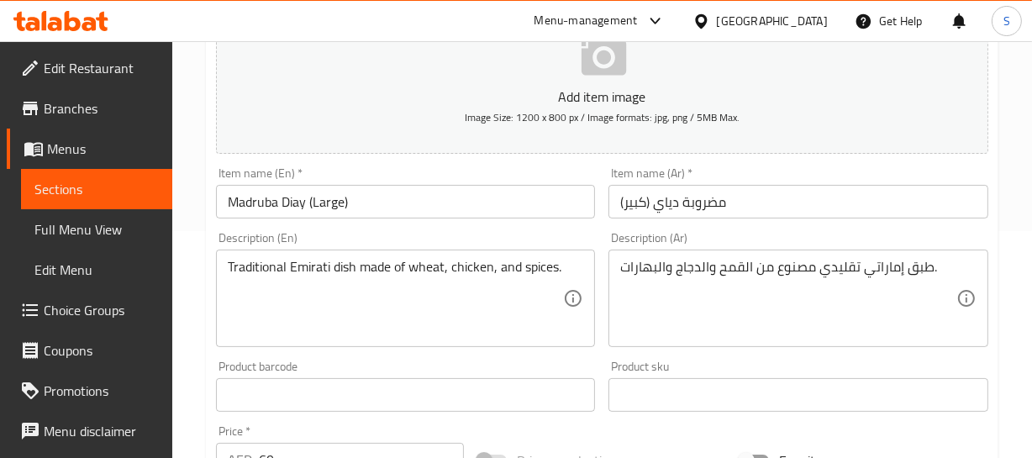
scroll to position [229, 0]
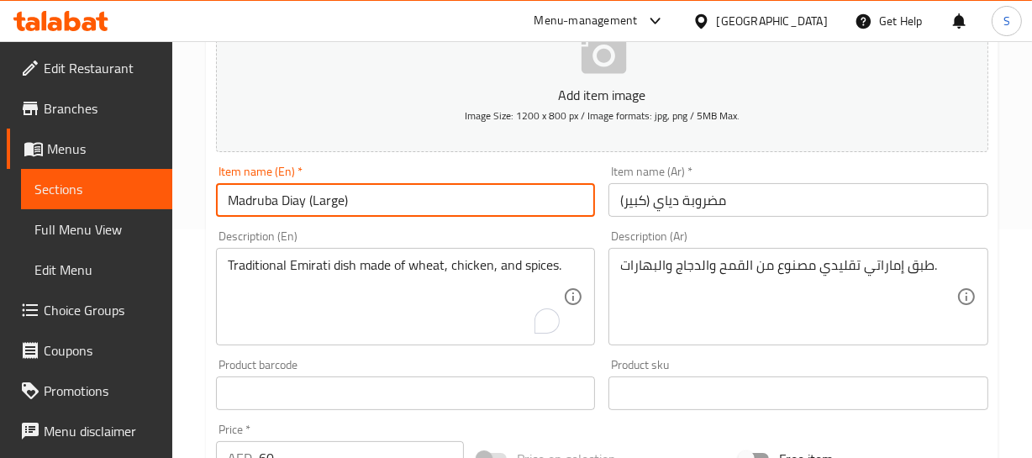
click at [292, 203] on input "Madruba Diay (Large)" at bounding box center [406, 200] width 380 height 34
click at [297, 195] on input "Madruba Chicken (Large)" at bounding box center [406, 200] width 380 height 34
type input "Madruba Chicken (Large)"
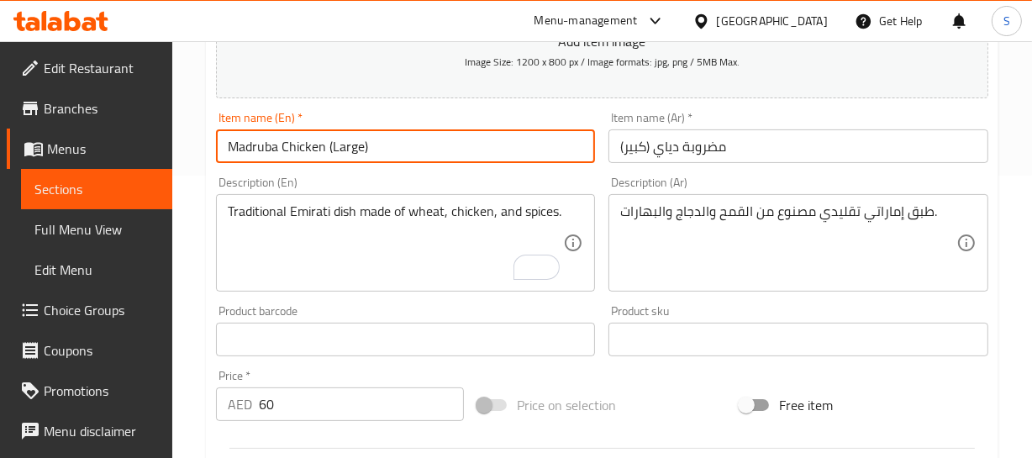
scroll to position [305, 0]
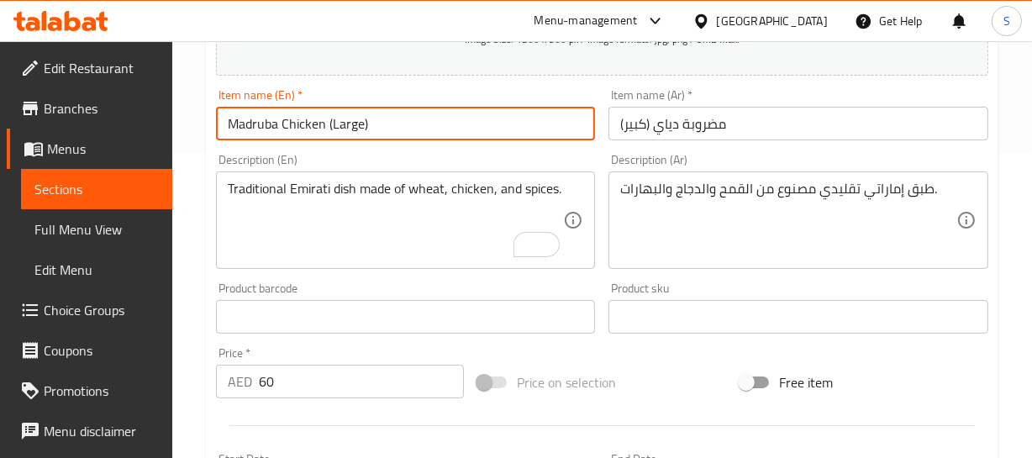
click at [250, 124] on input "Madruba Chicken (Large)" at bounding box center [406, 124] width 380 height 34
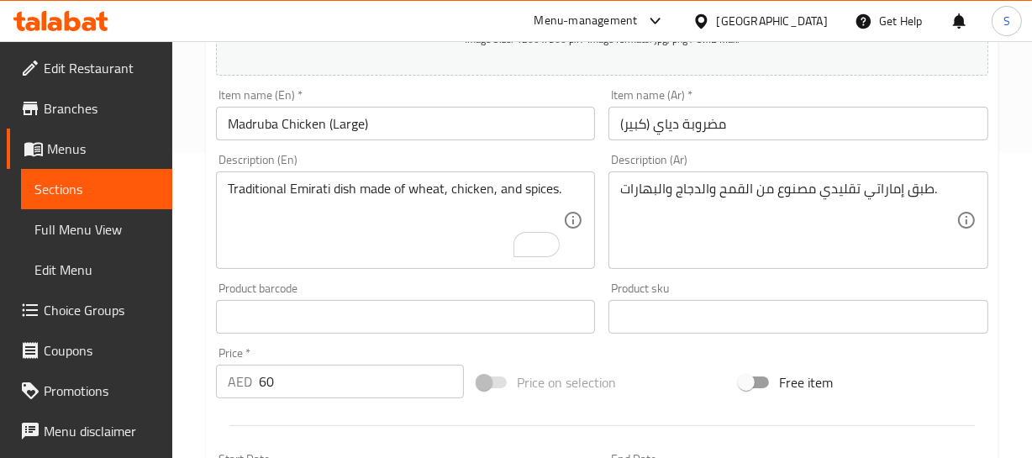
click at [471, 140] on div "Item name (En)   * Madruba Chicken (Large) Item name (En) *" at bounding box center [405, 114] width 393 height 65
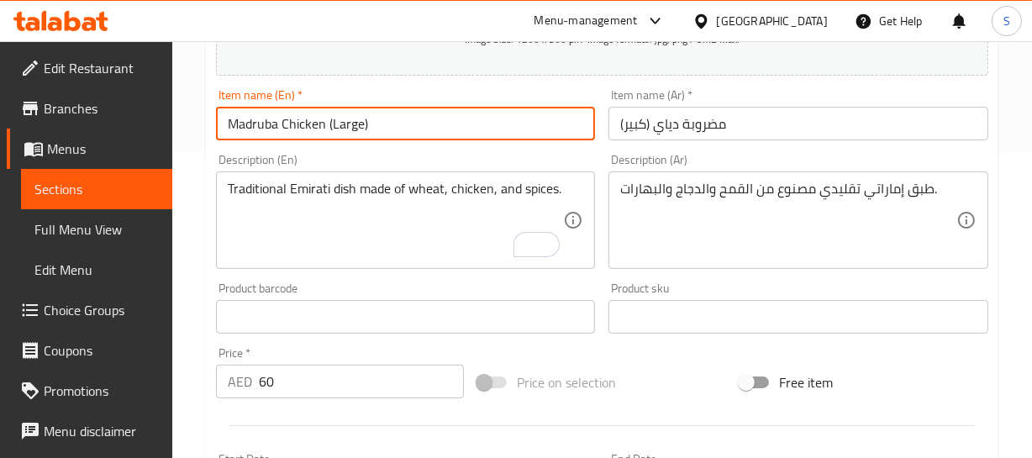
click at [468, 135] on input "Madruba Chicken (Large)" at bounding box center [406, 124] width 380 height 34
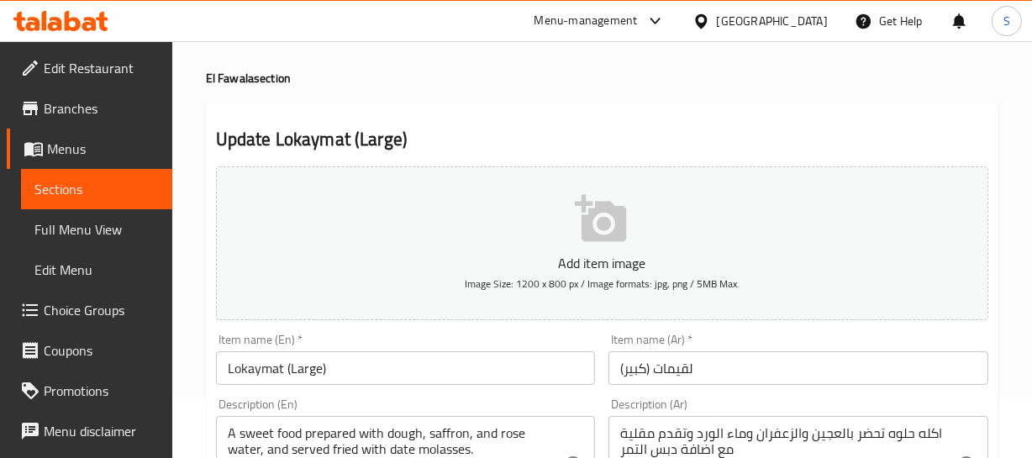
scroll to position [152, 0]
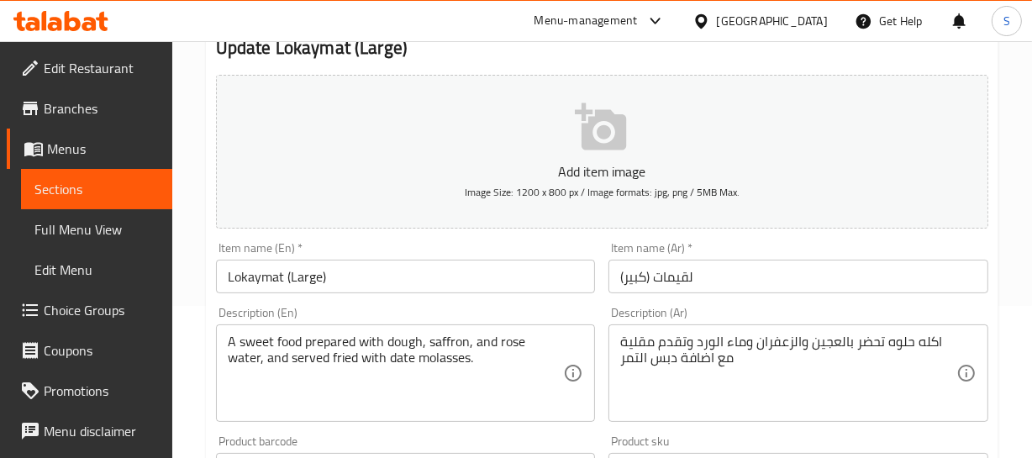
drag, startPoint x: 206, startPoint y: 285, endPoint x: 224, endPoint y: 270, distance: 23.2
click at [227, 266] on input "Lokaymat (Large)" at bounding box center [406, 277] width 380 height 34
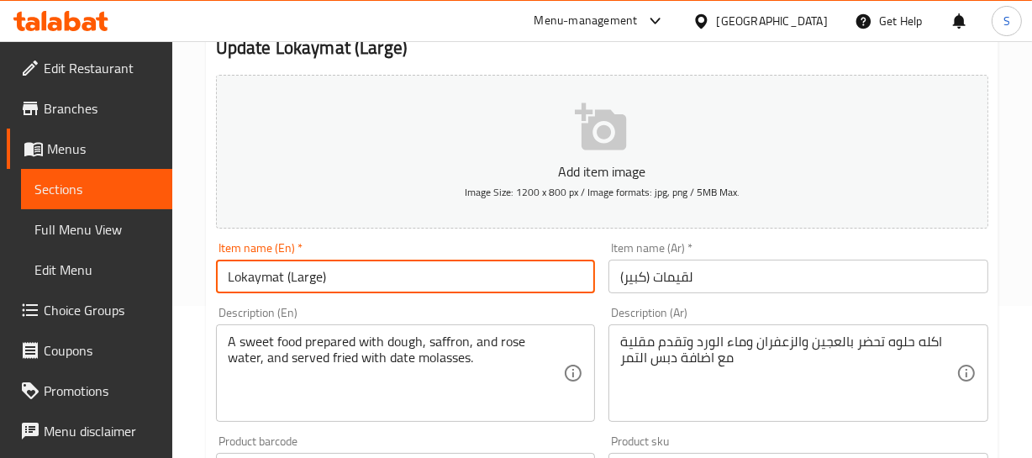
click at [227, 266] on input "Lokaymat (Large)" at bounding box center [406, 277] width 380 height 34
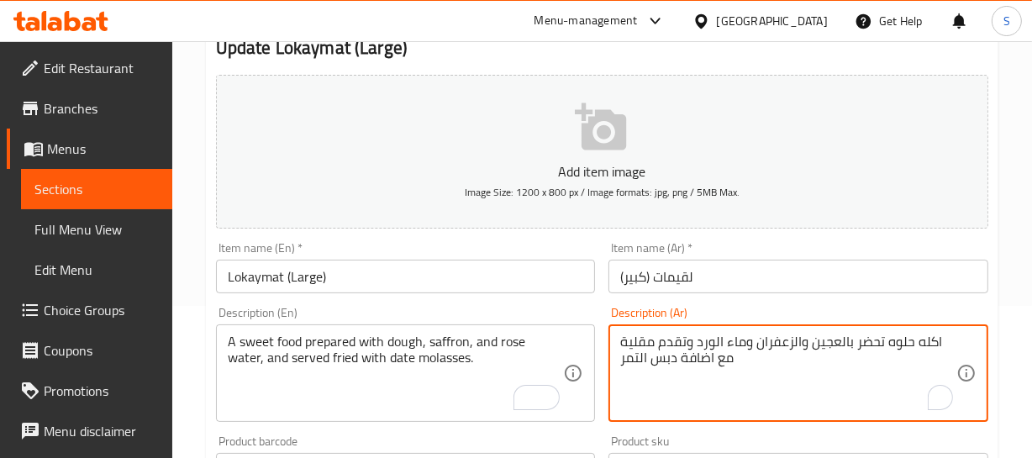
drag, startPoint x: 944, startPoint y: 336, endPoint x: 893, endPoint y: 343, distance: 50.9
click at [900, 361] on textarea "اكله حلوه تحضر بالعجين والزعفران وماء الورد وتقدم مقلية مع اضافة دبس التمر" at bounding box center [788, 374] width 336 height 80
drag, startPoint x: 881, startPoint y: 344, endPoint x: 938, endPoint y: 350, distance: 57.5
click at [938, 350] on textarea "اكله حلوه تحضر بالعجين والزعفران وماء الورد وتقدم مقلية مع اضافة دبس التمر" at bounding box center [788, 374] width 336 height 80
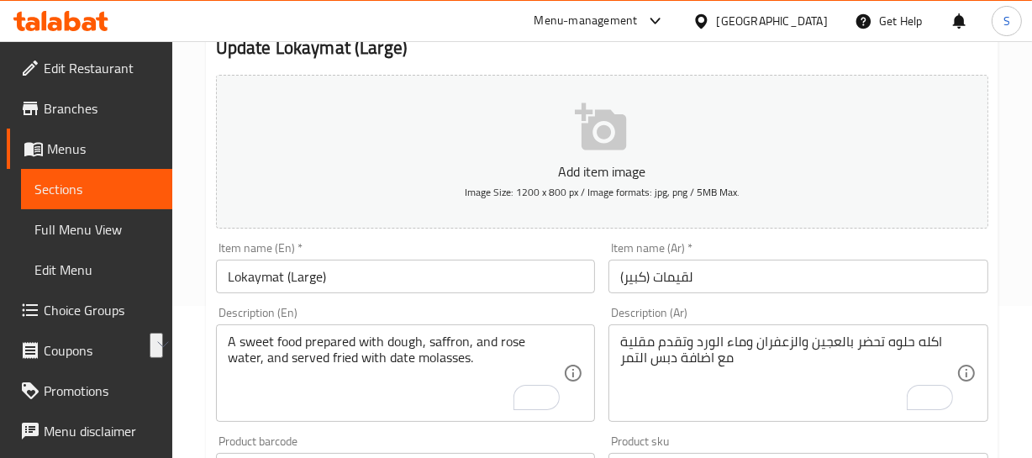
click at [903, 338] on textarea "اكله حلوه تحضر بالعجين والزعفران وماء الورد وتقدم مقلية مع اضافة دبس التمر" at bounding box center [788, 374] width 336 height 80
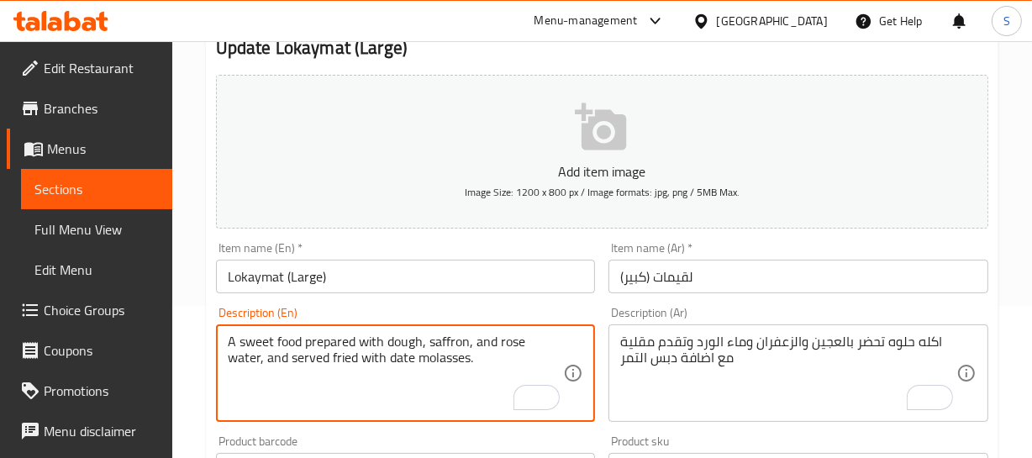
click at [460, 358] on textarea "A sweet food prepared with dough, saffron, and rose water, and served fried wit…" at bounding box center [396, 374] width 336 height 80
click at [454, 364] on textarea "A sweet food prepared with dough, saffron, and rose water, and served fried wit…" at bounding box center [396, 374] width 336 height 80
type textarea "A sweet food prepared with dough, saffron, and rose water, and served fried wit…"
drag, startPoint x: 350, startPoint y: 283, endPoint x: 342, endPoint y: 288, distance: 9.8
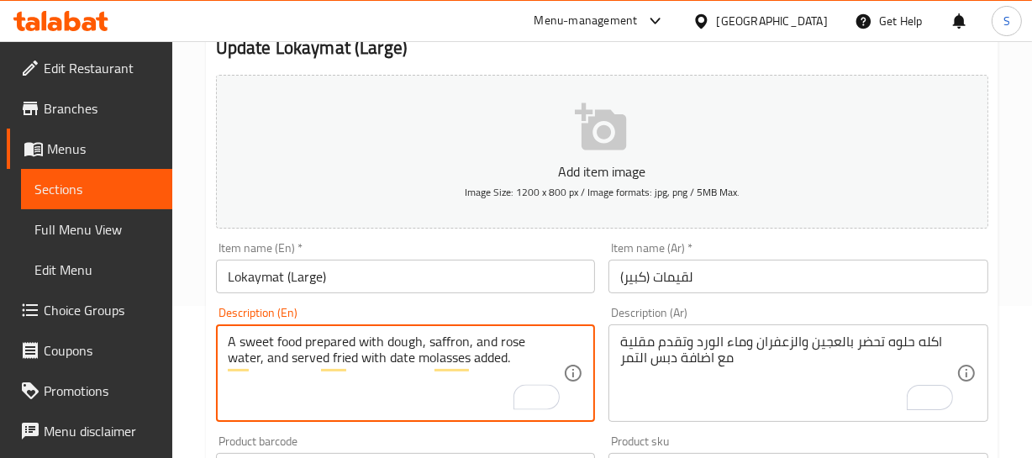
click at [349, 283] on input "Lokaymat (Large)" at bounding box center [406, 277] width 380 height 34
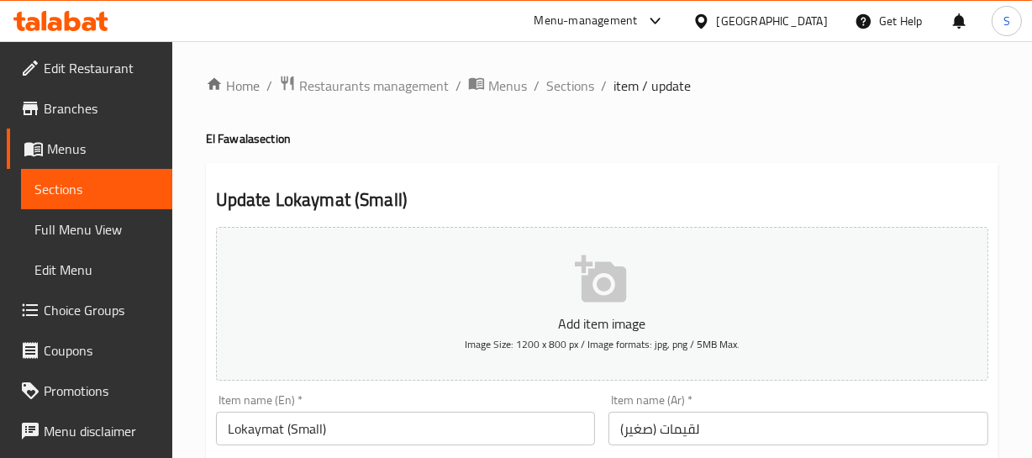
scroll to position [152, 0]
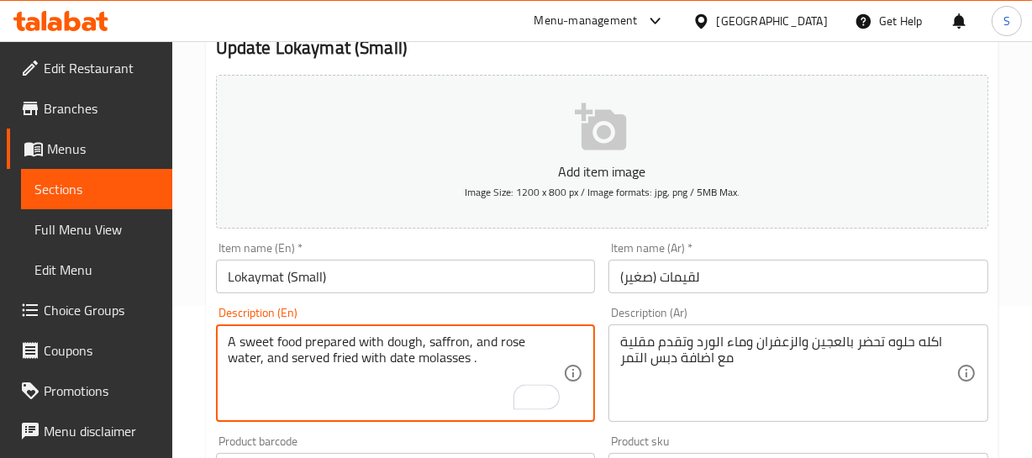
paste textarea "added"
type textarea "A sweet food prepared with dough, saffron, and rose water, and served fried wit…"
click at [398, 261] on div "Home / Restaurants management / Menus / Sections / item / update El Fawala sect…" at bounding box center [602, 462] width 793 height 1079
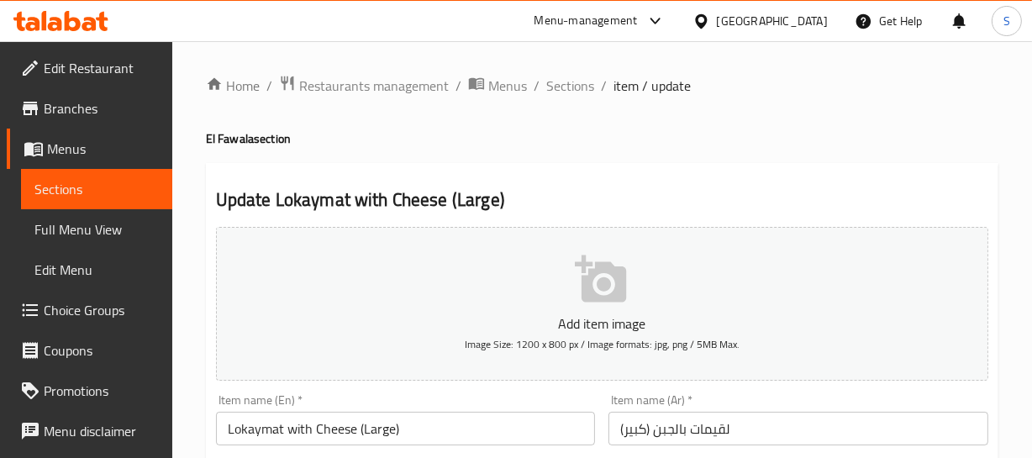
scroll to position [76, 0]
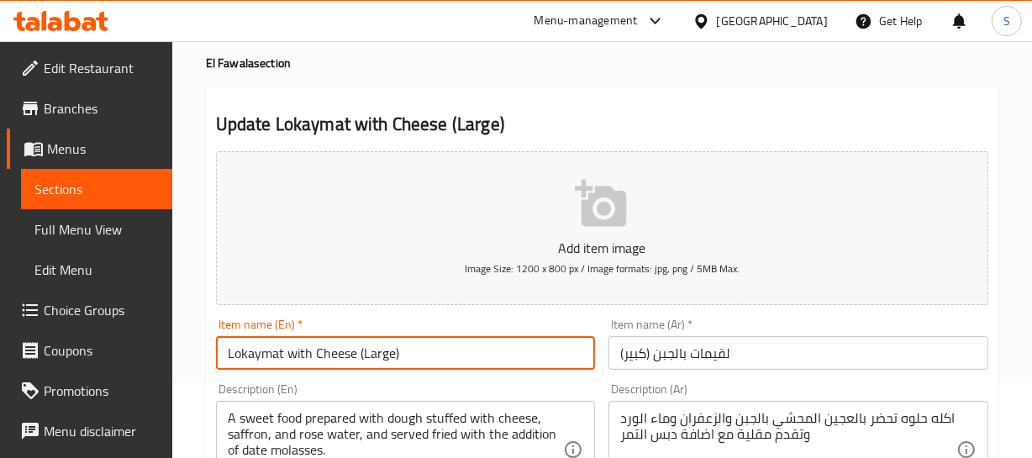
click at [242, 364] on input "Lokaymat with Cheese (Large)" at bounding box center [406, 353] width 380 height 34
click at [248, 362] on input "Lokaymat with Cheese (Large)" at bounding box center [406, 353] width 380 height 34
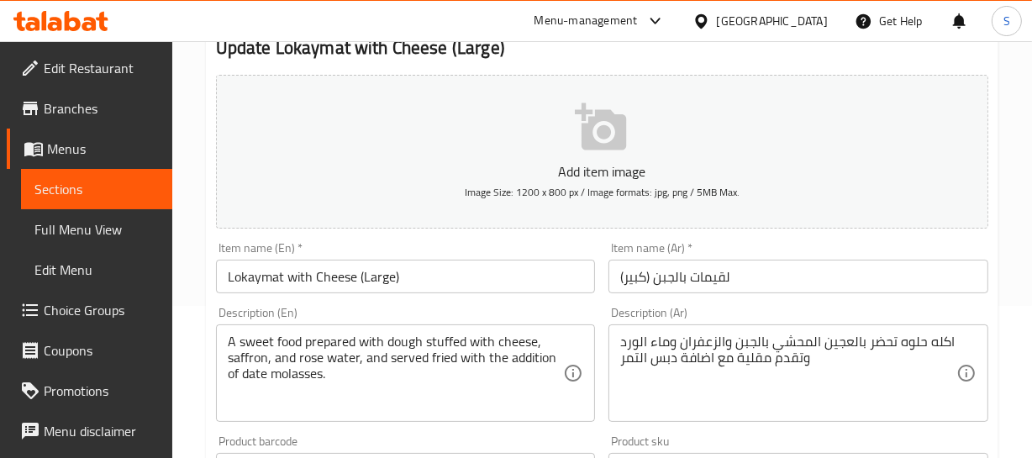
click at [235, 329] on div "A sweet food prepared with dough stuffed with cheese, saffron, and rose water, …" at bounding box center [406, 372] width 380 height 97
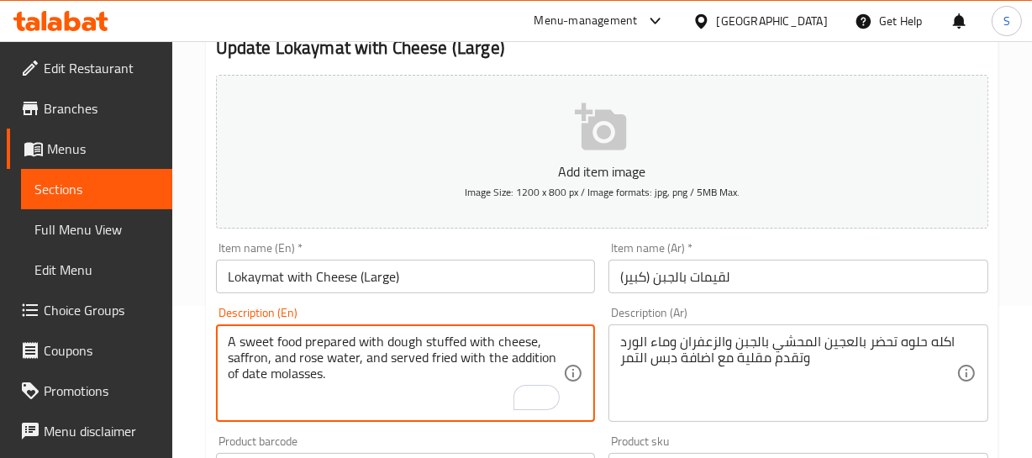
click at [529, 360] on textarea "A sweet food prepared with dough stuffed with cheese, saffron, and rose water, …" at bounding box center [396, 374] width 336 height 80
click at [513, 355] on textarea "A sweet food prepared with dough stuffed with cheese, saffron, and rose water, …" at bounding box center [396, 374] width 336 height 80
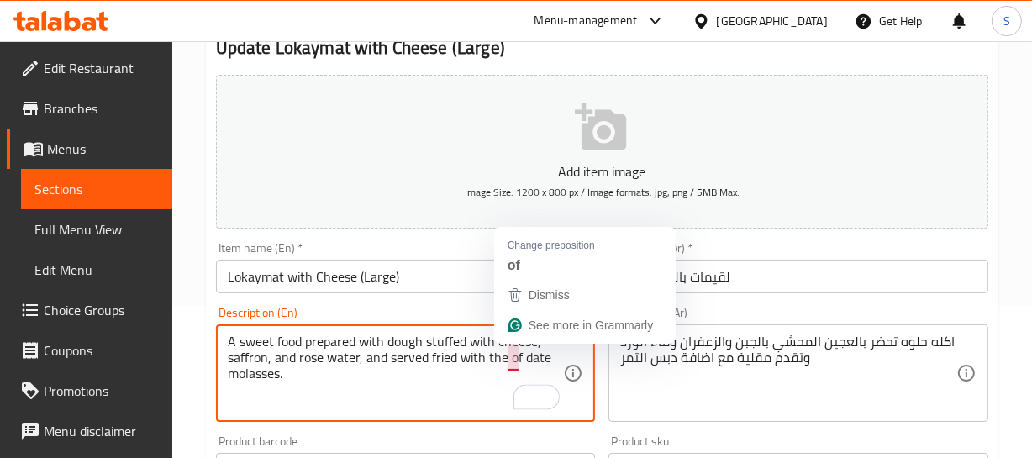
click at [513, 355] on textarea "A sweet food prepared with dough stuffed with cheese, saffron, and rose water, …" at bounding box center [396, 374] width 336 height 80
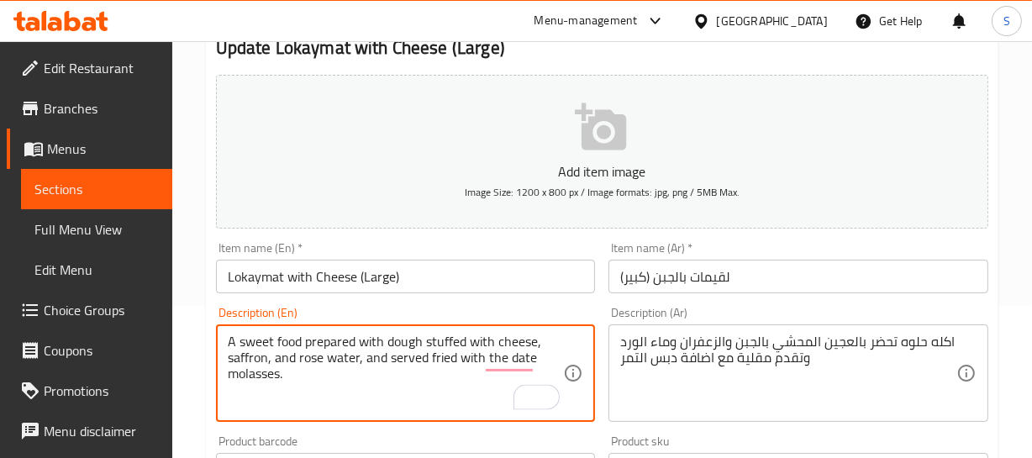
click at [345, 374] on textarea "A sweet food prepared with dough stuffed with cheese, saffron, and rose water, …" at bounding box center [396, 374] width 336 height 80
click at [303, 369] on textarea "A sweet food prepared with dough stuffed with cheese, saffron, and rose water, …" at bounding box center [396, 374] width 336 height 80
type textarea "A sweet food prepared with dough stuffed with cheese, saffron, and rose water, …"
drag, startPoint x: 379, startPoint y: 260, endPoint x: 372, endPoint y: 293, distance: 34.3
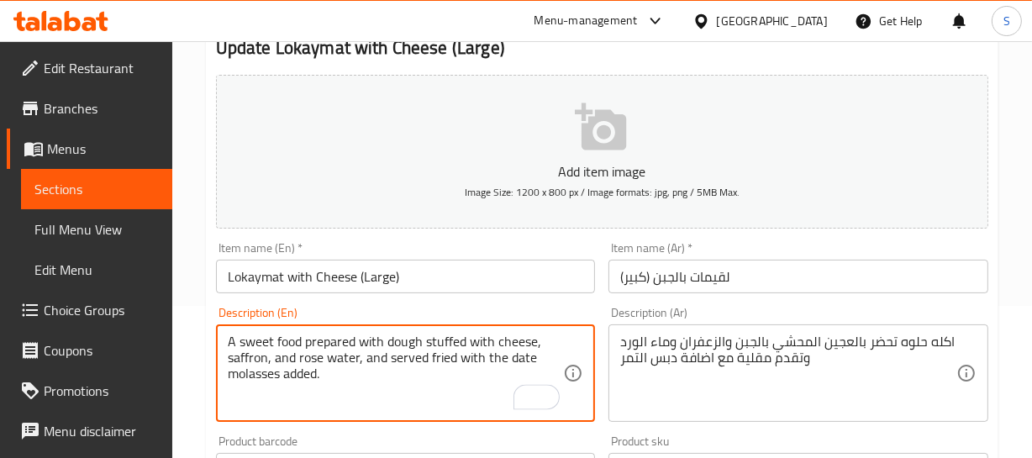
click at [379, 261] on input "Lokaymat with Cheese (Large)" at bounding box center [406, 277] width 380 height 34
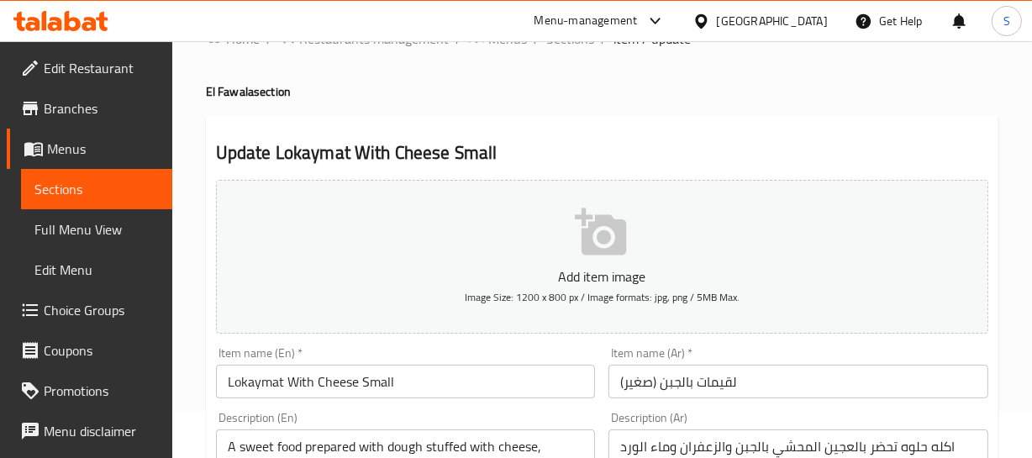
scroll to position [152, 0]
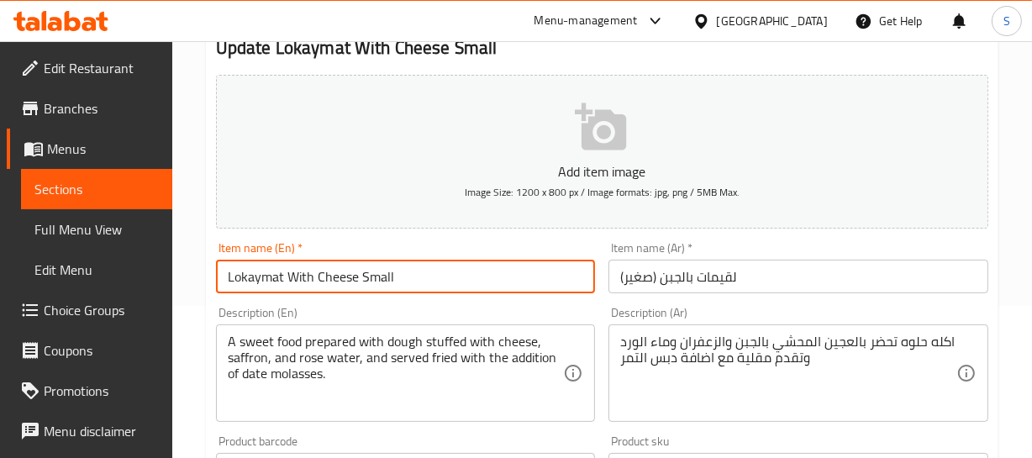
click at [261, 271] on input "Lokaymat With Cheese Small" at bounding box center [406, 277] width 380 height 34
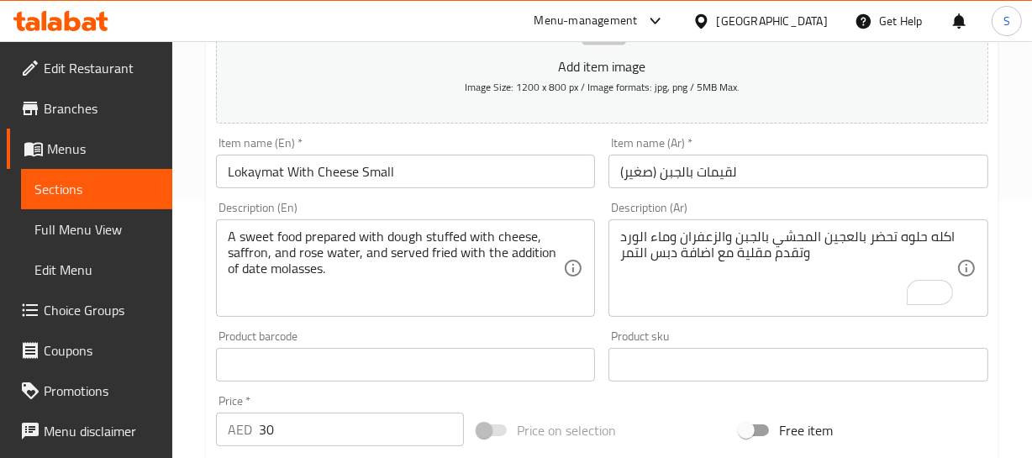
scroll to position [382, 0]
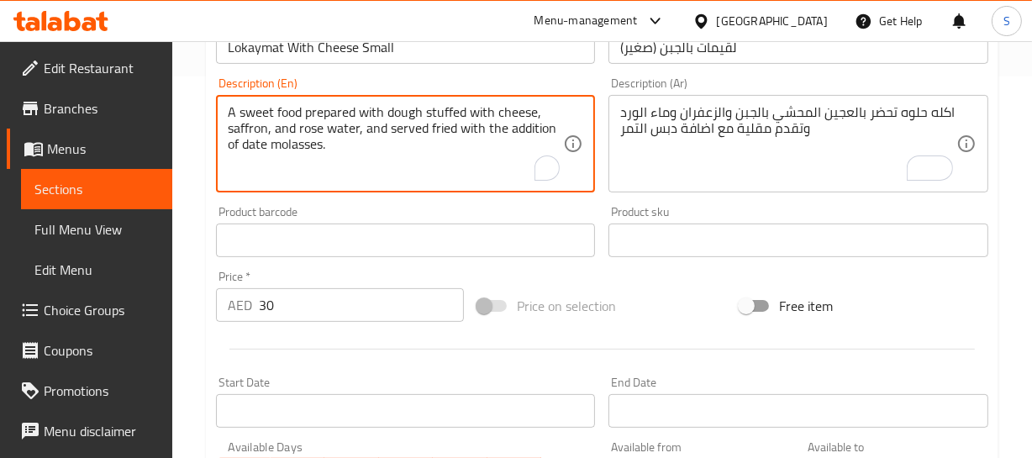
click at [298, 144] on textarea "A sweet food prepared with dough stuffed with cheese, saffron, and rose water, …" at bounding box center [396, 144] width 336 height 80
click at [350, 144] on textarea "A sweet food prepared with dough stuffed with cheese, saffron, and rose water, …" at bounding box center [396, 144] width 336 height 80
paste textarea "added"
click at [536, 136] on textarea "A sweet food prepared with dough stuffed with cheese, saffron, and rose water, …" at bounding box center [396, 144] width 336 height 80
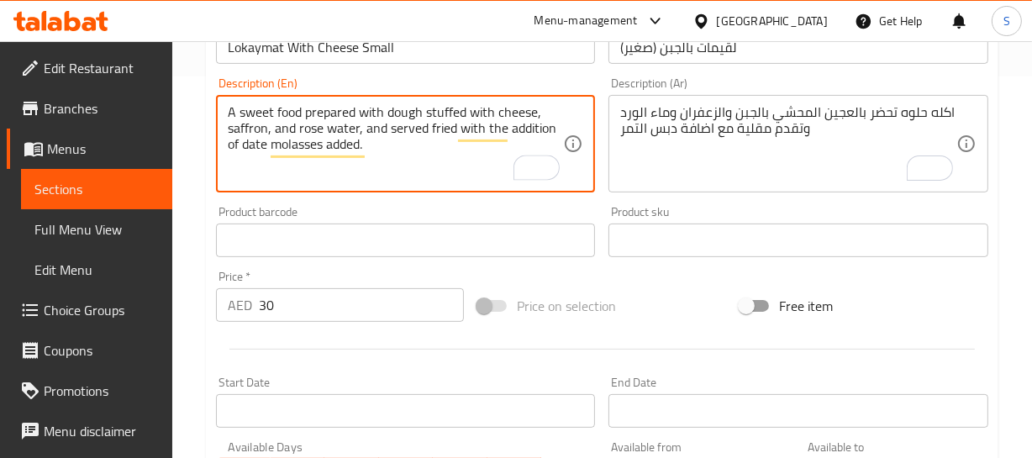
click at [536, 136] on textarea "A sweet food prepared with dough stuffed with cheese, saffron, and rose water, …" at bounding box center [396, 144] width 336 height 80
click at [492, 134] on textarea "A sweet food prepared with dough stuffed with cheese, saffron, and rose water, …" at bounding box center [396, 144] width 336 height 80
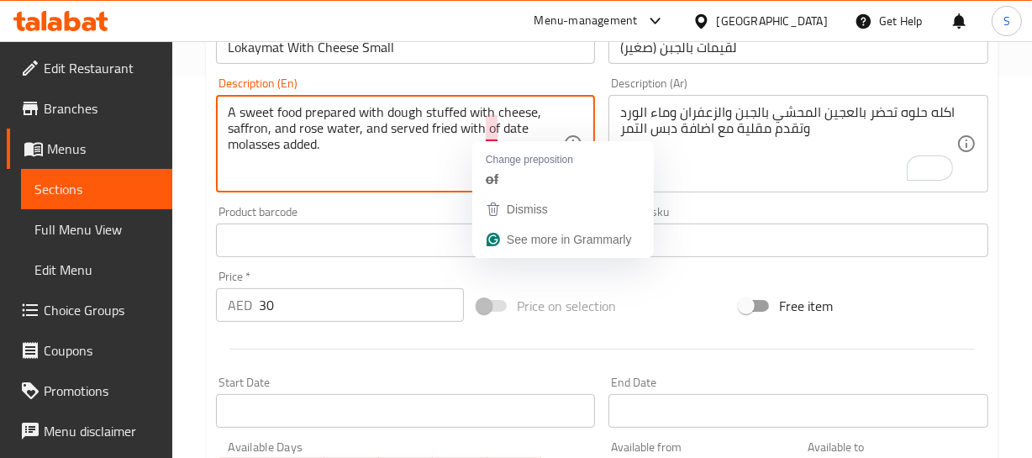
click at [491, 133] on textarea "A sweet food prepared with dough stuffed with cheese, saffron, and rose water, …" at bounding box center [396, 144] width 336 height 80
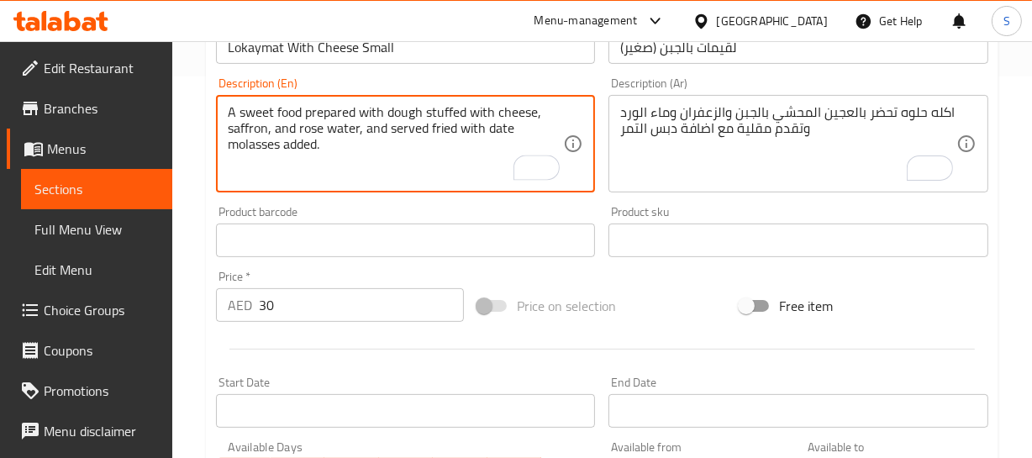
type textarea "A sweet food prepared with dough stuffed with cheese, saffron, and rose water, …"
click at [354, 47] on input "Lokaymat With Cheese Small" at bounding box center [406, 47] width 380 height 34
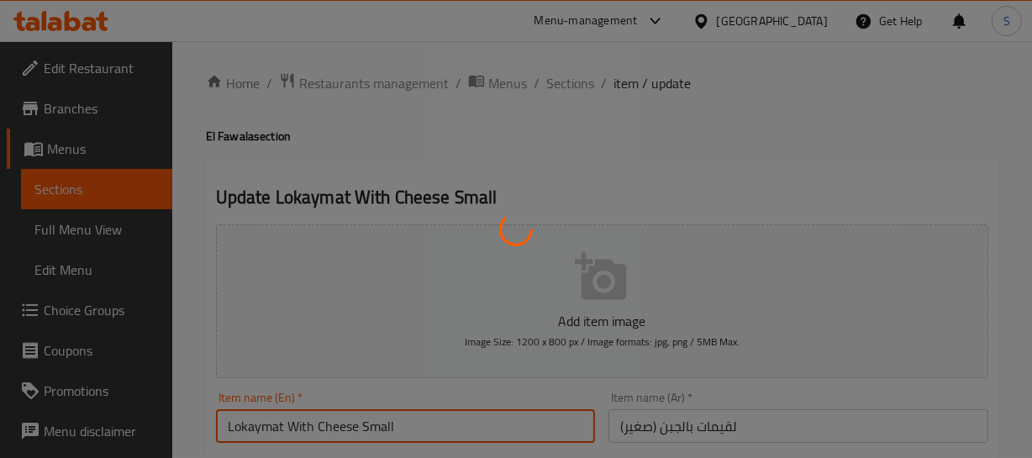
scroll to position [0, 0]
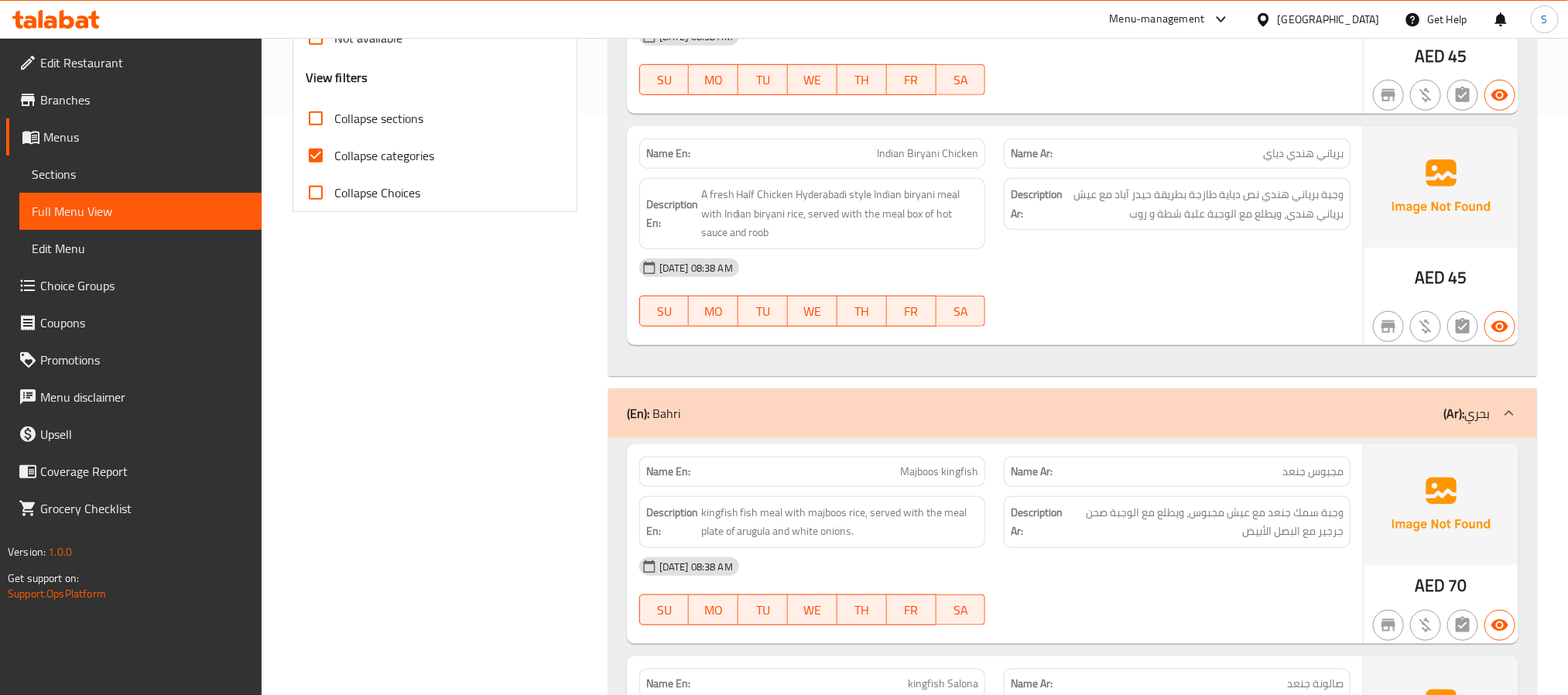
click at [357, 160] on span "Collapse categories" at bounding box center [384, 156] width 99 height 18
click at [334, 160] on input "Collapse categories" at bounding box center [316, 156] width 37 height 37
checkbox input "false"
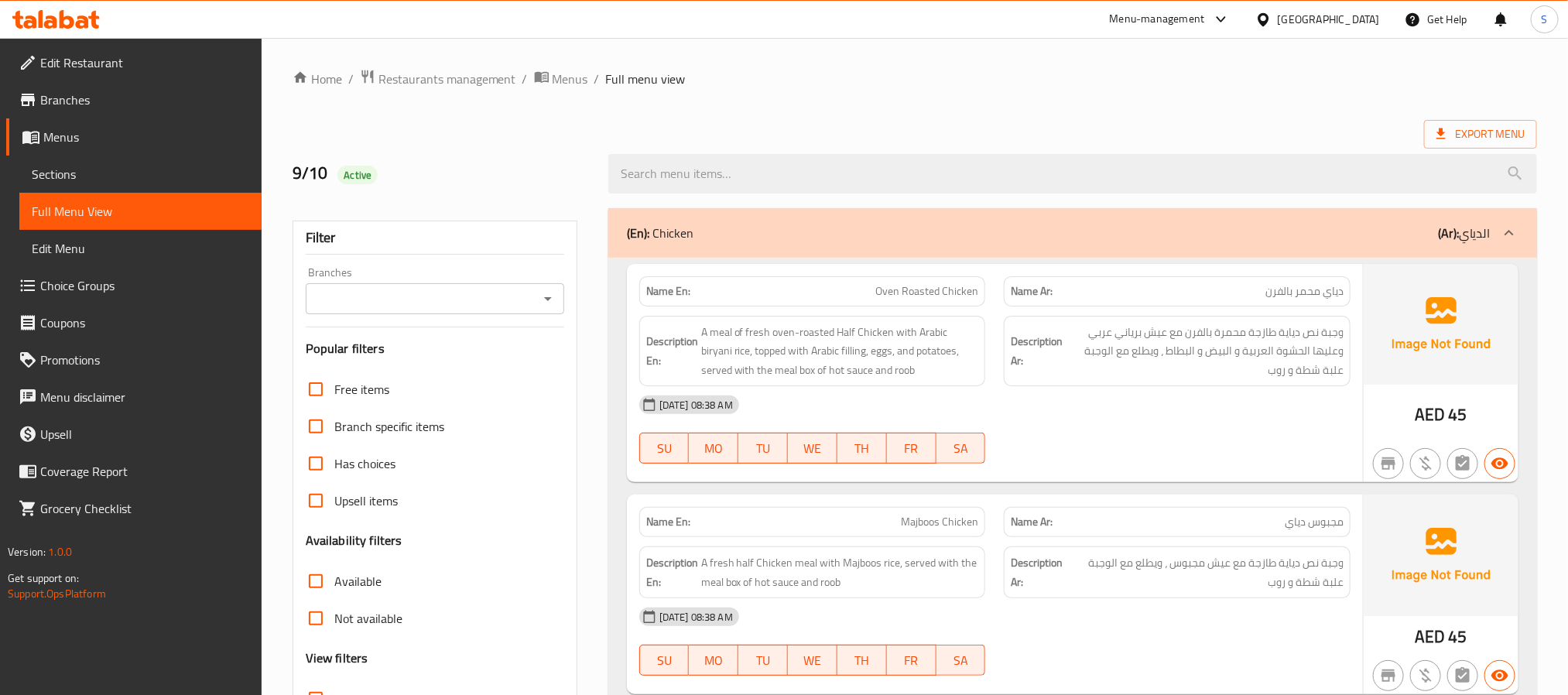
click at [1110, 511] on div "Name Ar: مجبوس دياي" at bounding box center [1177, 521] width 347 height 30
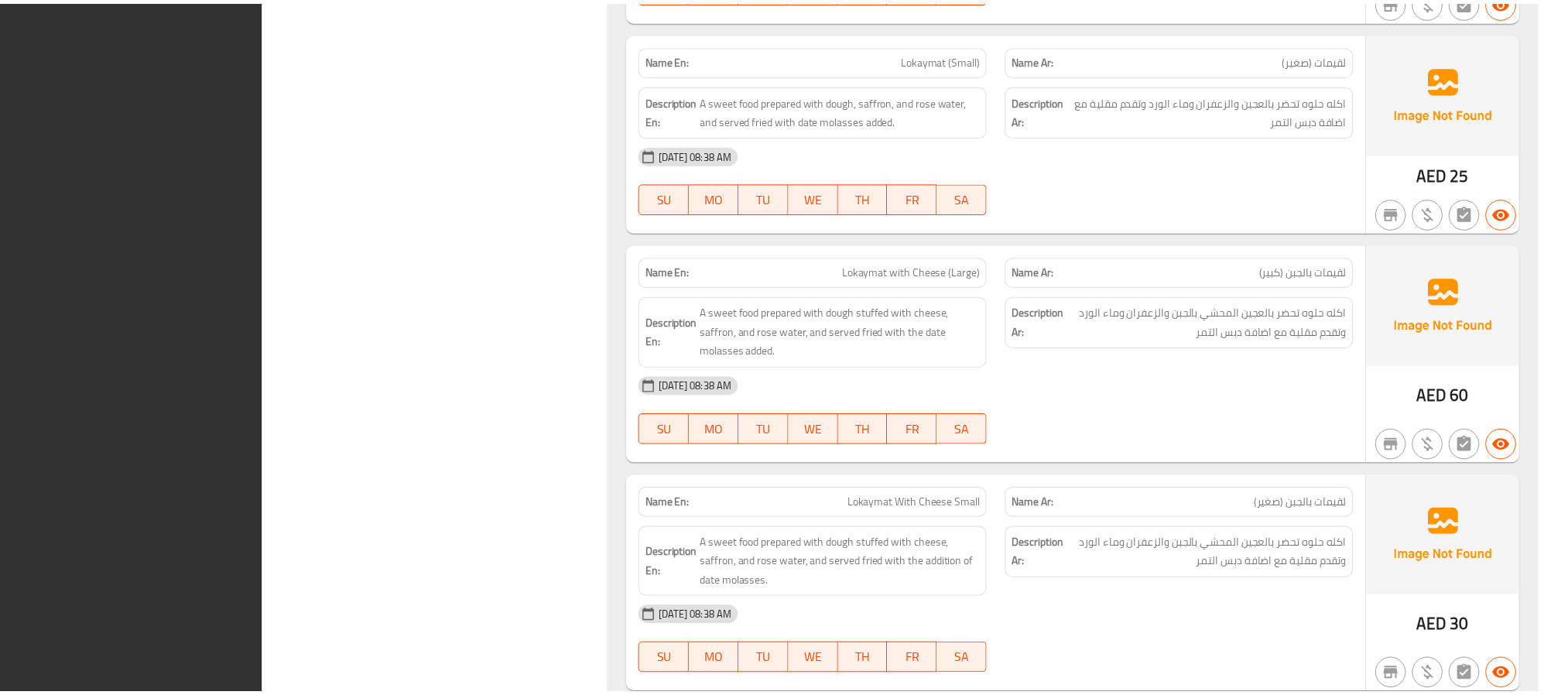
scroll to position [6005, 0]
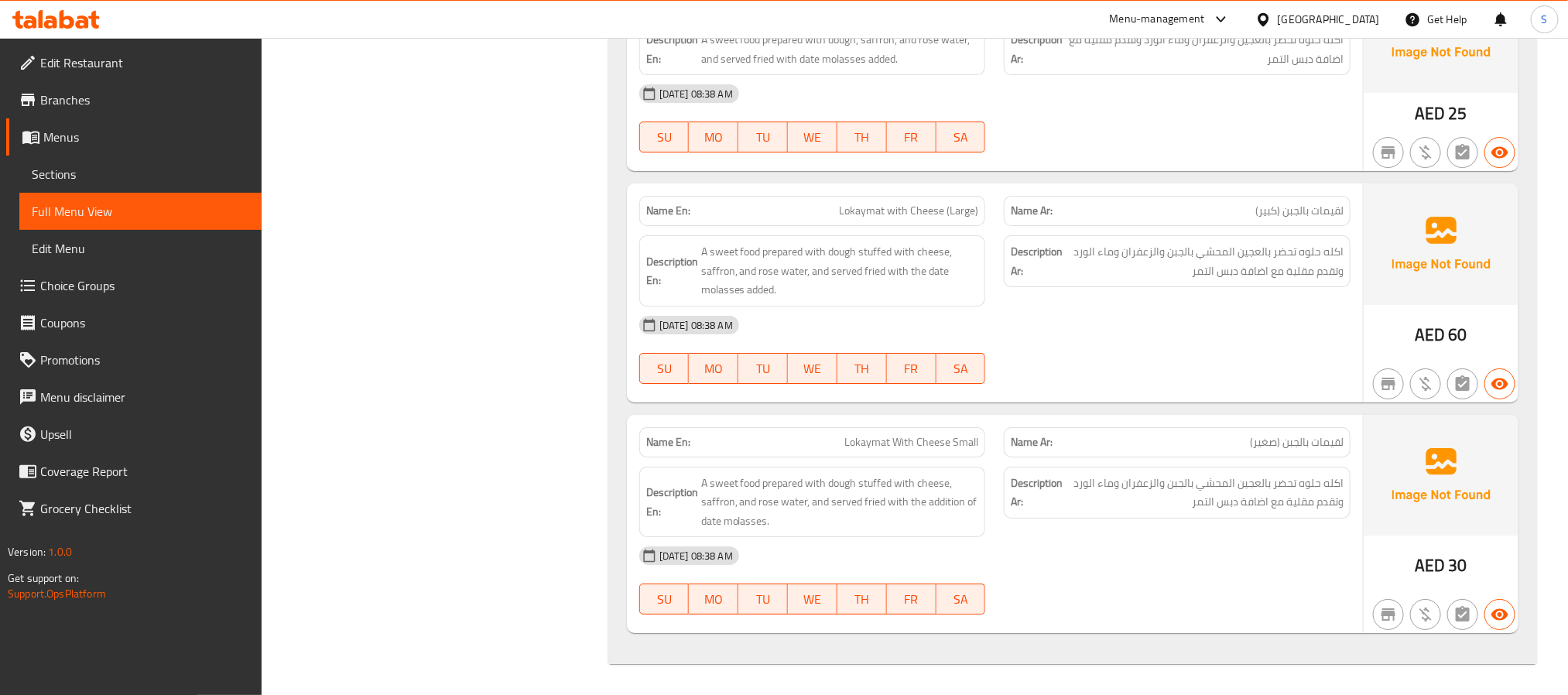
drag, startPoint x: 671, startPoint y: 381, endPoint x: 541, endPoint y: 81, distance: 327.0
click at [671, 371] on button "SU" at bounding box center [664, 368] width 51 height 31
